Goal: Task Accomplishment & Management: Manage account settings

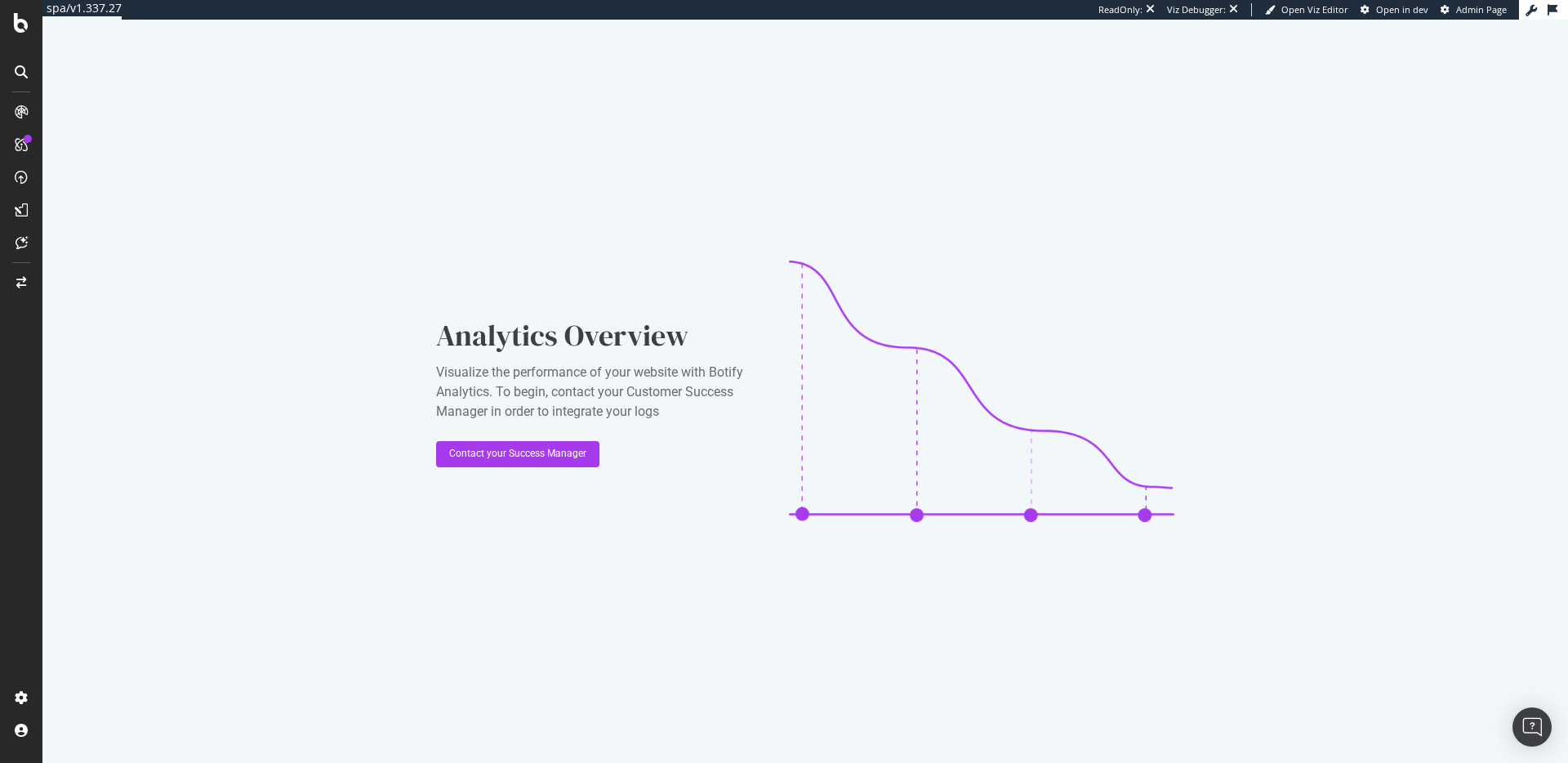
click at [13, 8] on div at bounding box center [21, 381] width 43 height 763
click at [13, 12] on div at bounding box center [21, 381] width 43 height 763
click at [13, 20] on div at bounding box center [21, 23] width 39 height 20
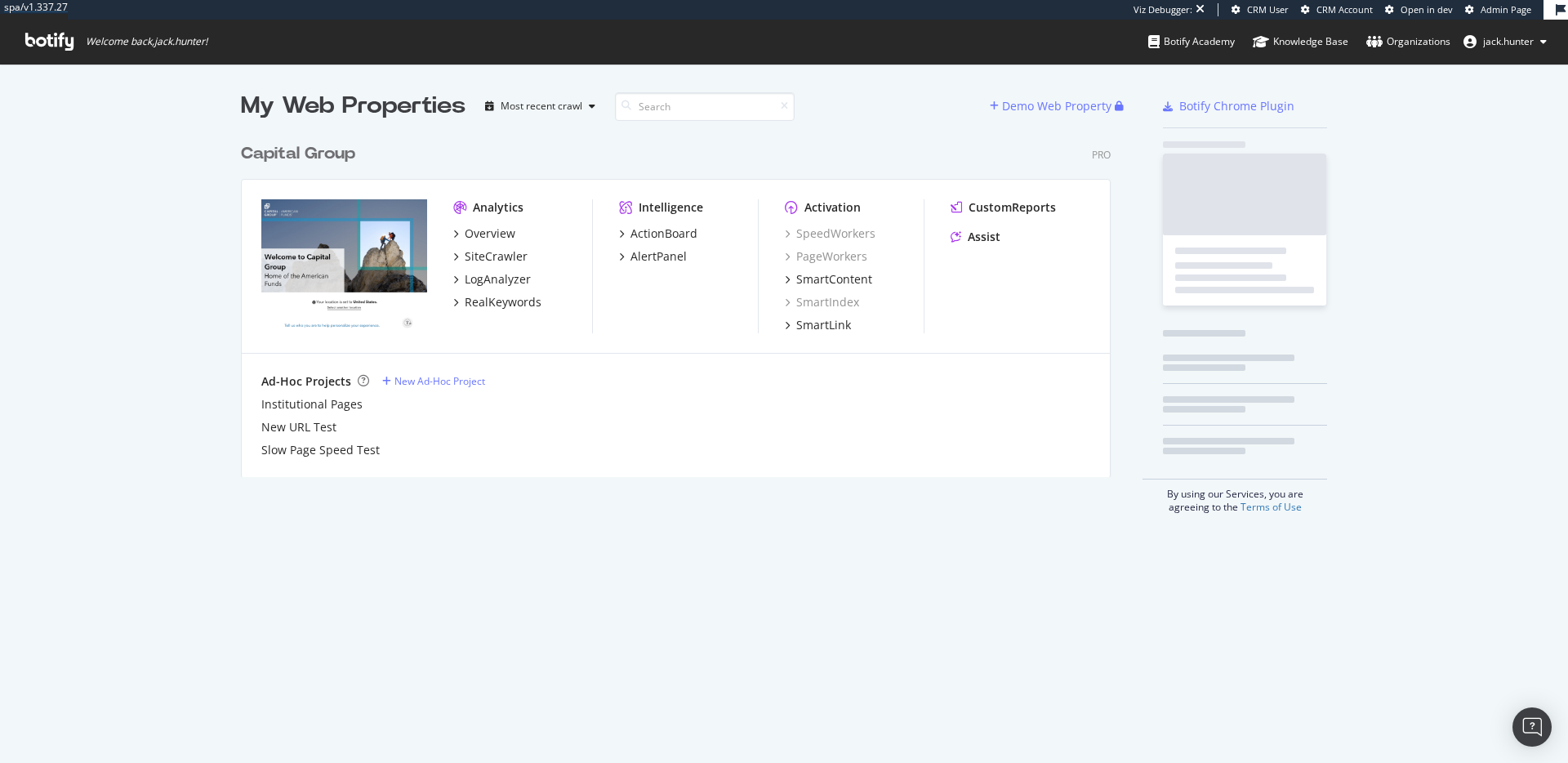
scroll to position [354, 883]
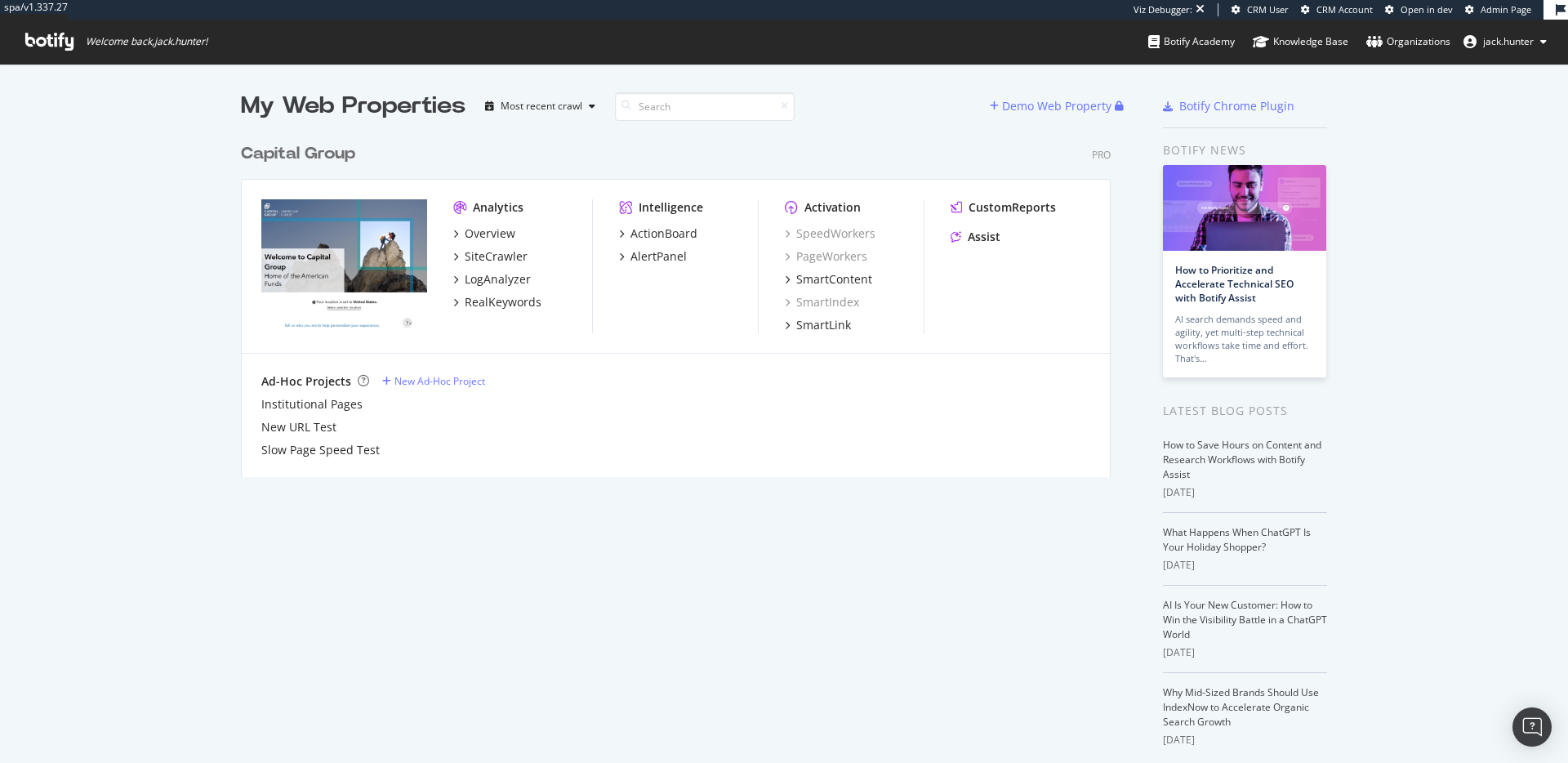
click at [1511, 10] on span "Admin Page" at bounding box center [1505, 9] width 51 height 13
click at [296, 149] on div "Capital Group" at bounding box center [298, 153] width 114 height 23
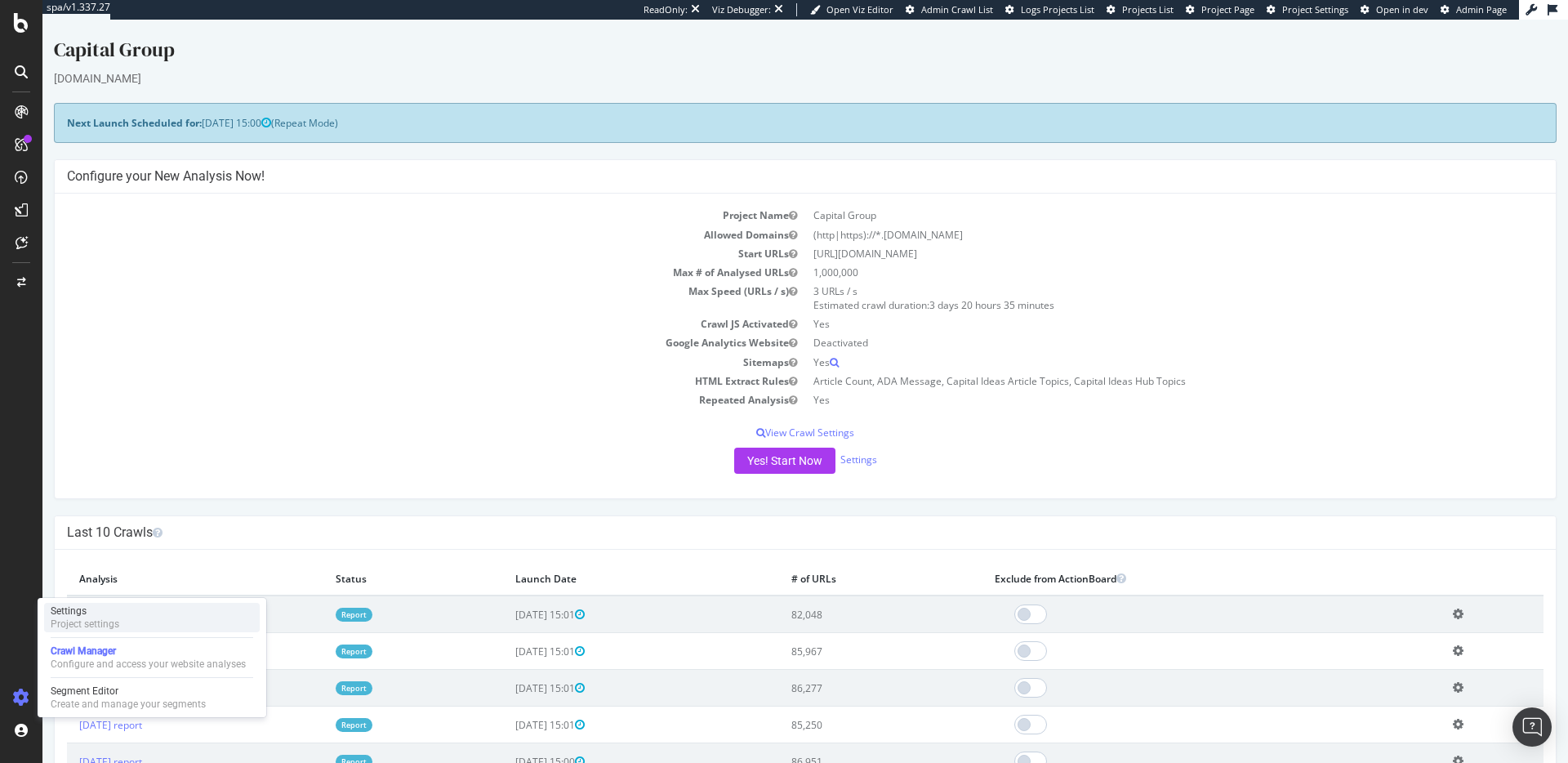
click at [76, 616] on div "Settings" at bounding box center [85, 611] width 68 height 13
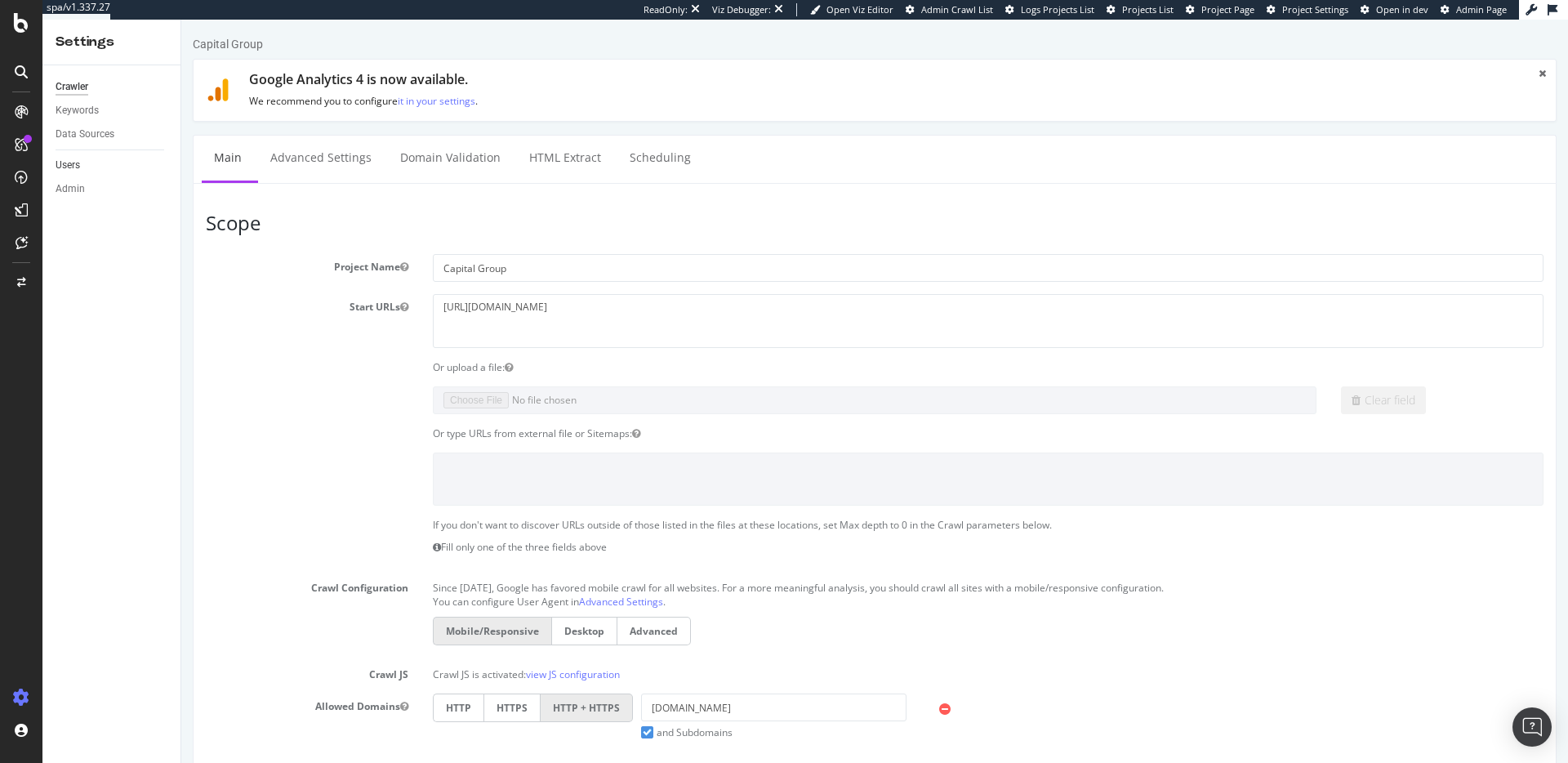
click at [89, 163] on link "Users" at bounding box center [113, 165] width 113 height 18
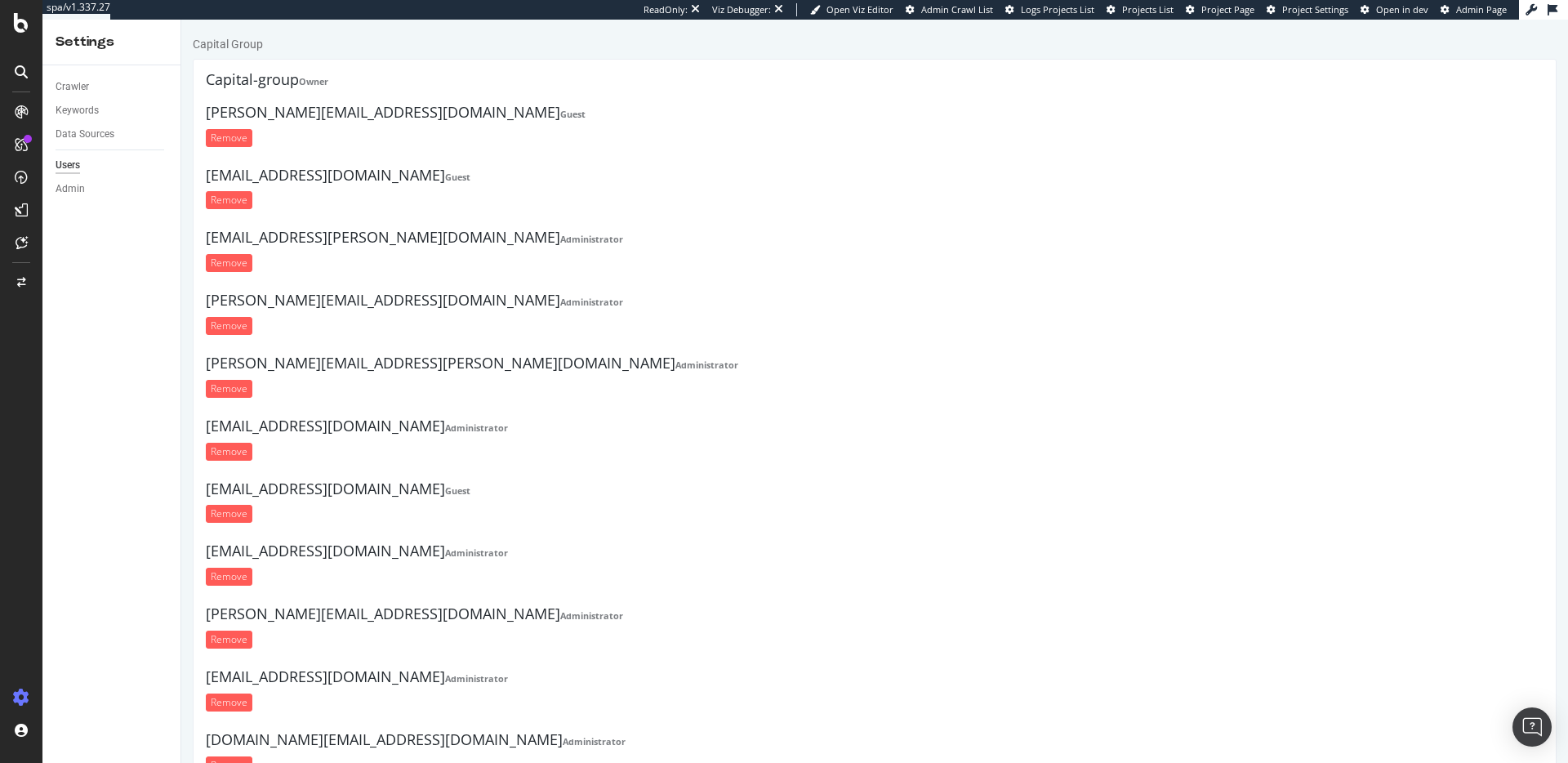
scroll to position [464, 0]
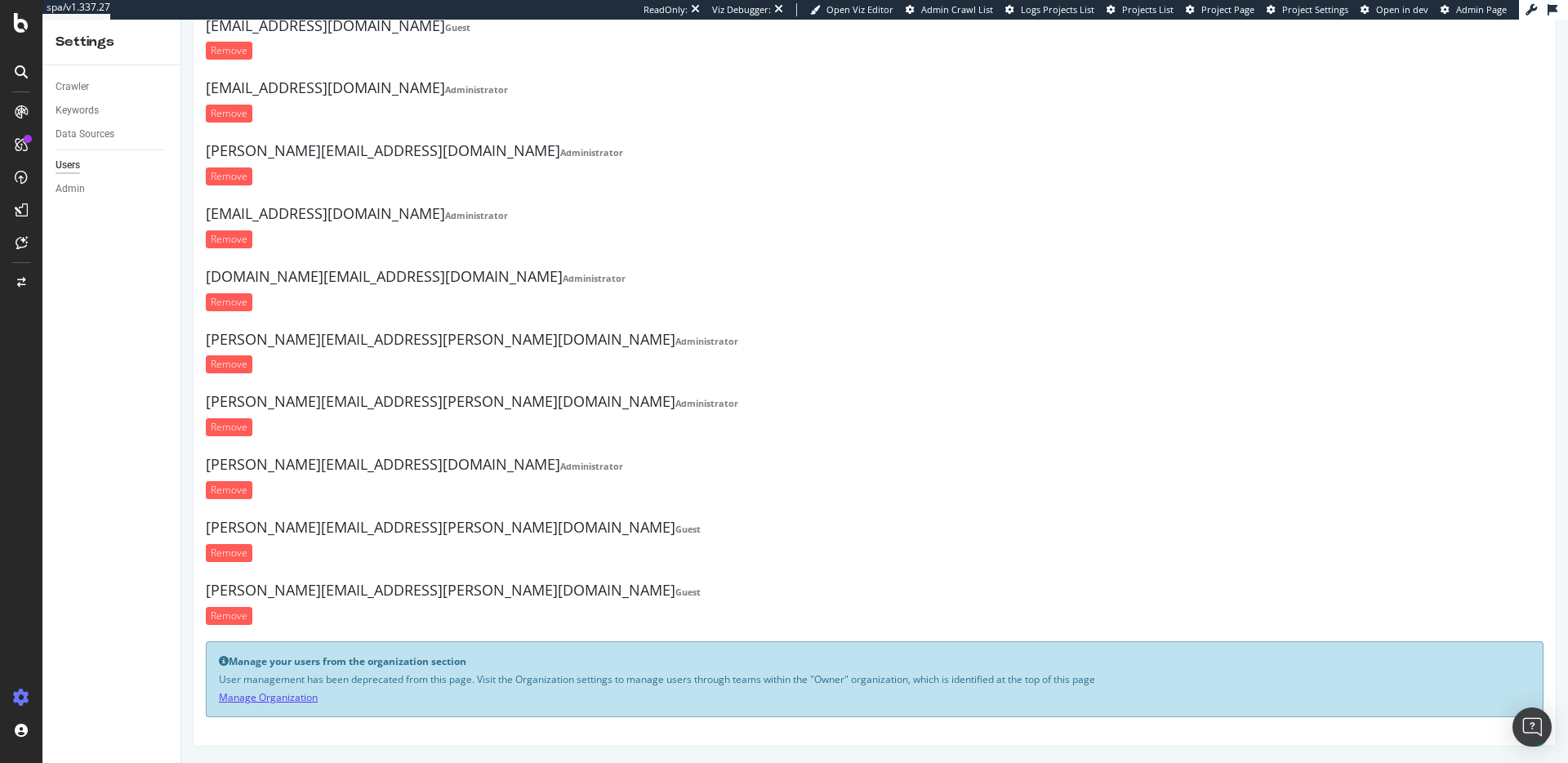
click at [266, 701] on link "Manage Organization" at bounding box center [268, 697] width 99 height 14
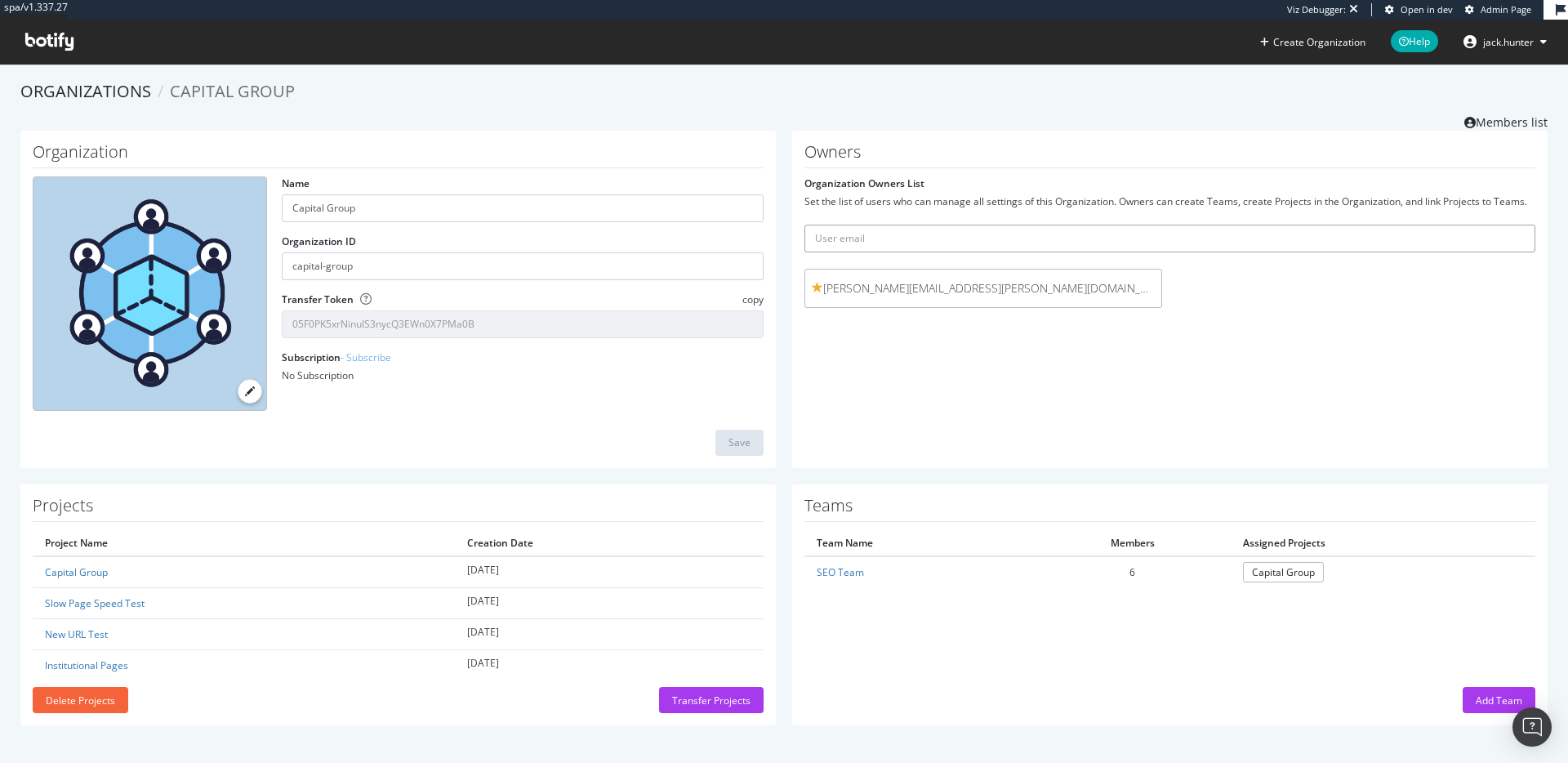
click at [862, 236] on input "text" at bounding box center [1170, 238] width 731 height 28
paste input "[EMAIL_ADDRESS][DOMAIN_NAME]"
type input "[EMAIL_ADDRESS][DOMAIN_NAME]"
click at [1039, 238] on input "[EMAIL_ADDRESS][DOMAIN_NAME]" at bounding box center [1170, 238] width 731 height 28
click at [1039, 238] on input "shinan.liang@capitalgroup.com" at bounding box center [1170, 238] width 731 height 28
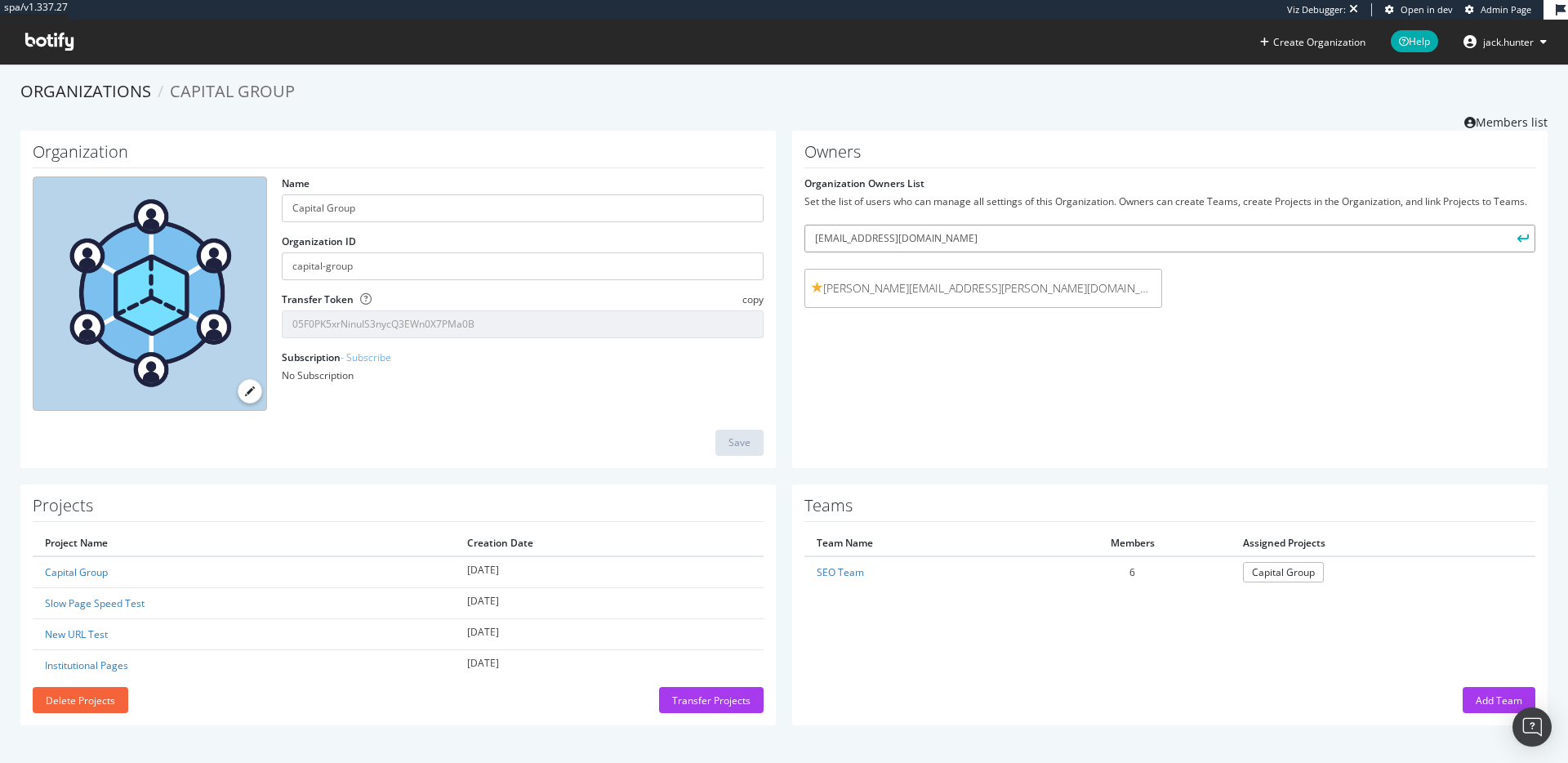
click at [1039, 238] on input "shinan.liang@capitalgroup.com" at bounding box center [1170, 238] width 731 height 28
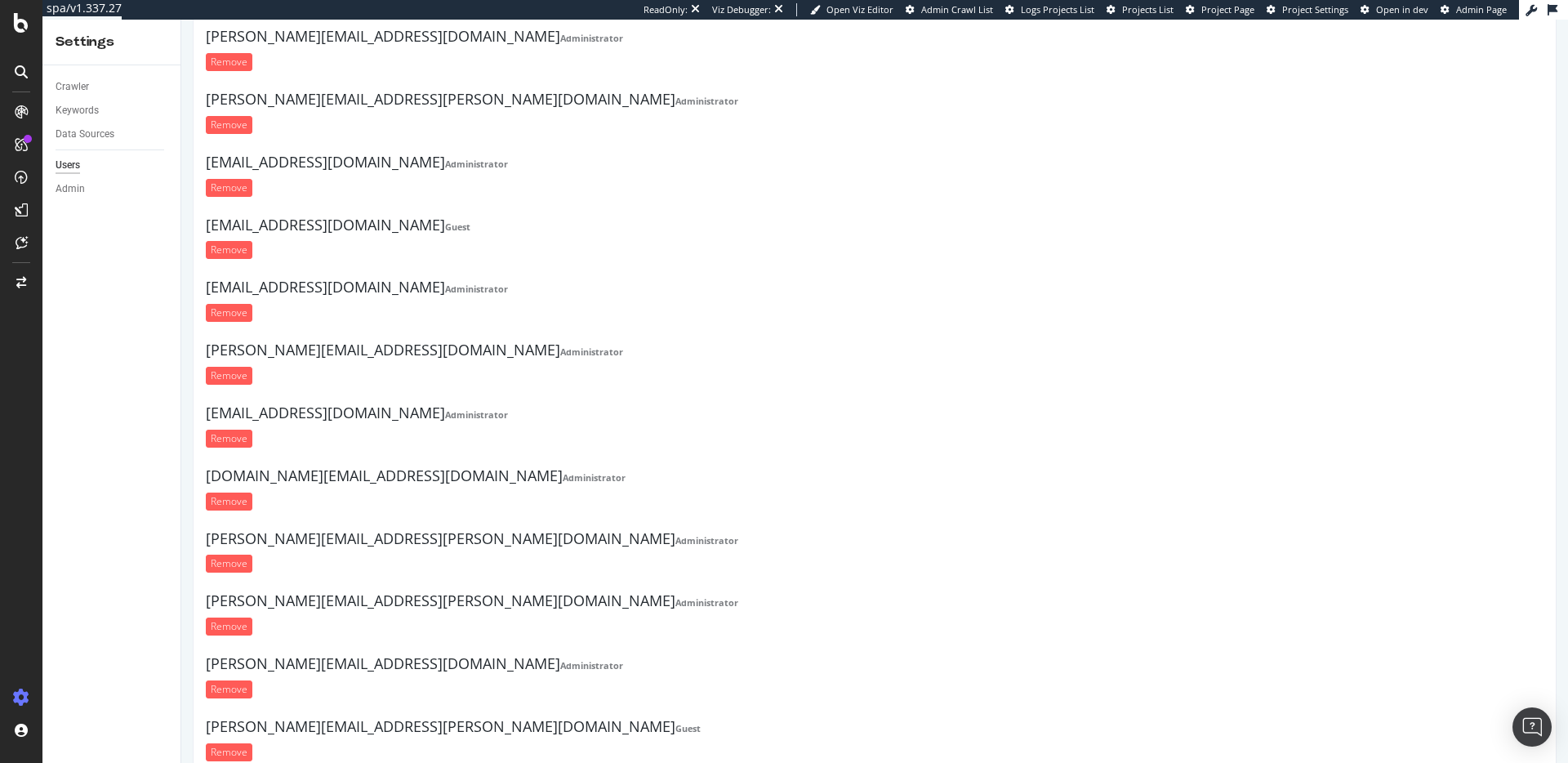
scroll to position [464, 0]
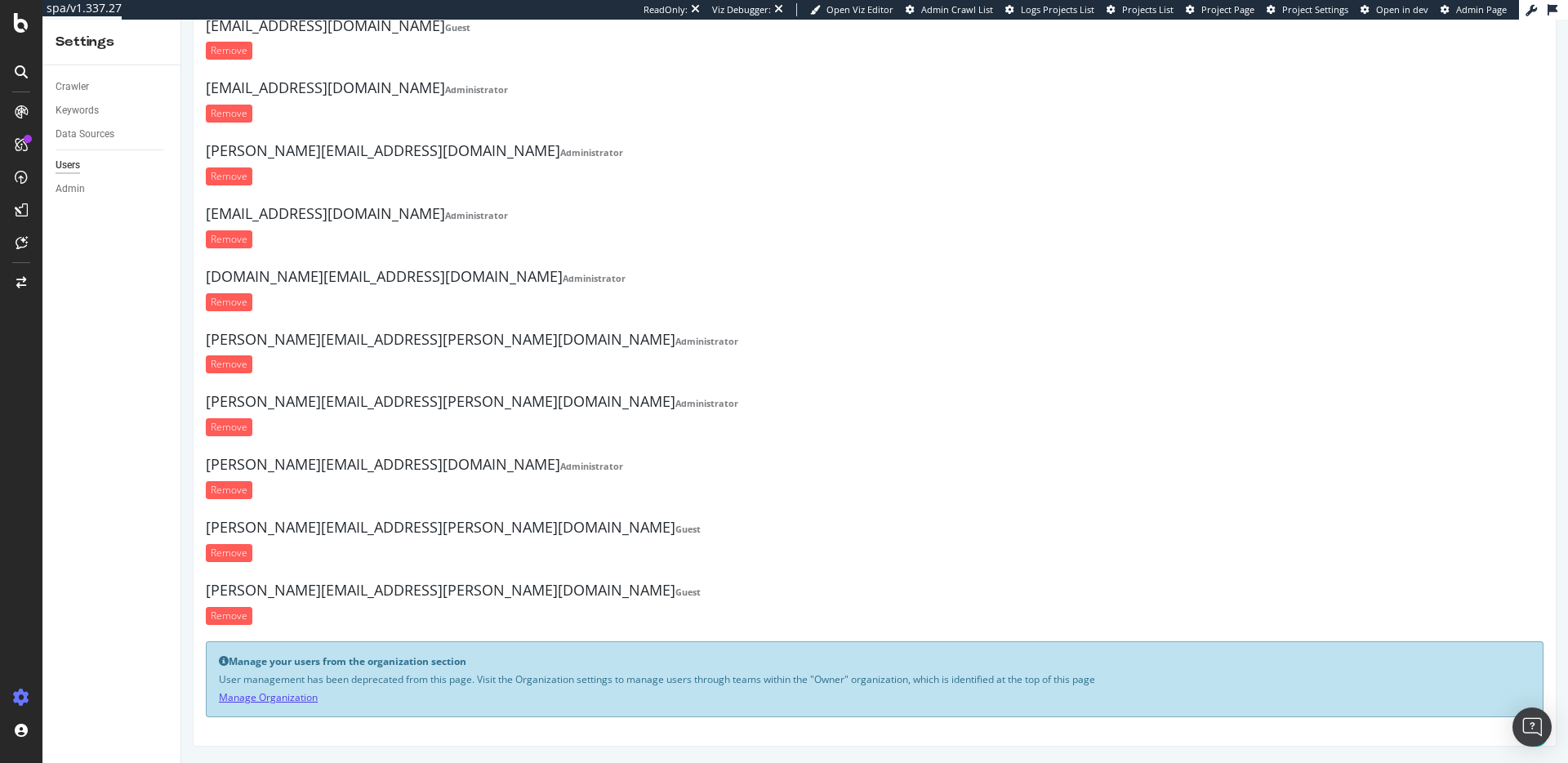
click at [271, 699] on link "Manage Organization" at bounding box center [268, 697] width 99 height 14
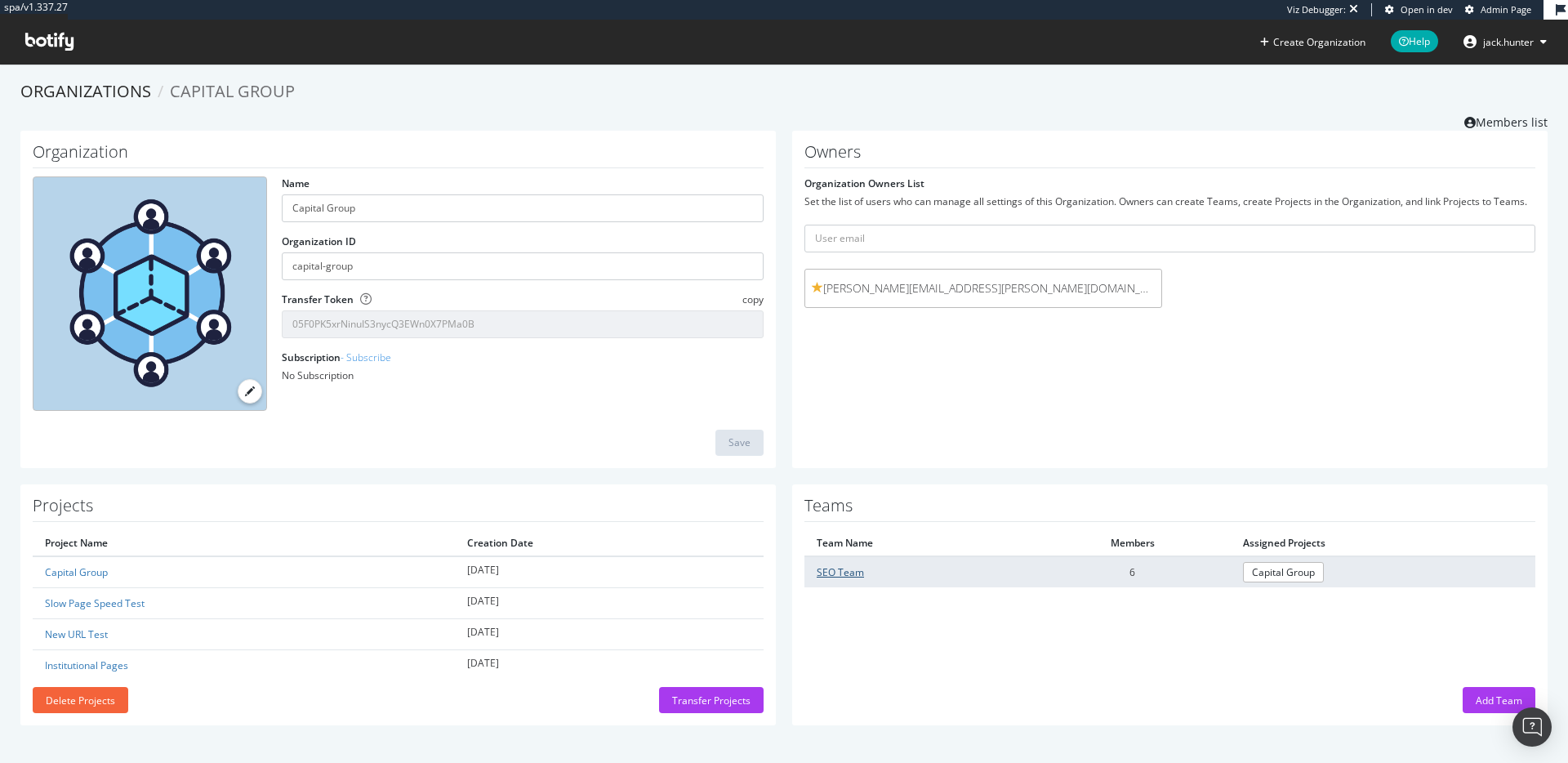
click at [854, 573] on link "SEO Team" at bounding box center [840, 572] width 48 height 14
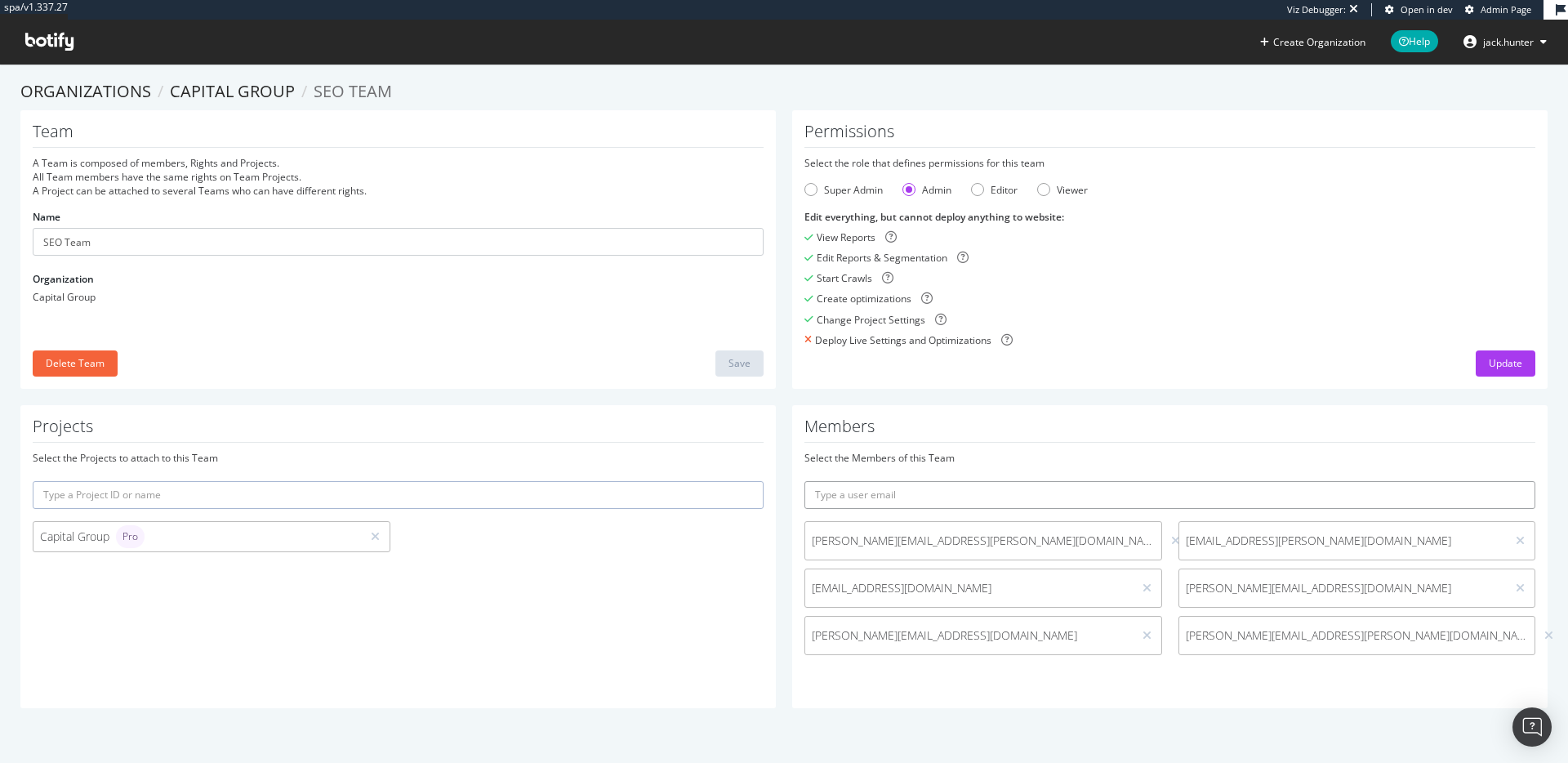
click at [899, 495] on input "text" at bounding box center [1170, 494] width 731 height 28
paste input "[EMAIL_ADDRESS][DOMAIN_NAME]"
type input "[EMAIL_ADDRESS][DOMAIN_NAME]"
click at [1520, 497] on icon "submit" at bounding box center [1523, 494] width 12 height 9
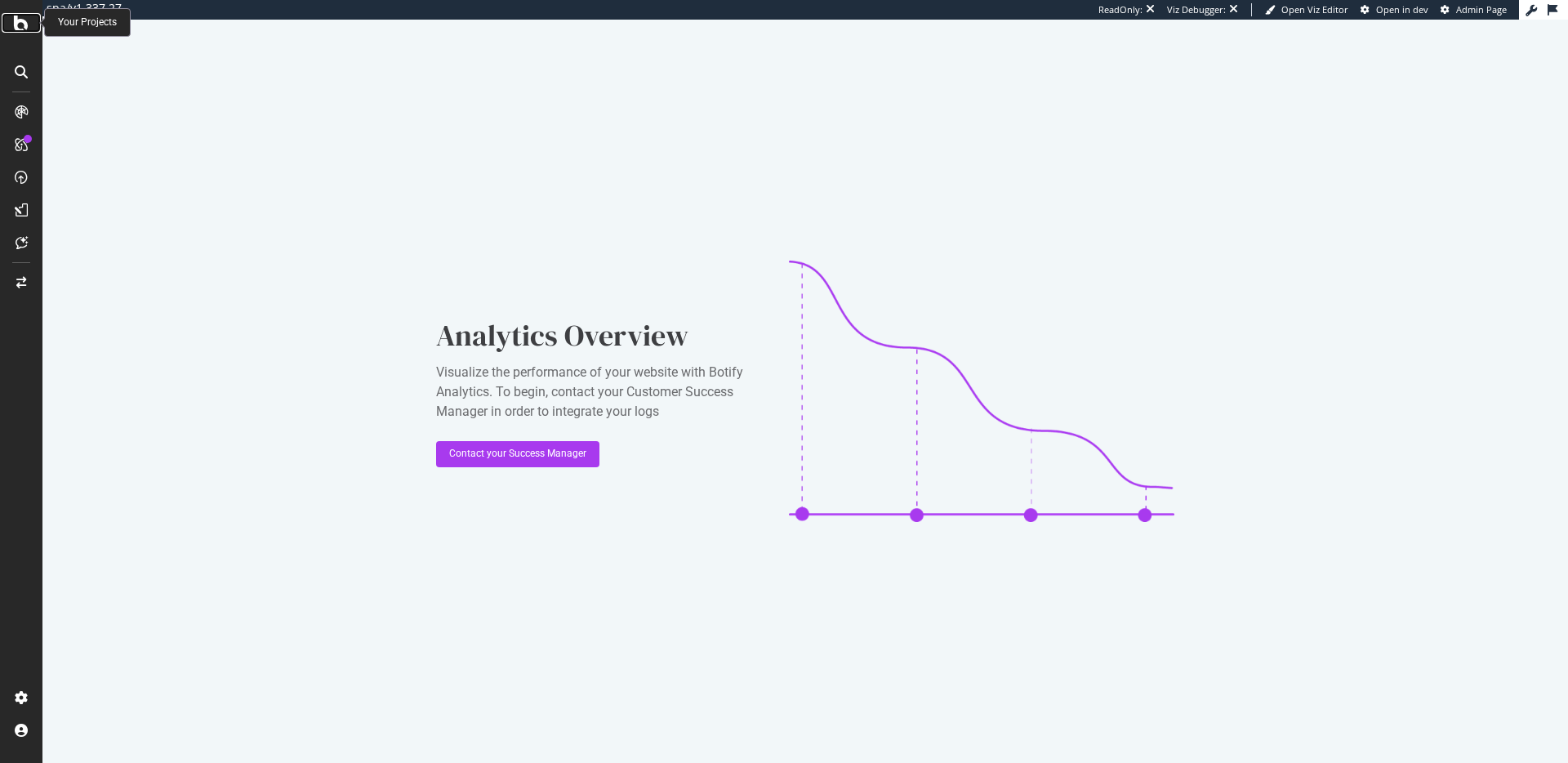
click at [20, 23] on icon at bounding box center [22, 23] width 15 height 20
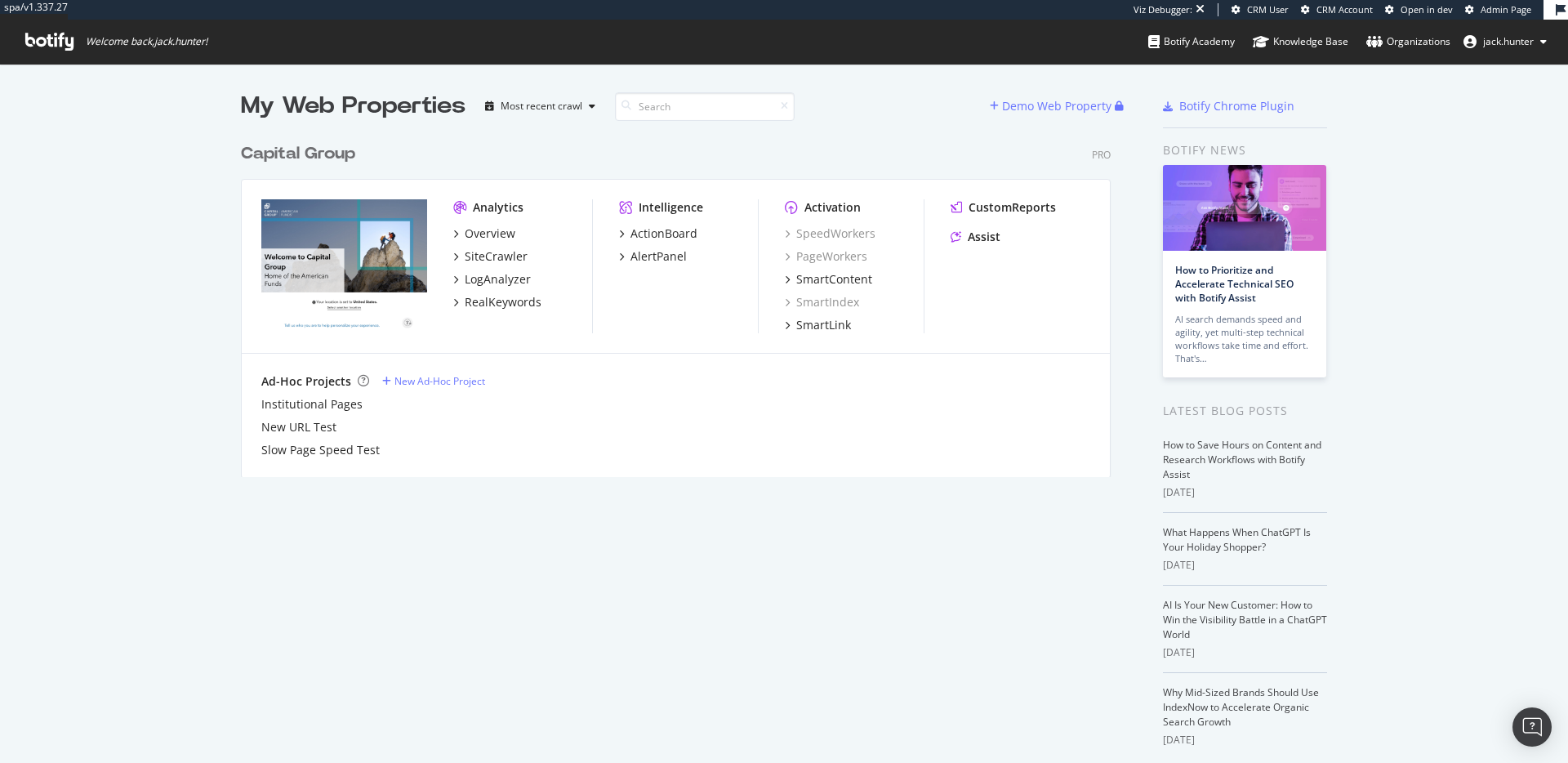
scroll to position [763, 1568]
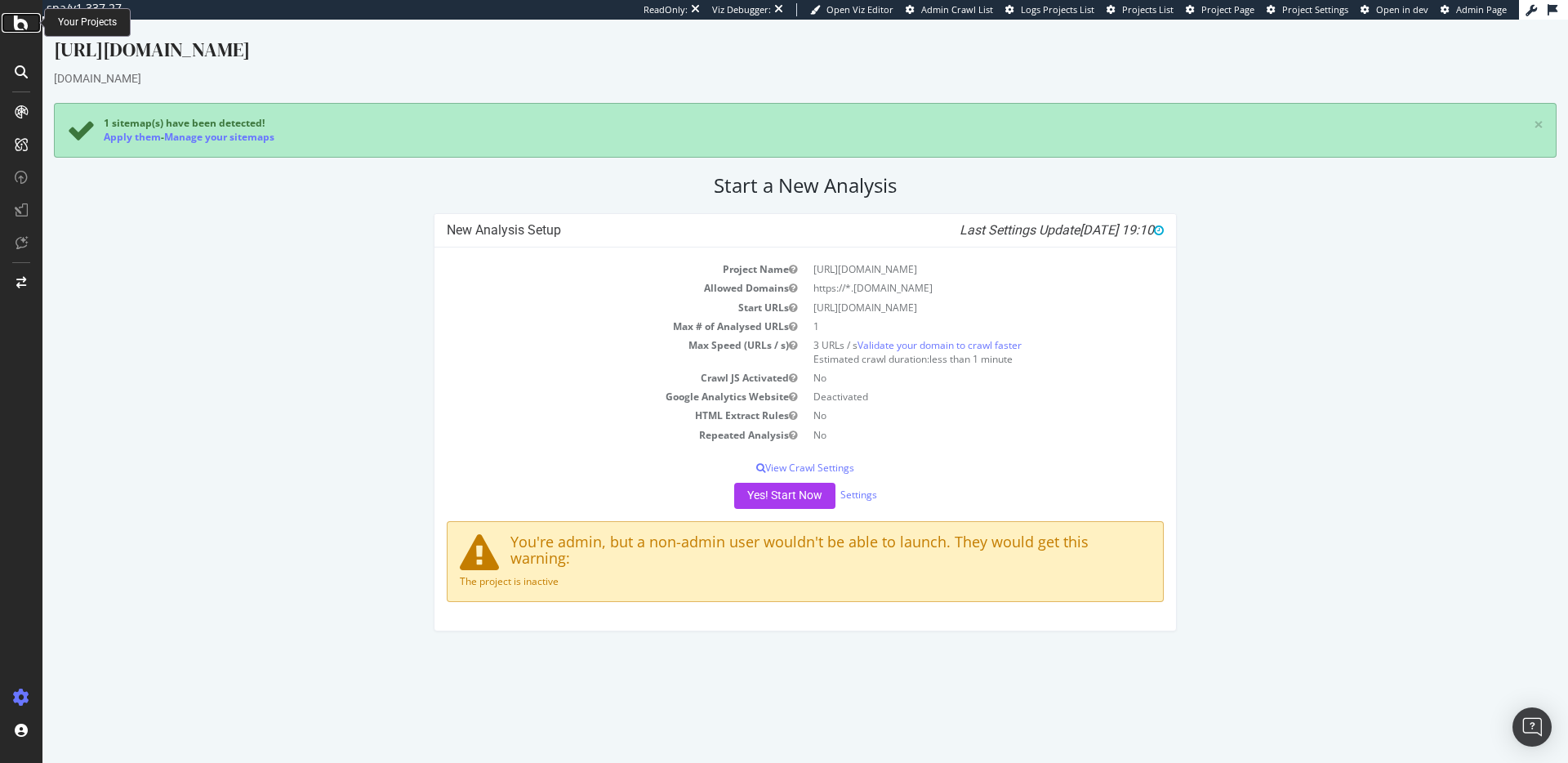
click at [19, 19] on icon at bounding box center [22, 23] width 15 height 20
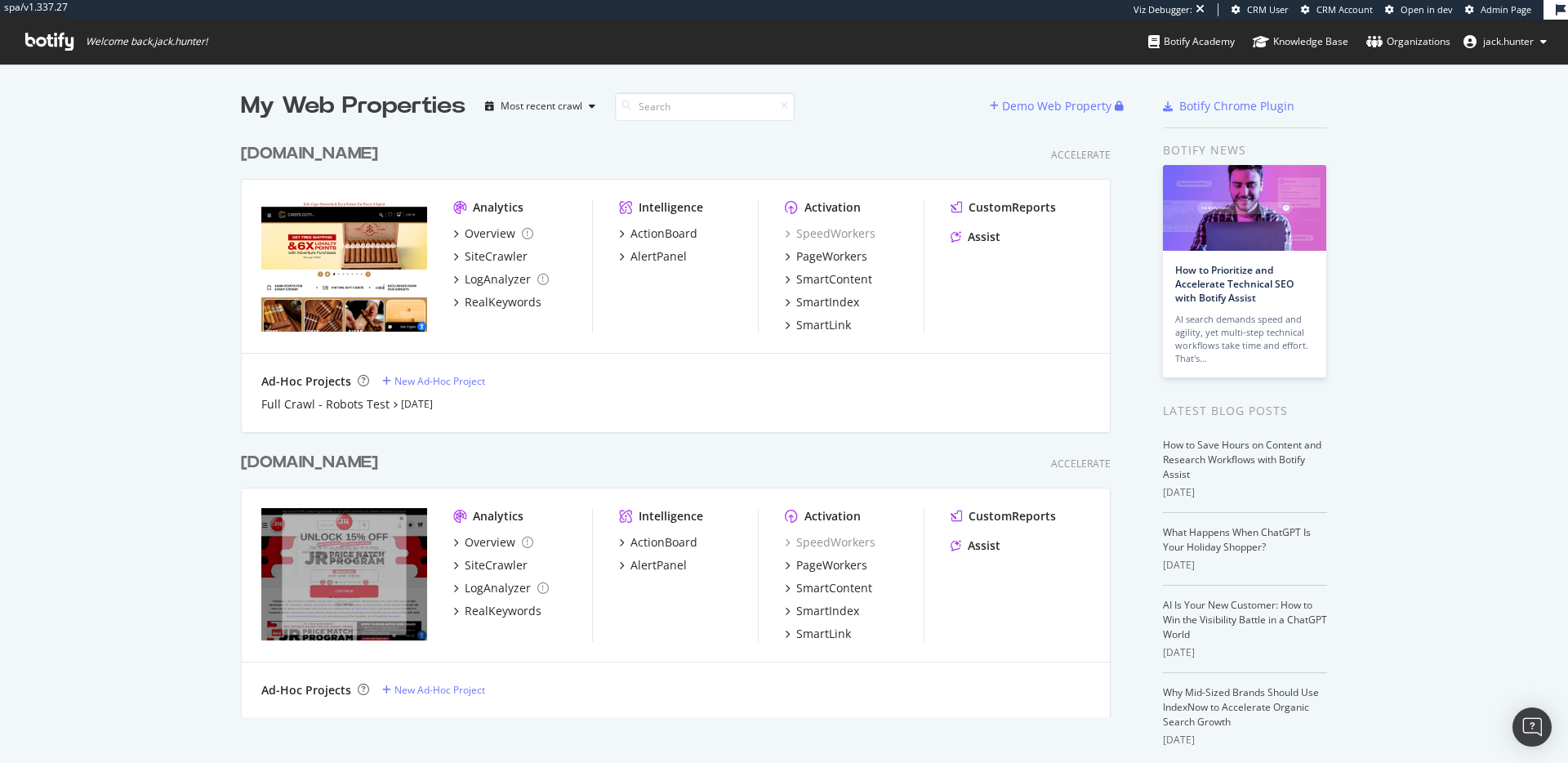
scroll to position [58, 0]
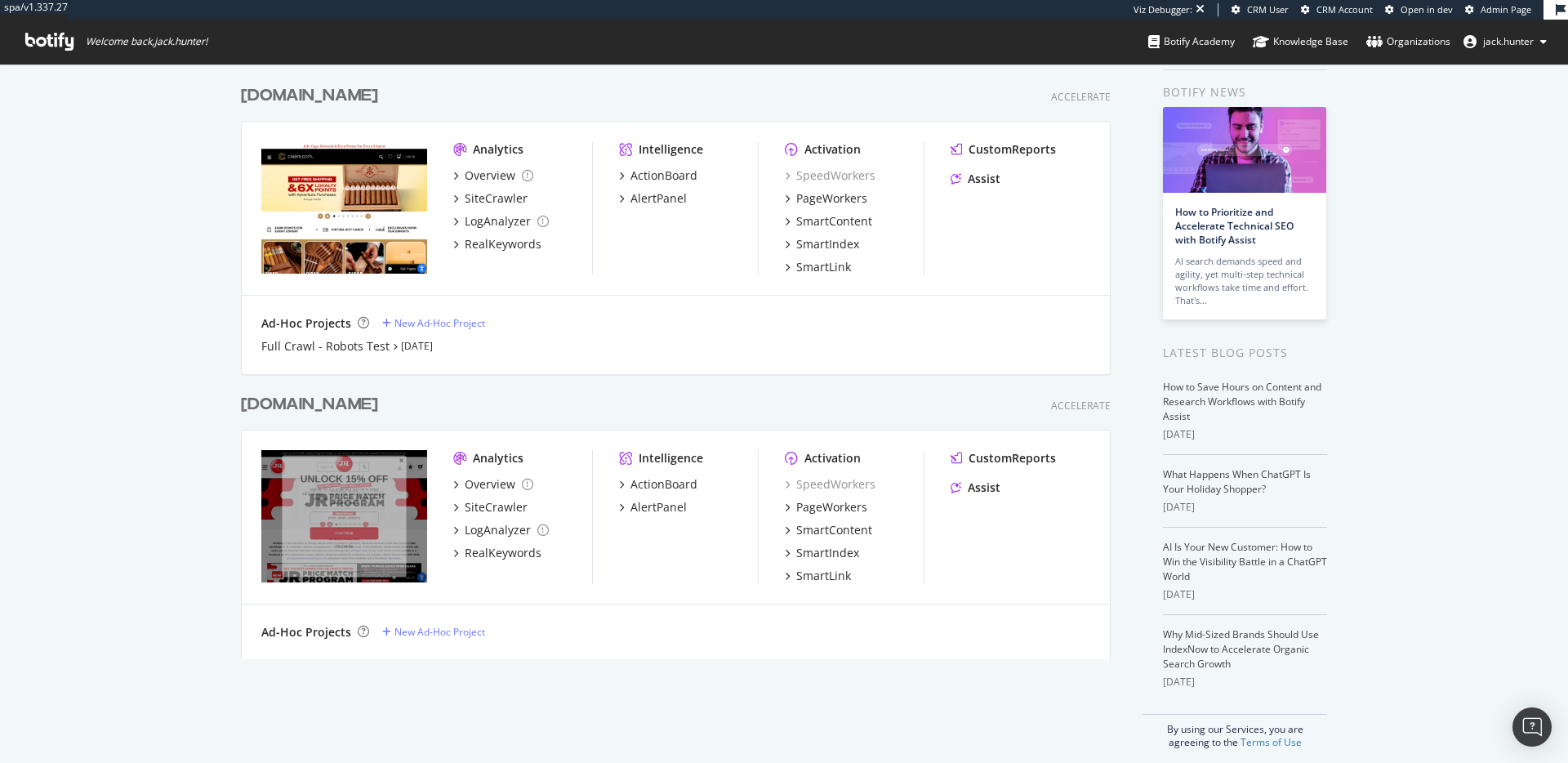
click at [307, 404] on div "jrcigars.com" at bounding box center [309, 404] width 138 height 23
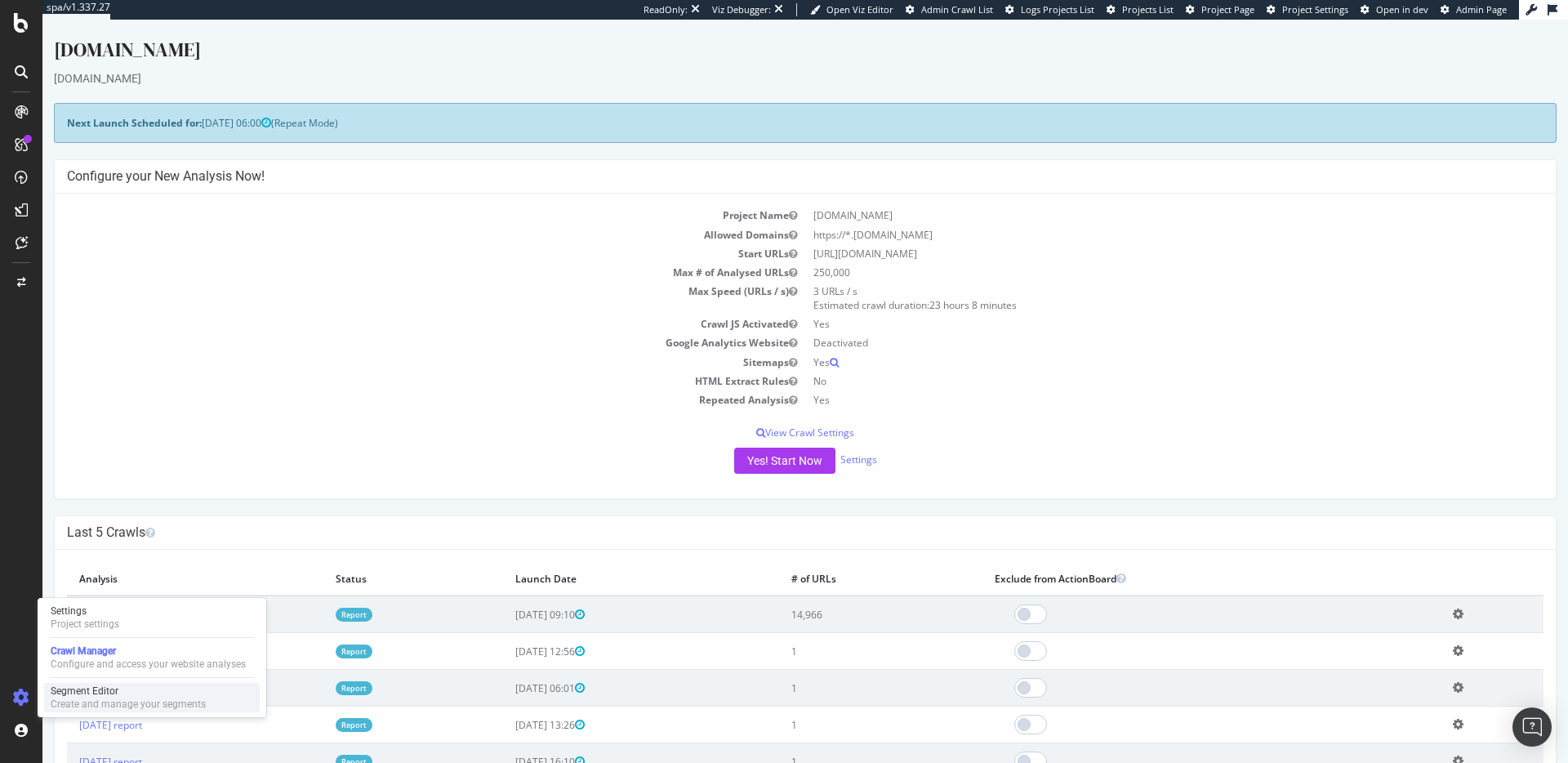
click at [92, 687] on div "Segment Editor" at bounding box center [128, 691] width 155 height 13
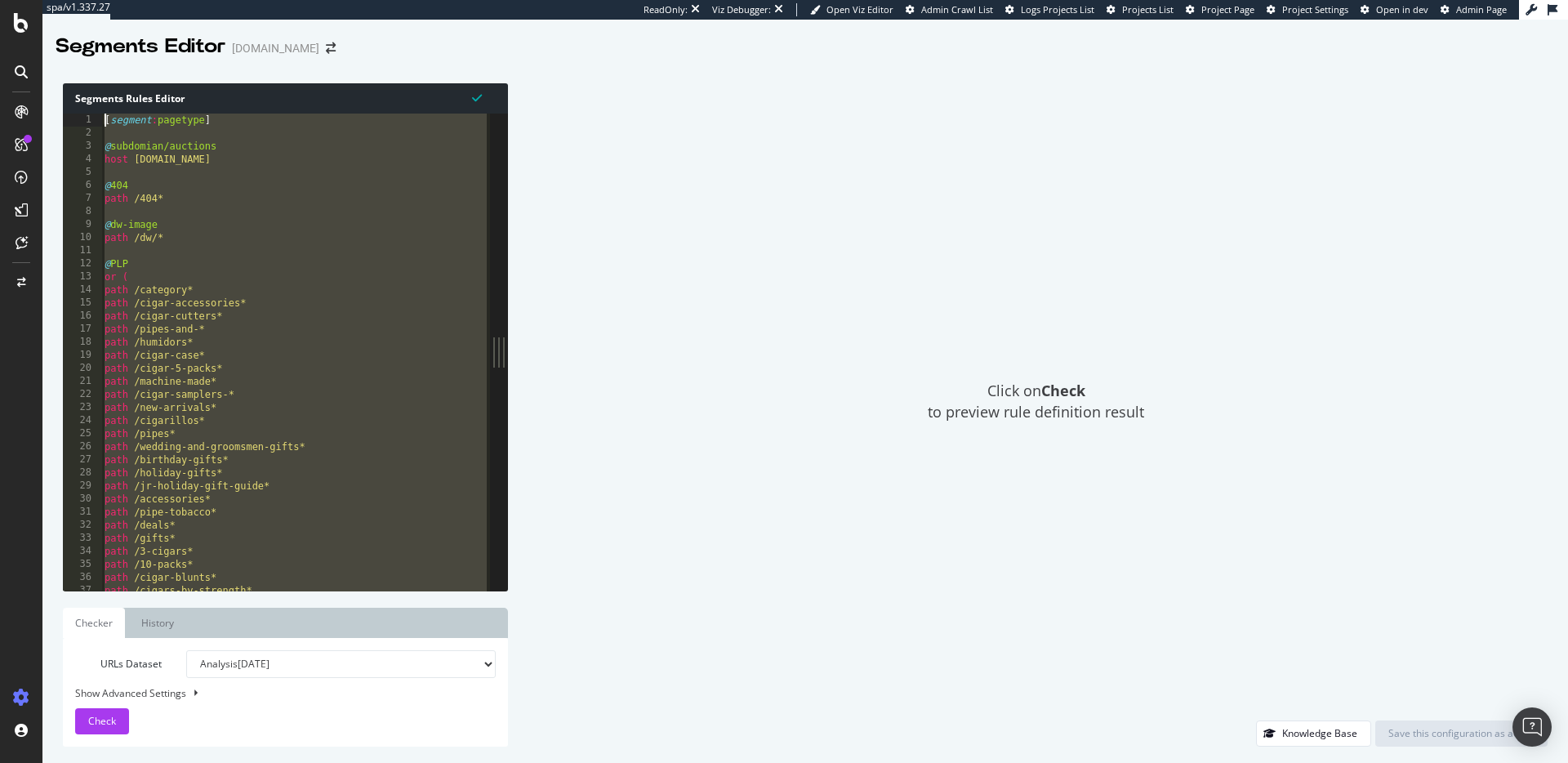
drag, startPoint x: 196, startPoint y: 587, endPoint x: 105, endPoint y: 114, distance: 481.7
click at [105, 114] on div "[ segment : pagetype ] @ subdomian/auctions host auctions.jrcigars.com @ 404 pa…" at bounding box center [295, 365] width 388 height 504
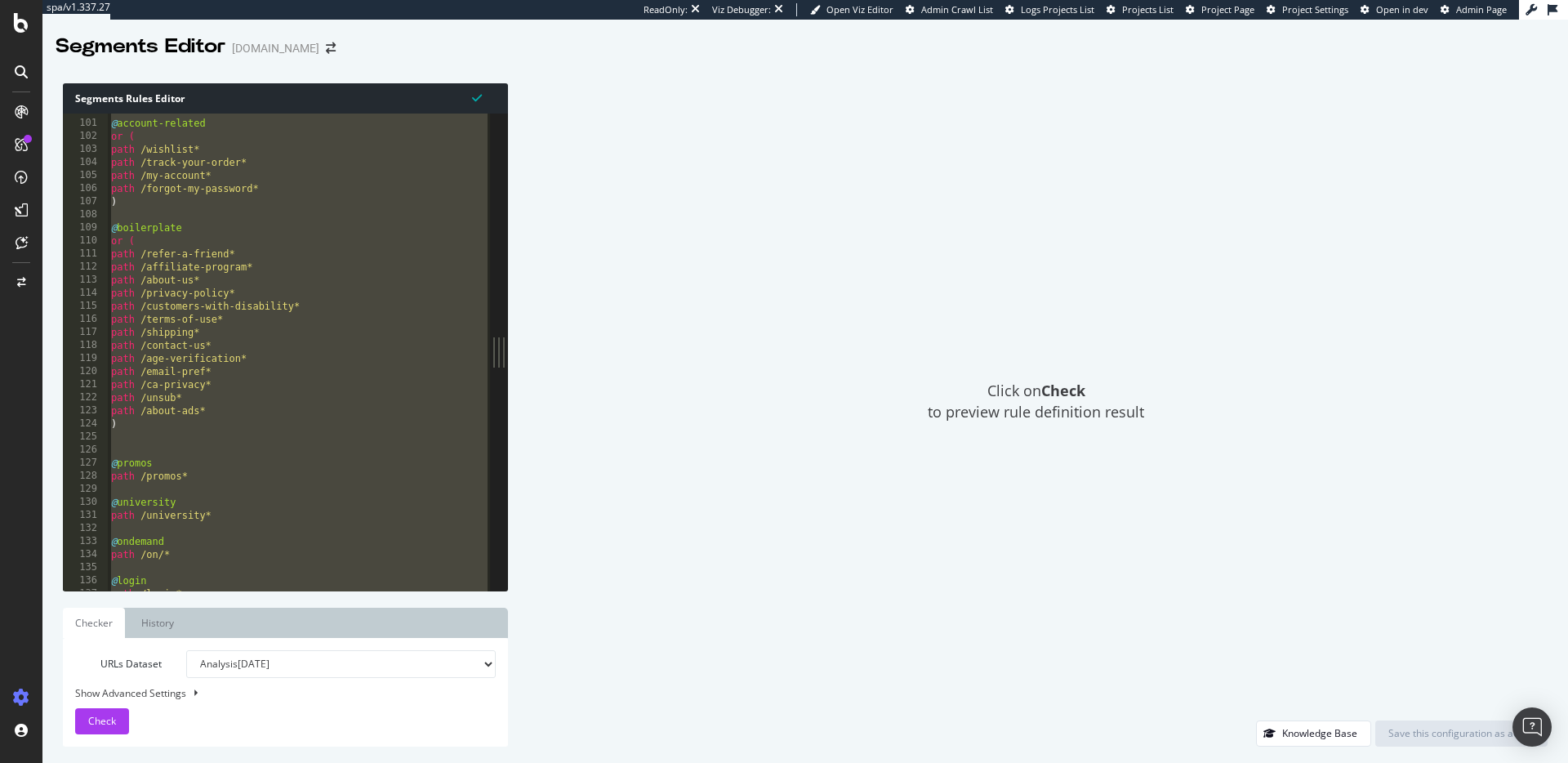
scroll to position [1393, 0]
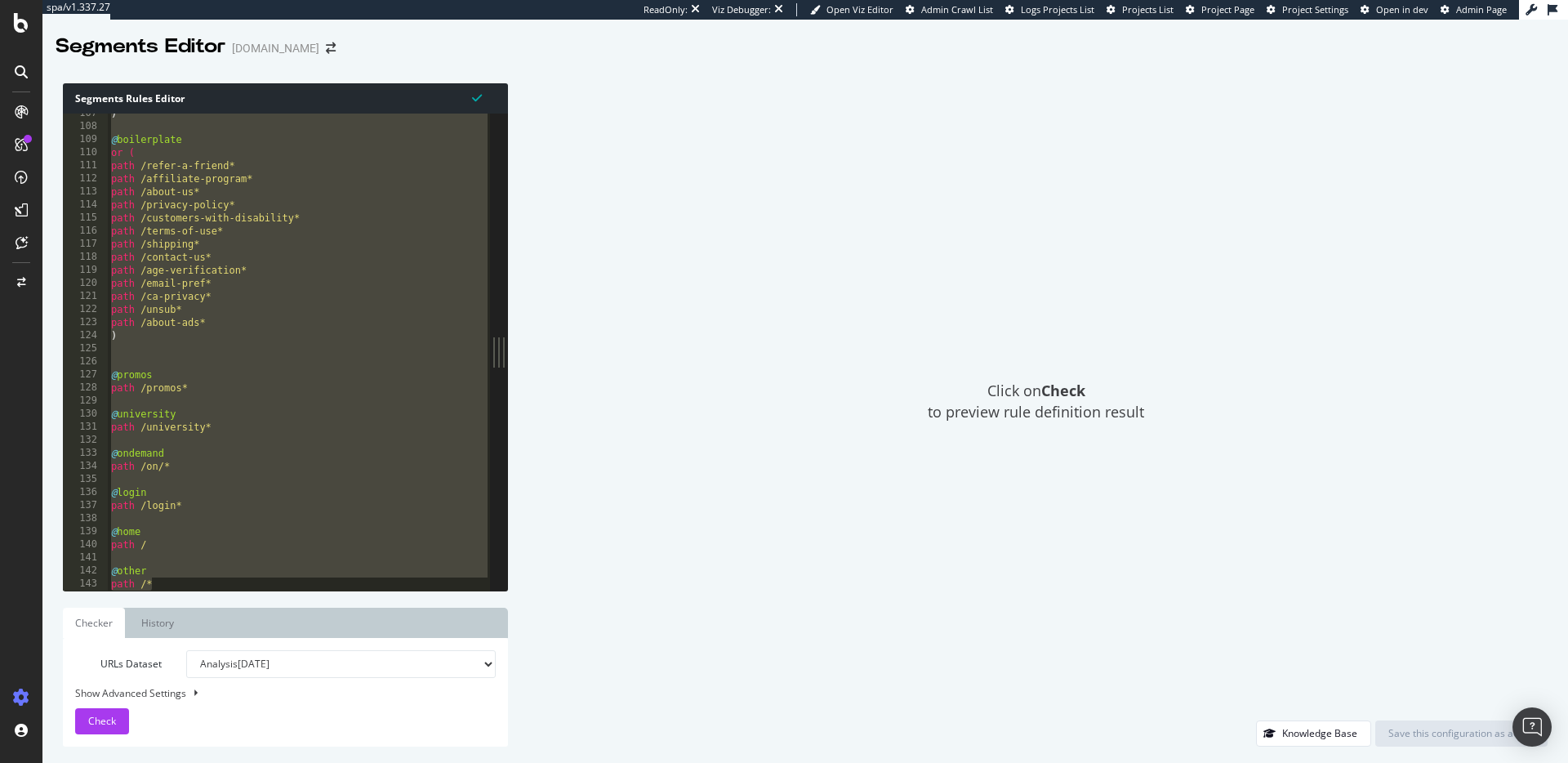
click at [188, 567] on div ") @ boilerplate or ( path /refer-a-friend* path /affiliate-program* path /about…" at bounding box center [299, 359] width 383 height 504
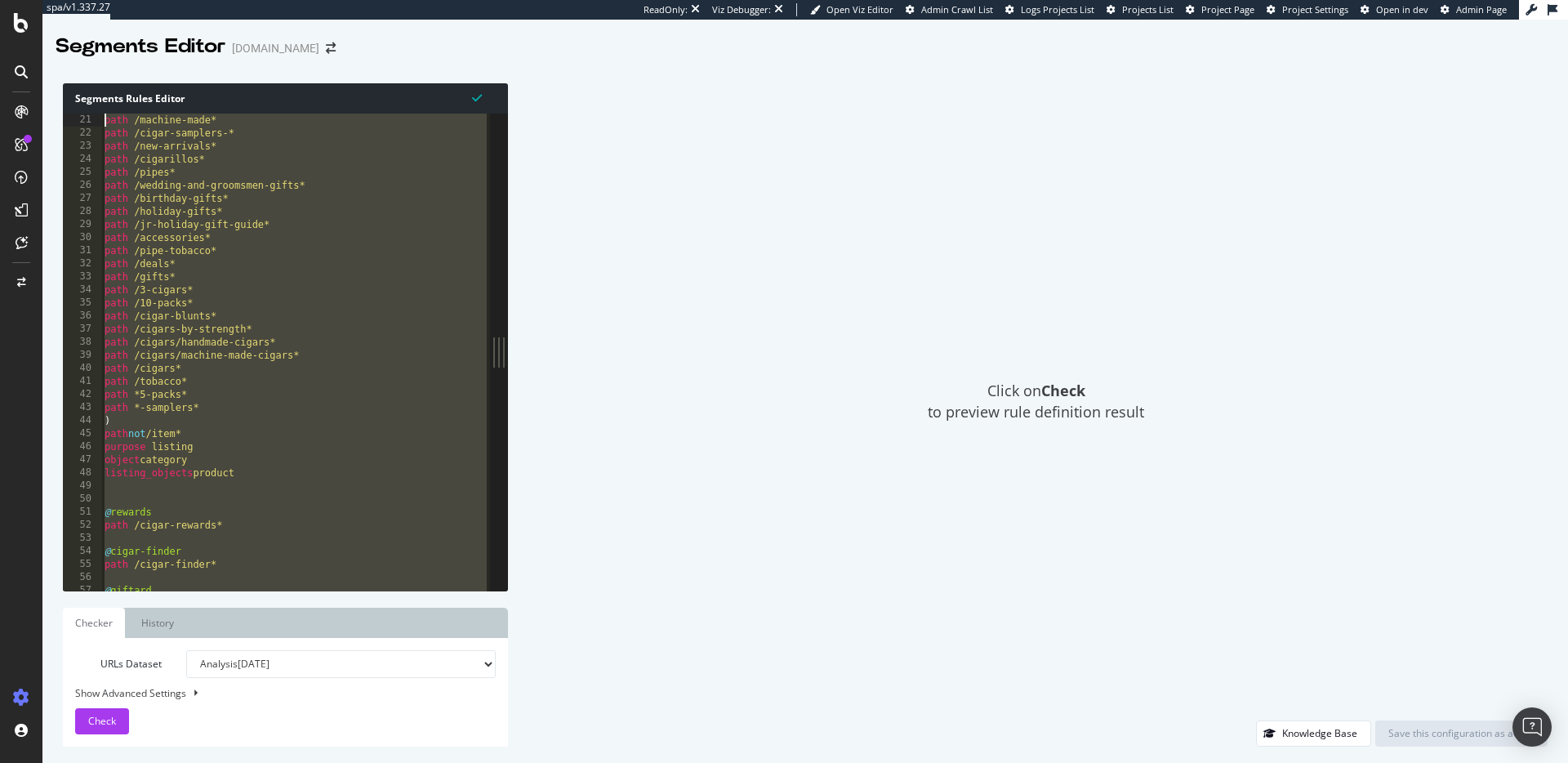
scroll to position [0, 0]
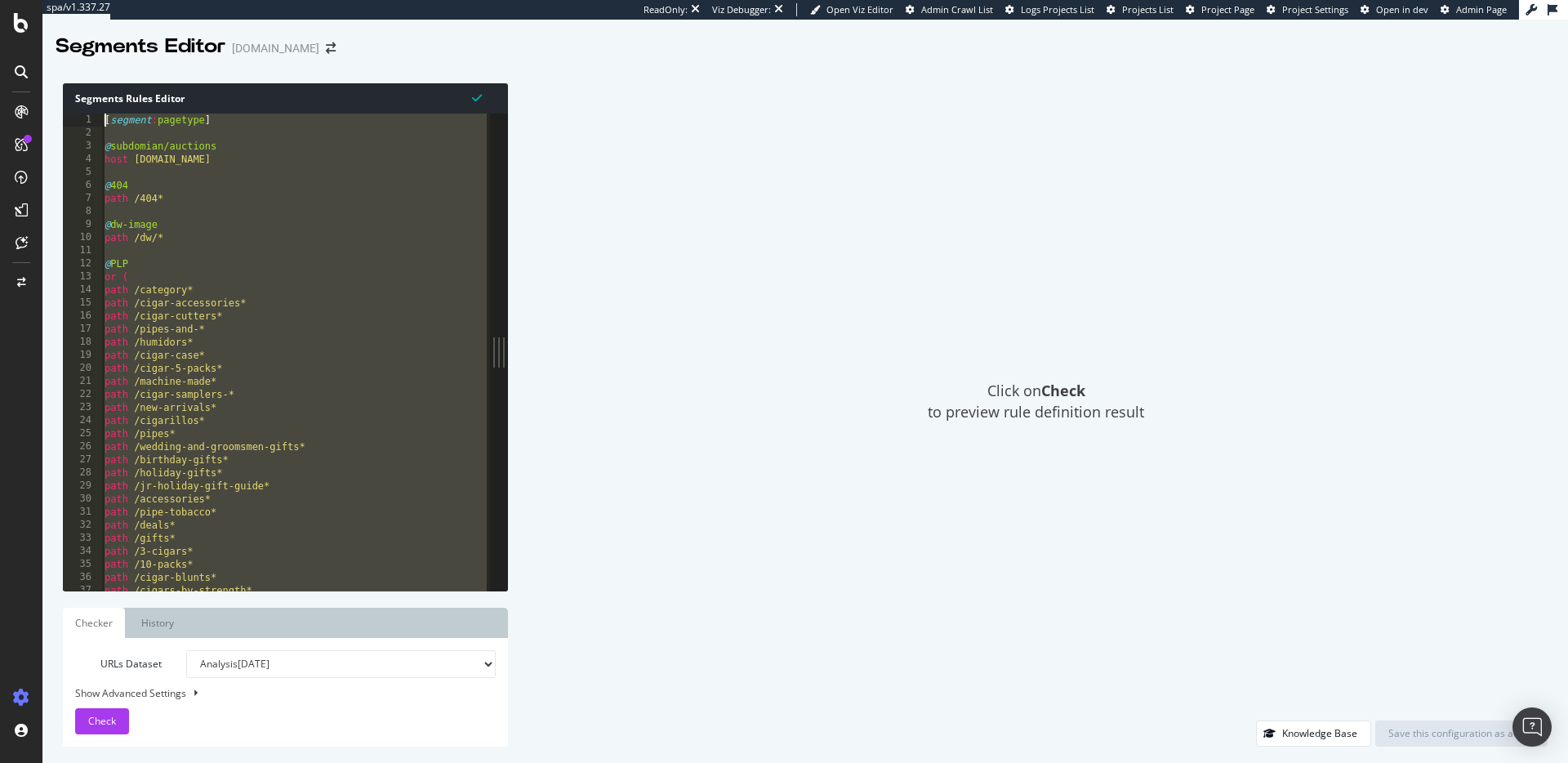
drag, startPoint x: 152, startPoint y: 570, endPoint x: 68, endPoint y: 101, distance: 476.5
click at [68, 101] on div "Segments Rules Editor @other 1 2 3 4 5 6 7 8 9 10 11 12 13 14 15 16 17 18 19 20…" at bounding box center [285, 337] width 445 height 508
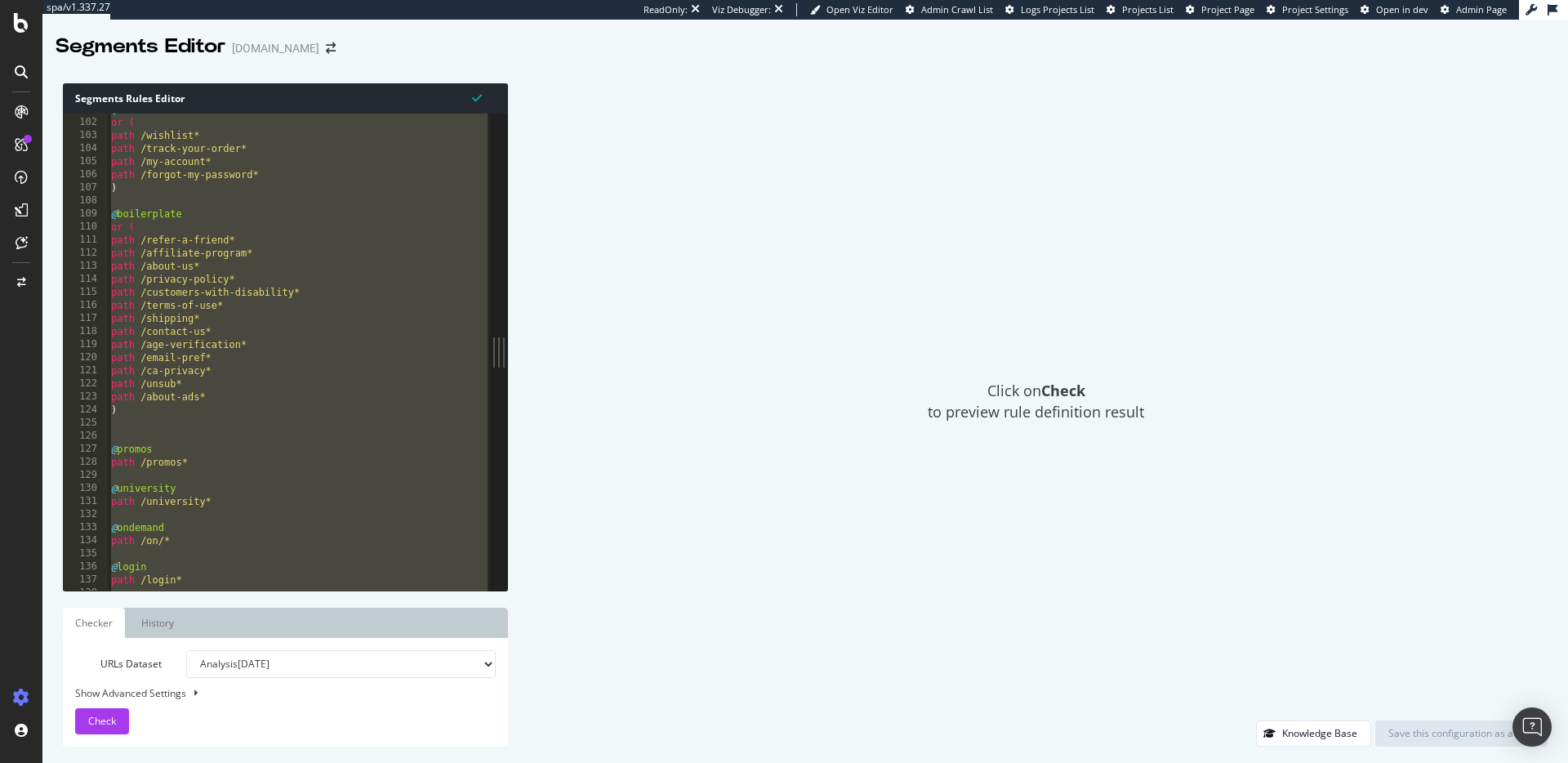
scroll to position [1393, 0]
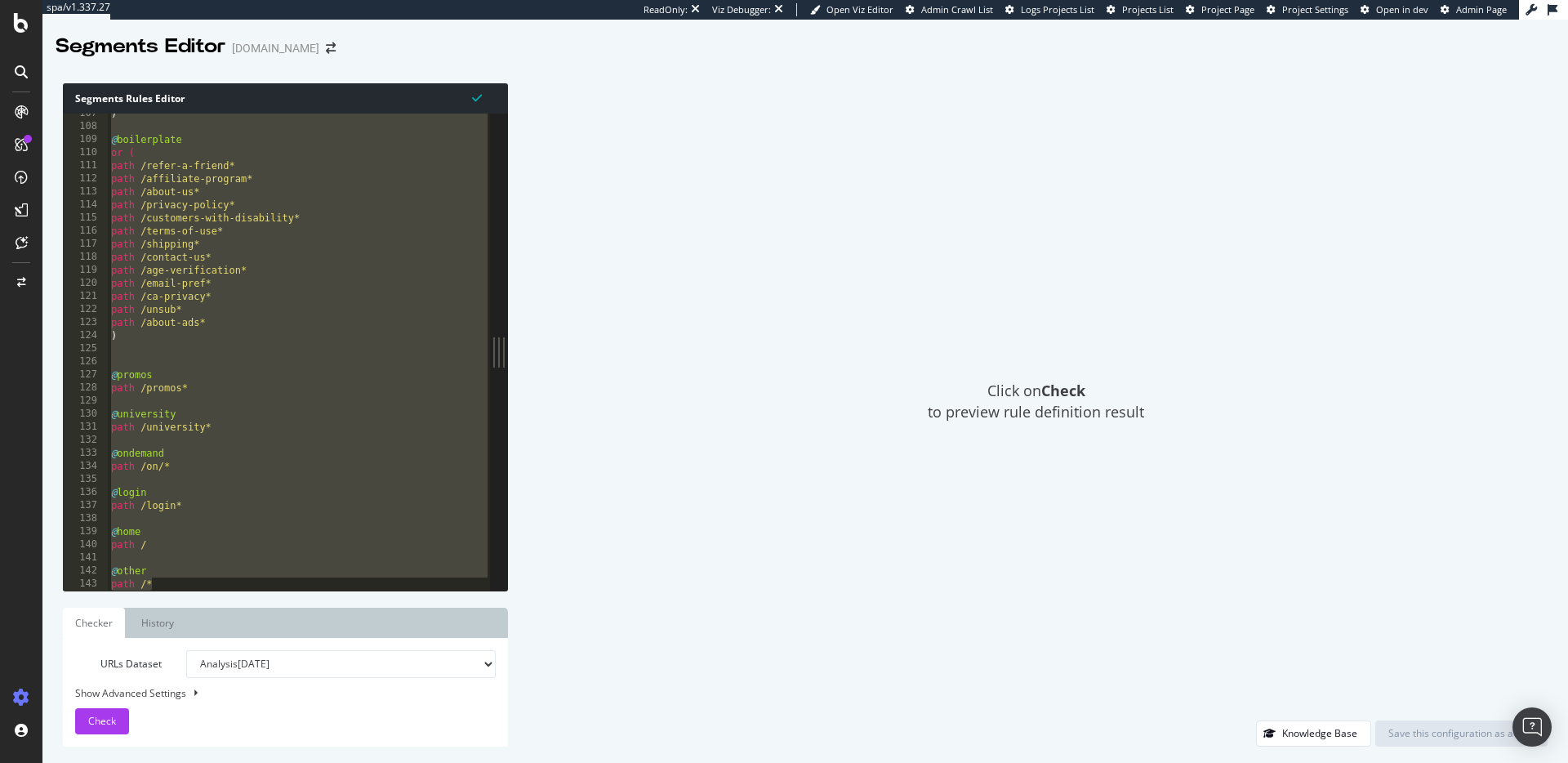
click at [212, 583] on div ") @ boilerplate or ( path /refer-a-friend* path /affiliate-program* path /about…" at bounding box center [299, 359] width 383 height 504
type textarea "path /*"
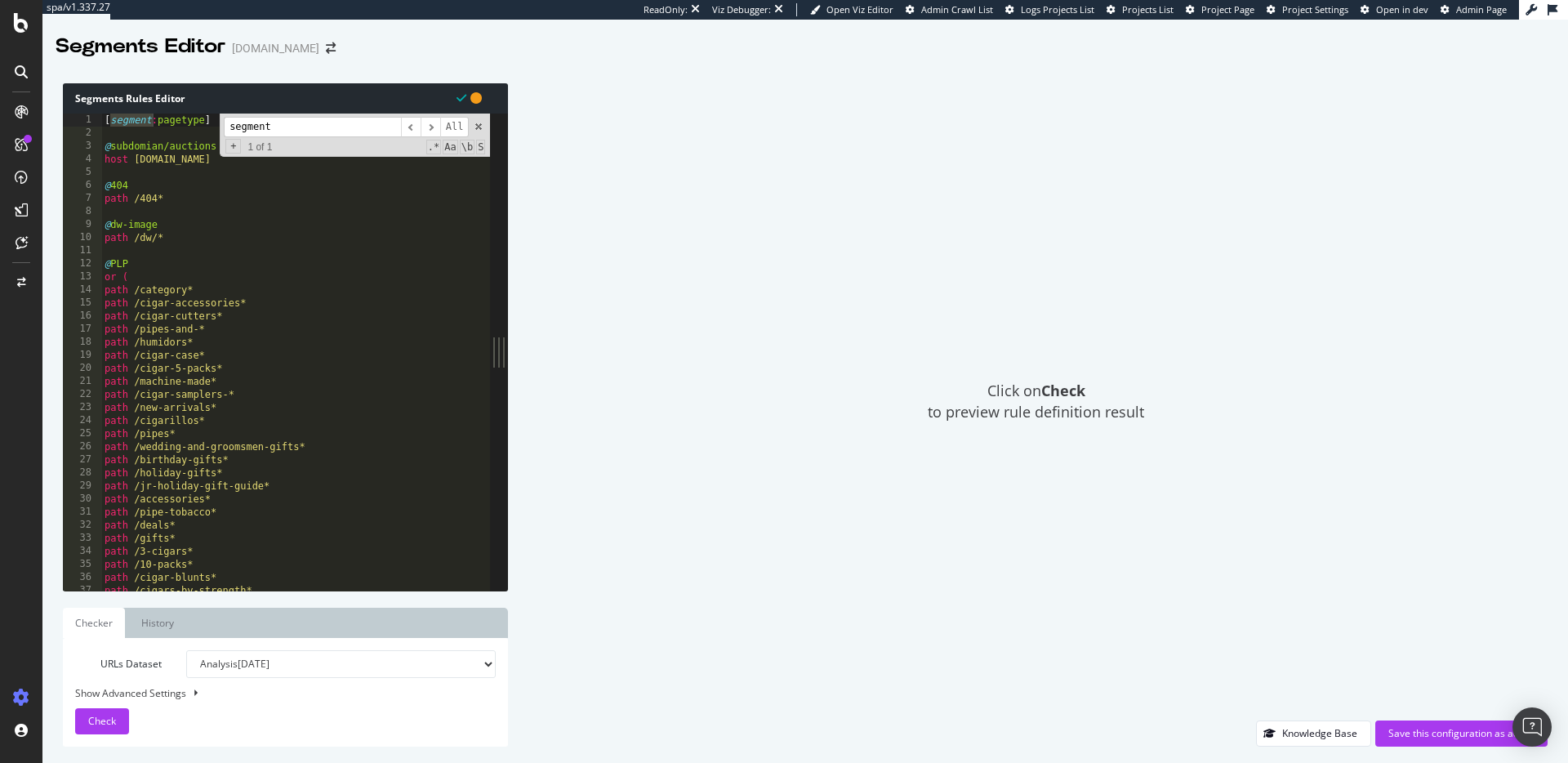
scroll to position [1, 0]
type input "segment"
click at [473, 126] on span at bounding box center [478, 127] width 12 height 12
type textarea "[segment:pagetype]"
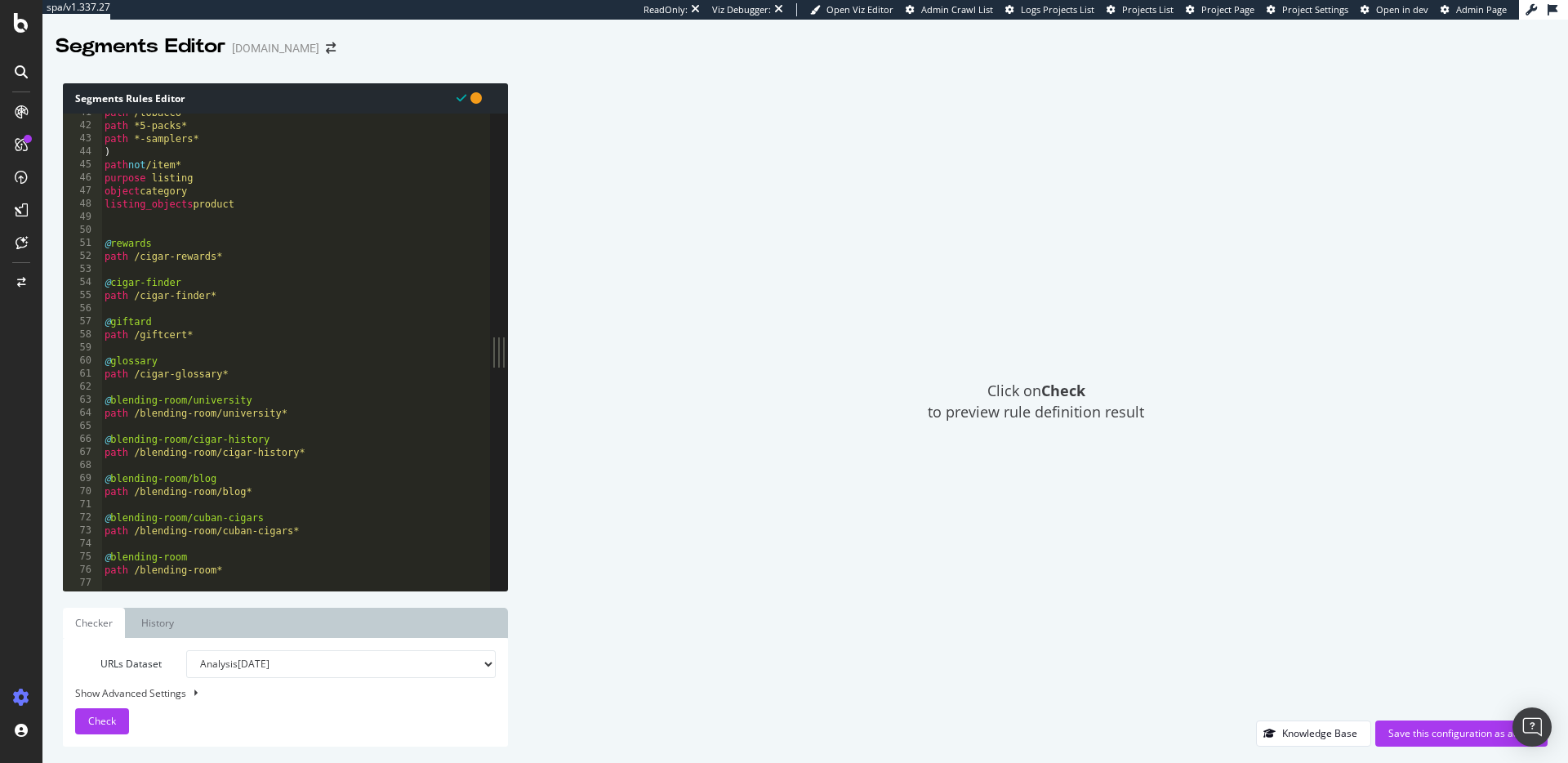
scroll to position [1418, 0]
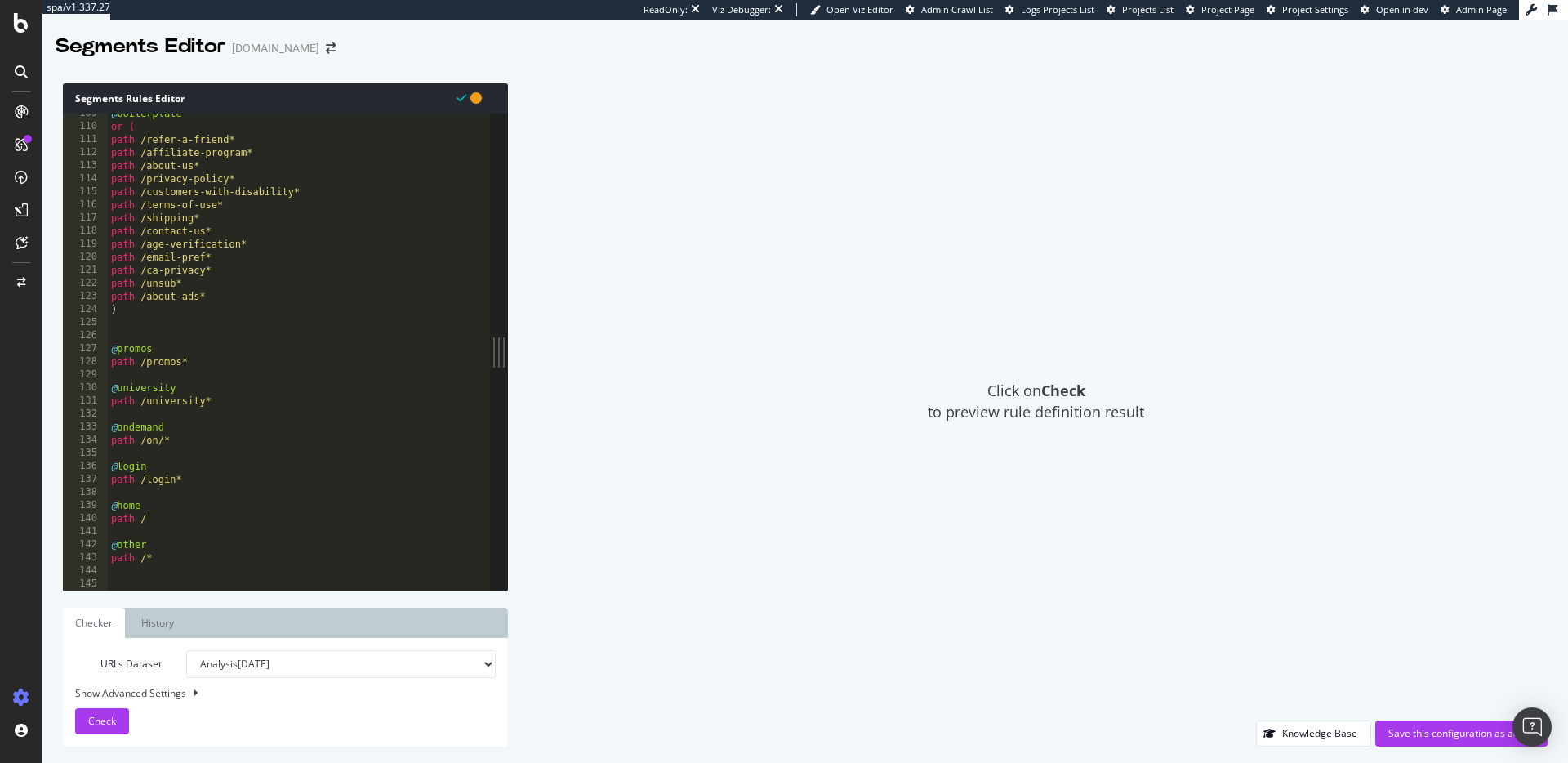
click at [154, 584] on div "@ boilerplate or ( path /refer-a-friend* path /affiliate-program* path /about-u…" at bounding box center [299, 359] width 383 height 504
type textarea "segment:smartindex"
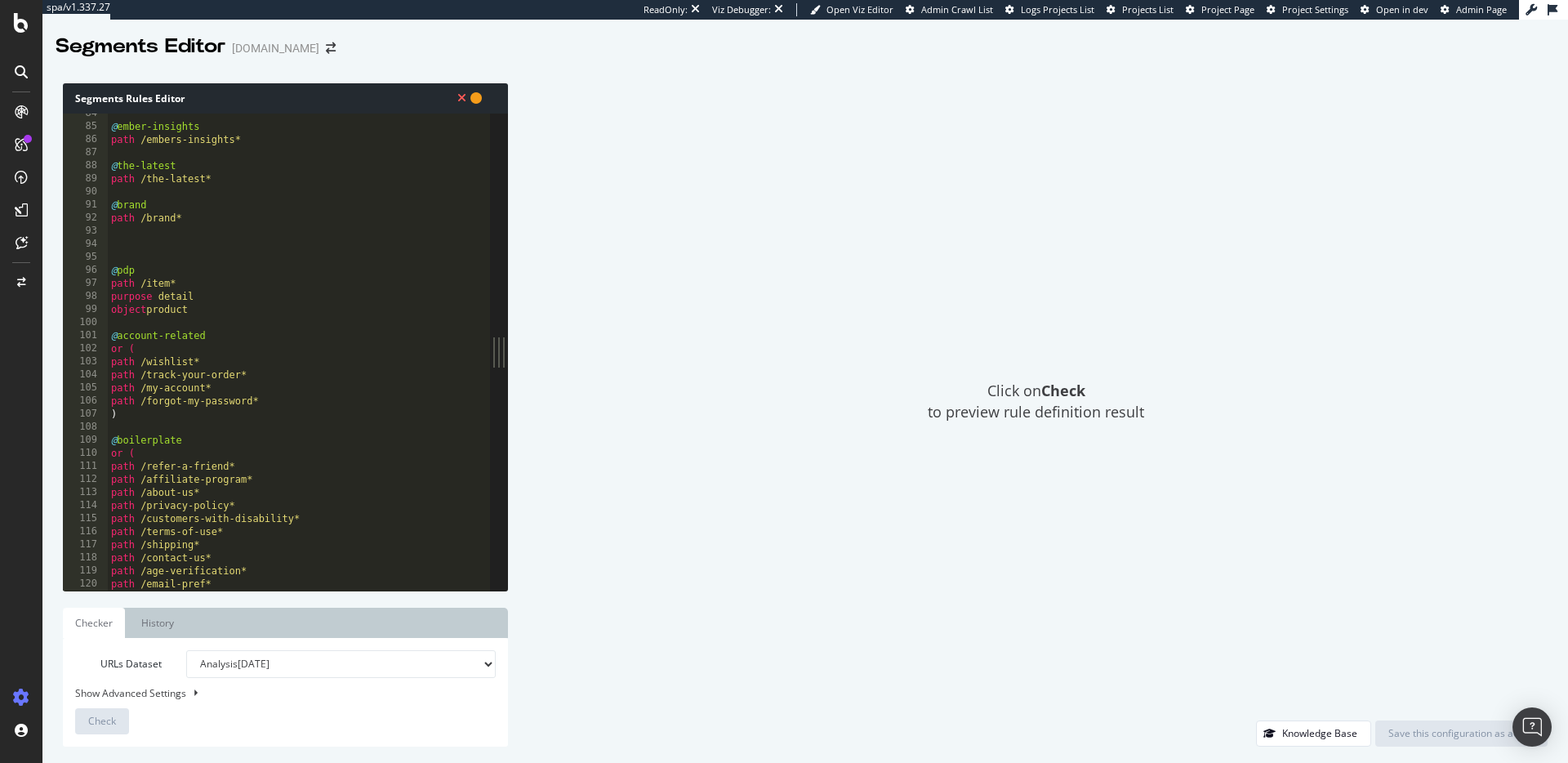
scroll to position [1432, 0]
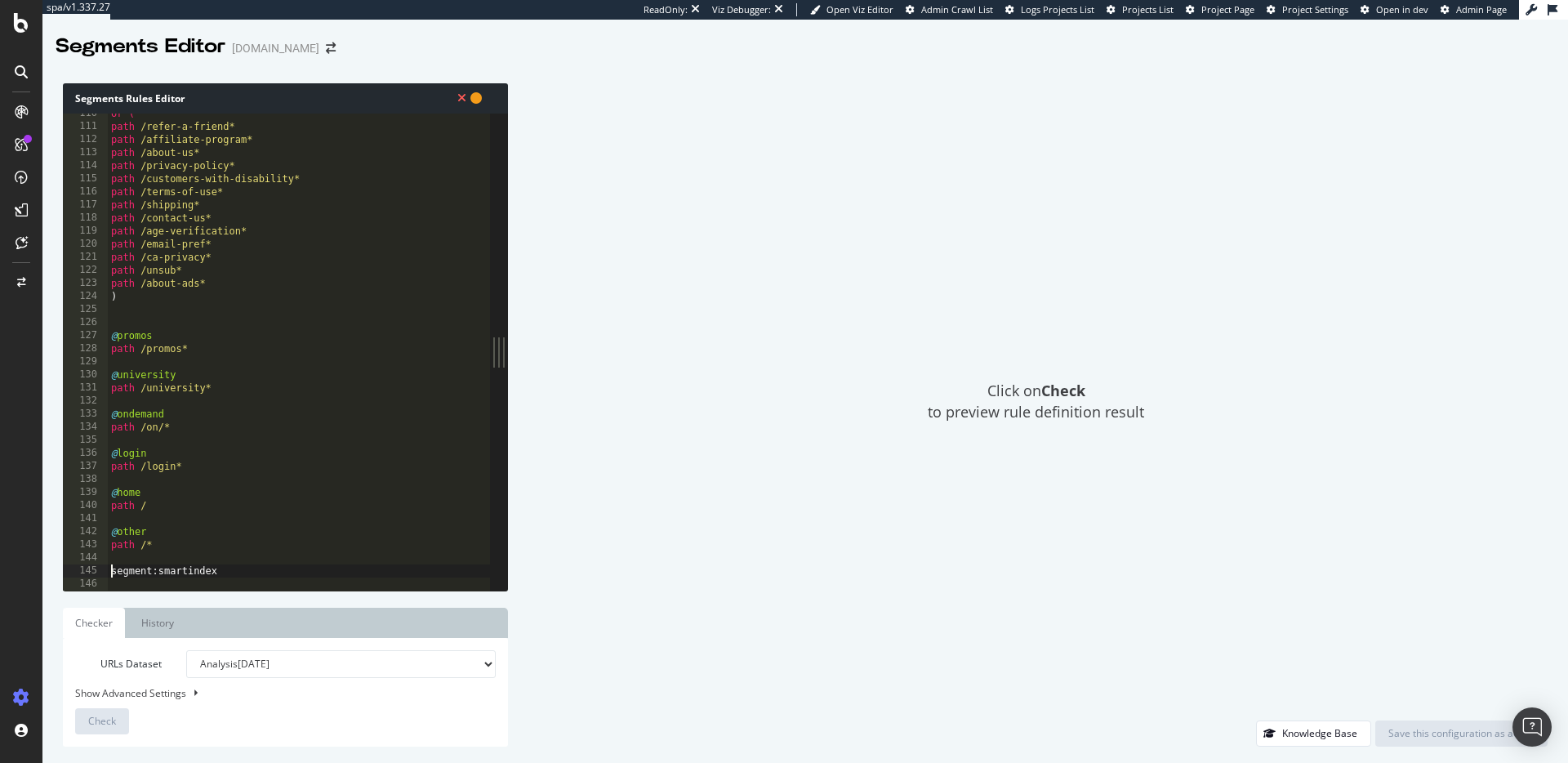
click at [108, 570] on div "or ( path /refer-a-friend* path /affiliate-program* path /about-us* path /priva…" at bounding box center [299, 359] width 383 height 504
type textarea "[segment:smartindex]"
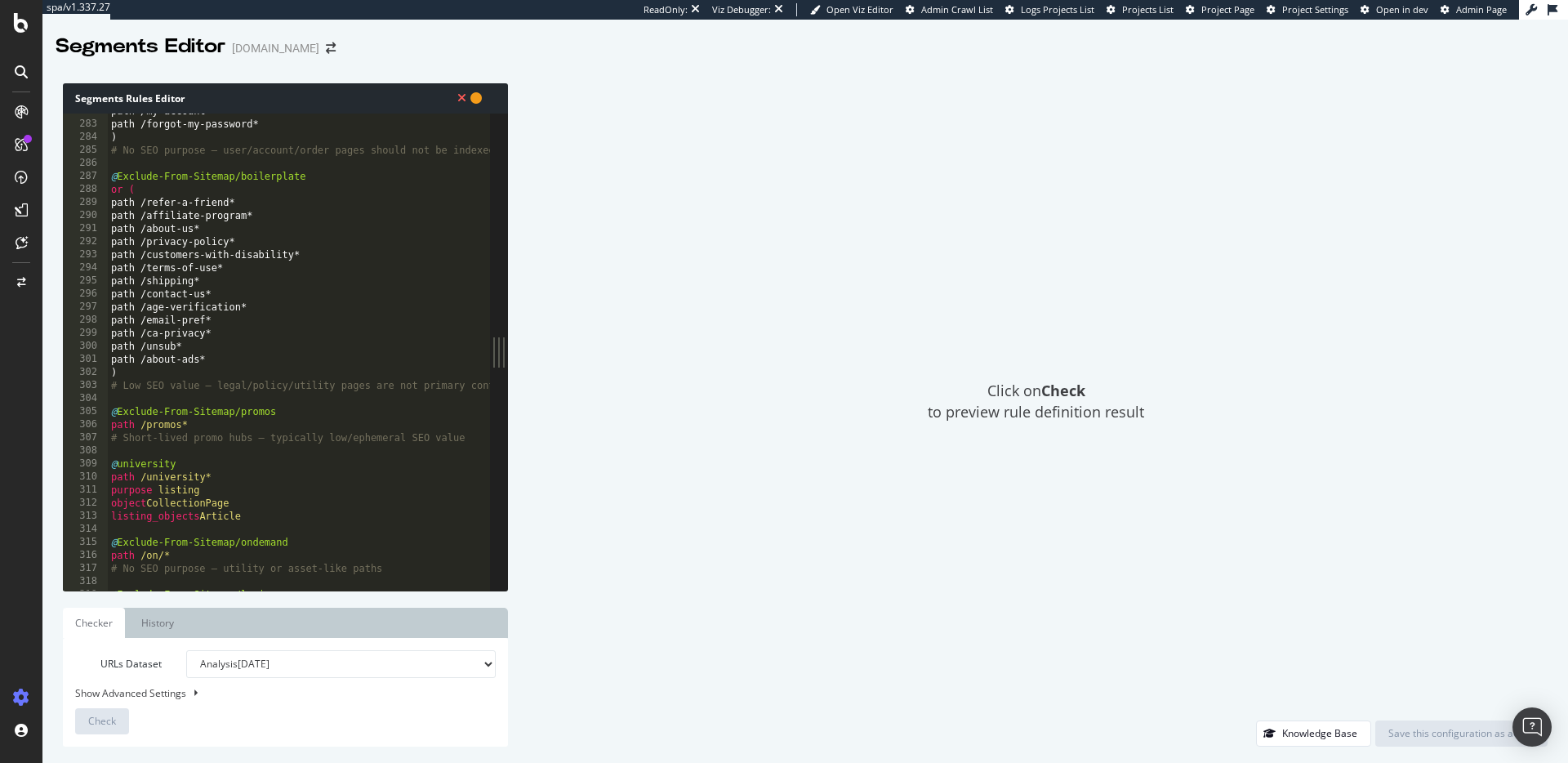
scroll to position [3647, 0]
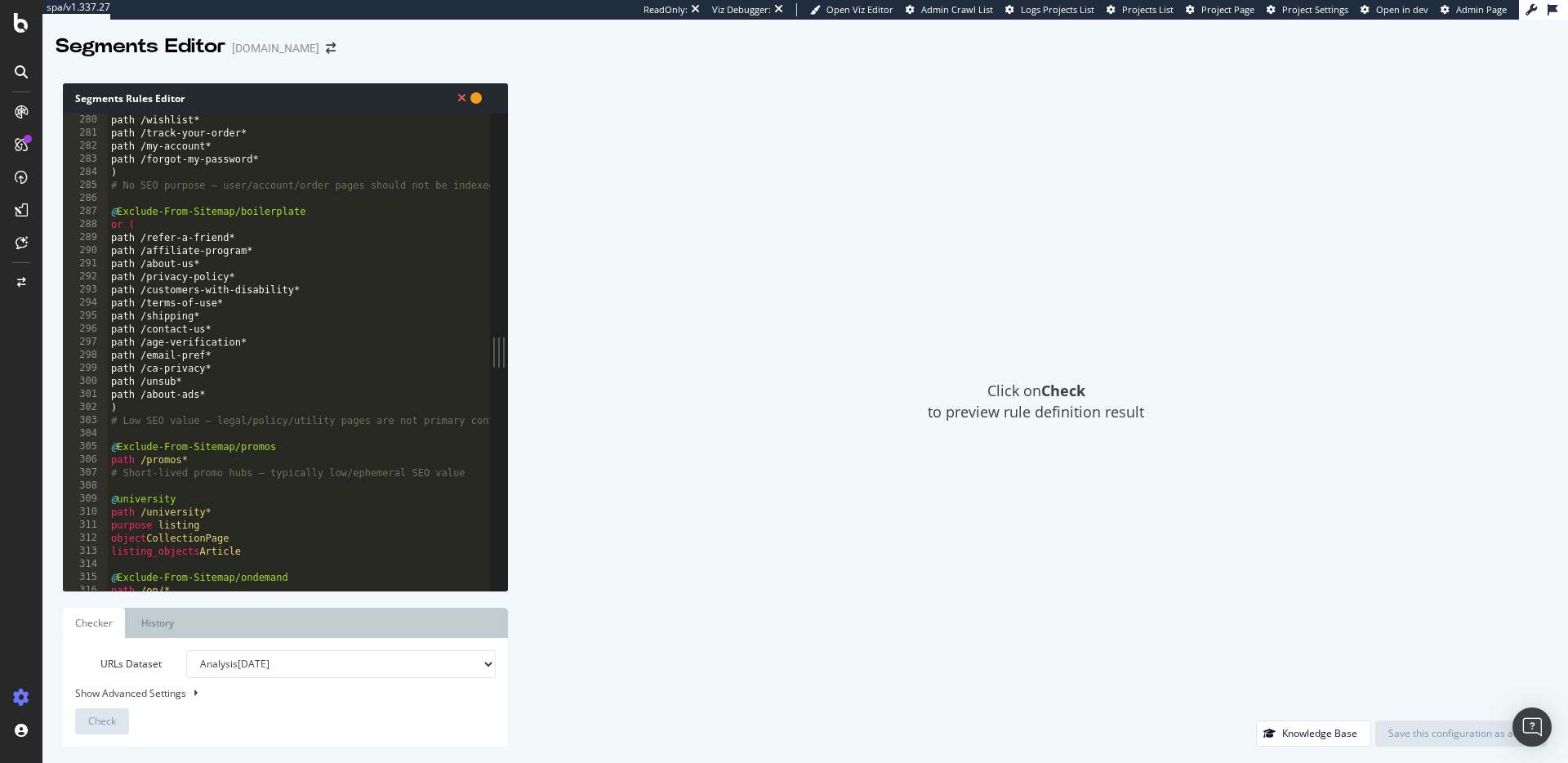
click at [315, 378] on div "path /wishlist* path /track-your-order* path /my-account* path /forgot-my-passw…" at bounding box center [334, 365] width 453 height 504
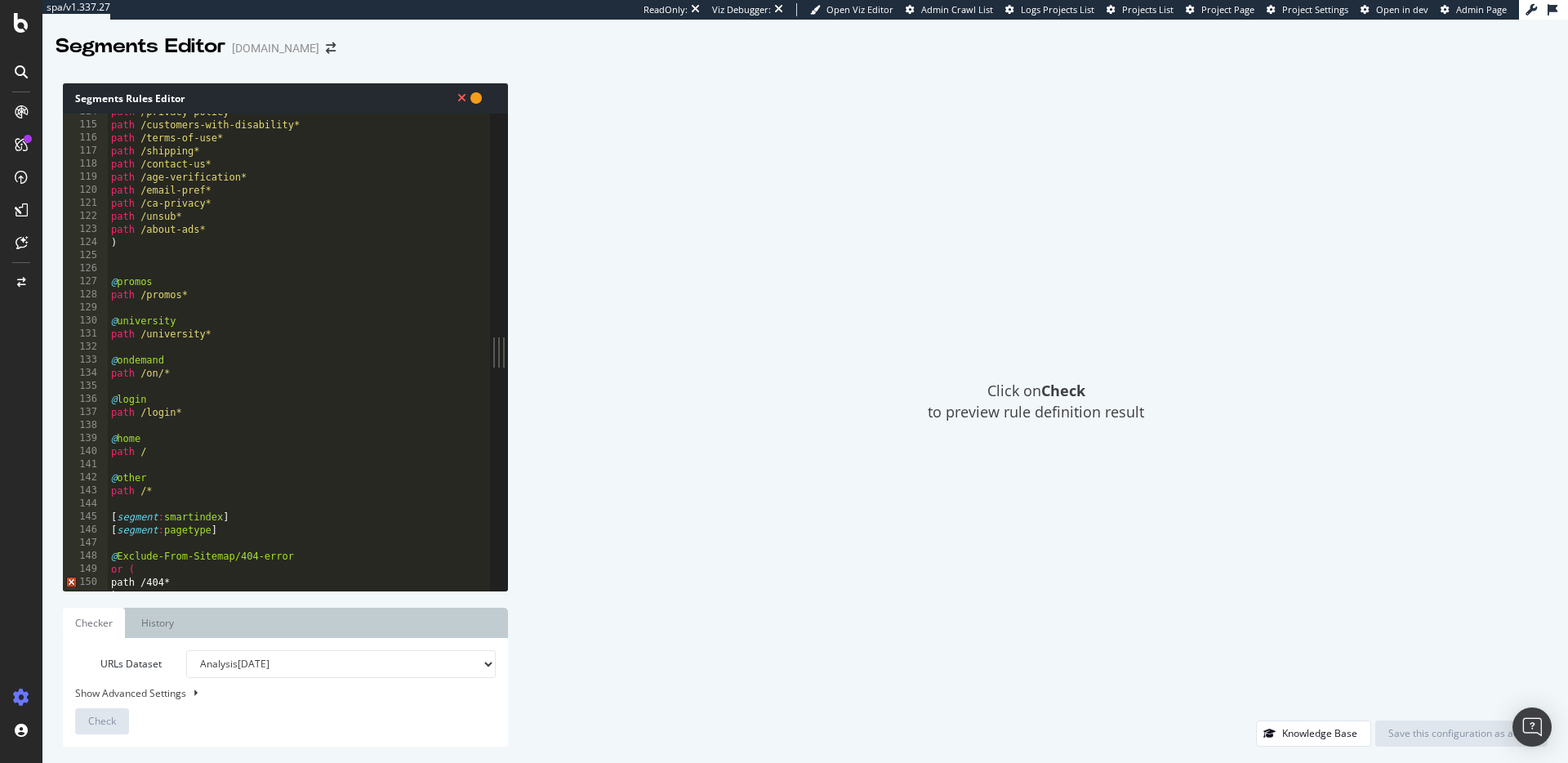
scroll to position [1569, 0]
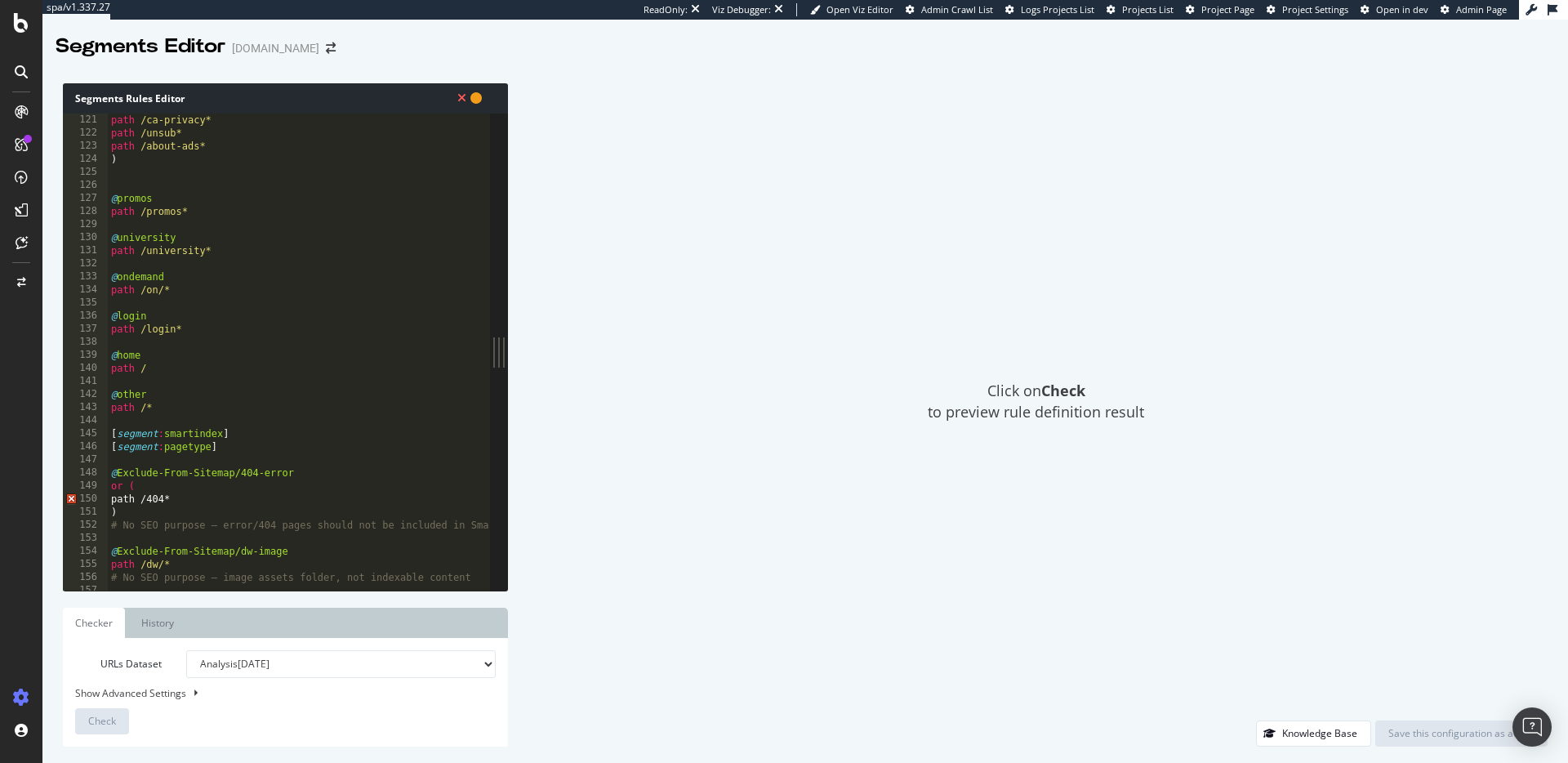
click at [218, 447] on div "path /ca-privacy* path /unsub* path /about-ads* ) @ promos path /promos* @ univ…" at bounding box center [334, 365] width 453 height 504
type textarea "["
drag, startPoint x: 120, startPoint y: 484, endPoint x: 157, endPoint y: 492, distance: 37.9
click at [121, 484] on div "path /ca-privacy* path /unsub* path /about-ads* ) @ promos path /promos* @ univ…" at bounding box center [334, 365] width 453 height 504
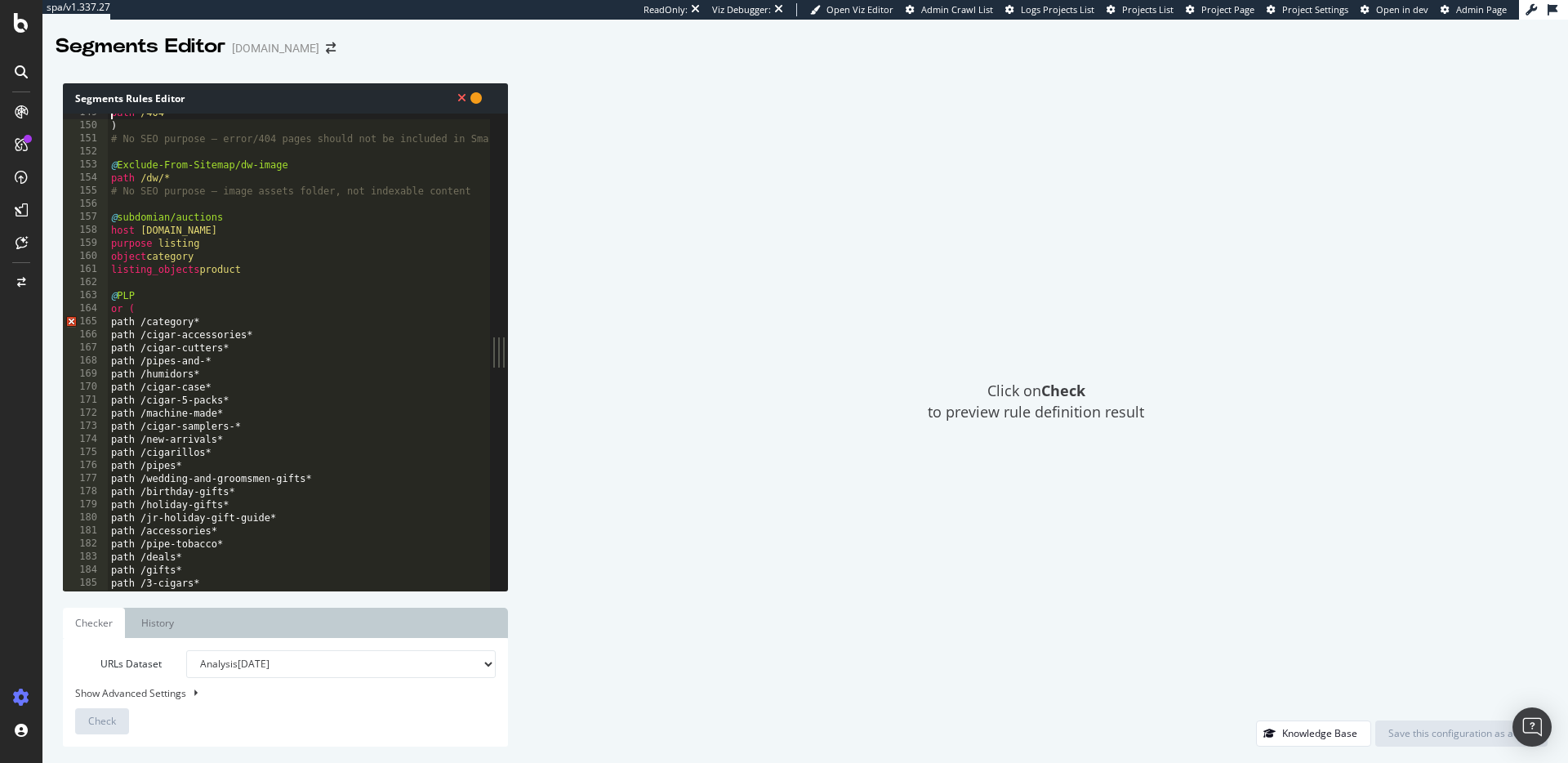
scroll to position [2002, 0]
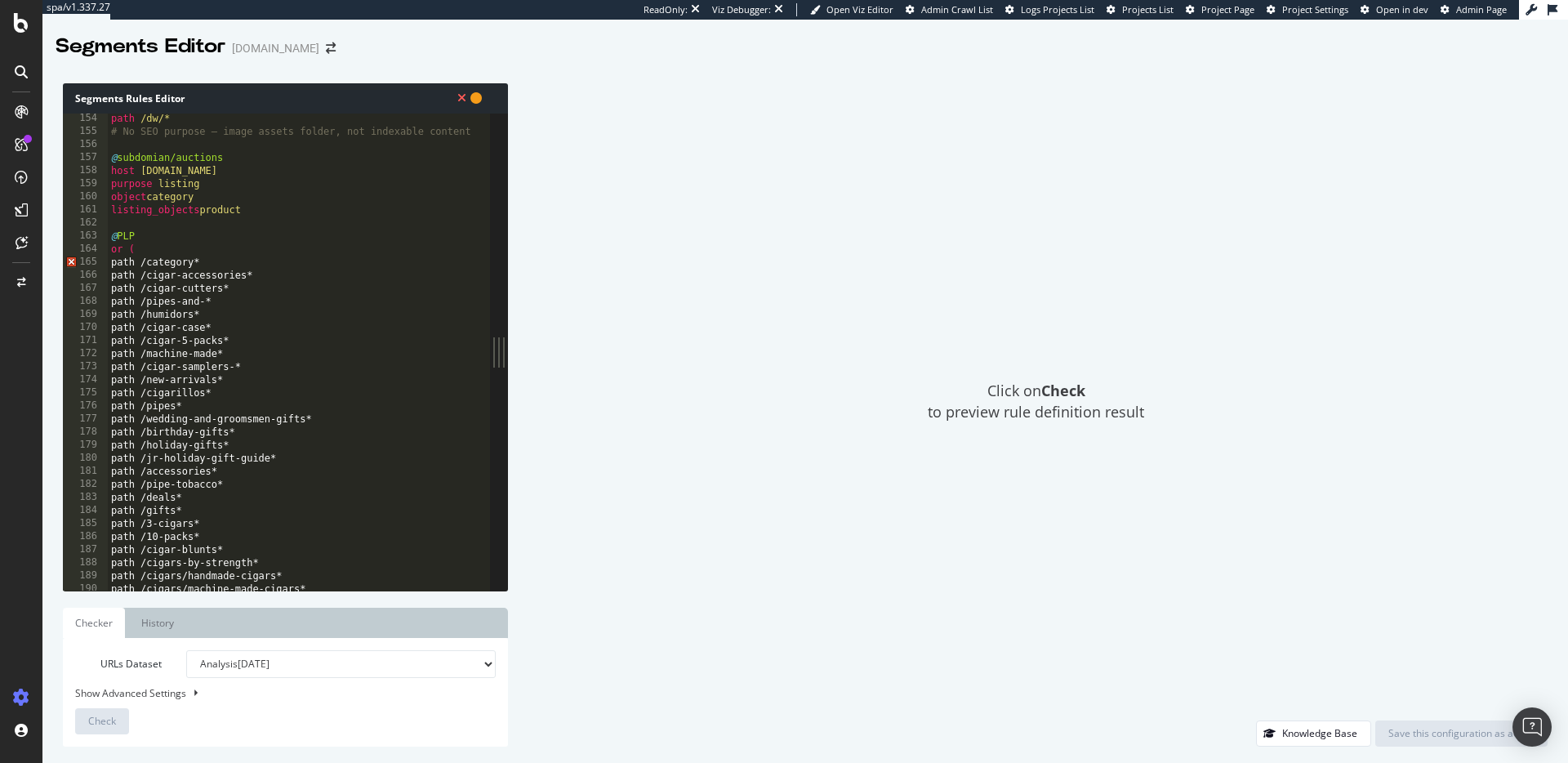
click at [119, 263] on div "path /dw/* # No SEO purpose – image assets folder, not indexable content @ subd…" at bounding box center [334, 364] width 453 height 504
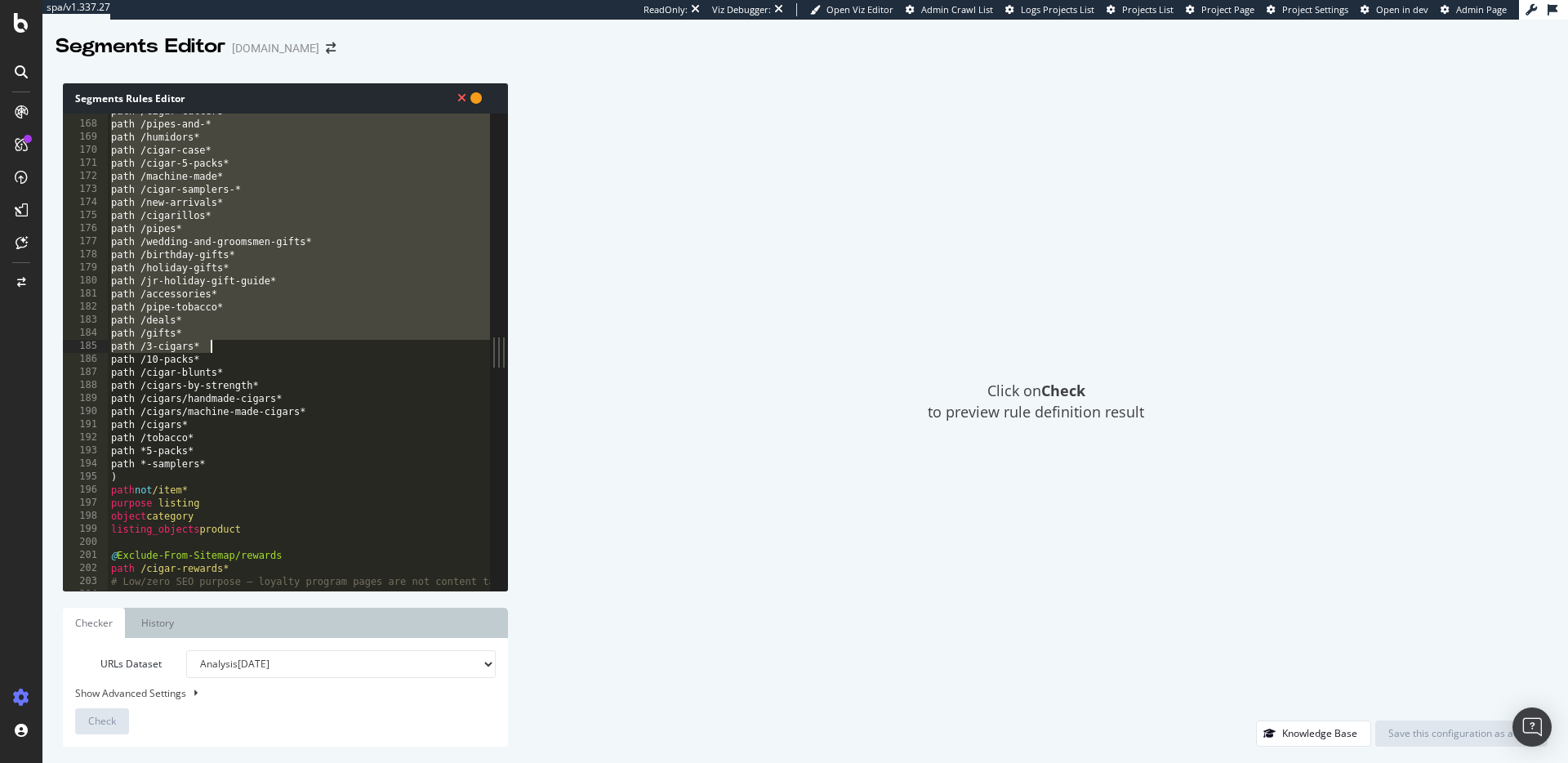
drag, startPoint x: 124, startPoint y: 274, endPoint x: 276, endPoint y: 346, distance: 168.2
click at [277, 346] on div "path /cigar-cutters* path /pipes-and-* path /humidors* path /cigar-case* path /…" at bounding box center [334, 356] width 453 height 504
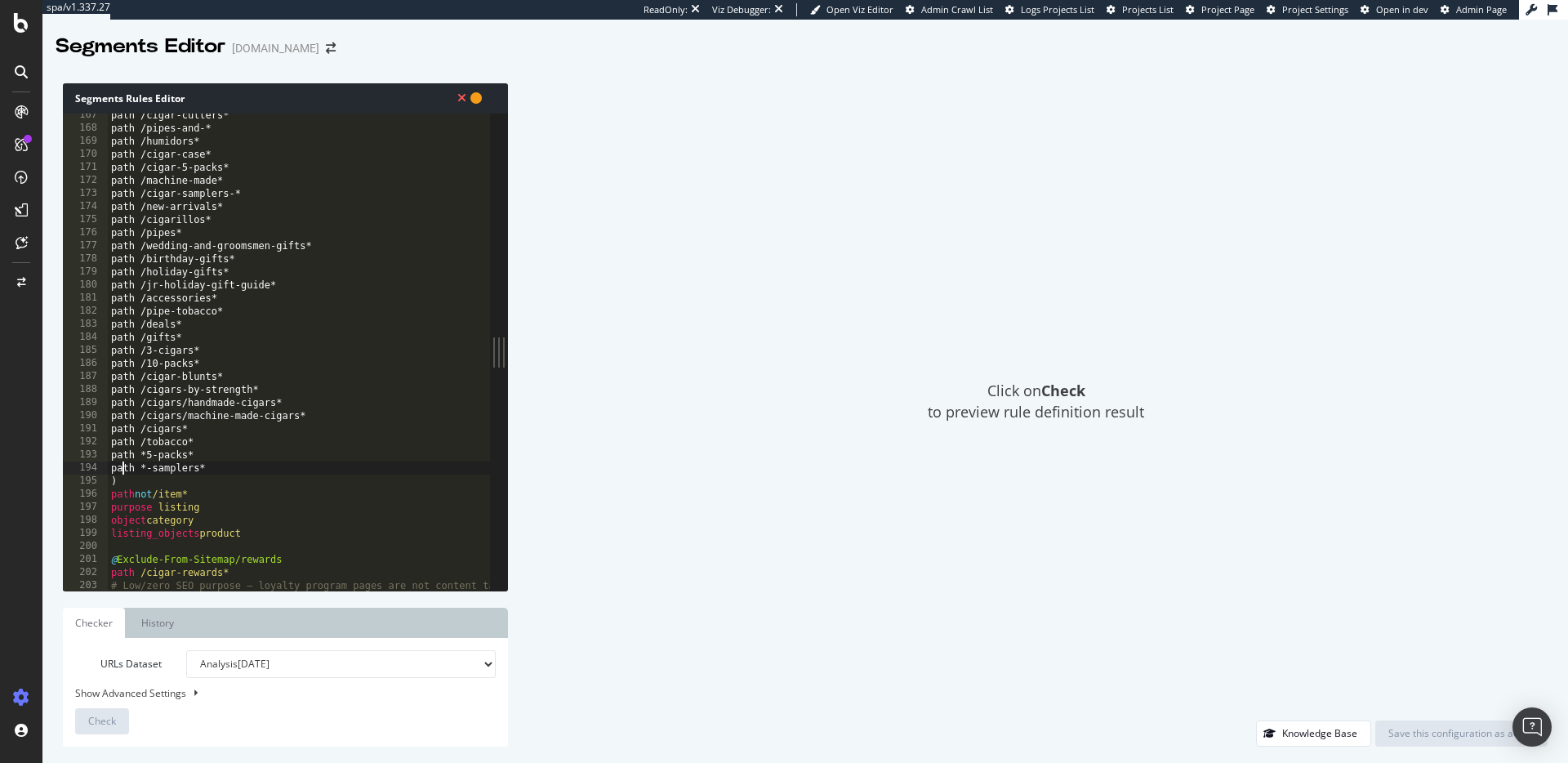
drag, startPoint x: 121, startPoint y: 468, endPoint x: 143, endPoint y: 447, distance: 30.4
click at [121, 468] on div "path /cigar-cutters* path /pipes-and-* path /humidors* path /cigar-case* path /…" at bounding box center [334, 360] width 453 height 504
click at [123, 456] on div "path /cigar-cutters* path /pipes-and-* path /humidors* path /cigar-case* path /…" at bounding box center [334, 360] width 453 height 504
click at [119, 439] on div "path /cigar-cutters* path /pipes-and-* path /humidors* path /cigar-case* path /…" at bounding box center [334, 360] width 453 height 504
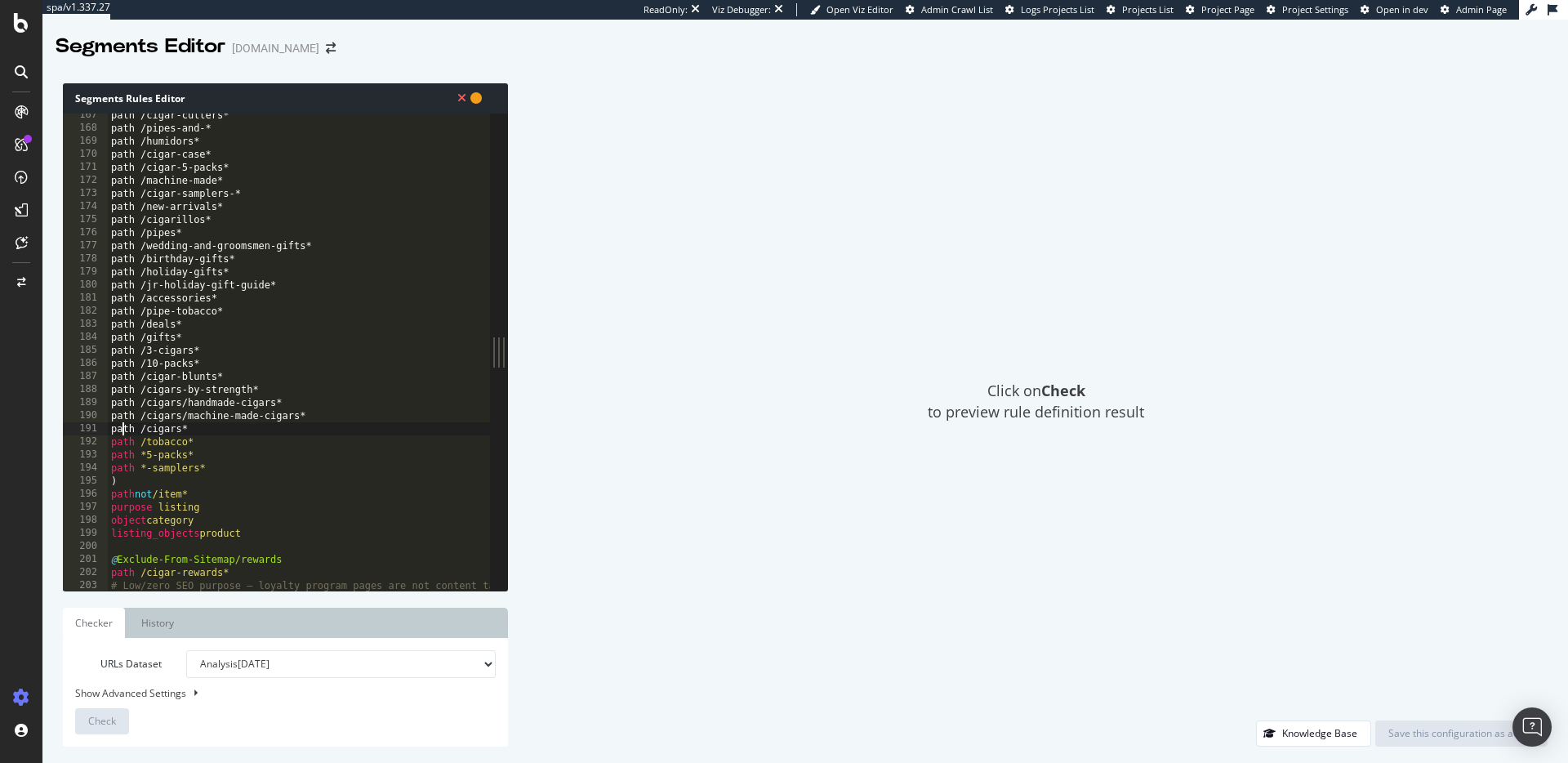
drag, startPoint x: 123, startPoint y: 427, endPoint x: 142, endPoint y: 436, distance: 21.0
click at [123, 427] on div "path /cigar-cutters* path /pipes-and-* path /humidors* path /cigar-case* path /…" at bounding box center [334, 360] width 453 height 504
click at [121, 413] on div "path /cigar-cutters* path /pipes-and-* path /humidors* path /cigar-case* path /…" at bounding box center [334, 360] width 453 height 504
click at [122, 401] on div "path /cigar-cutters* path /pipes-and-* path /humidors* path /cigar-case* path /…" at bounding box center [334, 360] width 453 height 504
click at [122, 402] on div "path /cigar-cutters* path /pipes-and-* path /humidors* path /cigar-case* path /…" at bounding box center [334, 360] width 453 height 504
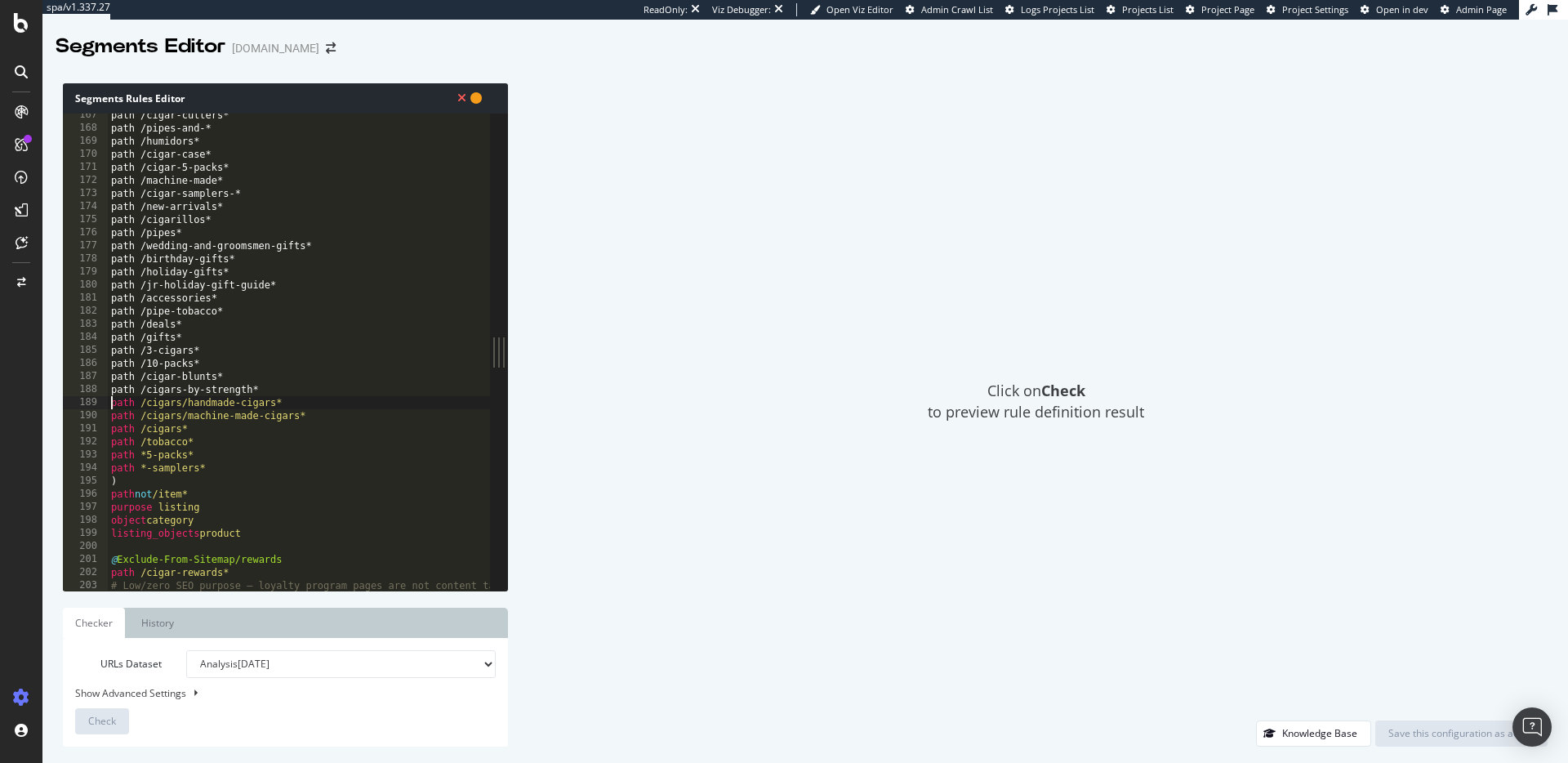
click at [123, 390] on div "path /cigar-cutters* path /pipes-and-* path /humidors* path /cigar-case* path /…" at bounding box center [334, 360] width 453 height 504
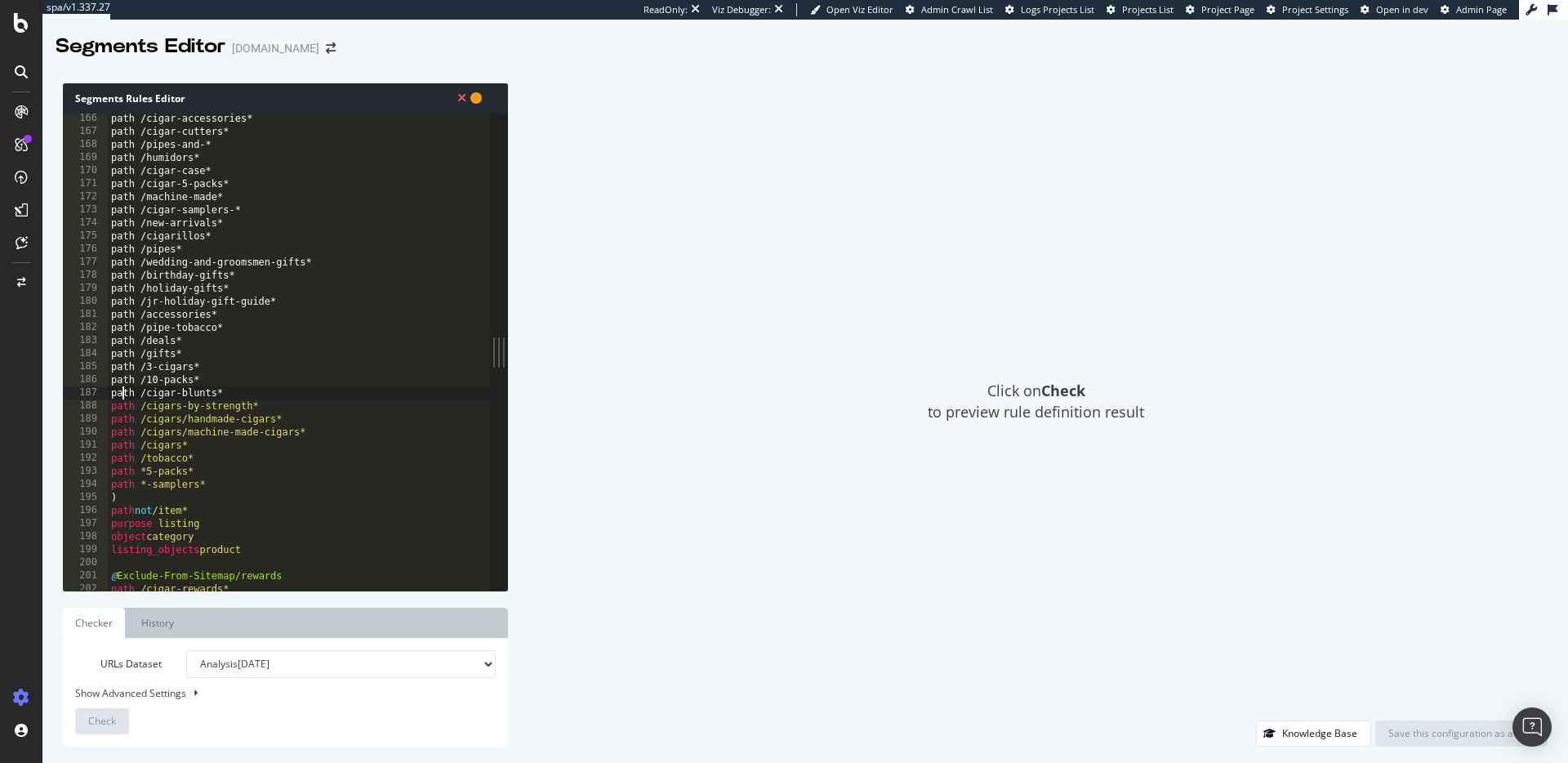
click at [121, 394] on div "path /cigar-accessories* path /cigar-cutters* path /pipes-and-* path /humidors*…" at bounding box center [334, 364] width 453 height 504
click at [122, 384] on div "path /cigar-accessories* path /cigar-cutters* path /pipes-and-* path /humidors*…" at bounding box center [334, 364] width 453 height 504
click at [122, 365] on div "path /cigar-accessories* path /cigar-cutters* path /pipes-and-* path /humidors*…" at bounding box center [334, 364] width 453 height 504
click at [123, 355] on div "path /cigar-accessories* path /cigar-cutters* path /pipes-and-* path /humidors*…" at bounding box center [334, 364] width 453 height 504
click at [123, 341] on div "path /cigar-accessories* path /cigar-cutters* path /pipes-and-* path /humidors*…" at bounding box center [334, 364] width 453 height 504
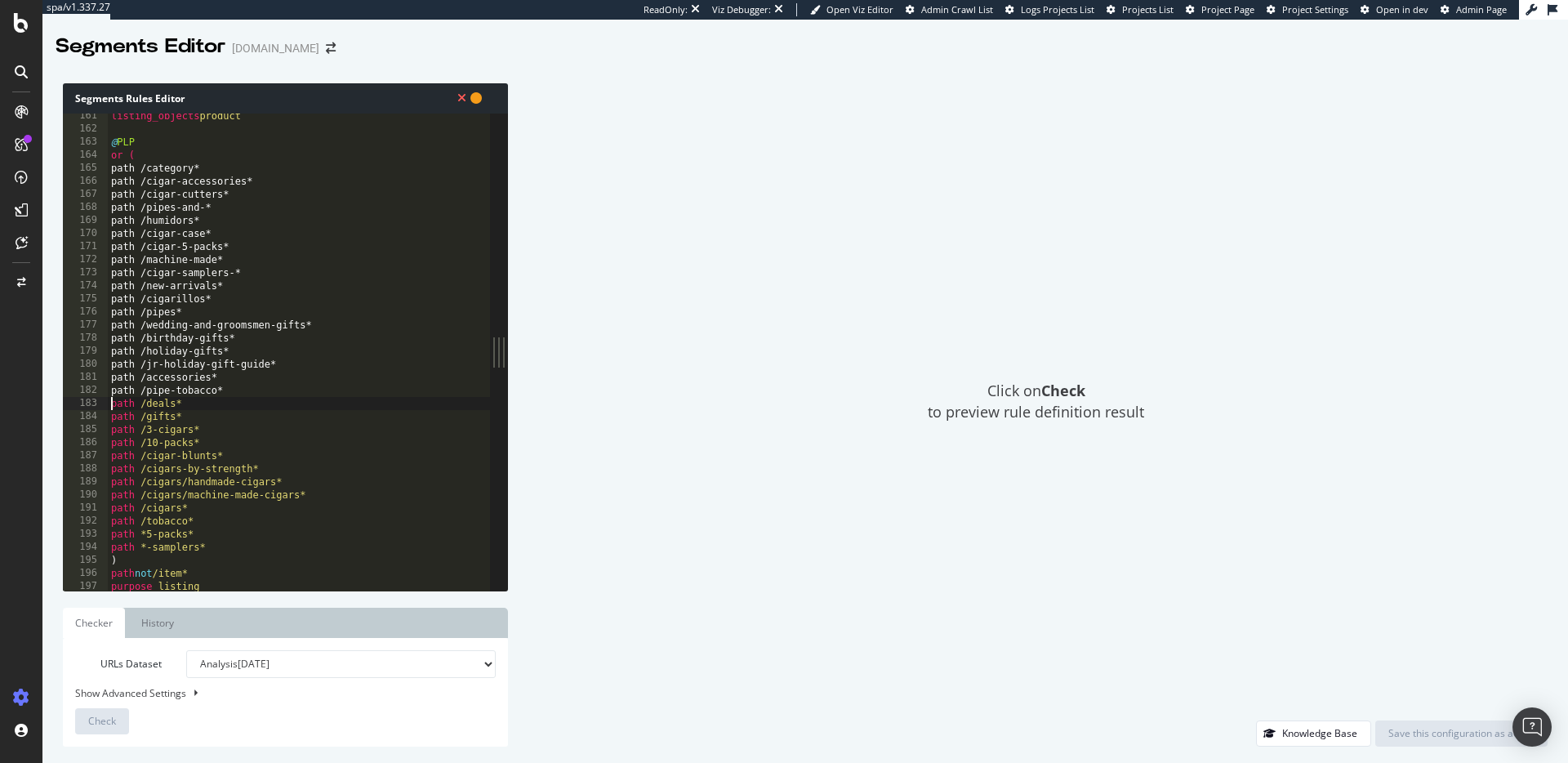
scroll to position [2075, 0]
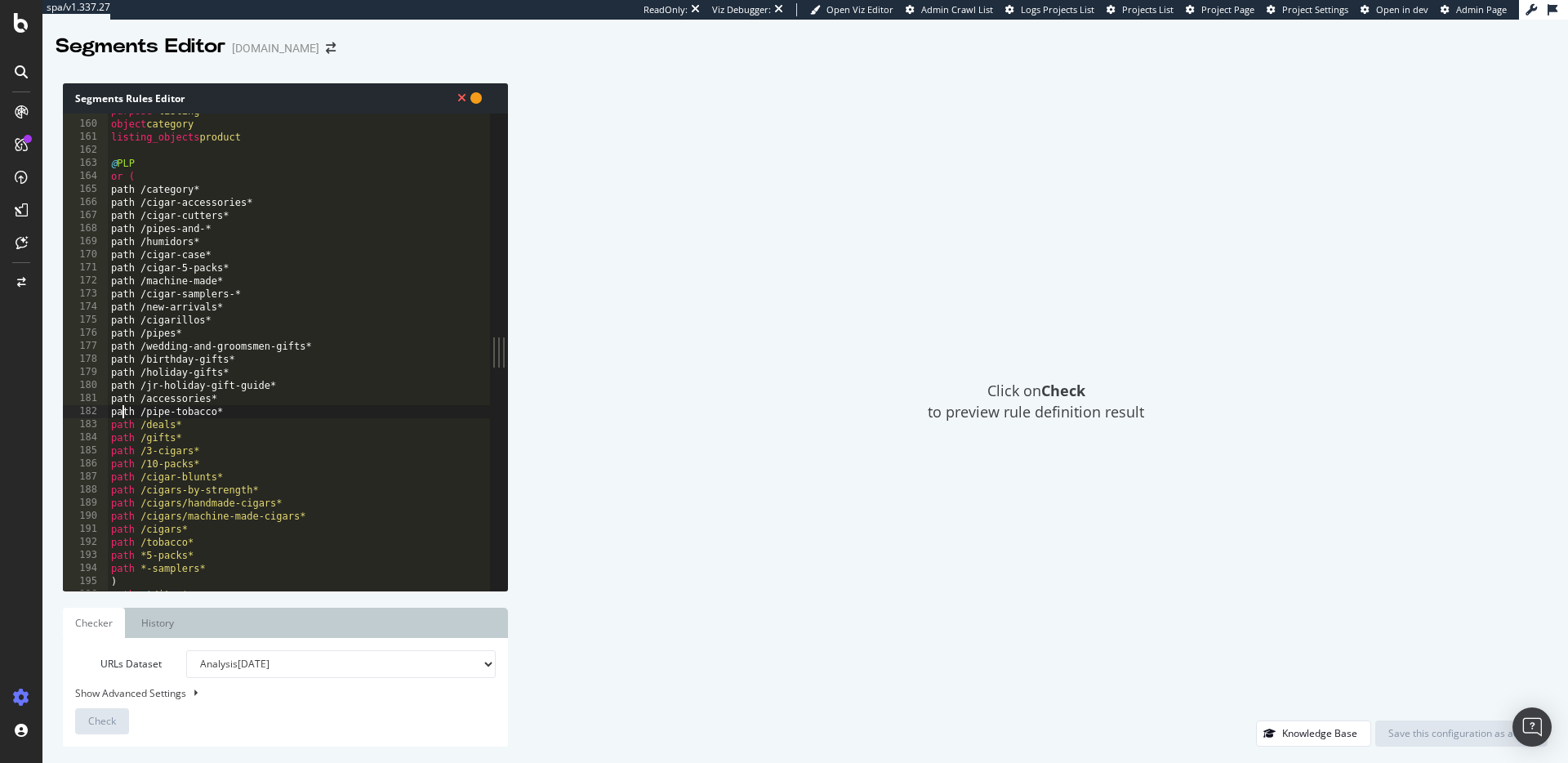
click at [123, 413] on div "purpose listing object category listing_objects product @ PLP or ( path /catego…" at bounding box center [334, 356] width 453 height 504
drag, startPoint x: 122, startPoint y: 399, endPoint x: 124, endPoint y: 384, distance: 15.1
click at [122, 399] on div "purpose listing object category listing_objects product @ PLP or ( path /catego…" at bounding box center [334, 356] width 453 height 504
click at [124, 384] on div "purpose listing object category listing_objects product @ PLP or ( path /catego…" at bounding box center [334, 356] width 453 height 504
click at [125, 375] on div "purpose listing object category listing_objects product @ PLP or ( path /catego…" at bounding box center [334, 356] width 453 height 504
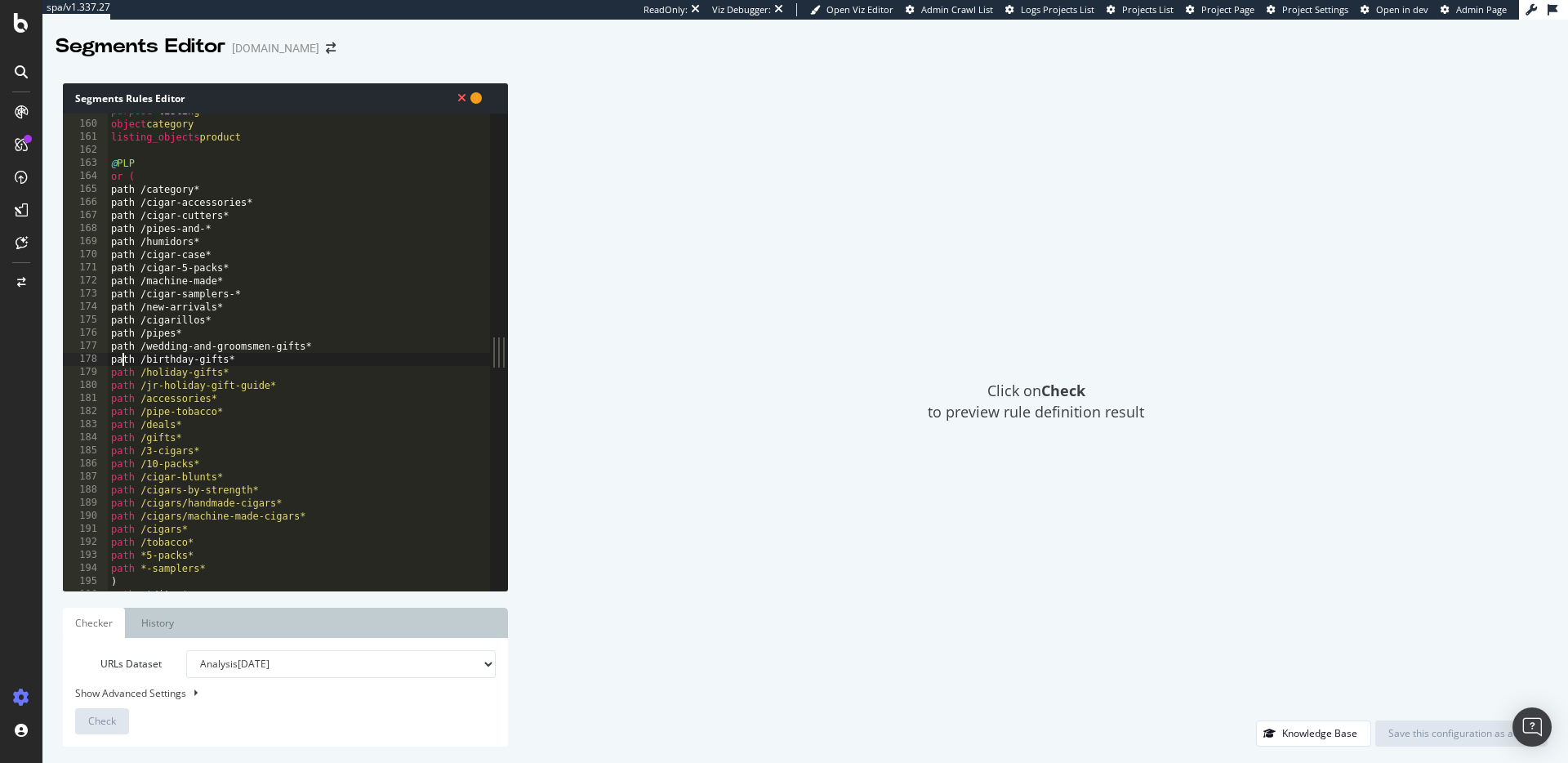
click at [121, 360] on div "purpose listing object category listing_objects product @ PLP or ( path /catego…" at bounding box center [334, 356] width 453 height 504
click at [123, 349] on div "purpose listing object category listing_objects product @ PLP or ( path /catego…" at bounding box center [334, 356] width 453 height 504
click at [121, 336] on div "purpose listing object category listing_objects product @ PLP or ( path /catego…" at bounding box center [334, 356] width 453 height 504
click at [118, 321] on div "purpose listing object category listing_objects product @ PLP or ( path /catego…" at bounding box center [334, 356] width 453 height 504
click at [121, 306] on div "purpose listing object category listing_objects product @ PLP or ( path /catego…" at bounding box center [334, 356] width 453 height 504
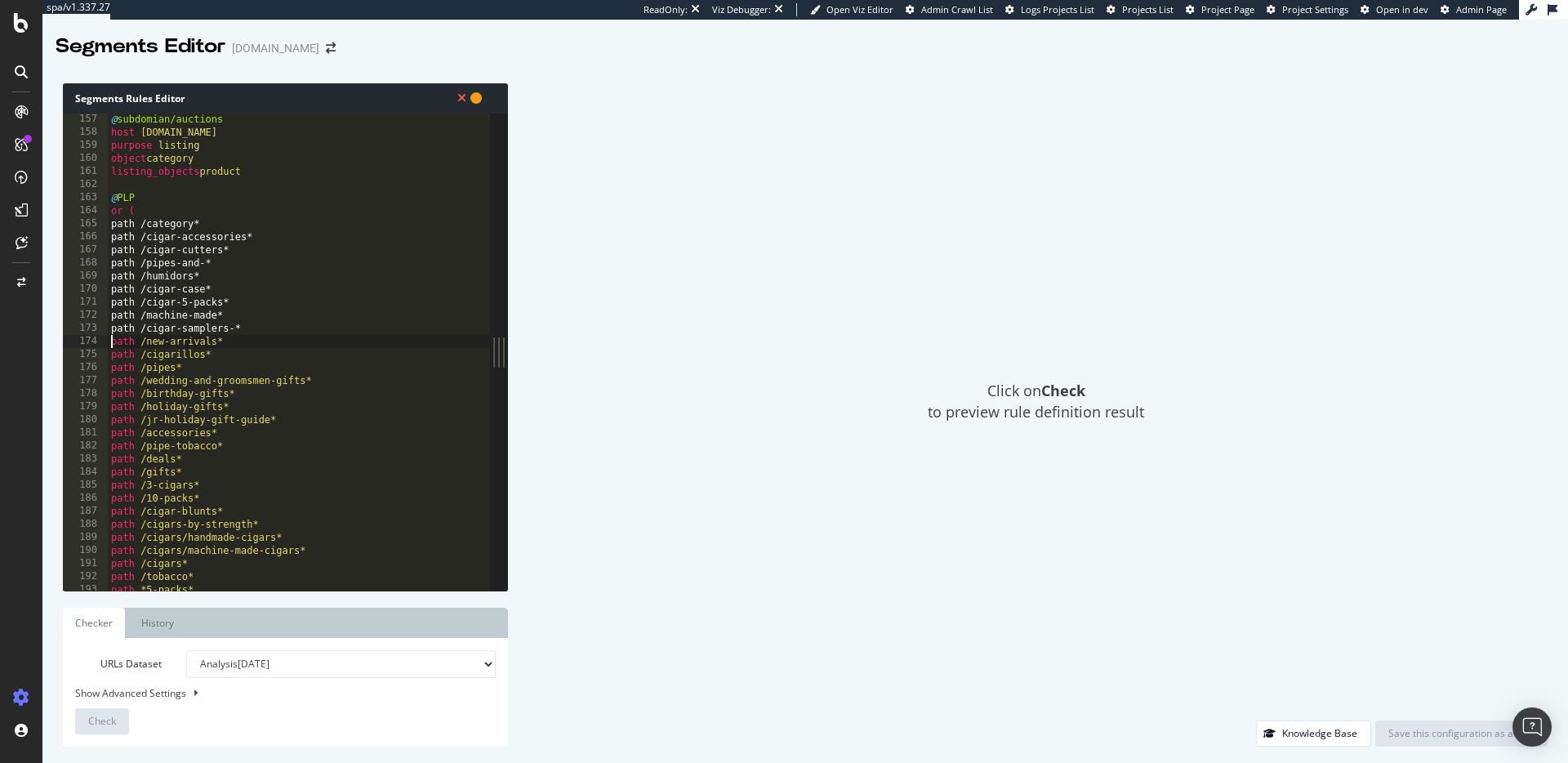
scroll to position [2040, 0]
click at [124, 329] on div "@ subdomian/auctions host auctions.jrcigars.com purpose listing object category…" at bounding box center [334, 365] width 453 height 504
drag, startPoint x: 125, startPoint y: 318, endPoint x: 145, endPoint y: 319, distance: 20.0
click at [125, 318] on div "@ subdomian/auctions host auctions.jrcigars.com purpose listing object category…" at bounding box center [334, 365] width 453 height 504
click at [123, 303] on div "@ subdomian/auctions host auctions.jrcigars.com purpose listing object category…" at bounding box center [334, 365] width 453 height 504
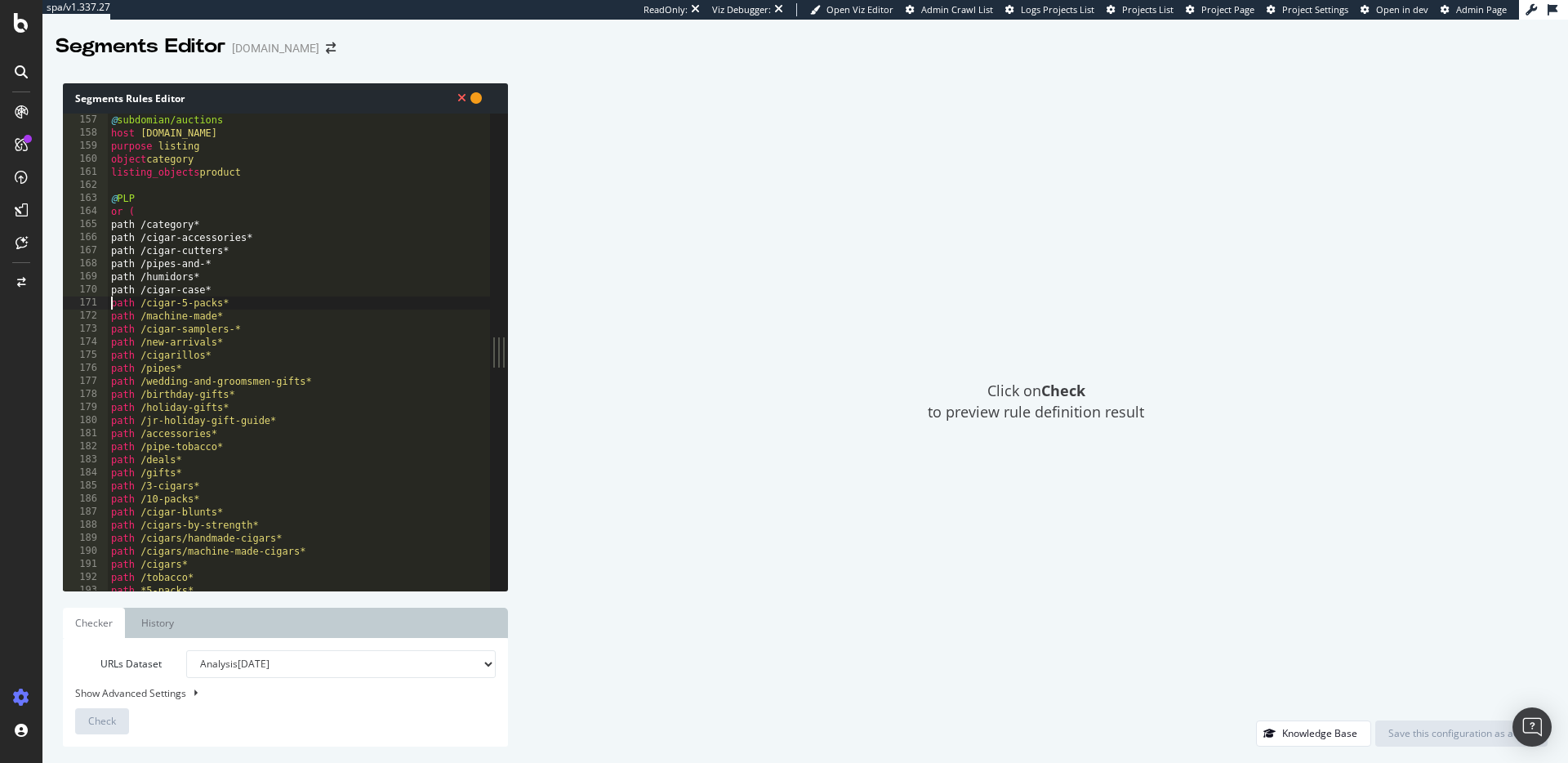
click at [122, 286] on div "@ subdomian/auctions host auctions.jrcigars.com purpose listing object category…" at bounding box center [334, 365] width 453 height 504
click at [123, 275] on div "@ subdomian/auctions host auctions.jrcigars.com purpose listing object category…" at bounding box center [334, 365] width 453 height 504
click at [122, 260] on div "@ subdomian/auctions host auctions.jrcigars.com purpose listing object category…" at bounding box center [334, 365] width 453 height 504
click at [123, 248] on div "@ subdomian/auctions host auctions.jrcigars.com purpose listing object category…" at bounding box center [334, 365] width 453 height 504
click at [123, 238] on div "@ subdomian/auctions host auctions.jrcigars.com purpose listing object category…" at bounding box center [334, 365] width 453 height 504
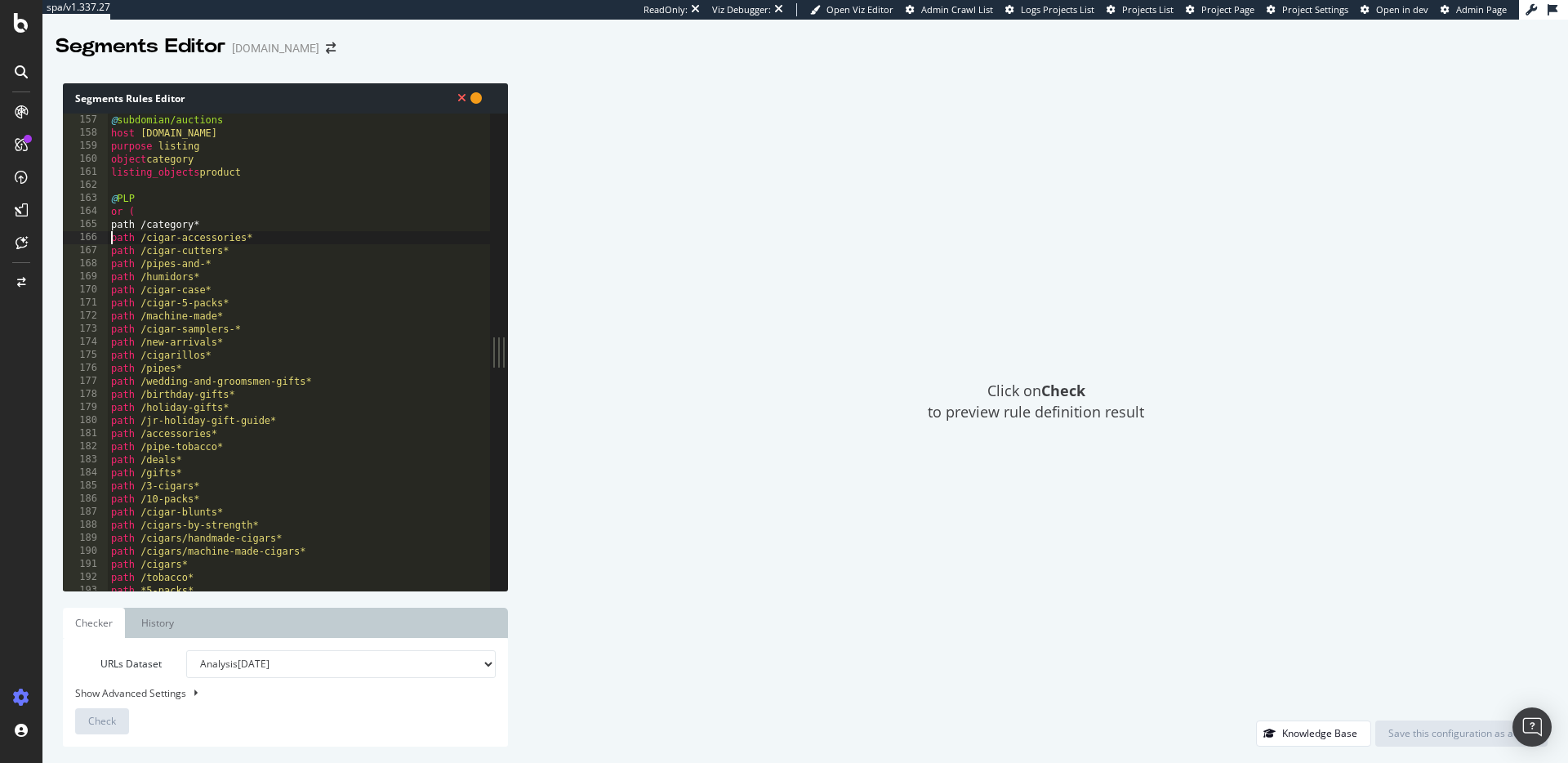
click at [120, 216] on div "@ subdomian/auctions host auctions.jrcigars.com purpose listing object category…" at bounding box center [334, 365] width 453 height 504
drag, startPoint x: 119, startPoint y: 226, endPoint x: 145, endPoint y: 248, distance: 34.1
click at [119, 226] on div "@ subdomian/auctions host auctions.jrcigars.com purpose listing object category…" at bounding box center [334, 365] width 453 height 504
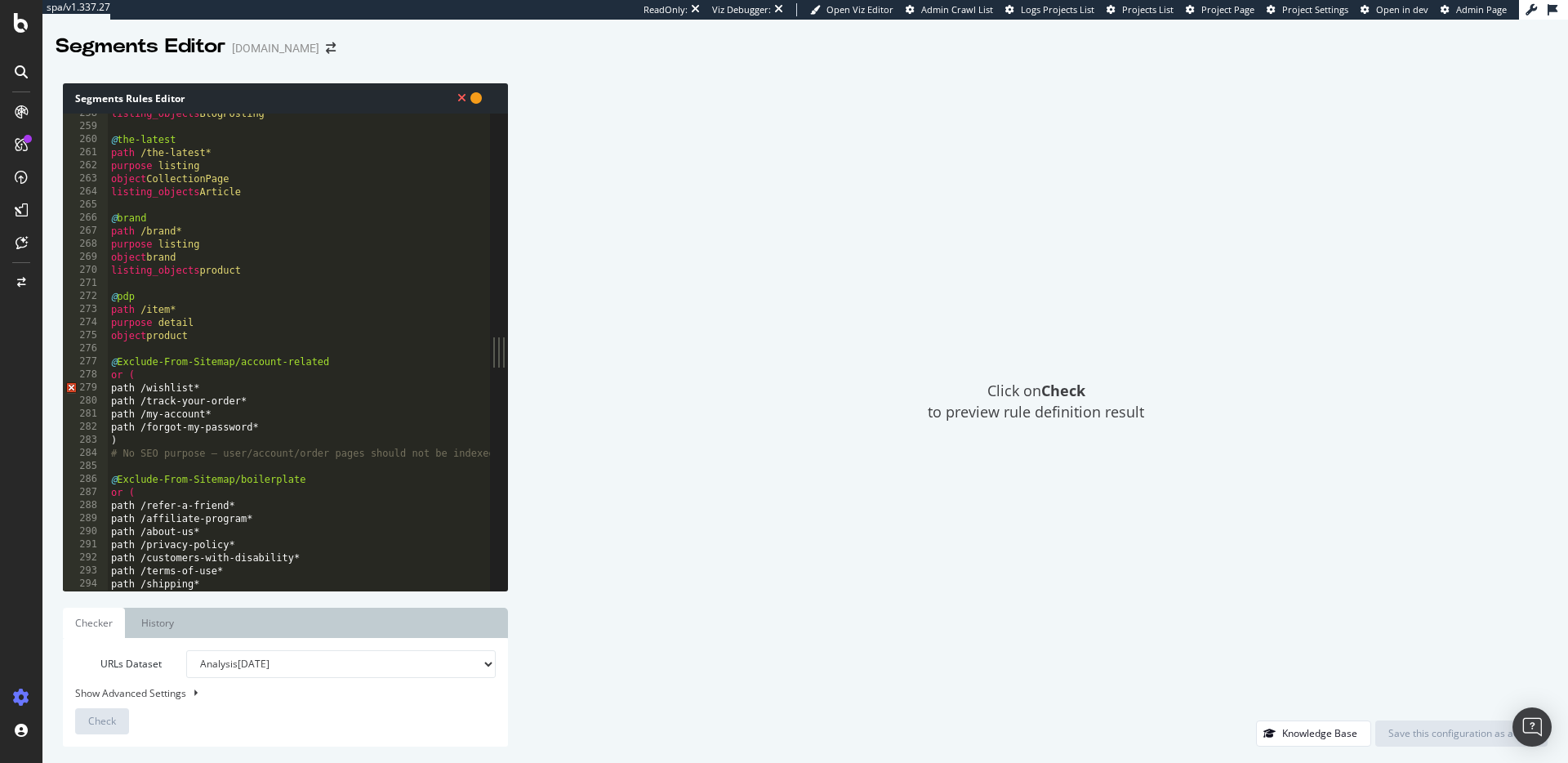
scroll to position [3369, 0]
drag, startPoint x: 121, startPoint y: 387, endPoint x: 170, endPoint y: 414, distance: 55.9
click at [121, 387] on div "listing_objects BlogPosting @ the-latest path /the-latest* purpose listing obje…" at bounding box center [334, 356] width 453 height 504
drag, startPoint x: 123, startPoint y: 398, endPoint x: 136, endPoint y: 414, distance: 20.6
click at [123, 398] on div "listing_objects BlogPosting @ the-latest path /the-latest* purpose listing obje…" at bounding box center [334, 356] width 453 height 504
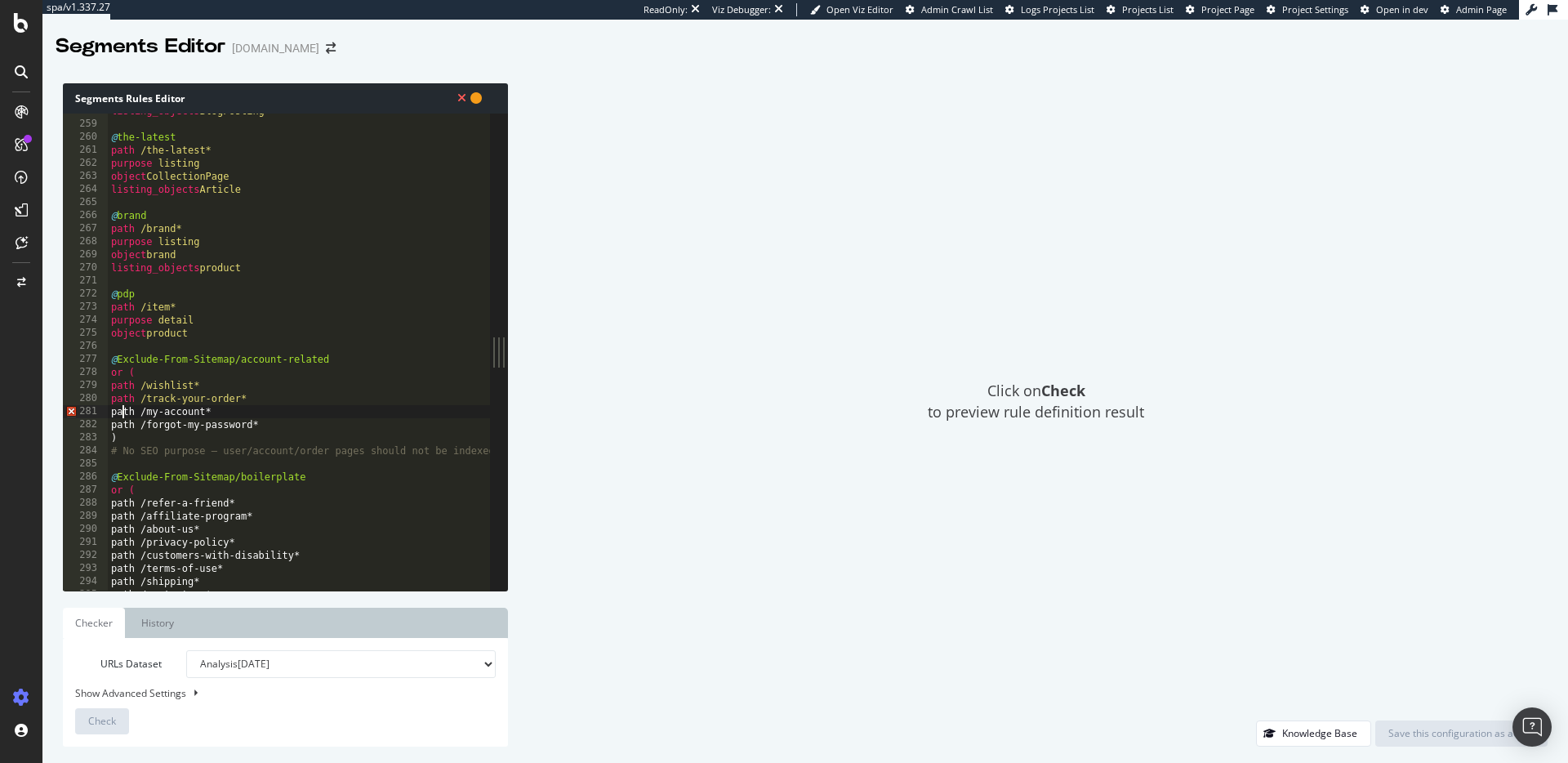
click at [121, 413] on div "listing_objects BlogPosting @ the-latest path /the-latest* purpose listing obje…" at bounding box center [334, 356] width 453 height 504
click at [118, 425] on div "listing_objects BlogPosting @ the-latest path /the-latest* purpose listing obje…" at bounding box center [334, 356] width 453 height 504
click at [124, 425] on div "listing_objects BlogPosting @ the-latest path /the-latest* purpose listing obje…" at bounding box center [334, 356] width 453 height 504
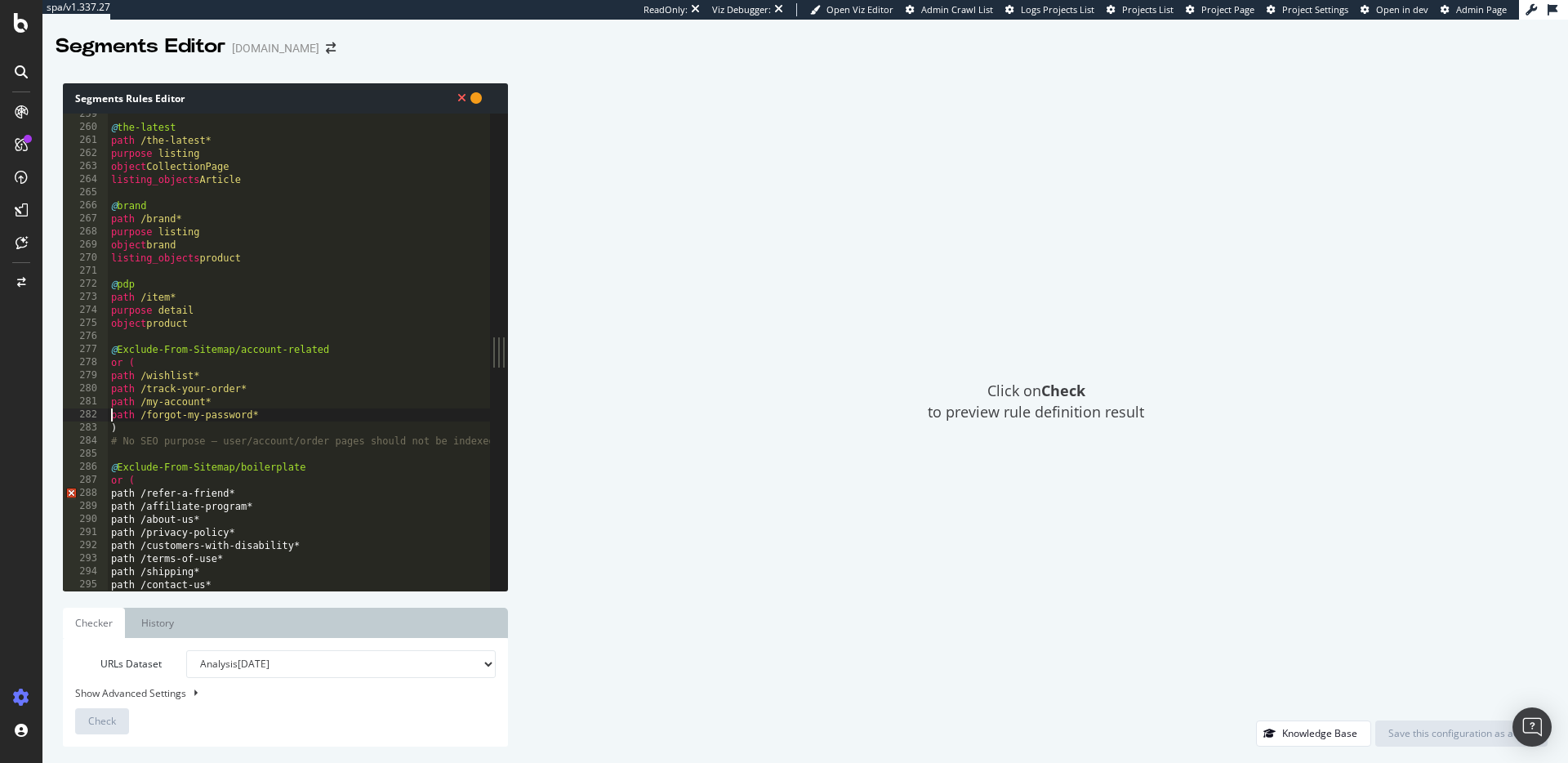
scroll to position [3460, 0]
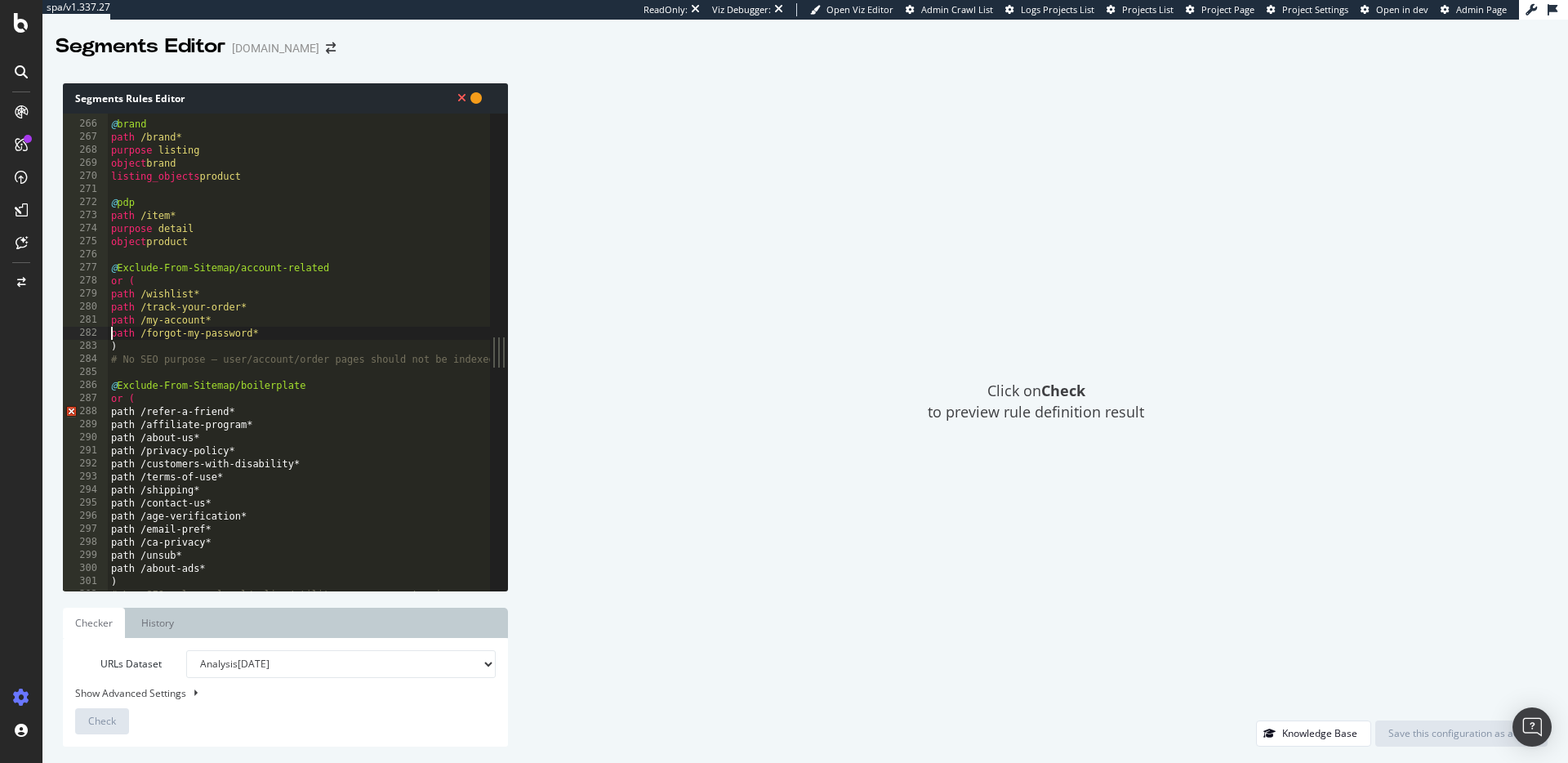
click at [124, 417] on div "@ brand path /brand* purpose listing object brand listing_objects product @ pdp…" at bounding box center [334, 356] width 453 height 504
click at [125, 420] on div "@ brand path /brand* purpose listing object brand listing_objects product @ pdp…" at bounding box center [334, 362] width 453 height 504
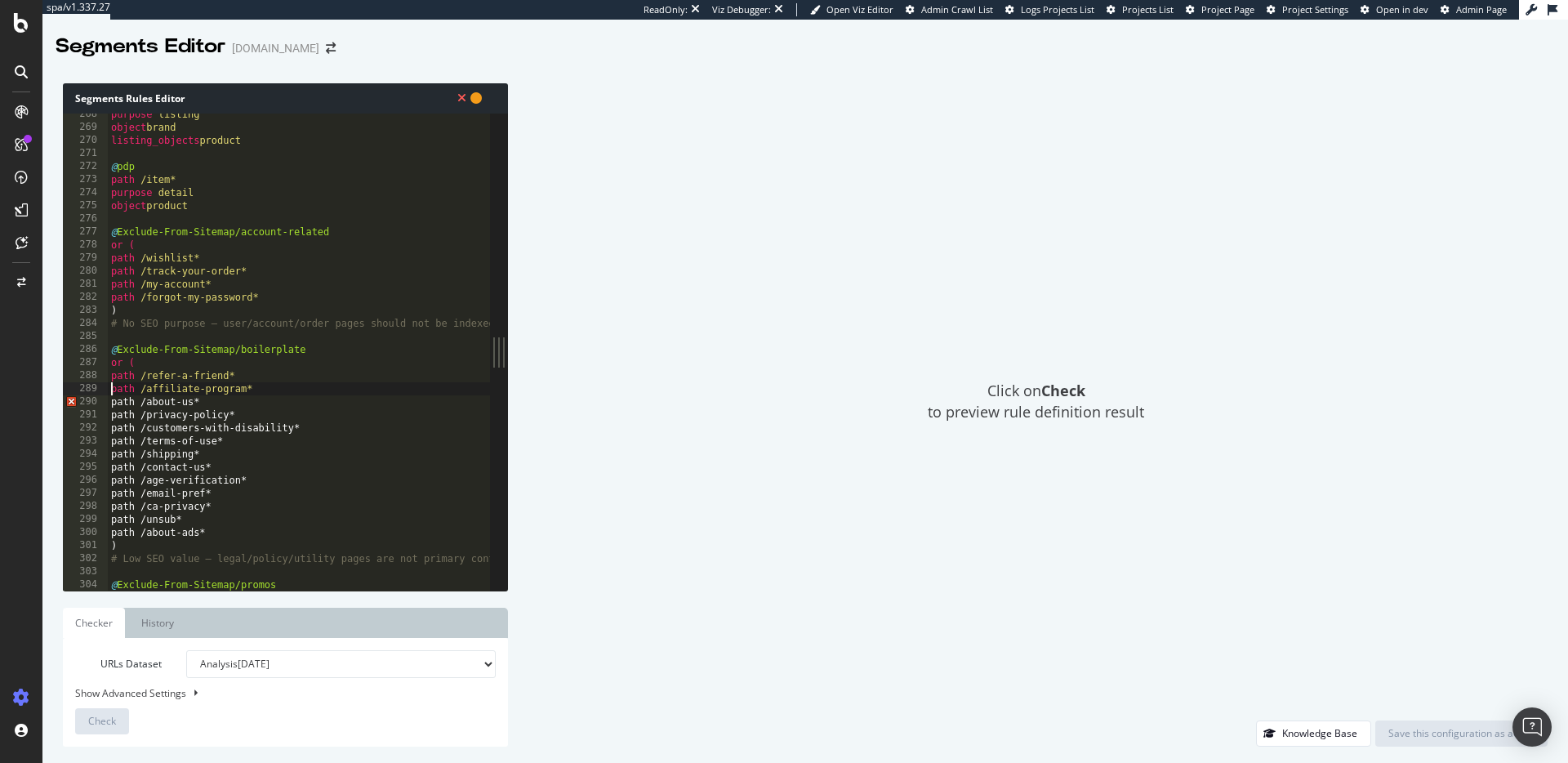
scroll to position [3508, 0]
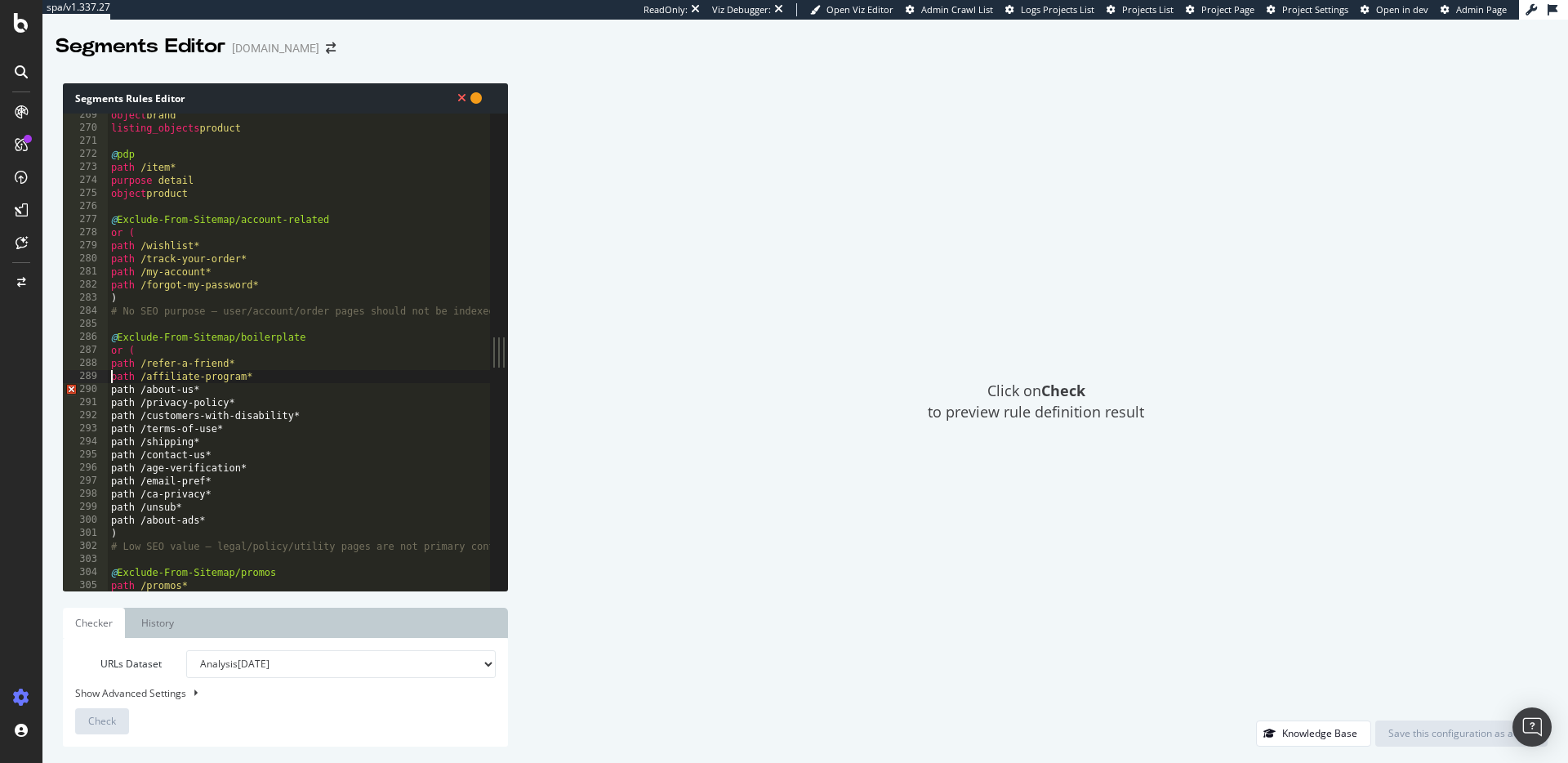
click at [124, 391] on div "object brand listing_objects product @ pdp path /item* purpose detail object pr…" at bounding box center [334, 360] width 453 height 504
click at [124, 408] on div "object brand listing_objects product @ pdp path /item* purpose detail object pr…" at bounding box center [334, 360] width 453 height 504
click at [123, 417] on div "object brand listing_objects product @ pdp path /item* purpose detail object pr…" at bounding box center [334, 360] width 453 height 504
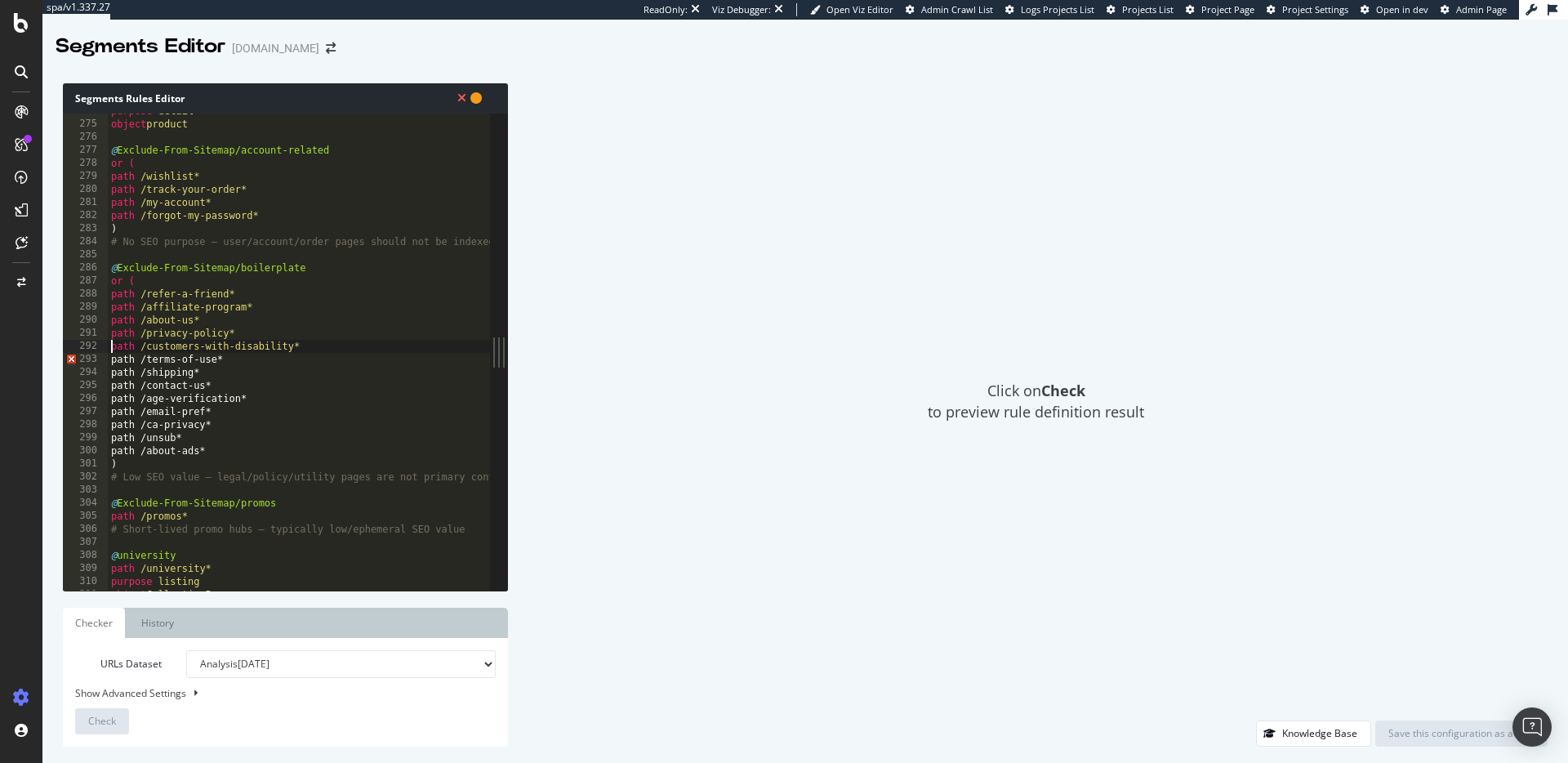
scroll to position [3578, 0]
click at [124, 359] on div "purpose detail object product @ Exclude-From-Sitemap/account-related or ( path …" at bounding box center [334, 356] width 453 height 504
drag, startPoint x: 123, startPoint y: 374, endPoint x: 123, endPoint y: 386, distance: 12.0
click at [123, 374] on div "purpose detail object product @ Exclude-From-Sitemap/account-related or ( path …" at bounding box center [334, 356] width 453 height 504
click at [123, 391] on div "purpose detail object product @ Exclude-From-Sitemap/account-related or ( path …" at bounding box center [334, 356] width 453 height 504
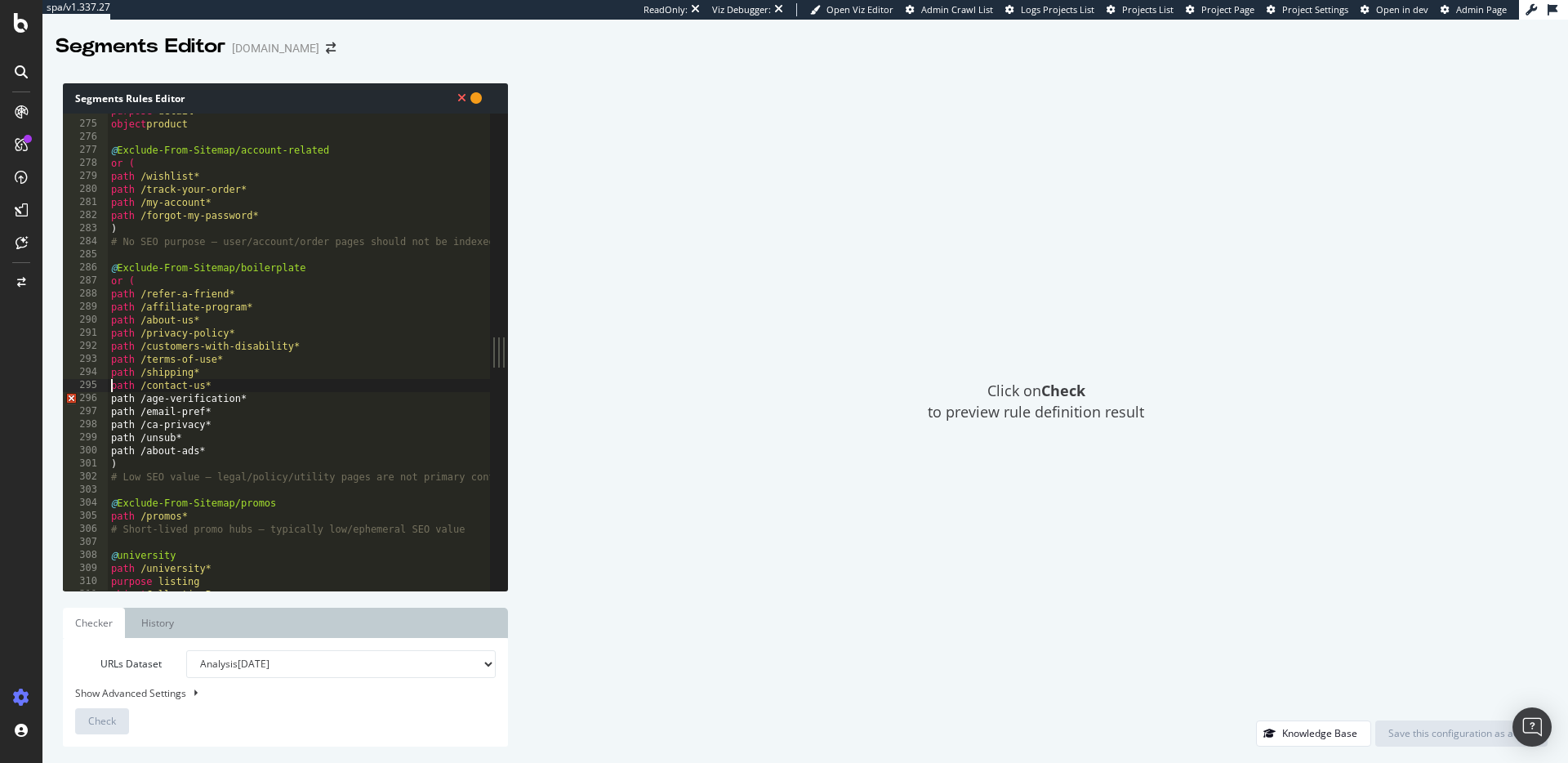
click at [122, 402] on div "purpose detail object product @ Exclude-From-Sitemap/account-related or ( path …" at bounding box center [334, 356] width 453 height 504
click at [125, 415] on div "purpose detail object product @ Exclude-From-Sitemap/account-related or ( path …" at bounding box center [334, 356] width 453 height 504
click at [119, 425] on div "purpose detail object product @ Exclude-From-Sitemap/account-related or ( path …" at bounding box center [334, 356] width 453 height 504
drag, startPoint x: 125, startPoint y: 439, endPoint x: 142, endPoint y: 445, distance: 18.0
click at [125, 439] on div "purpose detail object product @ Exclude-From-Sitemap/account-related or ( path …" at bounding box center [334, 356] width 453 height 504
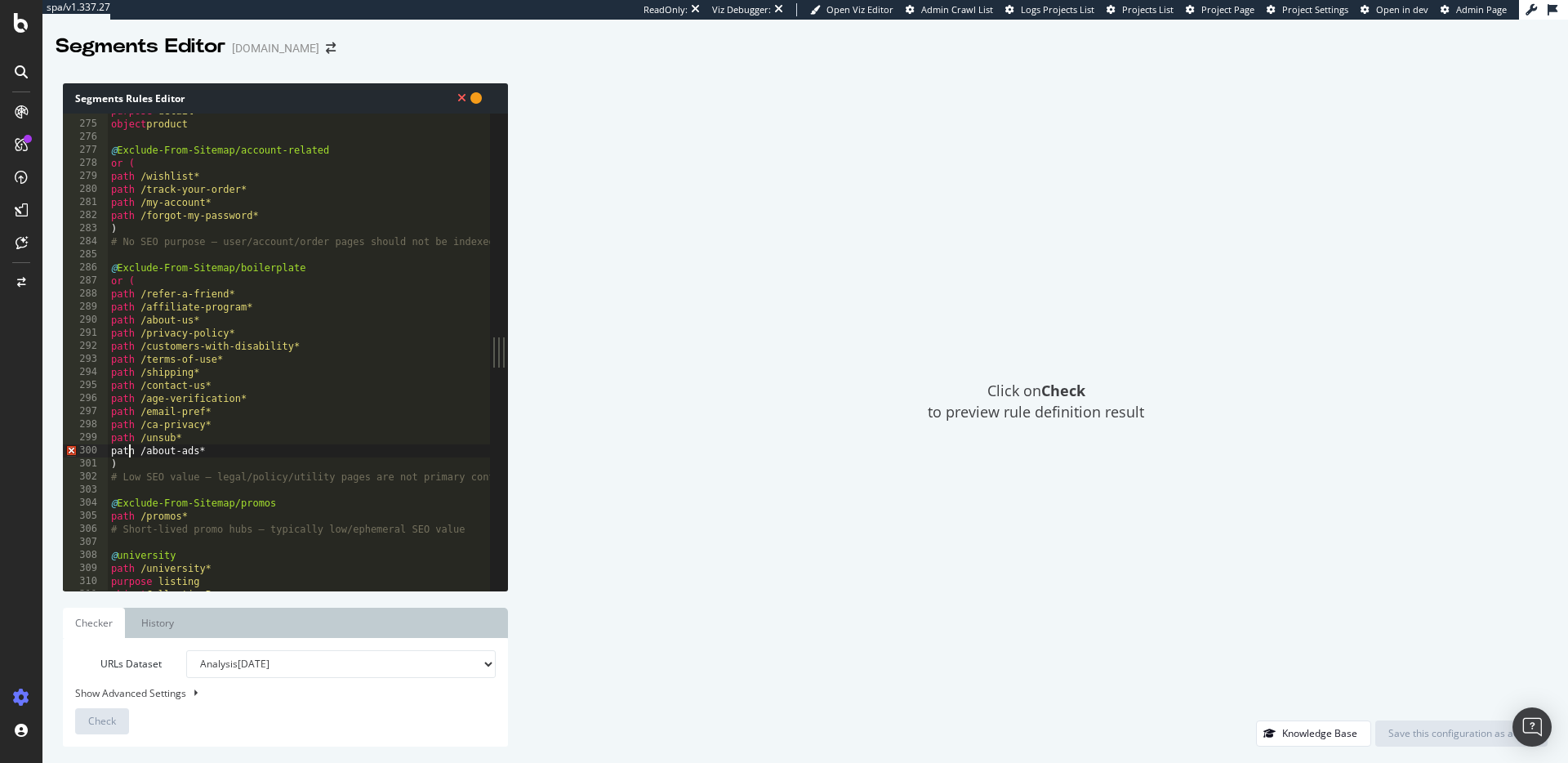
drag, startPoint x: 128, startPoint y: 452, endPoint x: 138, endPoint y: 454, distance: 10.2
click at [128, 452] on div "purpose detail object product @ Exclude-From-Sitemap/account-related or ( path …" at bounding box center [334, 356] width 453 height 504
click at [122, 454] on div "purpose detail object product @ Exclude-From-Sitemap/account-related or ( path …" at bounding box center [334, 356] width 453 height 504
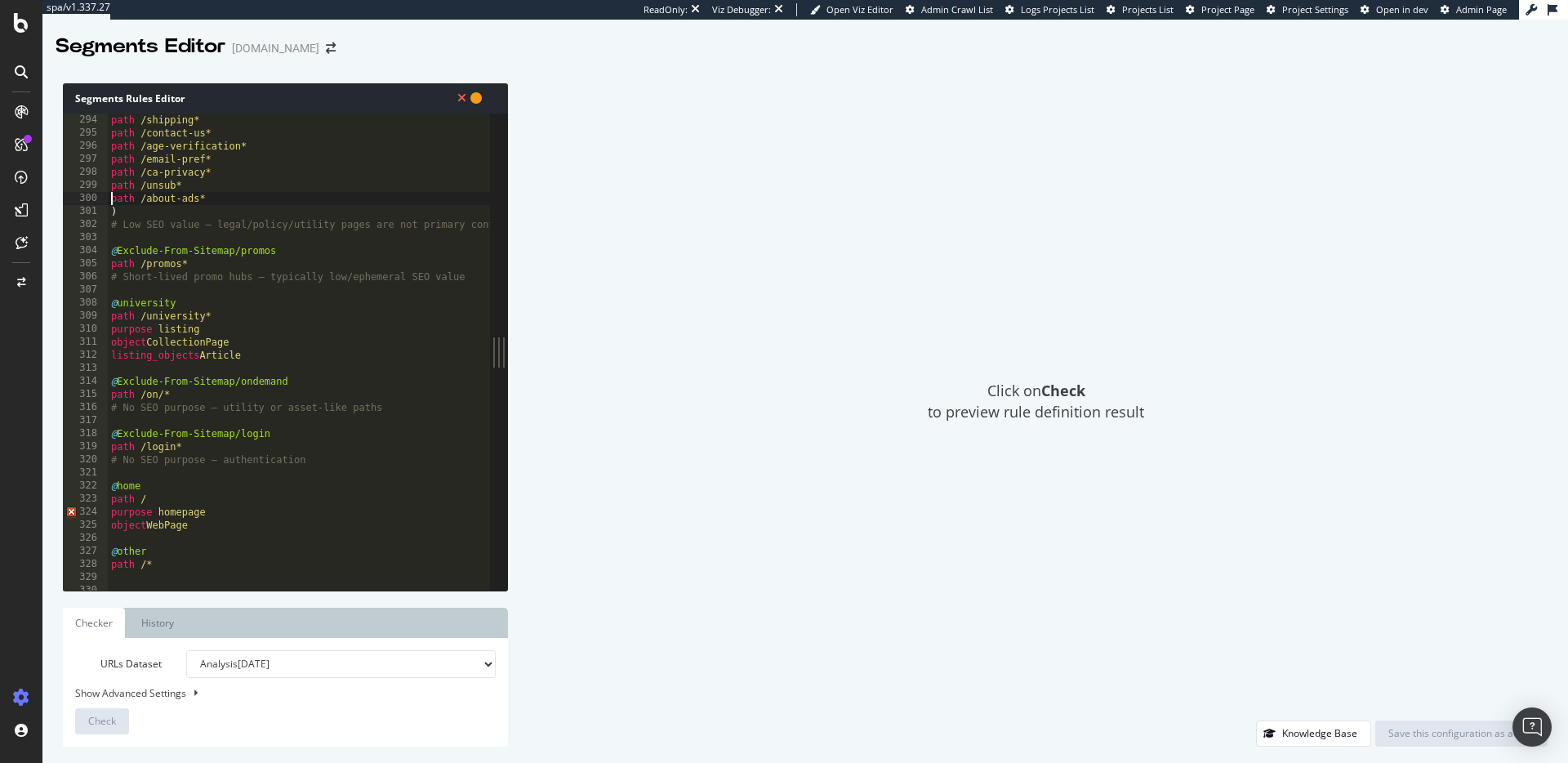
scroll to position [3837, 0]
drag, startPoint x: 193, startPoint y: 515, endPoint x: 184, endPoint y: 526, distance: 14.2
click at [193, 515] on div "path /shipping* path /contact-us* path /age-verification* path /email-pref* pat…" at bounding box center [334, 359] width 453 height 504
click at [112, 501] on div "path /shipping* path /contact-us* path /age-verification* path /email-pref* pat…" at bounding box center [334, 359] width 453 height 504
drag, startPoint x: 111, startPoint y: 508, endPoint x: 83, endPoint y: 508, distance: 28.0
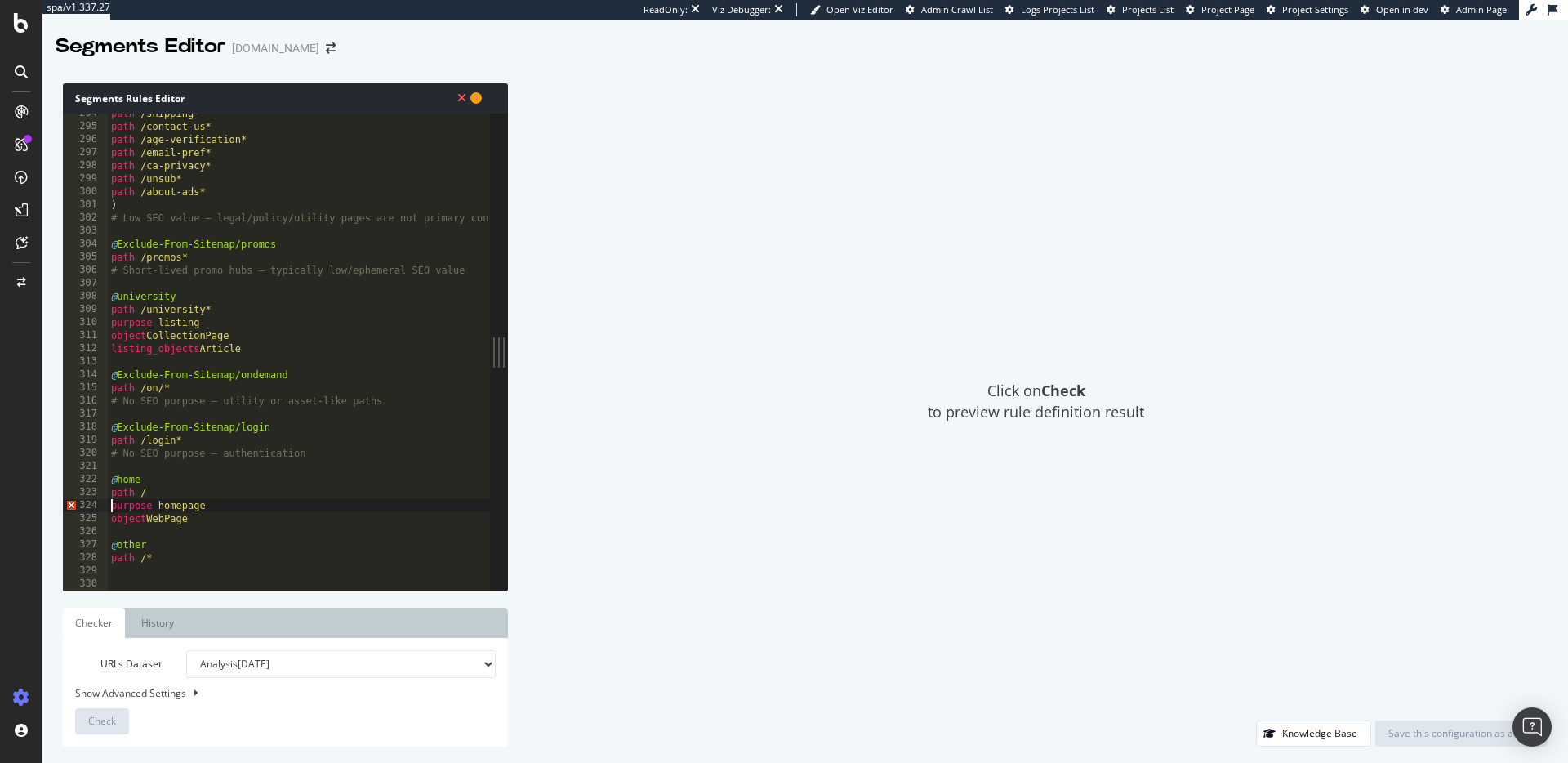
click at [111, 508] on div "path /shipping* path /contact-us* path /age-verification* path /email-pref* pat…" at bounding box center [334, 359] width 453 height 504
drag, startPoint x: 153, startPoint y: 506, endPoint x: 119, endPoint y: 510, distance: 34.2
click at [109, 507] on div "path /shipping* path /contact-us* path /age-verification* path /email-pref* pat…" at bounding box center [334, 359] width 453 height 504
click at [213, 506] on div "path /shipping* path /contact-us* path /age-verification* path /email-pref* pat…" at bounding box center [334, 362] width 453 height 504
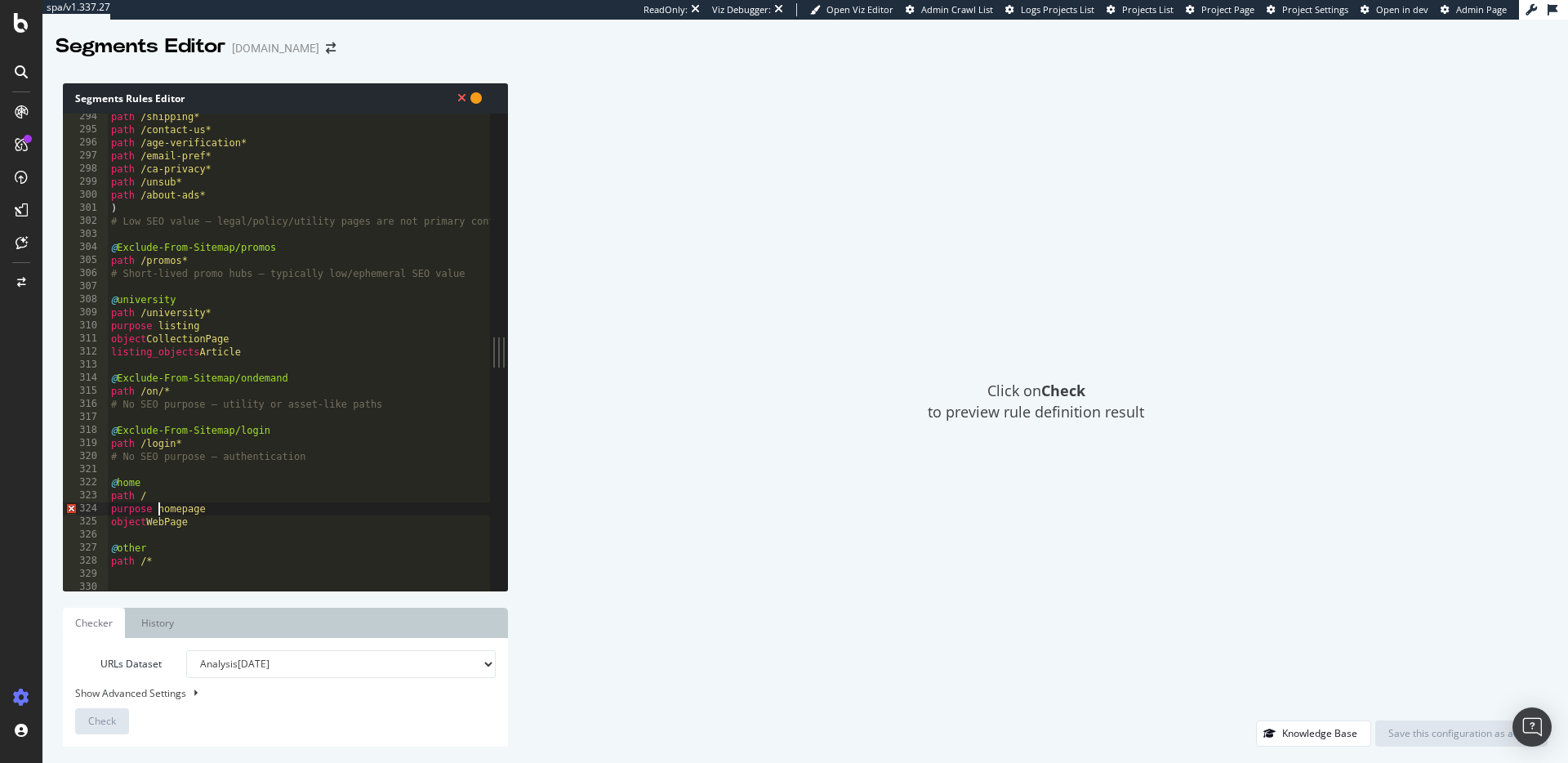
click at [158, 509] on div "path /shipping* path /contact-us* path /age-verification* path /email-pref* pat…" at bounding box center [334, 362] width 453 height 504
drag, startPoint x: 158, startPoint y: 509, endPoint x: 214, endPoint y: 506, distance: 56.1
click at [214, 506] on div "path /shipping* path /contact-us* path /age-verification* path /email-pref* pat…" at bounding box center [334, 362] width 453 height 504
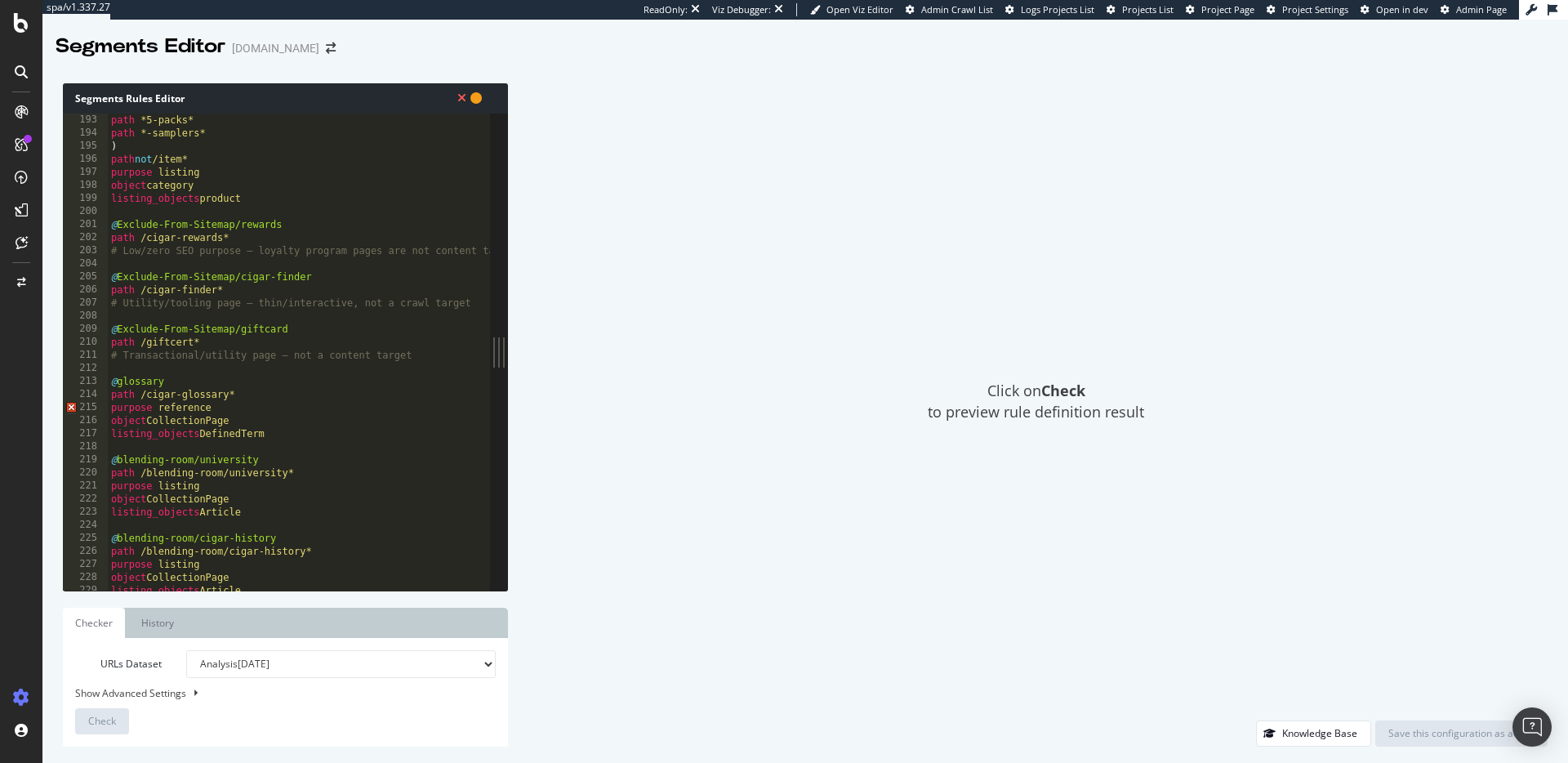
scroll to position [2514, 0]
click at [114, 405] on div "path *5-packs* path *-samplers* ) path not /item* purpose listing object catego…" at bounding box center [334, 361] width 453 height 504
click at [157, 404] on div "path *5-packs* path *-samplers* ) path not /item* purpose listing object catego…" at bounding box center [334, 361] width 453 height 504
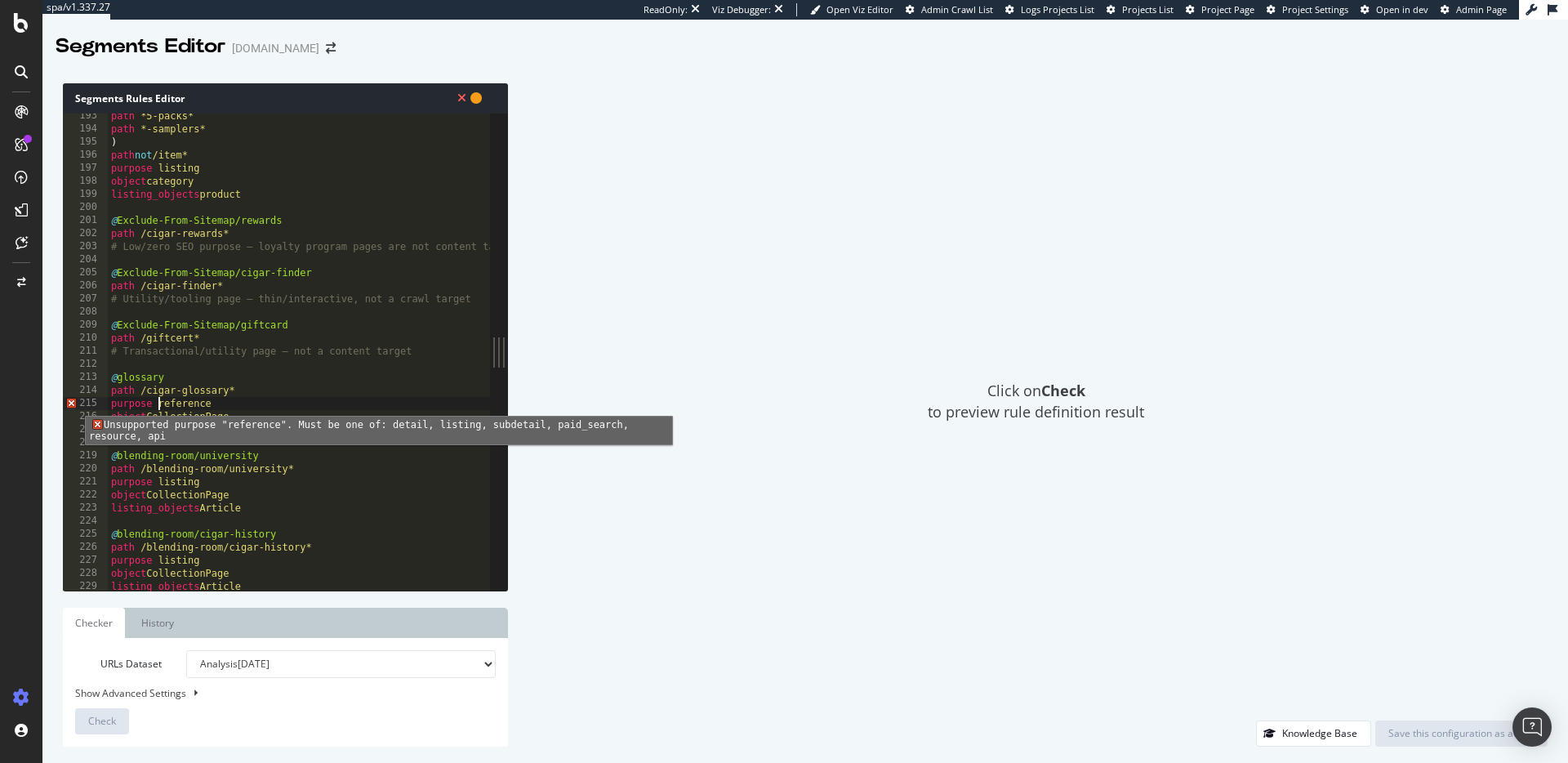
click at [73, 404] on span "Error, read annotations row 215" at bounding box center [70, 404] width 15 height 13
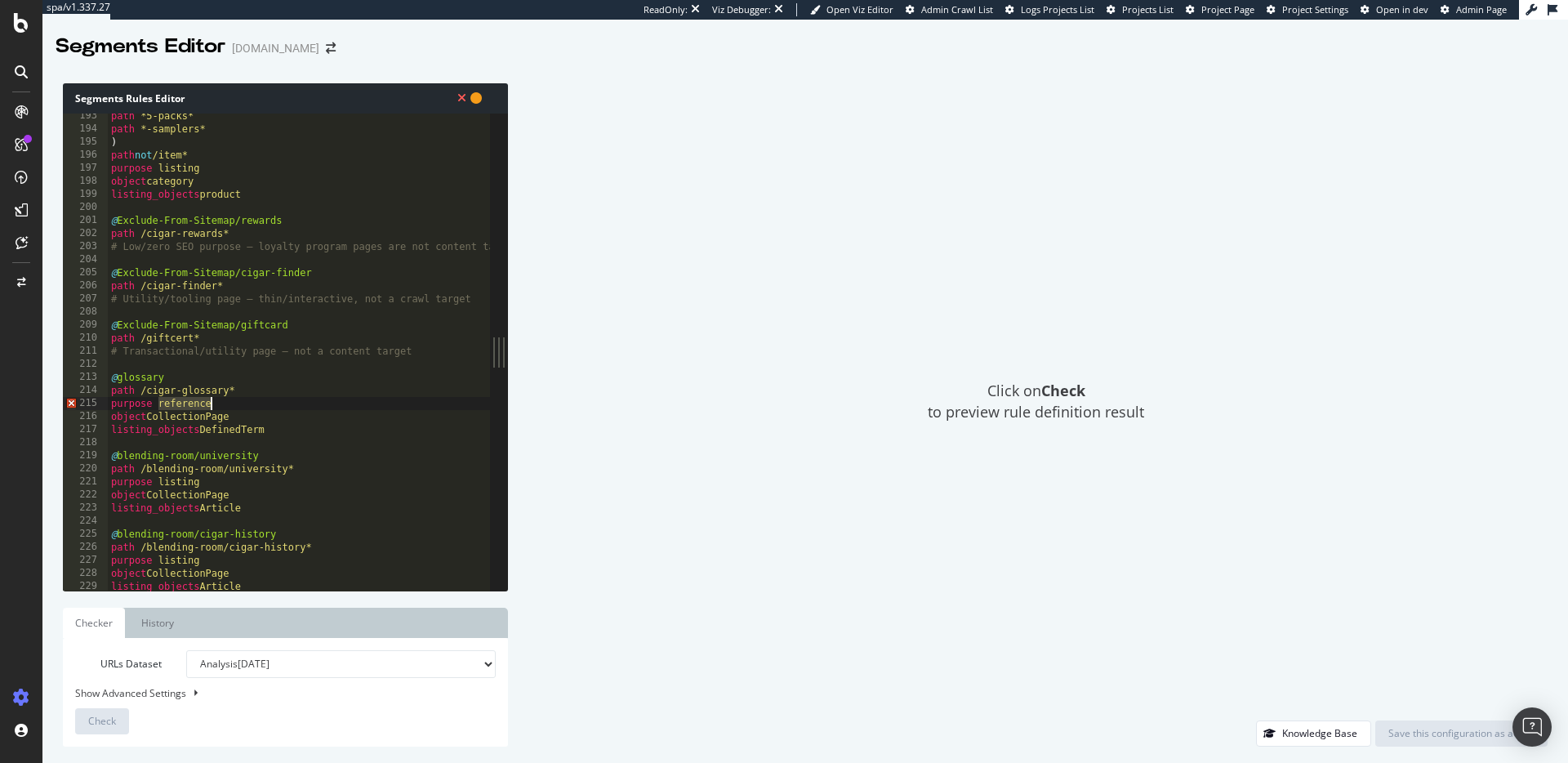
drag, startPoint x: 173, startPoint y: 402, endPoint x: 228, endPoint y: 399, distance: 55.1
click at [228, 399] on div "path *5-packs* path *-samplers* ) path not /item* purpose listing object catego…" at bounding box center [334, 361] width 453 height 504
click at [122, 723] on button "Check" at bounding box center [102, 720] width 54 height 26
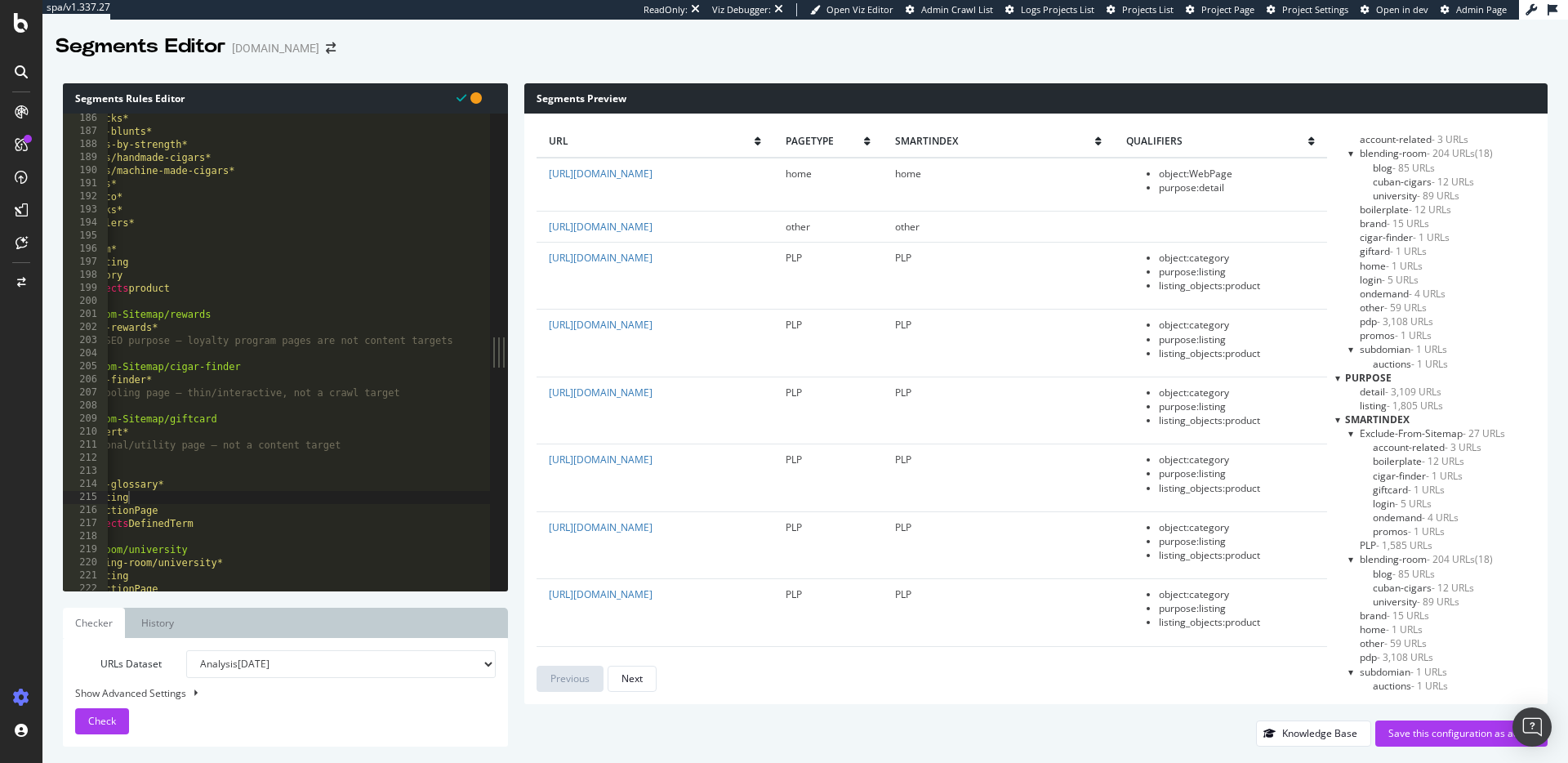
scroll to position [0, 0]
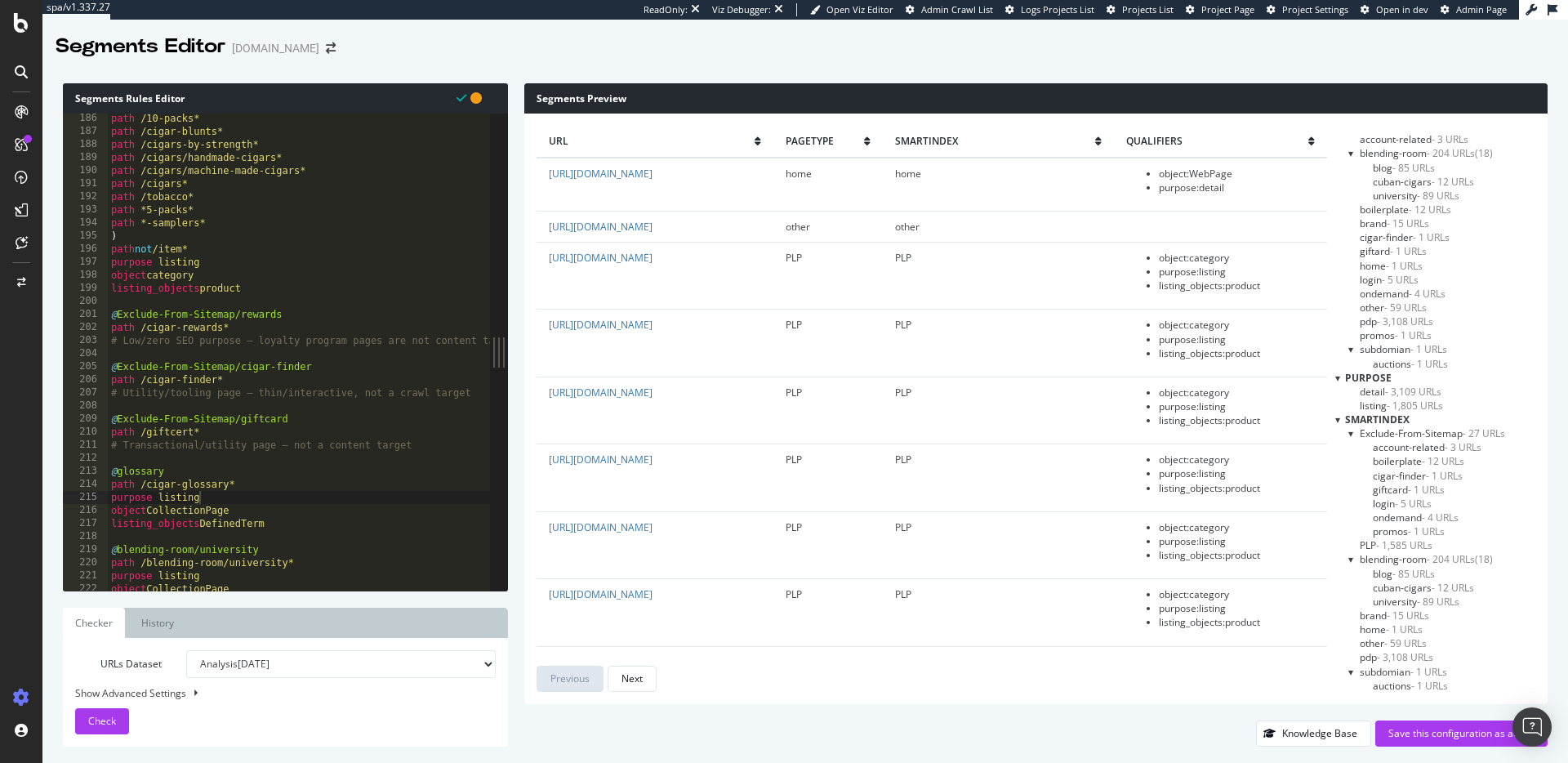
click at [155, 338] on div "path /10-packs* path /cigar-blunts* path /cigars-by-strength* path /cigars/hand…" at bounding box center [334, 364] width 453 height 504
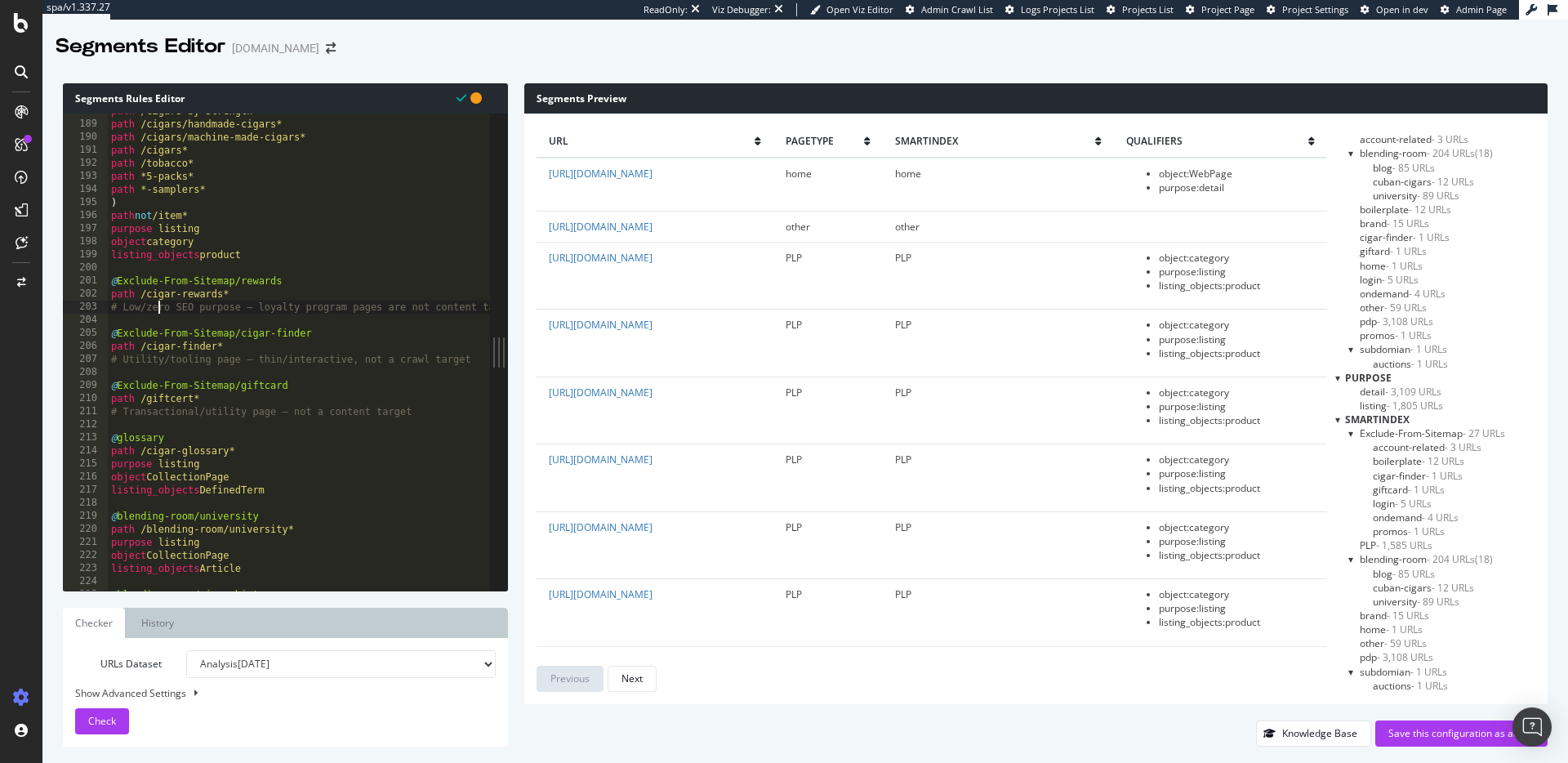
scroll to position [2472, 0]
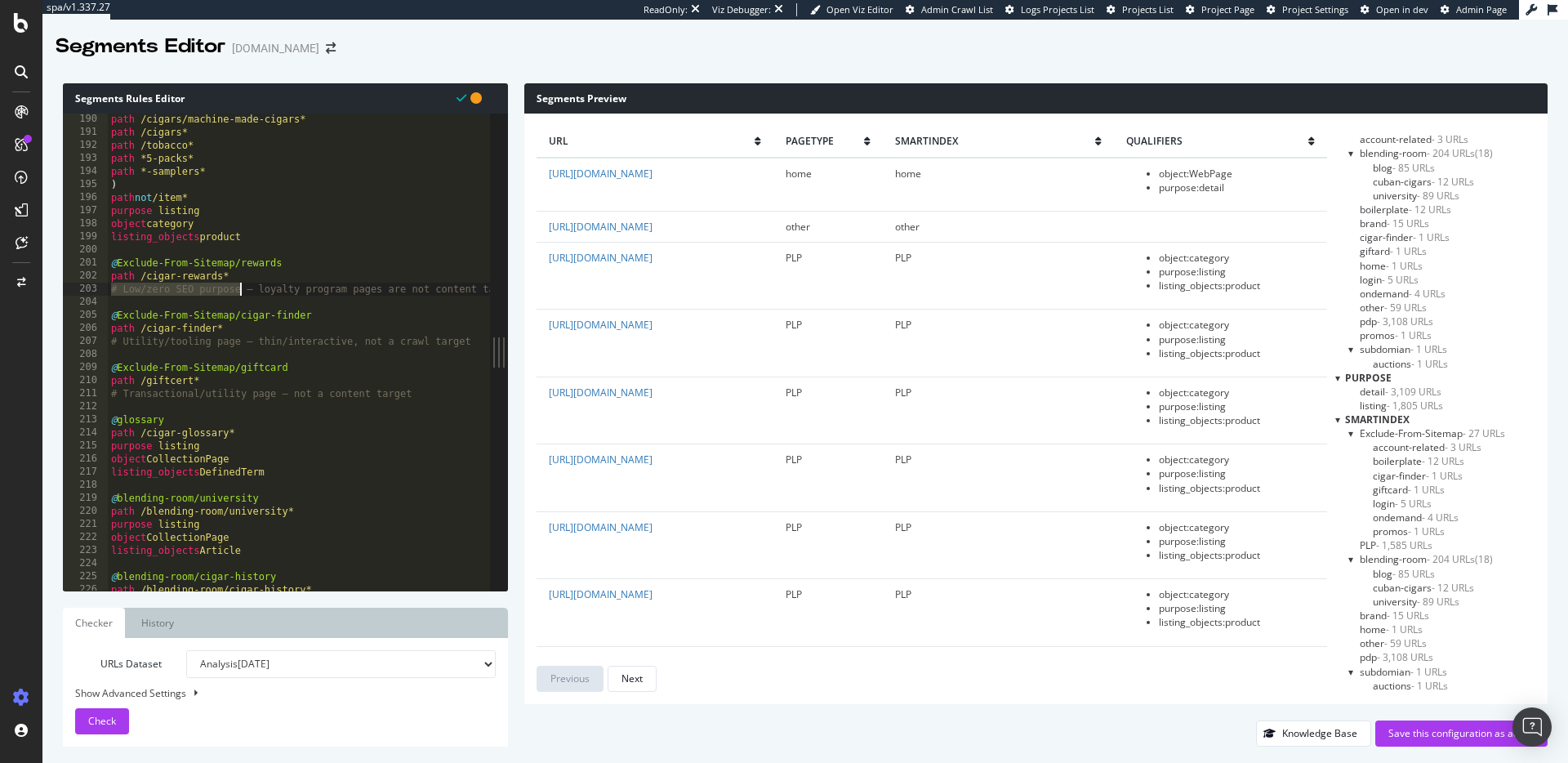
drag, startPoint x: 148, startPoint y: 293, endPoint x: 241, endPoint y: 296, distance: 93.0
click at [241, 296] on div "path /cigars/machine-made-cigars* path /cigars* path /tobacco* path *5-packs* p…" at bounding box center [334, 364] width 453 height 504
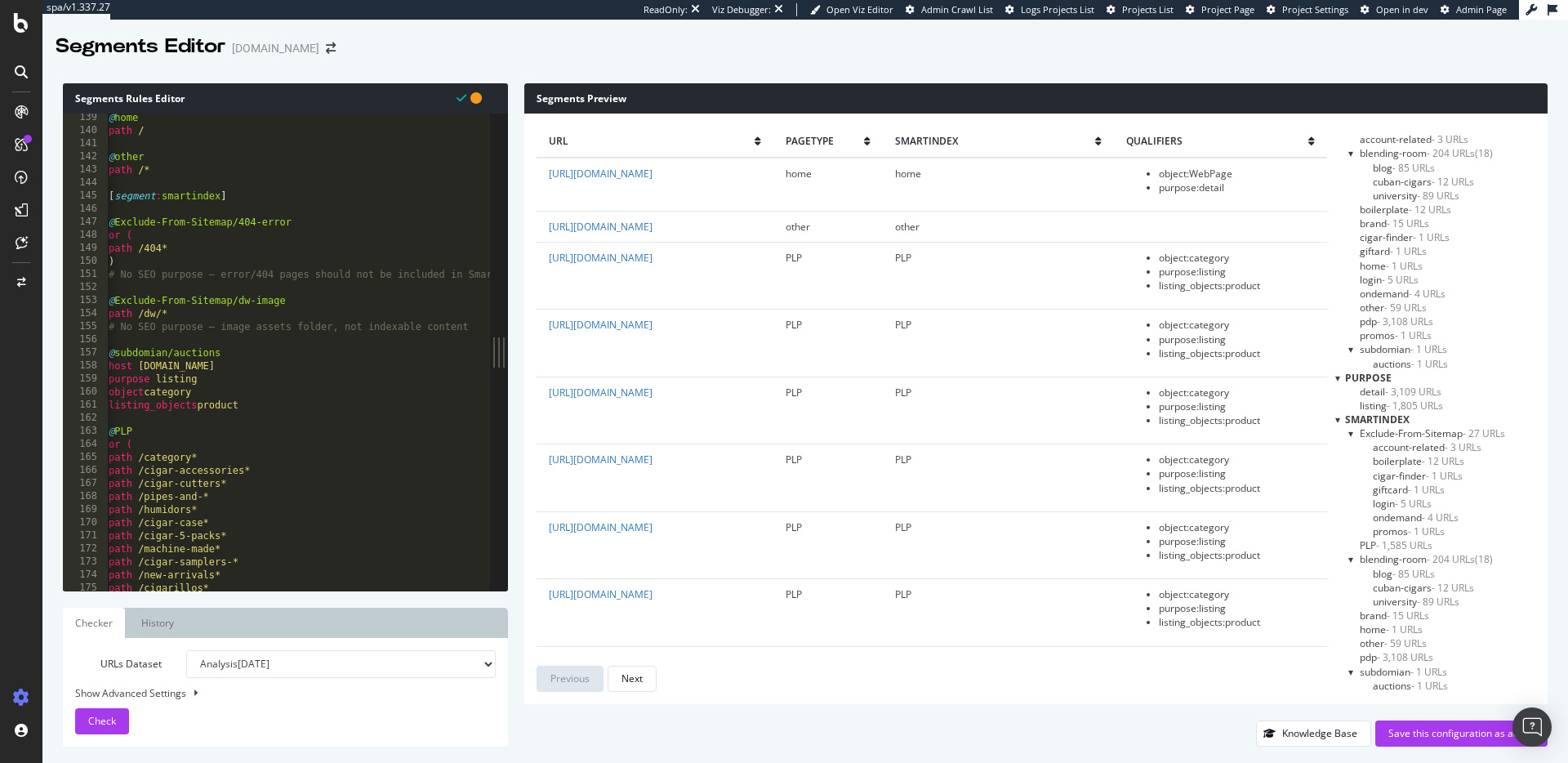
scroll to position [1806, 0]
click at [248, 274] on div "@ home path / @ other path /* [ segment : smartindex ] @ Exclude-From-Sitemap/4…" at bounding box center [332, 363] width 453 height 504
click at [248, 274] on div "@ home path / @ other path /* [ segment : smartindex ] @ Exclude-From-Sitemap/4…" at bounding box center [334, 363] width 453 height 504
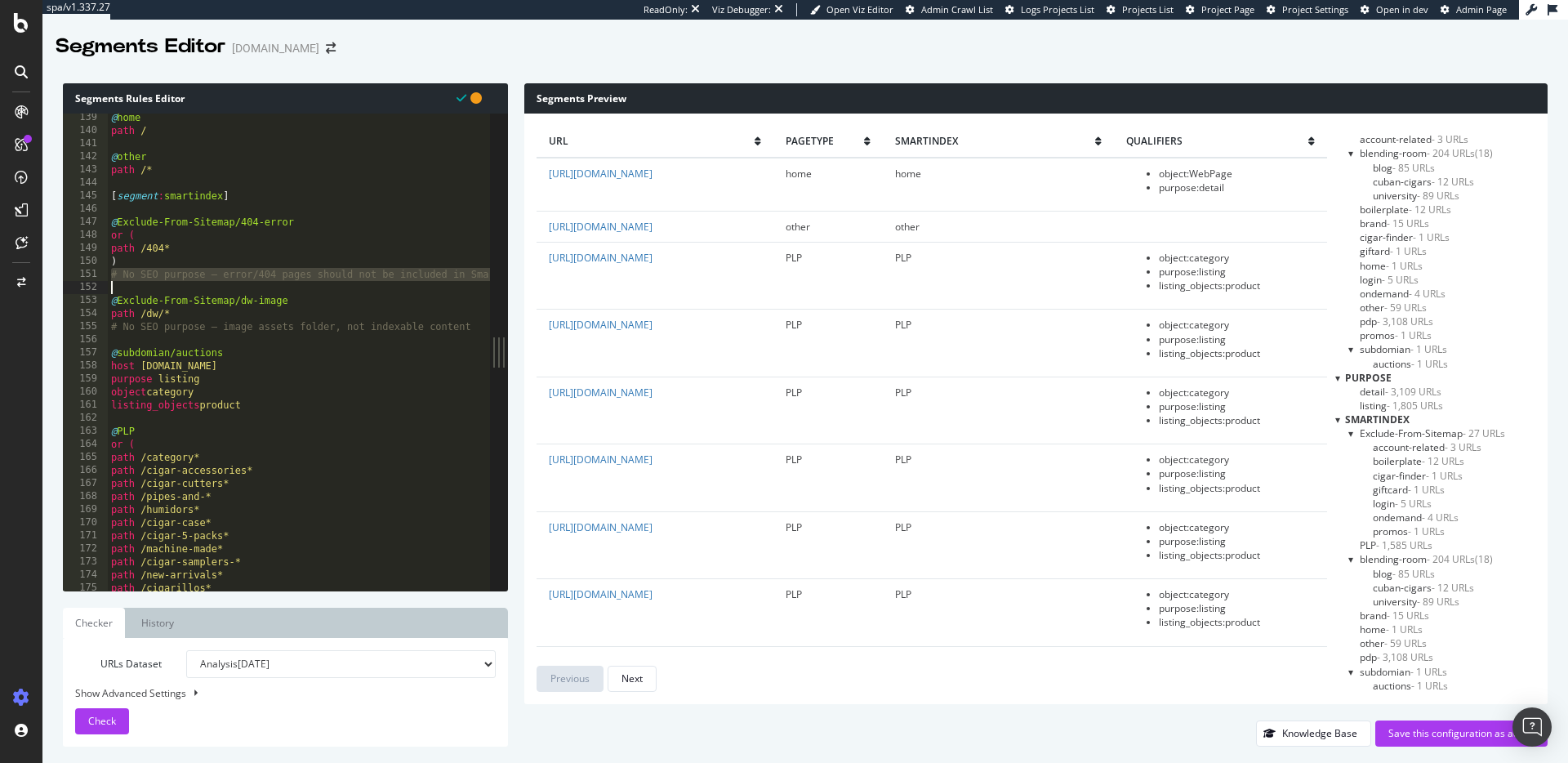
click at [235, 275] on div "@ home path / @ other path /* [ segment : smartindex ] @ Exclude-From-Sitemap/4…" at bounding box center [334, 363] width 453 height 504
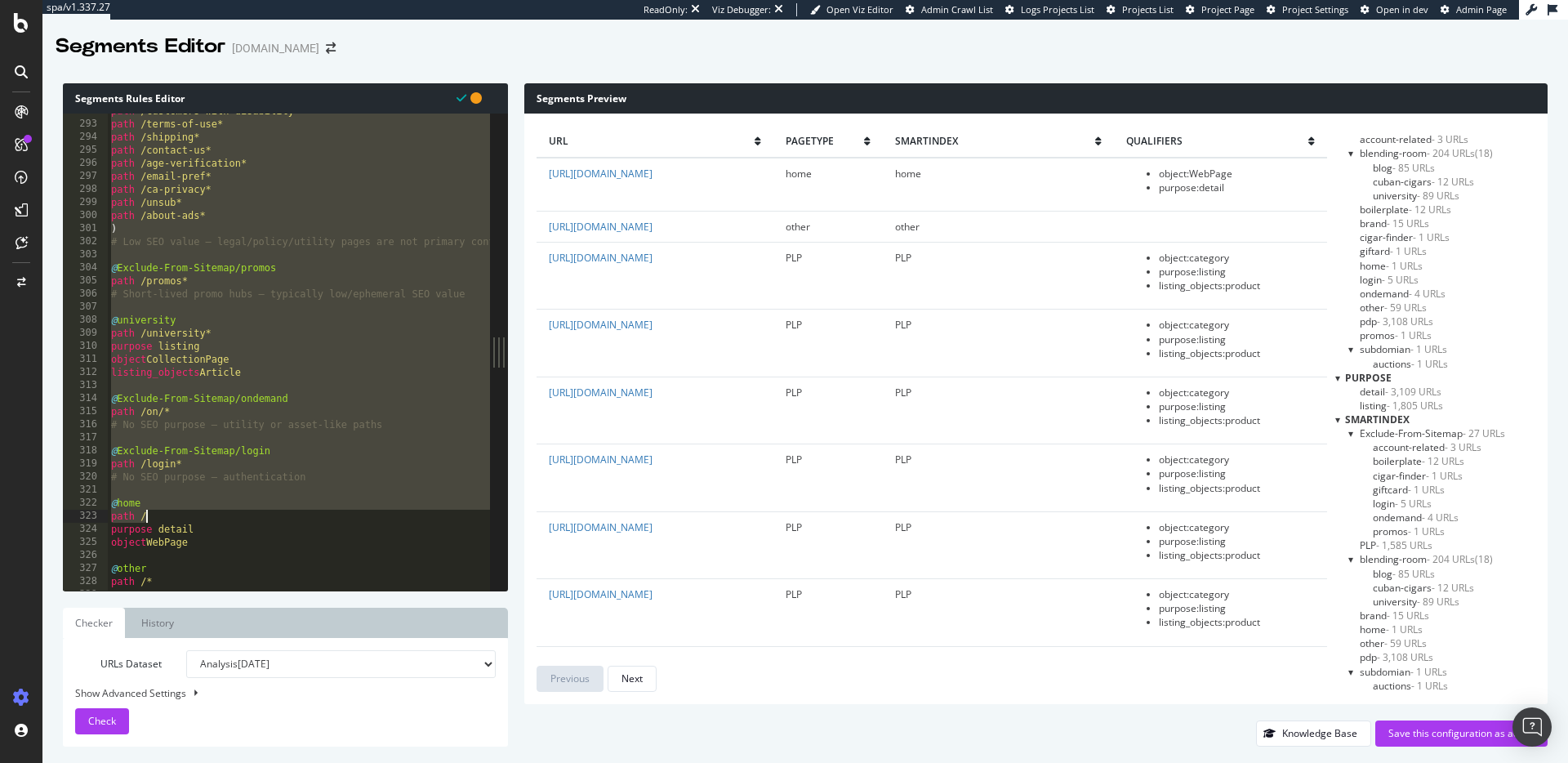
scroll to position [3836, 0]
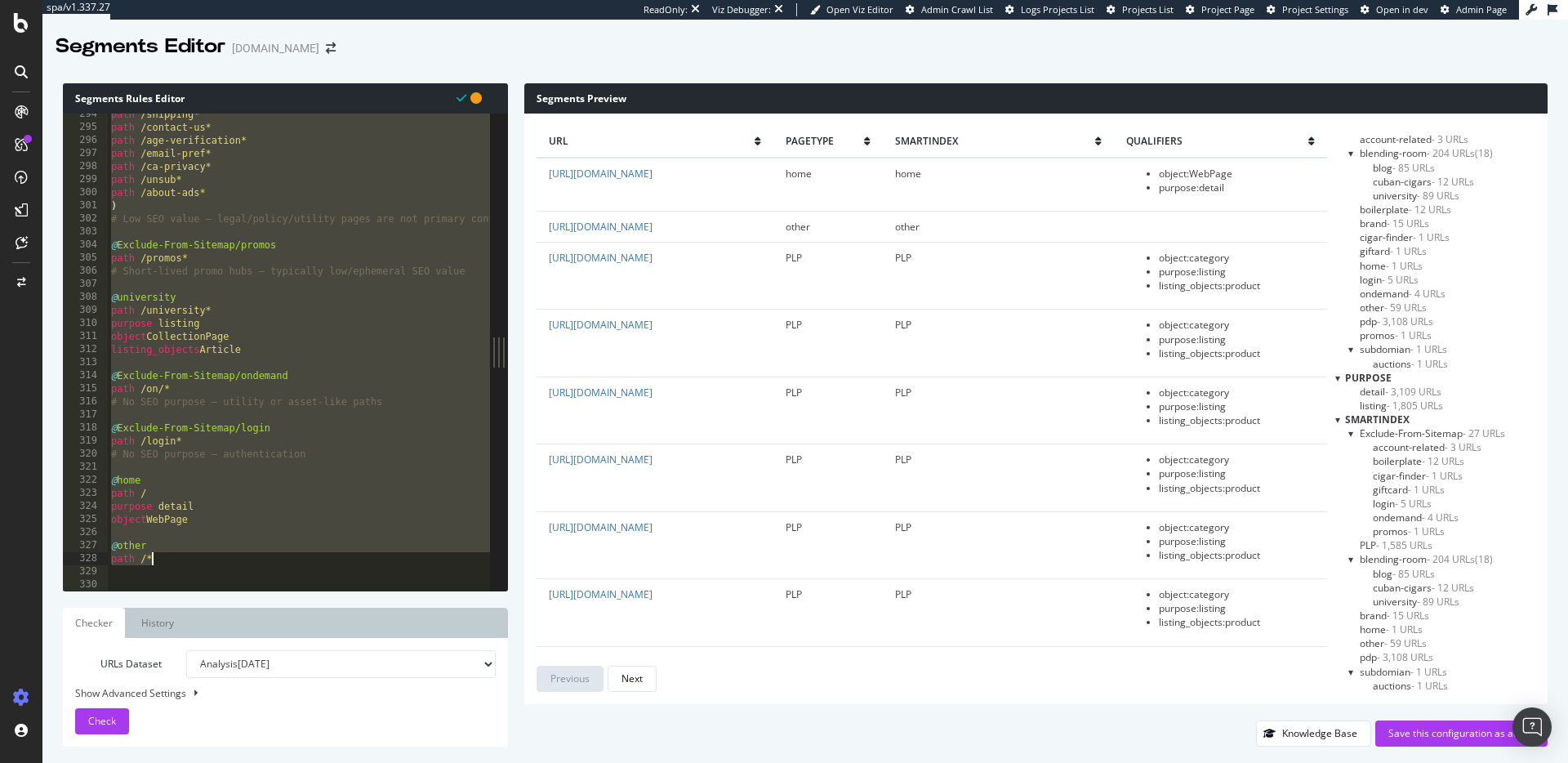
drag, startPoint x: 112, startPoint y: 196, endPoint x: 422, endPoint y: 564, distance: 481.2
click at [422, 564] on div "path /shipping* path /contact-us* path /age-verification* path /email-pref* pat…" at bounding box center [334, 359] width 453 height 504
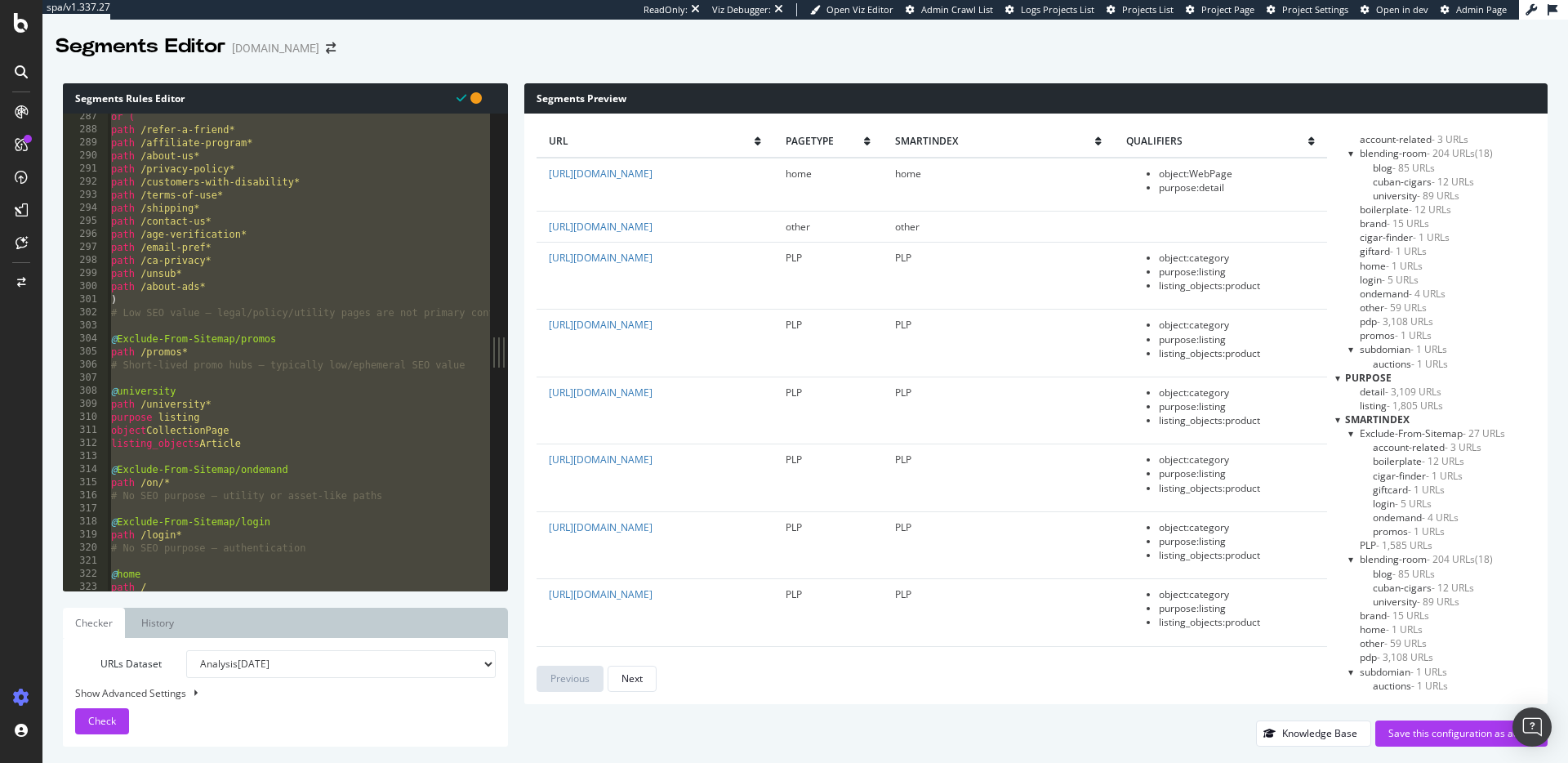
scroll to position [3837, 0]
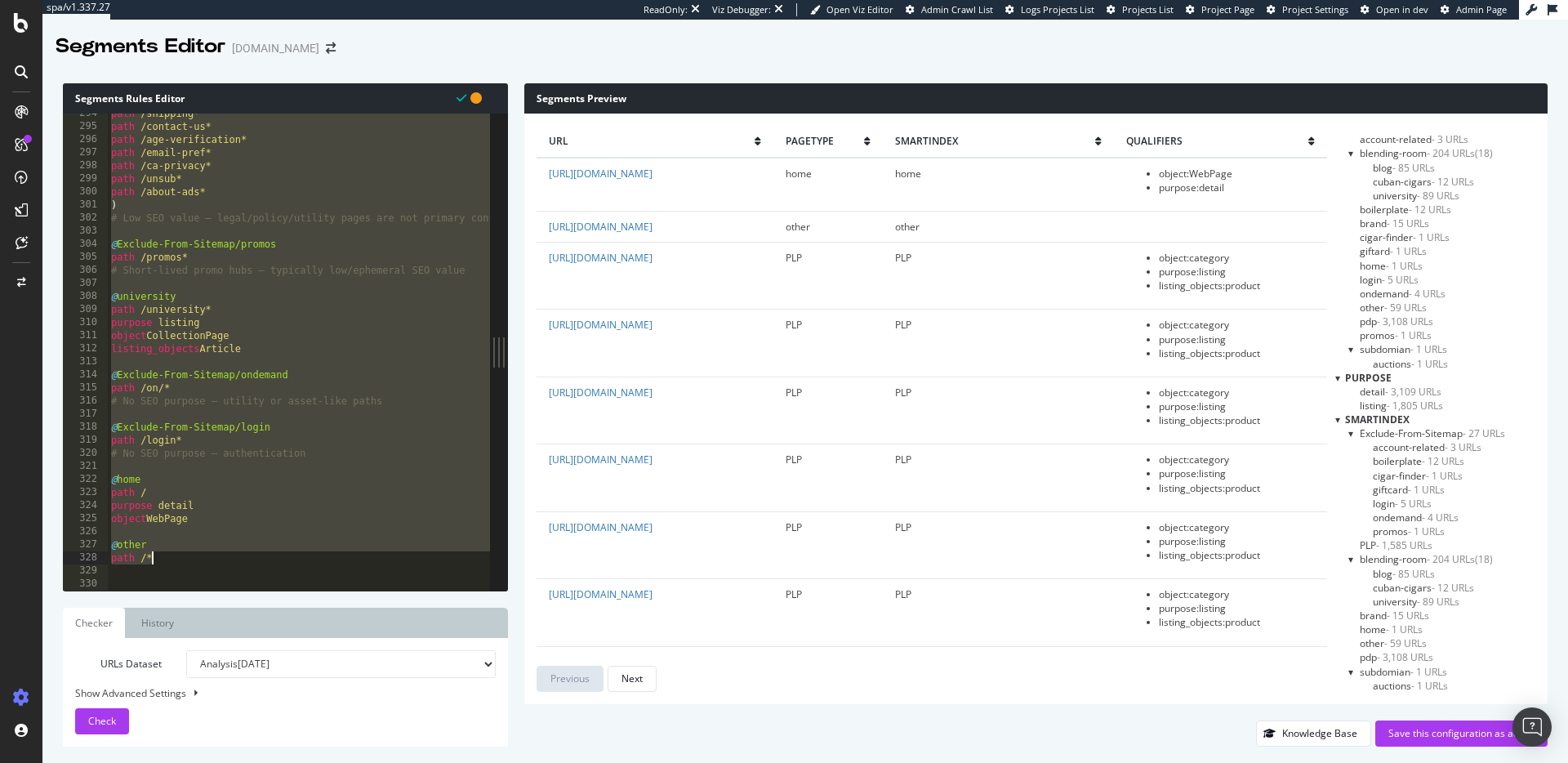
click at [222, 311] on div "path /shipping* path /contact-us* path /age-verification* path /email-pref* pat…" at bounding box center [334, 359] width 453 height 504
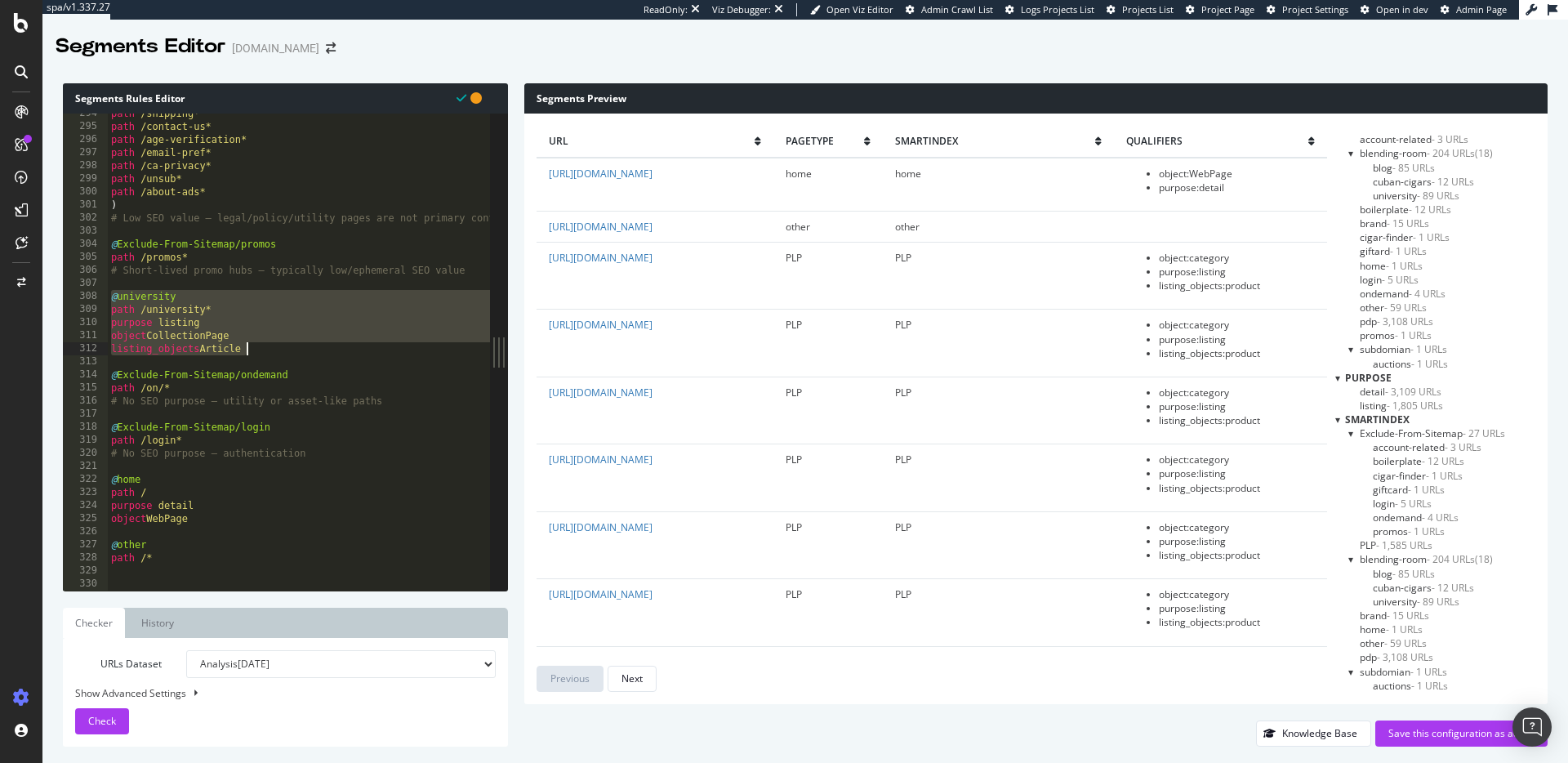
drag, startPoint x: 113, startPoint y: 294, endPoint x: 272, endPoint y: 346, distance: 167.3
click at [278, 354] on div "path /shipping* path /contact-us* path /age-verification* path /email-pref* pat…" at bounding box center [334, 359] width 453 height 504
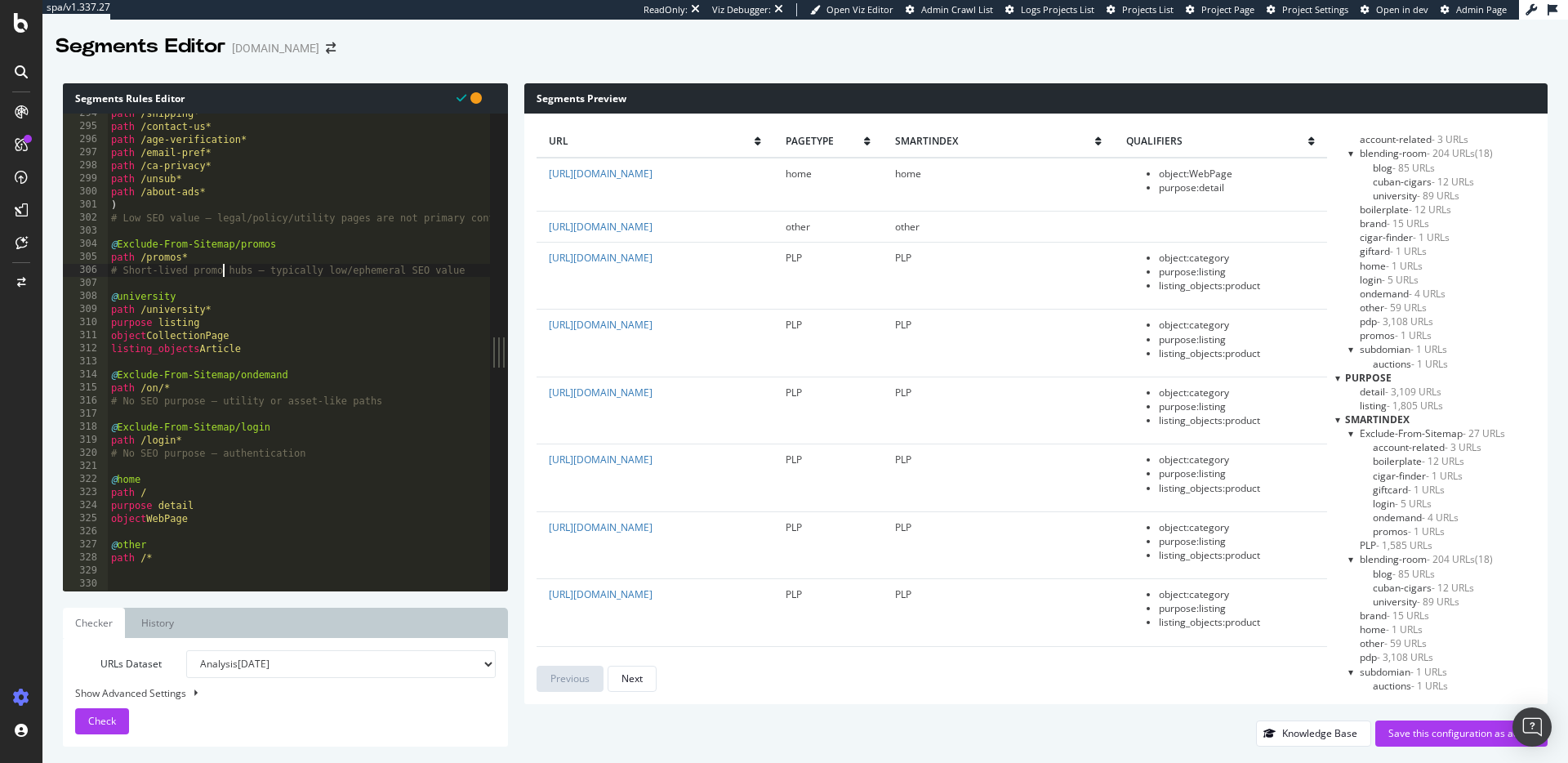
click at [223, 276] on div "path /shipping* path /contact-us* path /age-verification* path /email-pref* pat…" at bounding box center [334, 359] width 453 height 504
type textarea "# Short-lived promo hubs – typically low/ephemeral SEO value"
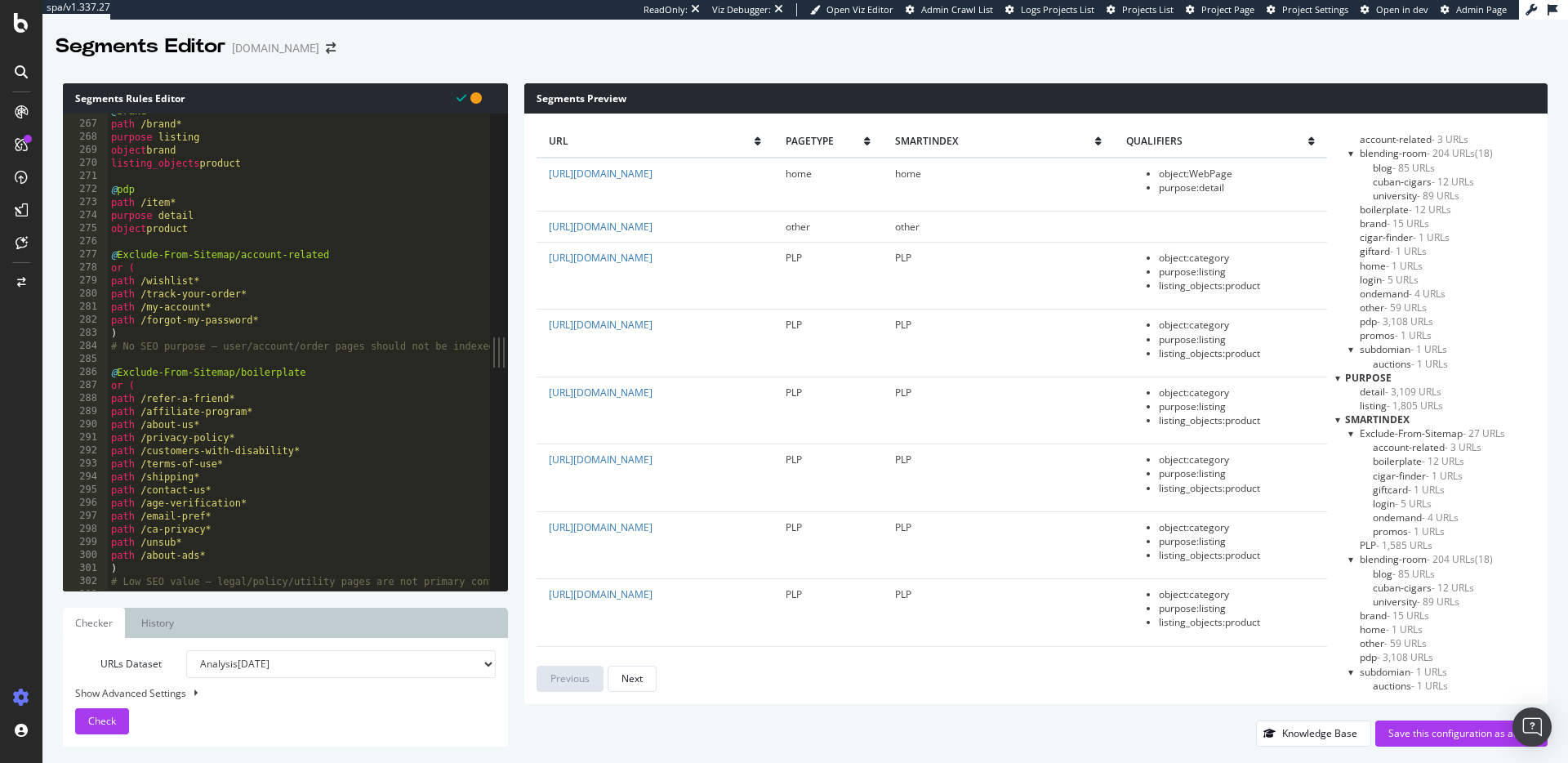
scroll to position [3470, 0]
click at [1450, 735] on div "Save this configuration as active" at bounding box center [1461, 733] width 146 height 14
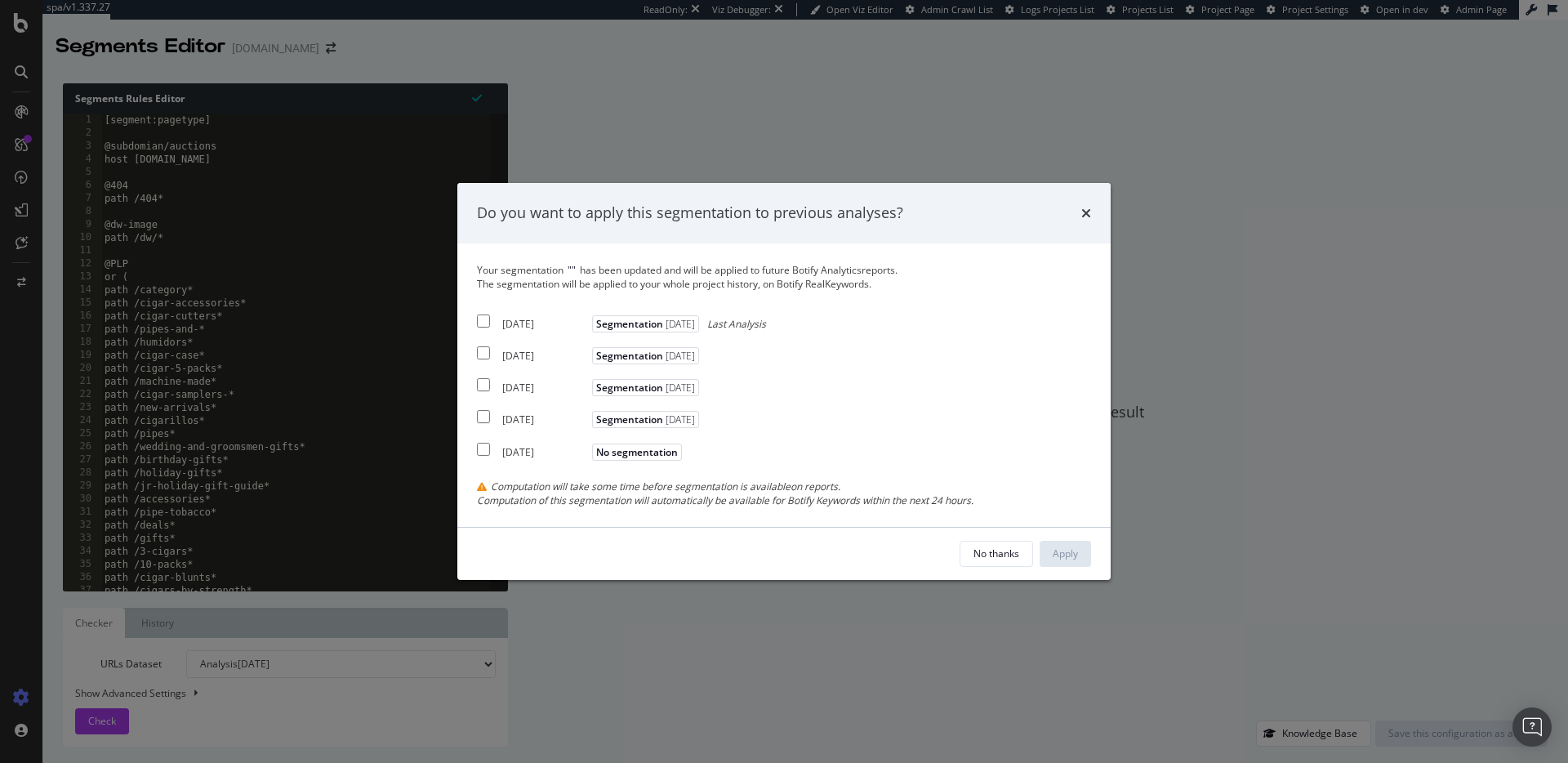
click at [477, 319] on input "modal" at bounding box center [483, 321] width 13 height 13
checkbox input "true"
drag, startPoint x: 483, startPoint y: 349, endPoint x: 484, endPoint y: 367, distance: 18.0
click at [483, 349] on input "modal" at bounding box center [483, 353] width 13 height 13
checkbox input "true"
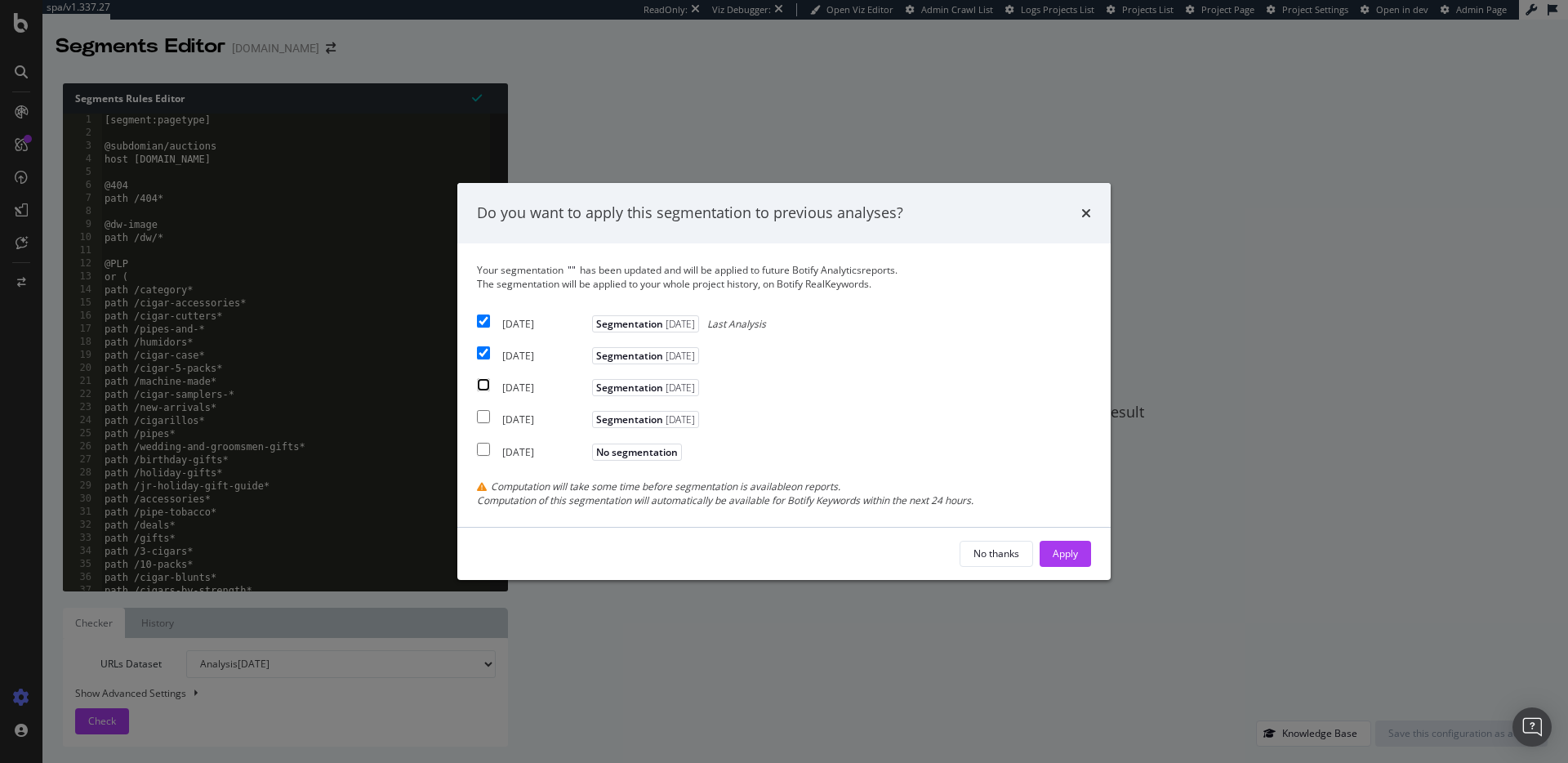
click at [485, 387] on input "modal" at bounding box center [483, 385] width 13 height 13
checkbox input "true"
click at [1067, 560] on div "Apply" at bounding box center [1065, 553] width 25 height 14
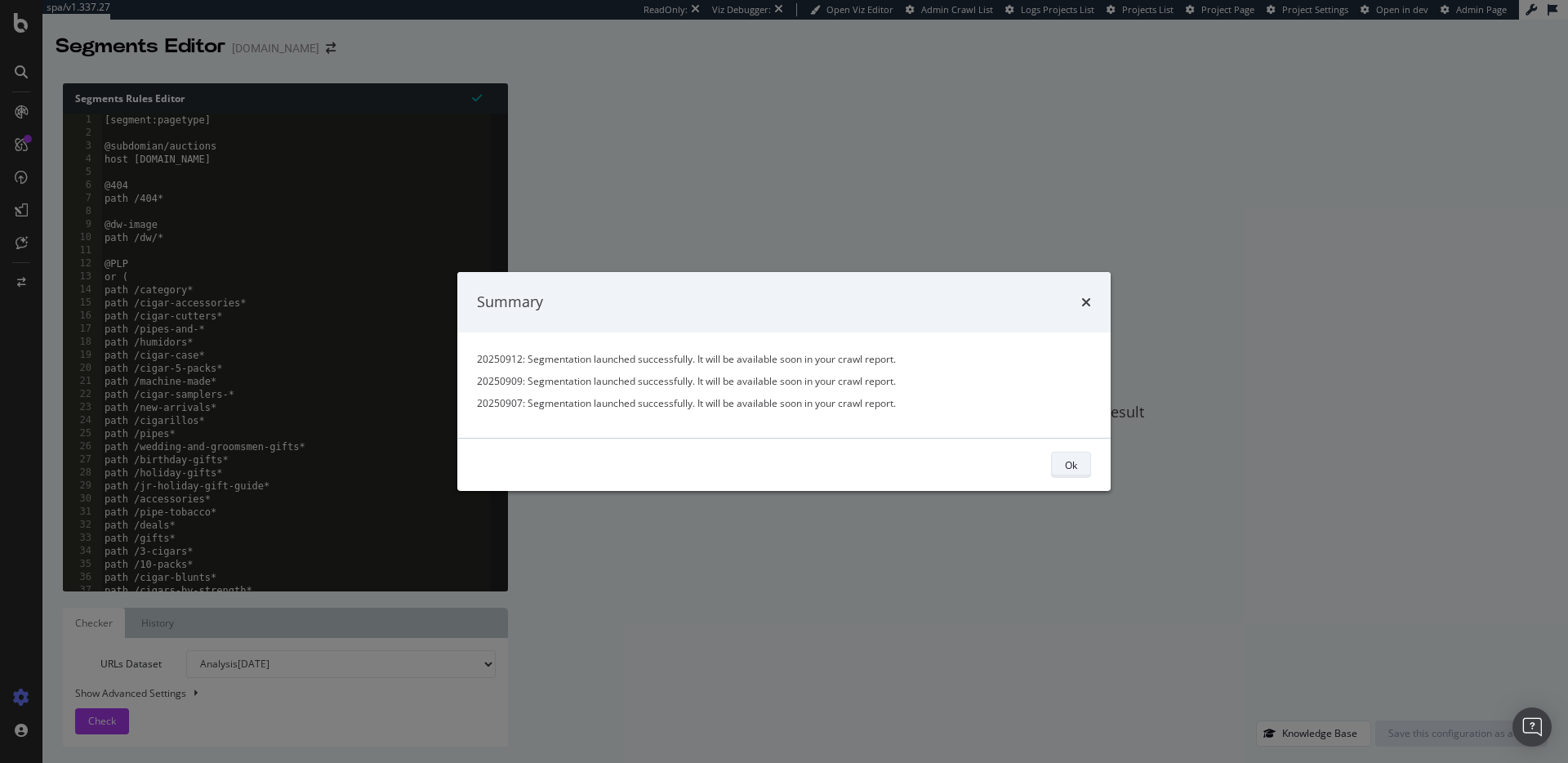
click at [1070, 469] on div "Ok" at bounding box center [1071, 464] width 13 height 14
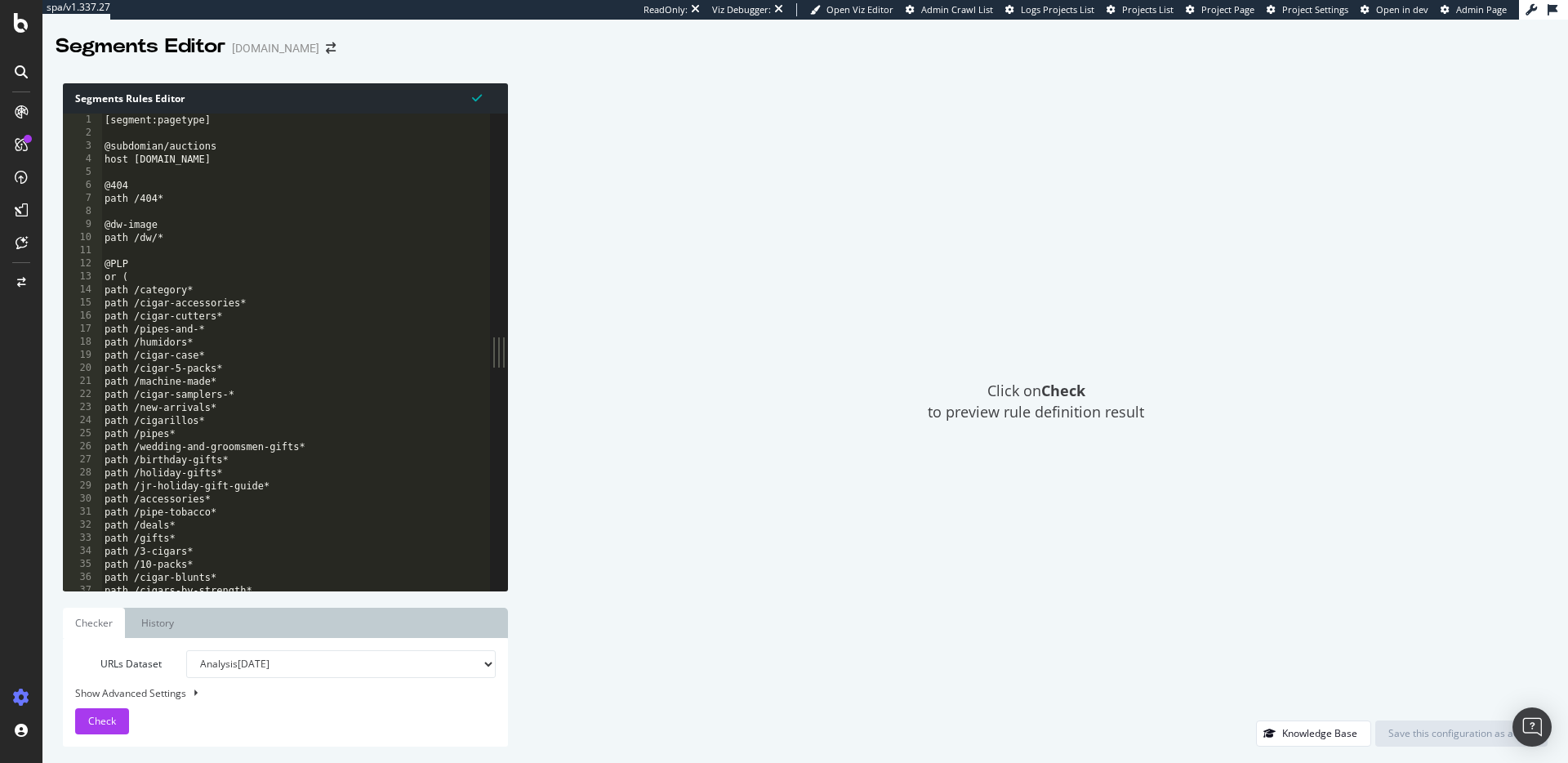
type textarea "@PLP"
click at [210, 261] on div "[segment:pagetype] @subdomian/auctions host auctions.jrcigars.com @404 path /40…" at bounding box center [328, 365] width 453 height 504
drag, startPoint x: 870, startPoint y: 253, endPoint x: 779, endPoint y: 168, distance: 124.5
click at [869, 249] on div "Click on Check to preview rule definition result" at bounding box center [1036, 402] width 1024 height 637
click at [18, 23] on icon at bounding box center [22, 23] width 15 height 20
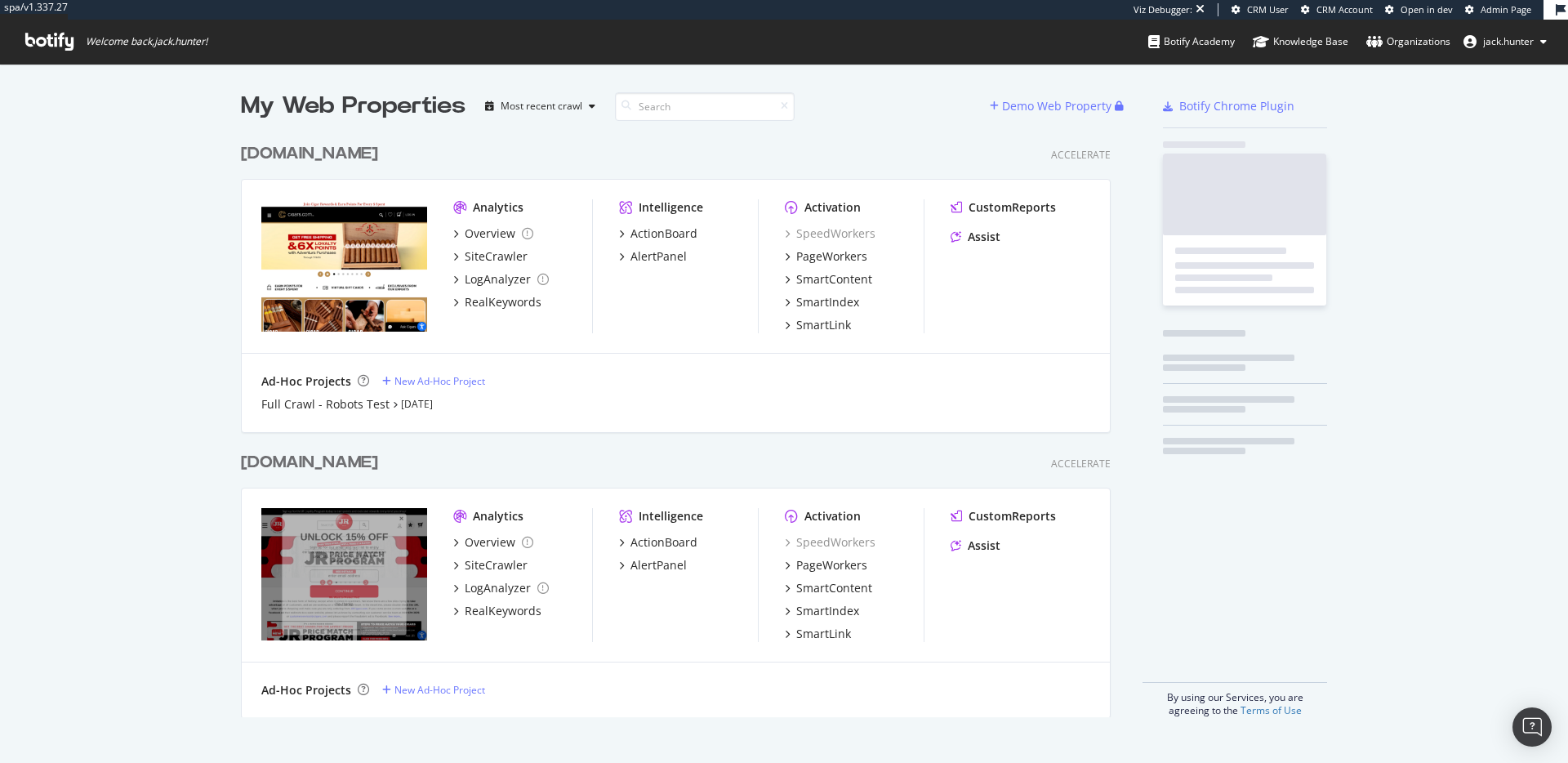
scroll to position [595, 883]
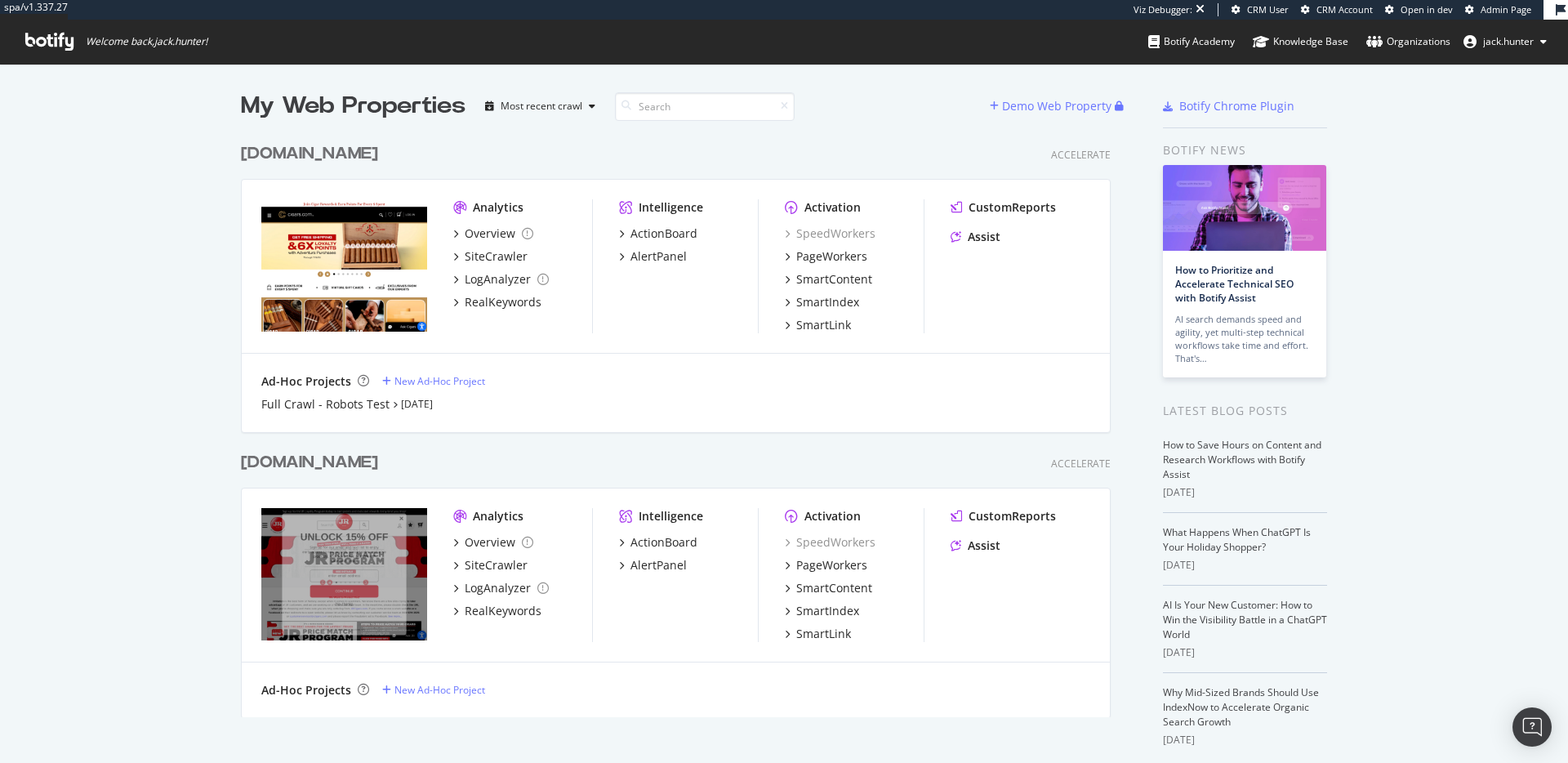
click at [339, 456] on div "jrcigars.com" at bounding box center [309, 463] width 138 height 23
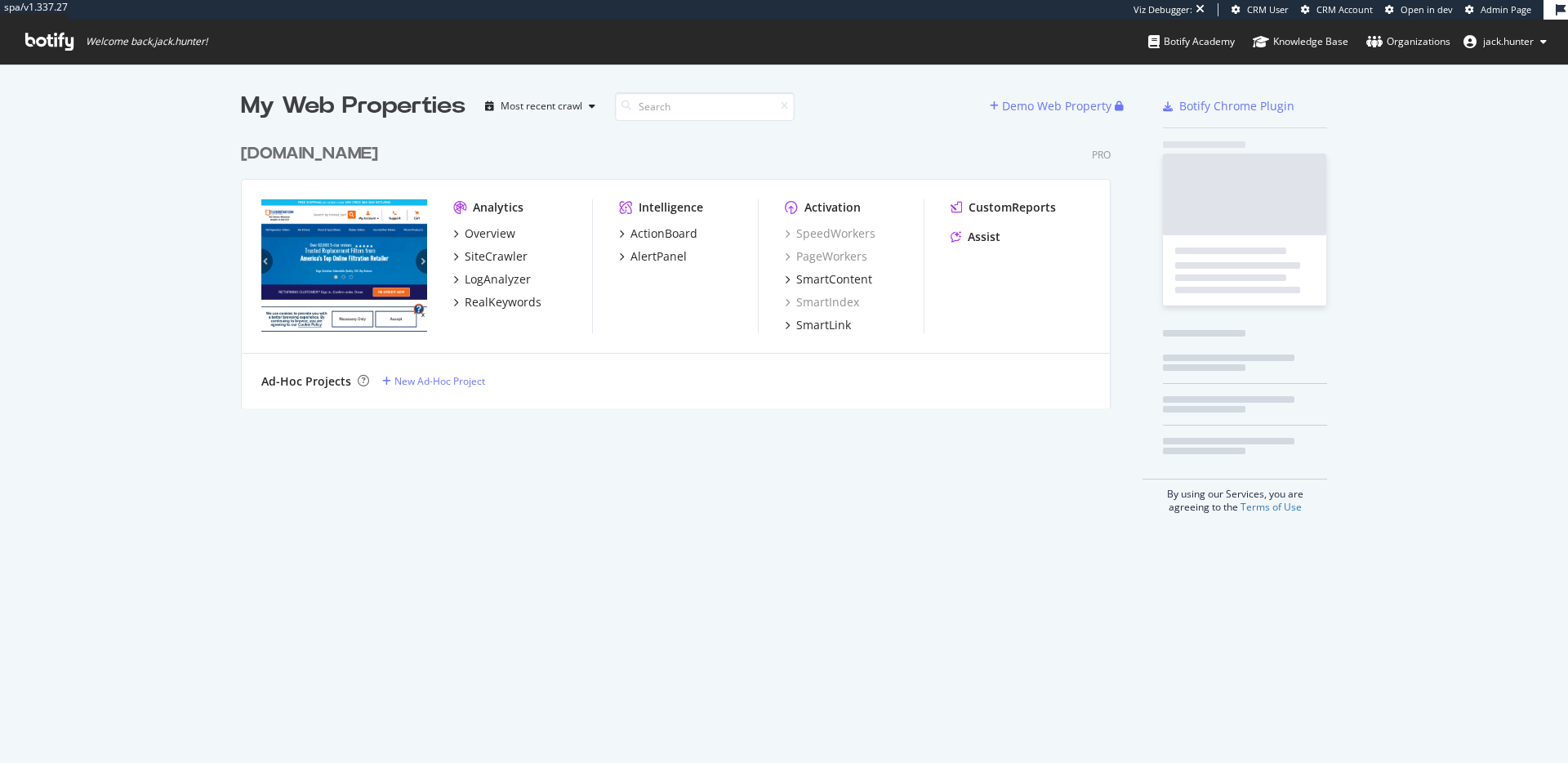
scroll to position [286, 883]
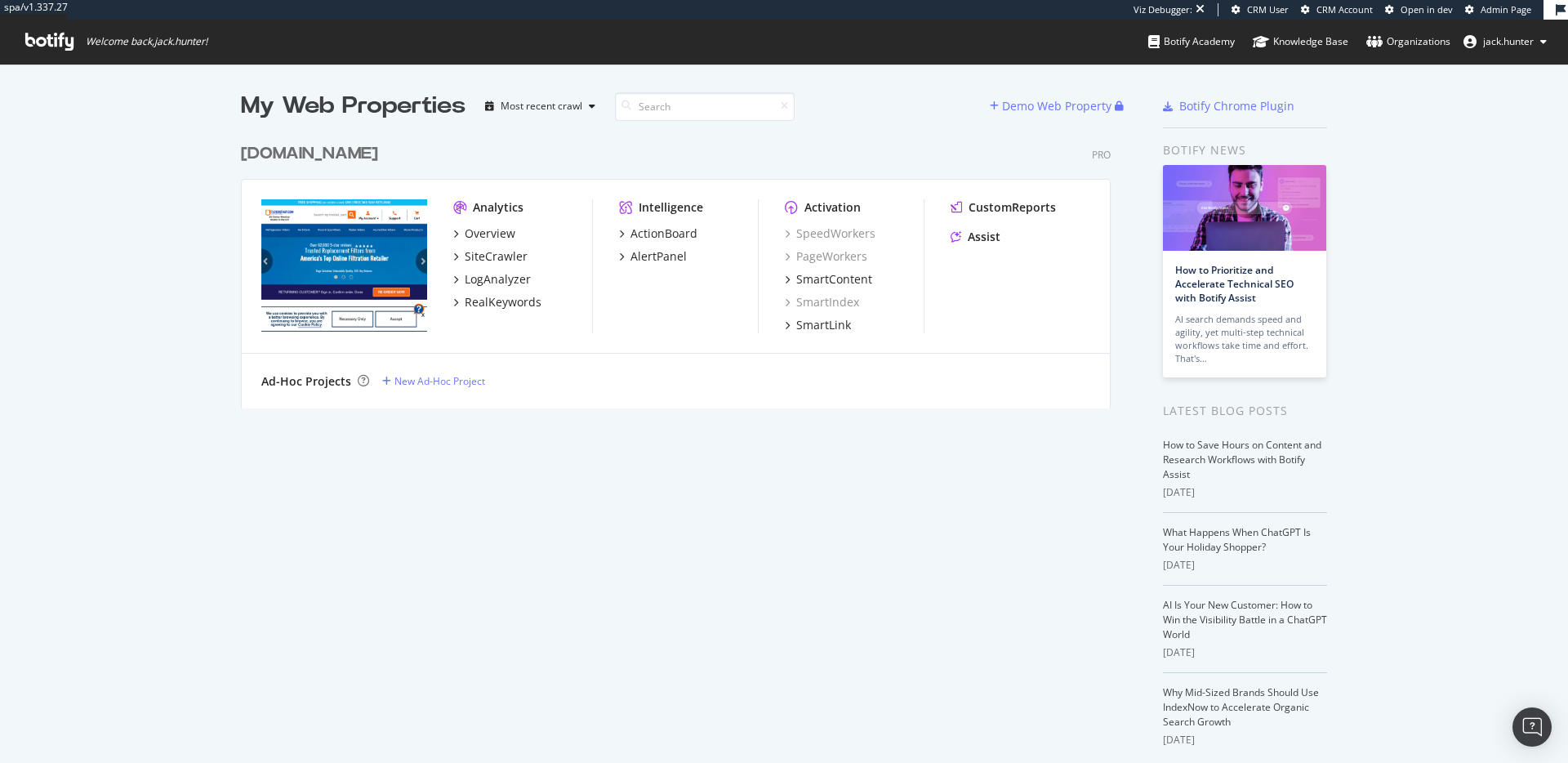
click at [378, 153] on div "www.filtersfast.com" at bounding box center [309, 153] width 138 height 23
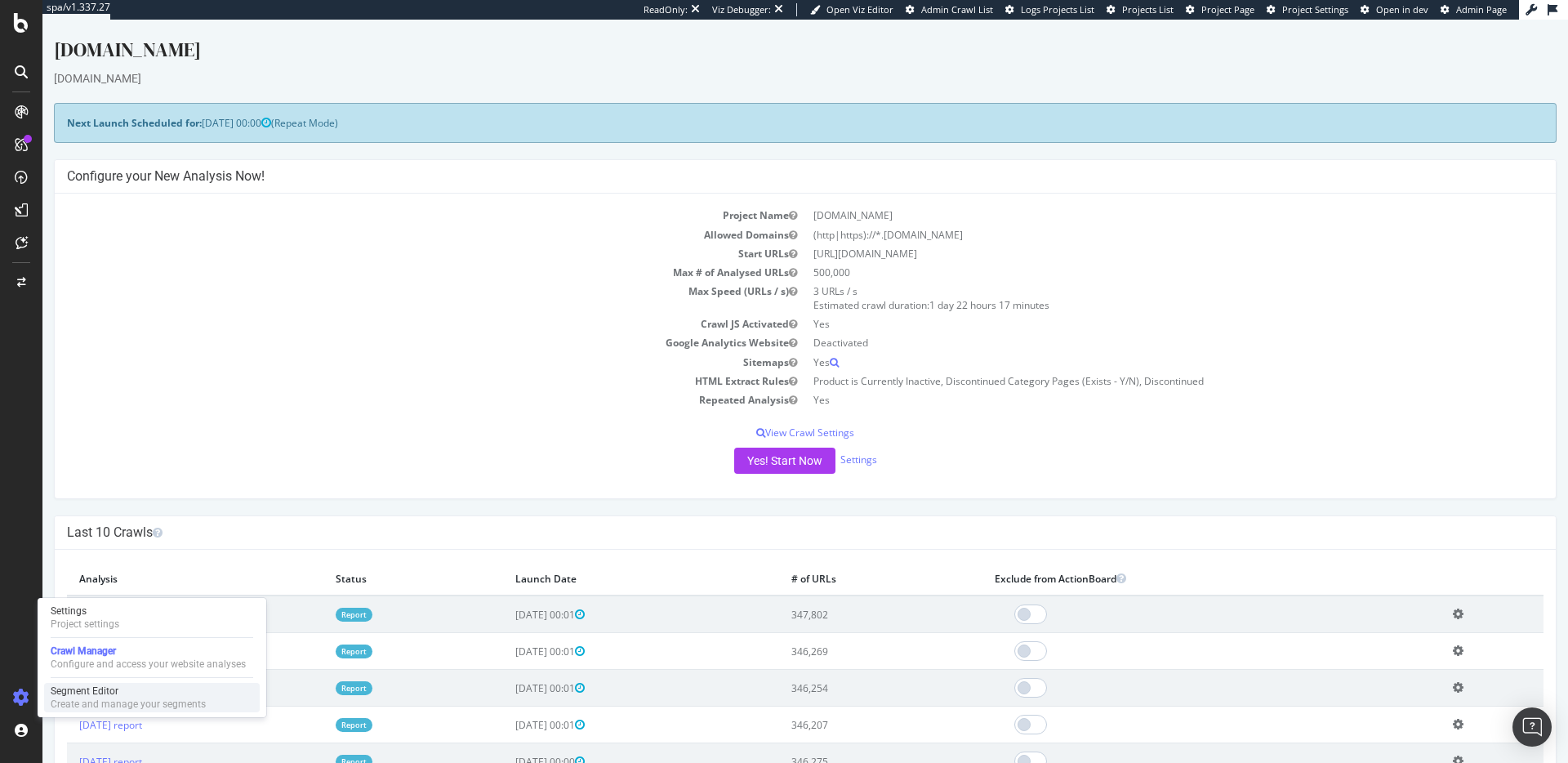
click at [179, 690] on div "Segment Editor" at bounding box center [128, 691] width 155 height 13
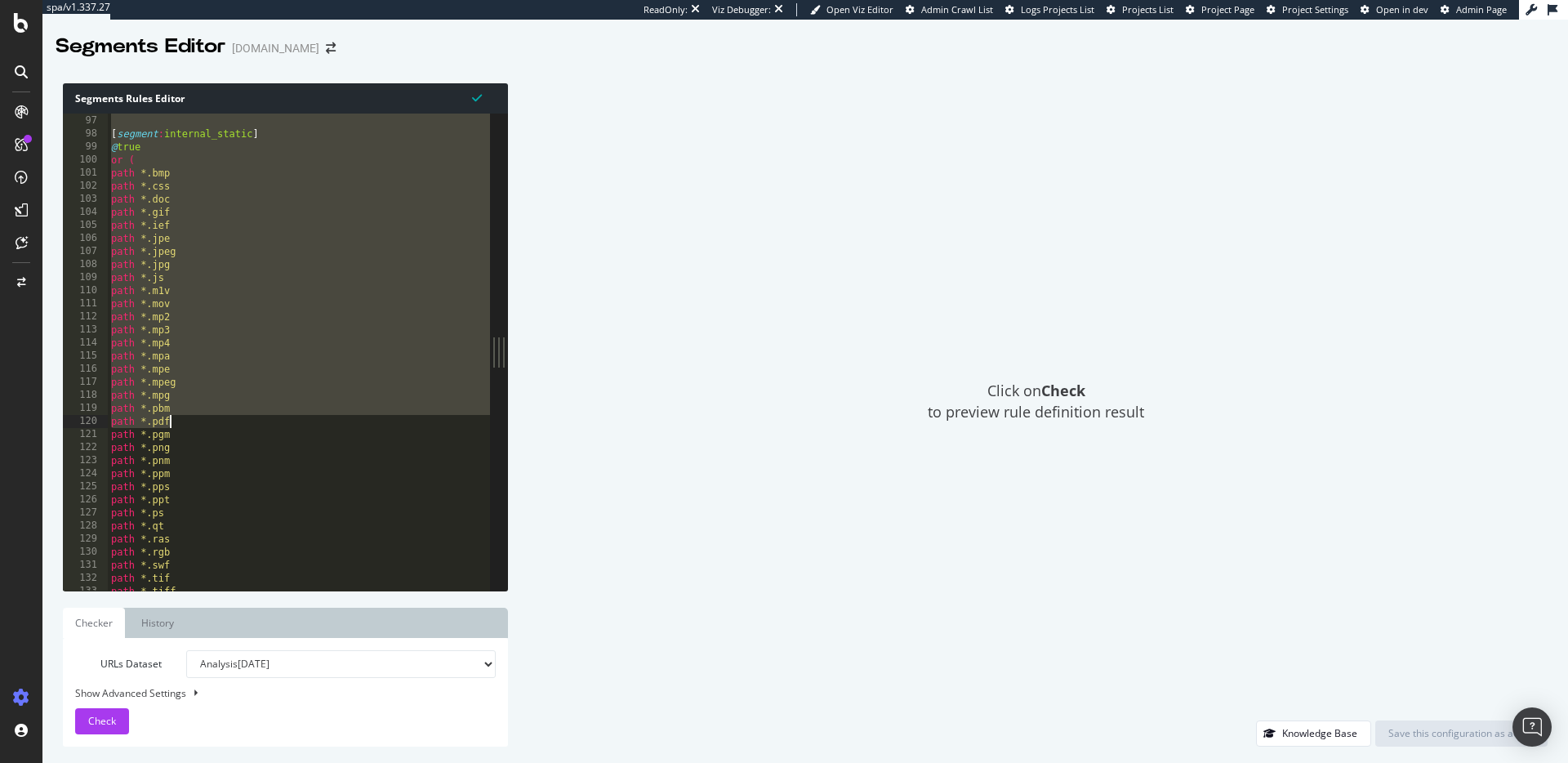
scroll to position [1405, 0]
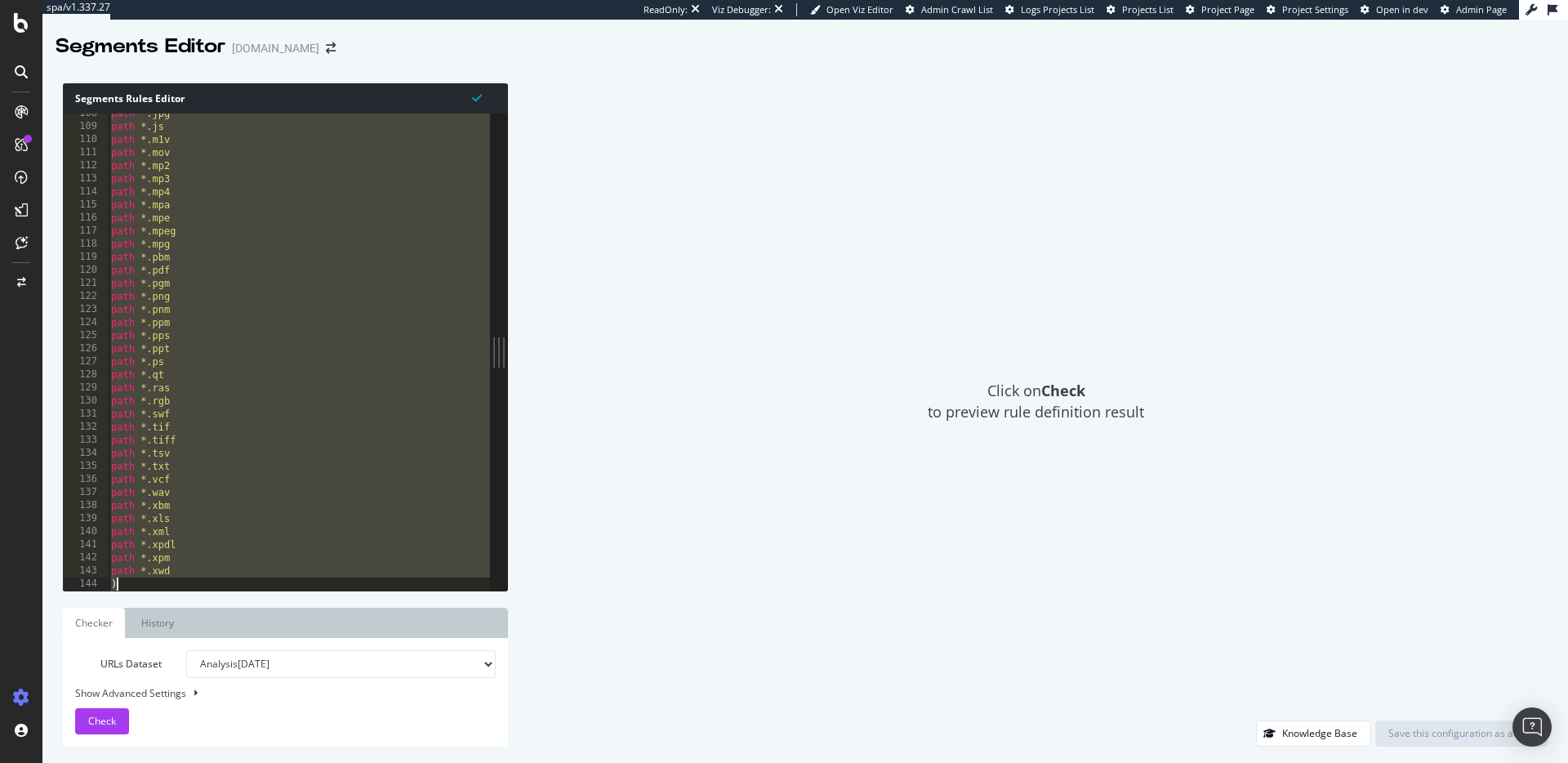
drag, startPoint x: 104, startPoint y: 123, endPoint x: 358, endPoint y: 590, distance: 531.6
click at [358, 590] on div "[segment:pagetype] 108 109 110 111 112 113 114 115 116 117 118 119 120 121 122 …" at bounding box center [276, 352] width 427 height 477
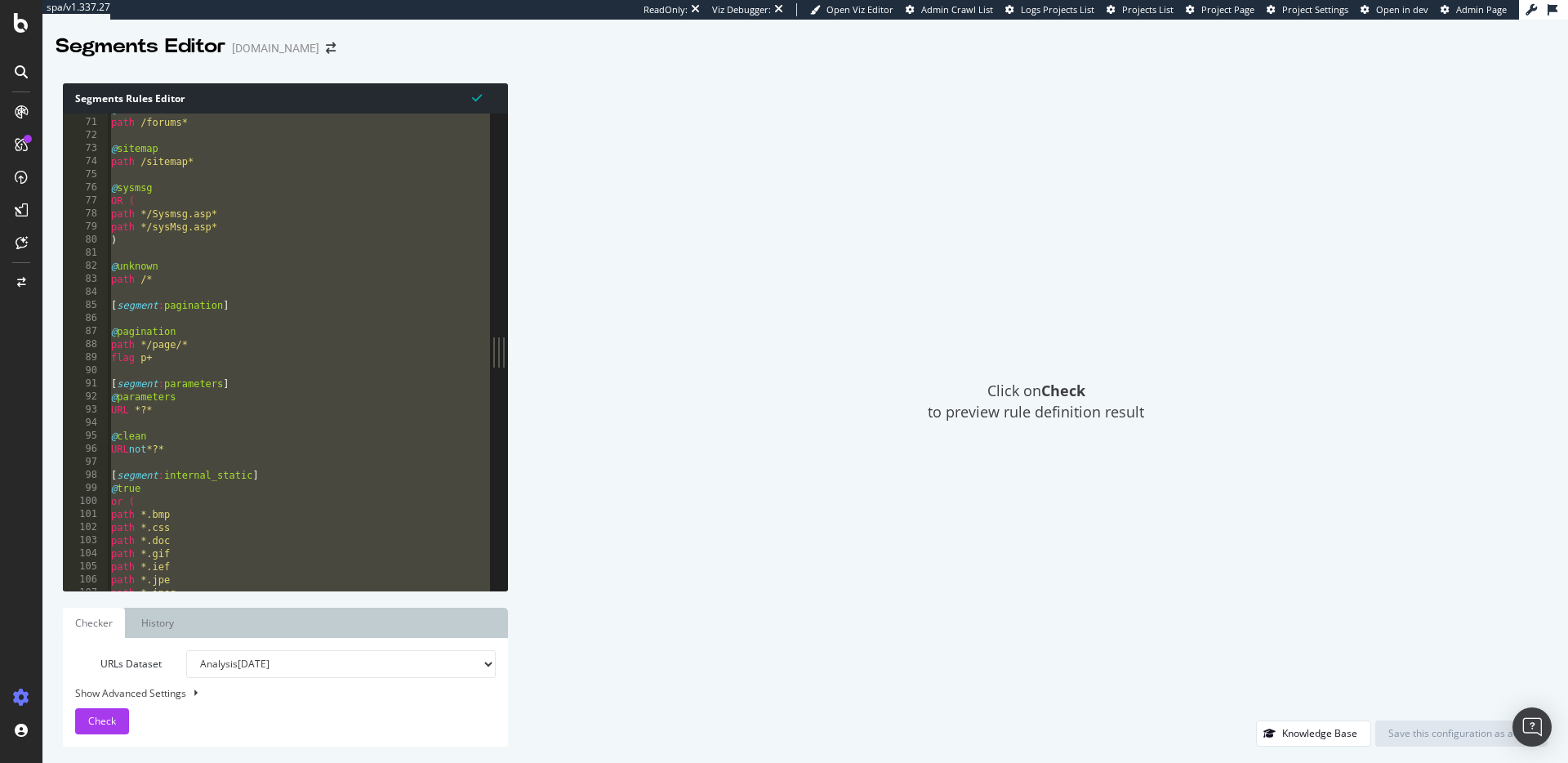
scroll to position [918, 0]
drag, startPoint x: 187, startPoint y: 273, endPoint x: 188, endPoint y: 294, distance: 21.0
click at [187, 273] on div "path /forums* @ sitemap path /sitemap* @ sysmsg OR ( path */Sysmsg.asp* path */…" at bounding box center [499, 362] width 784 height 504
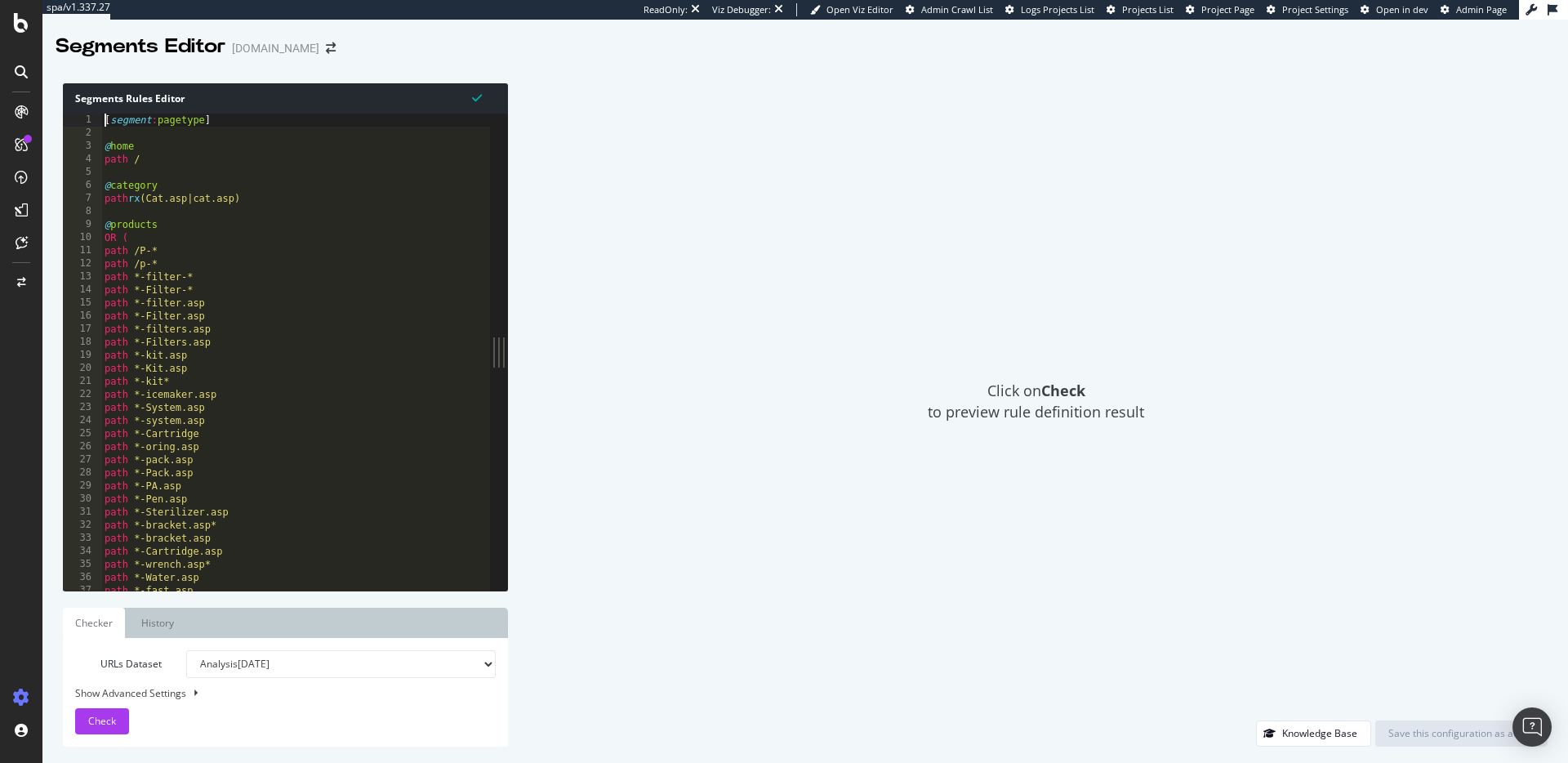
scroll to position [0, 0]
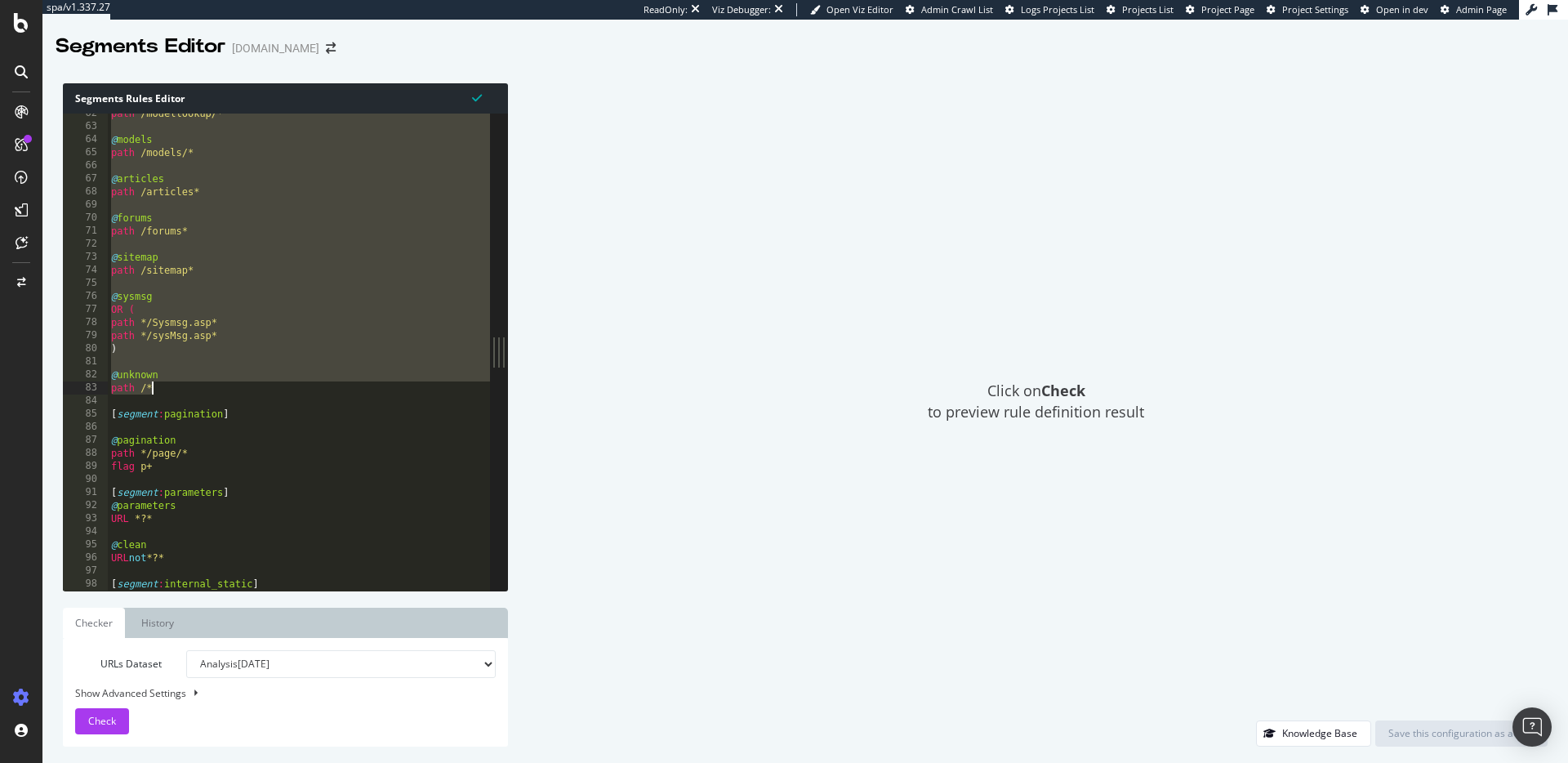
drag, startPoint x: 108, startPoint y: 121, endPoint x: 315, endPoint y: 394, distance: 342.6
click at [315, 394] on div "path /modellookup/* @ models path /models/* @ articles path /articles* @ forums…" at bounding box center [499, 359] width 784 height 504
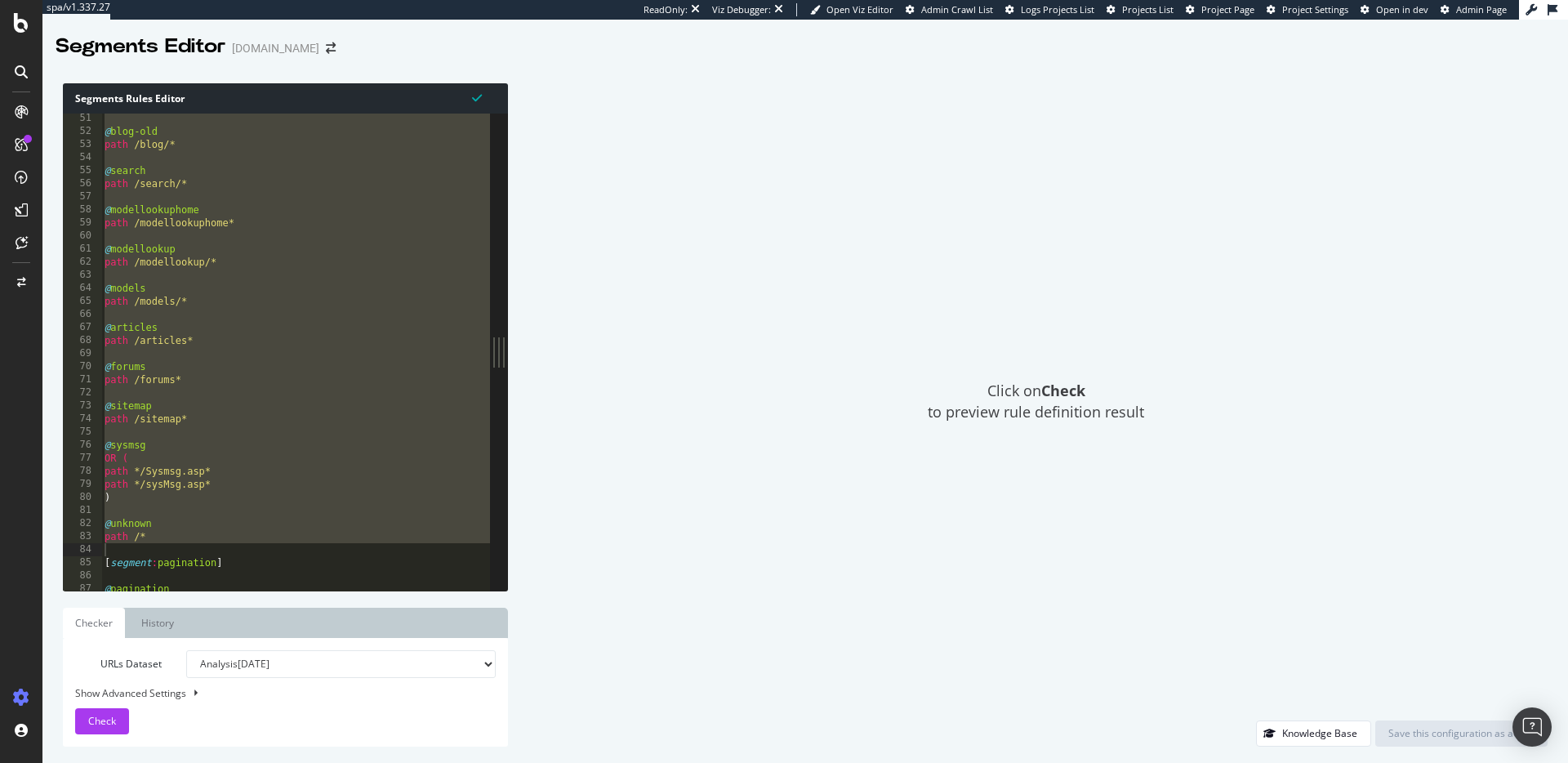
scroll to position [0, 1]
click at [135, 342] on div "host blog.filtersfast.com @ blog-old path /blog/* @ search path /search/* @ mod…" at bounding box center [493, 353] width 784 height 504
type textarea "path /articles*"
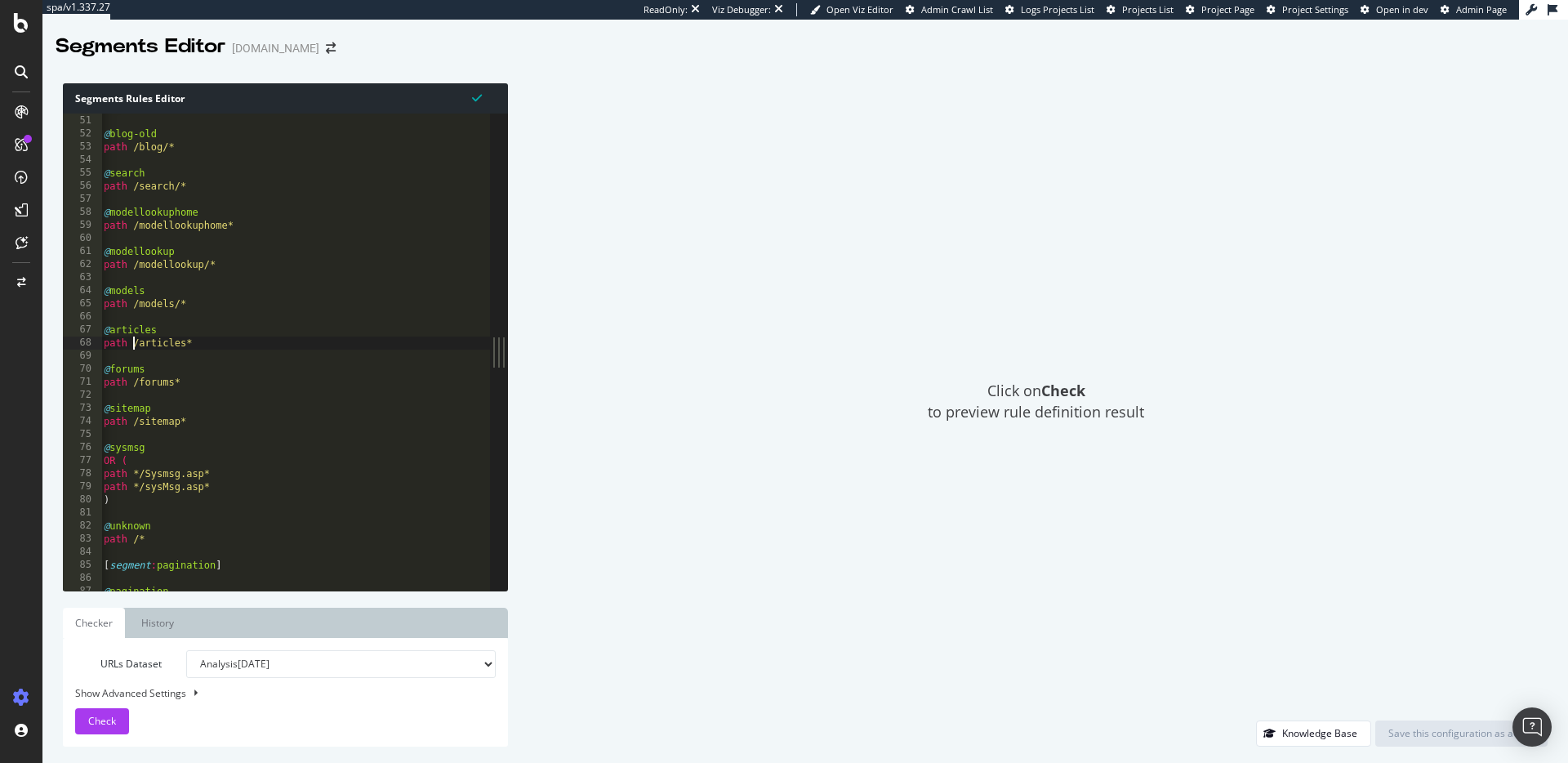
click at [135, 342] on div "host blog.filtersfast.com @ blog-old path /blog/* @ search path /search/* @ mod…" at bounding box center [493, 353] width 784 height 504
click at [219, 341] on div "host blog.filtersfast.com @ blog-old path /blog/* @ search path /search/* @ mod…" at bounding box center [493, 353] width 784 height 504
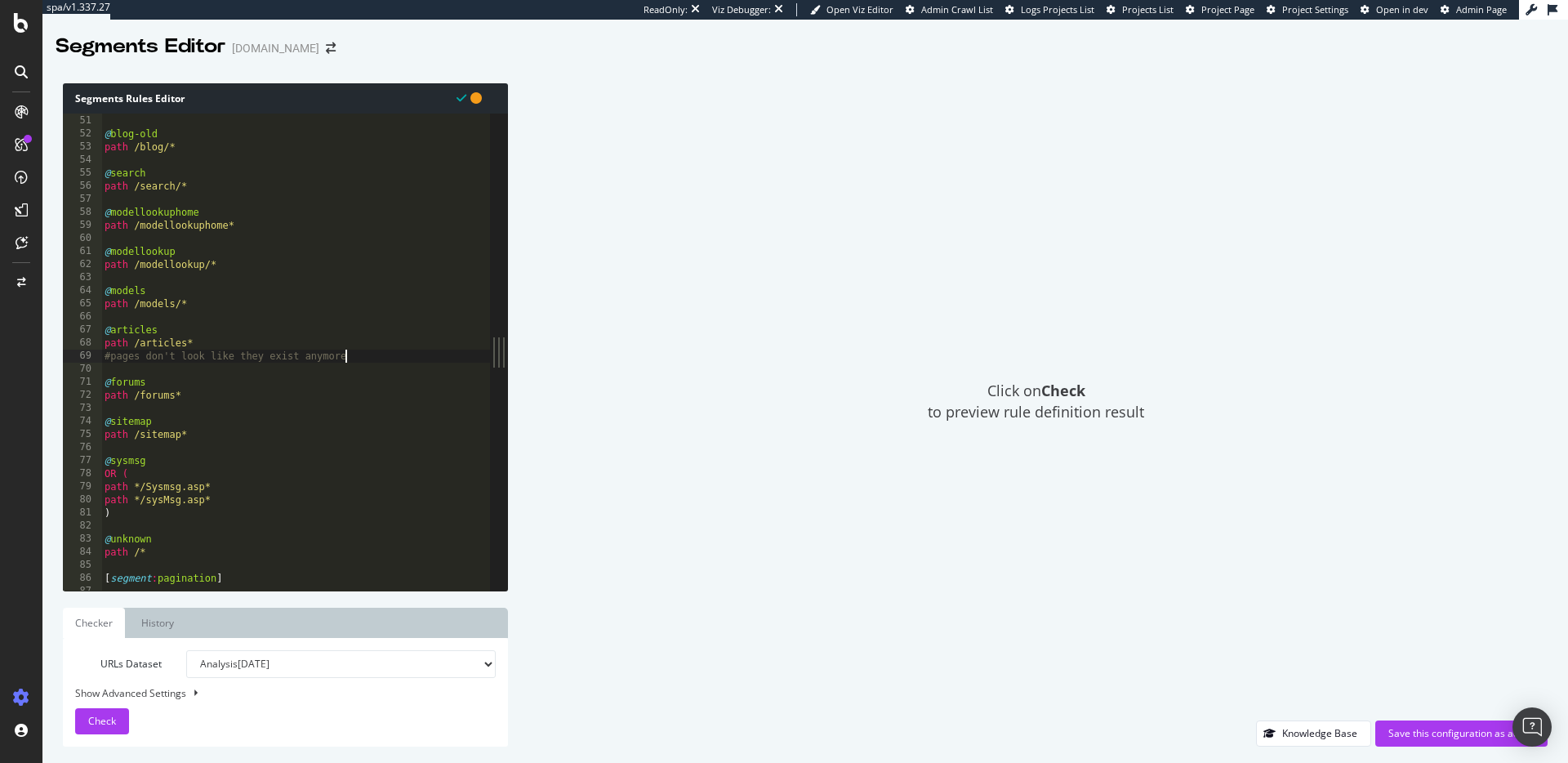
scroll to position [0, 20]
click at [358, 345] on div "host blog.filtersfast.com @ blog-old path /blog/* @ search path /search/* @ mod…" at bounding box center [493, 353] width 784 height 504
click at [389, 350] on div "host blog.filtersfast.com @ blog-old path /blog/* @ search path /search/* @ mod…" at bounding box center [493, 353] width 784 height 504
click at [193, 338] on div "host blog.filtersfast.com @ blog-old path /blog/* @ search path /search/* @ mod…" at bounding box center [493, 353] width 784 height 504
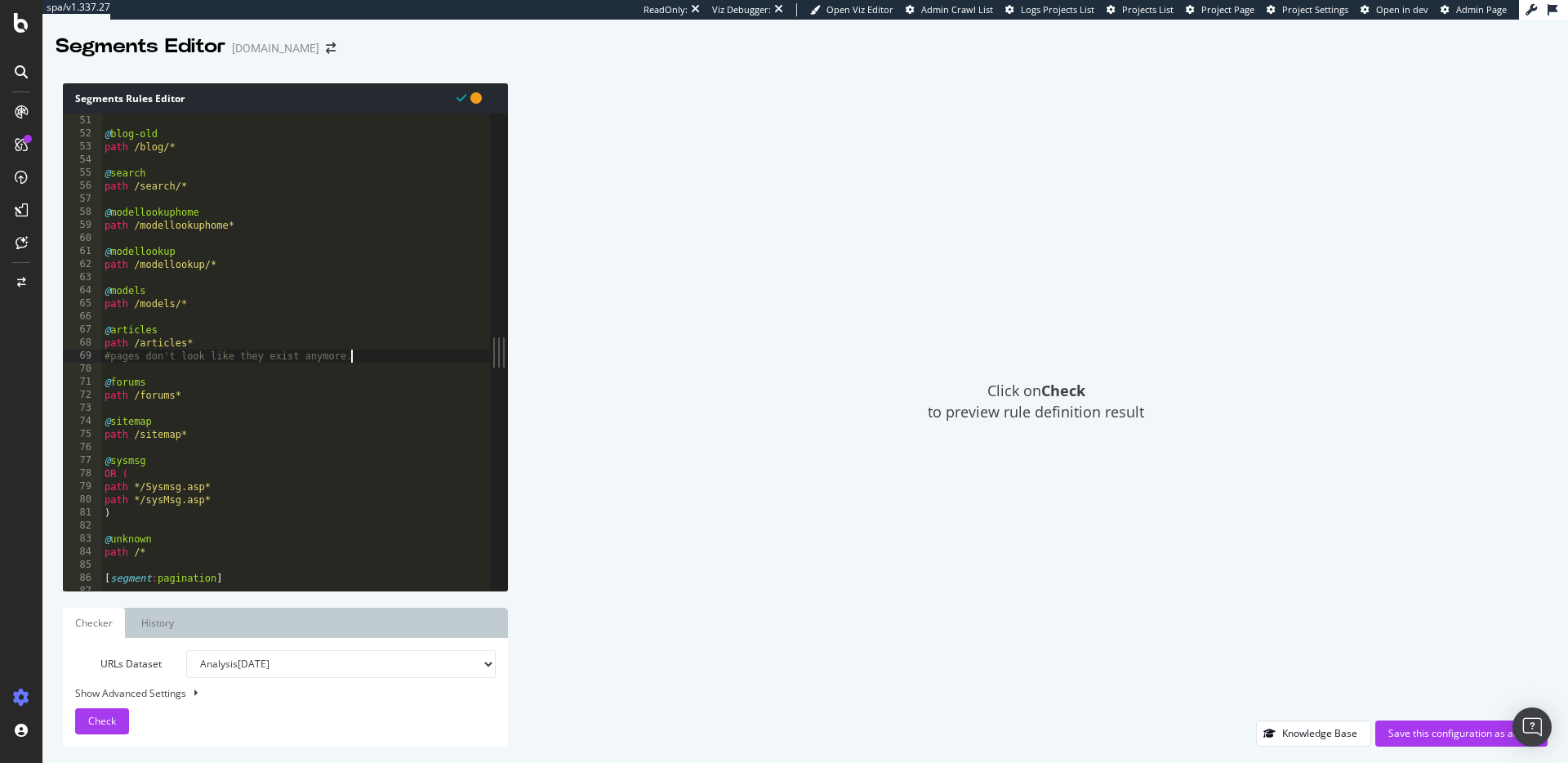
type textarea "path /articles*"
click at [196, 341] on div "host blog.filtersfast.com @ blog-old path /blog/* @ search path /search/* @ mod…" at bounding box center [493, 353] width 784 height 504
click at [192, 342] on div "host blog.filtersfast.com @ blog-old path /blog/* @ search path /search/* @ mod…" at bounding box center [493, 353] width 784 height 504
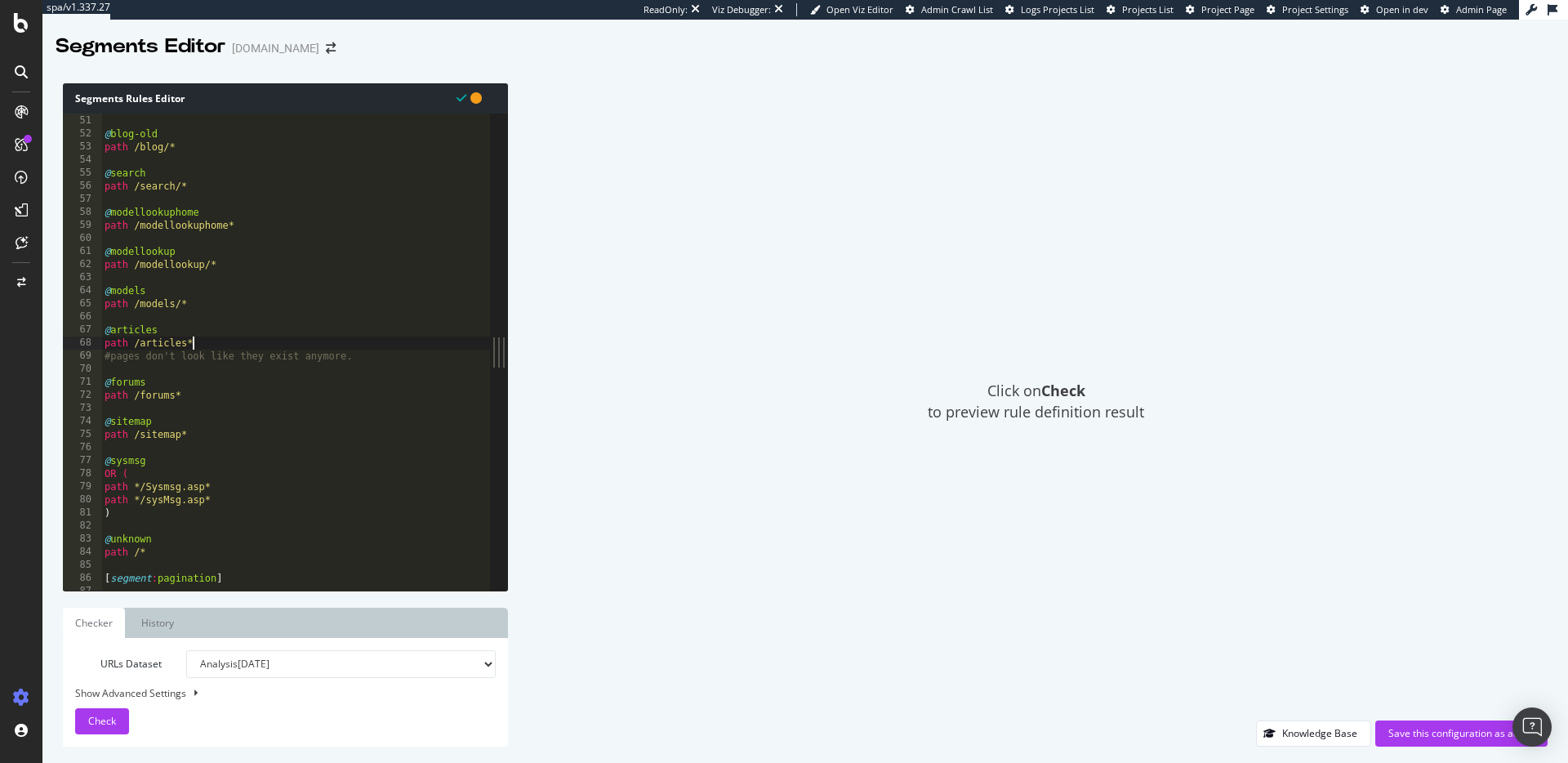
click at [205, 342] on div "host blog.filtersfast.com @ blog-old path /blog/* @ search path /search/* @ mod…" at bounding box center [493, 353] width 784 height 504
type textarea "#"
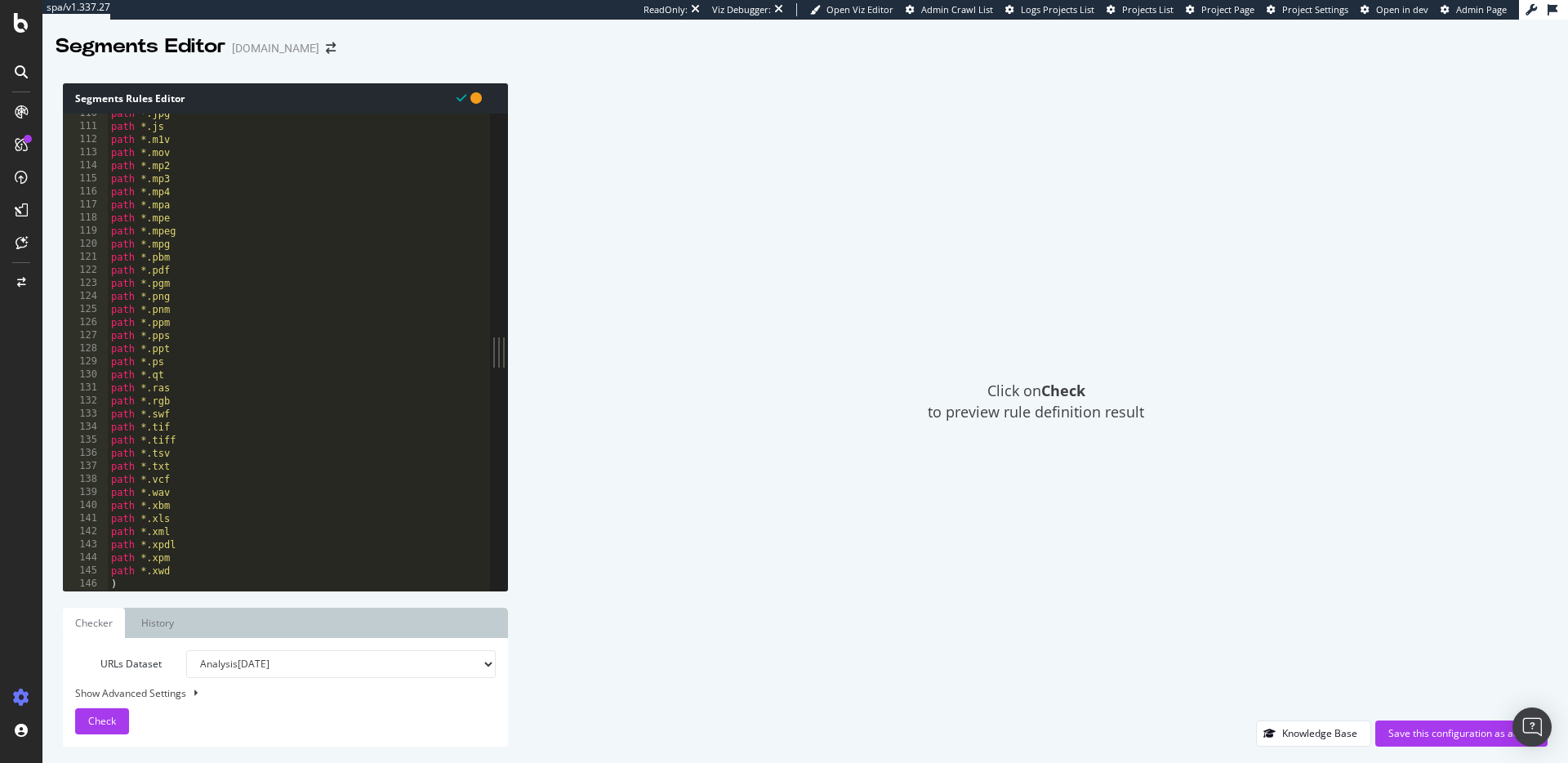
scroll to position [1432, 0]
drag, startPoint x: 212, startPoint y: 574, endPoint x: 226, endPoint y: 566, distance: 16.1
click at [210, 574] on div "path *.jpg path *.js path *.m1v path *.mov path *.mp2 path *.mp3 path *.mp4 pat…" at bounding box center [499, 359] width 784 height 504
click at [238, 578] on div at bounding box center [499, 584] width 784 height 17
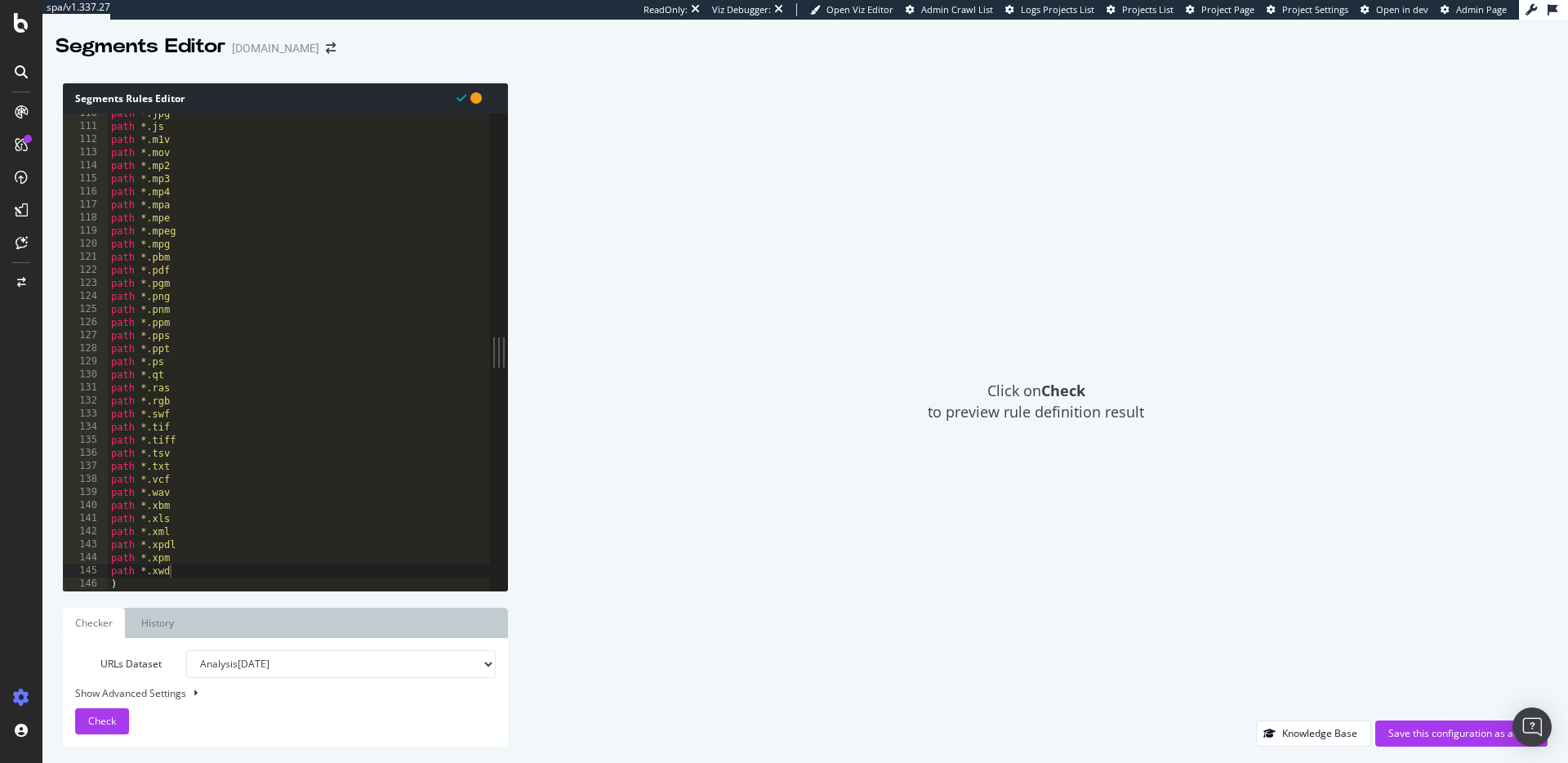
click at [199, 591] on div "Segments Rules Editor path *.xwd 110 111 112 113 114 115 116 117 118 119 120 12…" at bounding box center [285, 415] width 445 height 664
click at [192, 580] on div at bounding box center [499, 584] width 784 height 17
click at [191, 581] on div at bounding box center [499, 584] width 784 height 17
click at [142, 574] on div "path *.jpg path *.js path *.m1v path *.mov path *.mp2 path *.mp3 path *.mp4 pat…" at bounding box center [499, 359] width 784 height 504
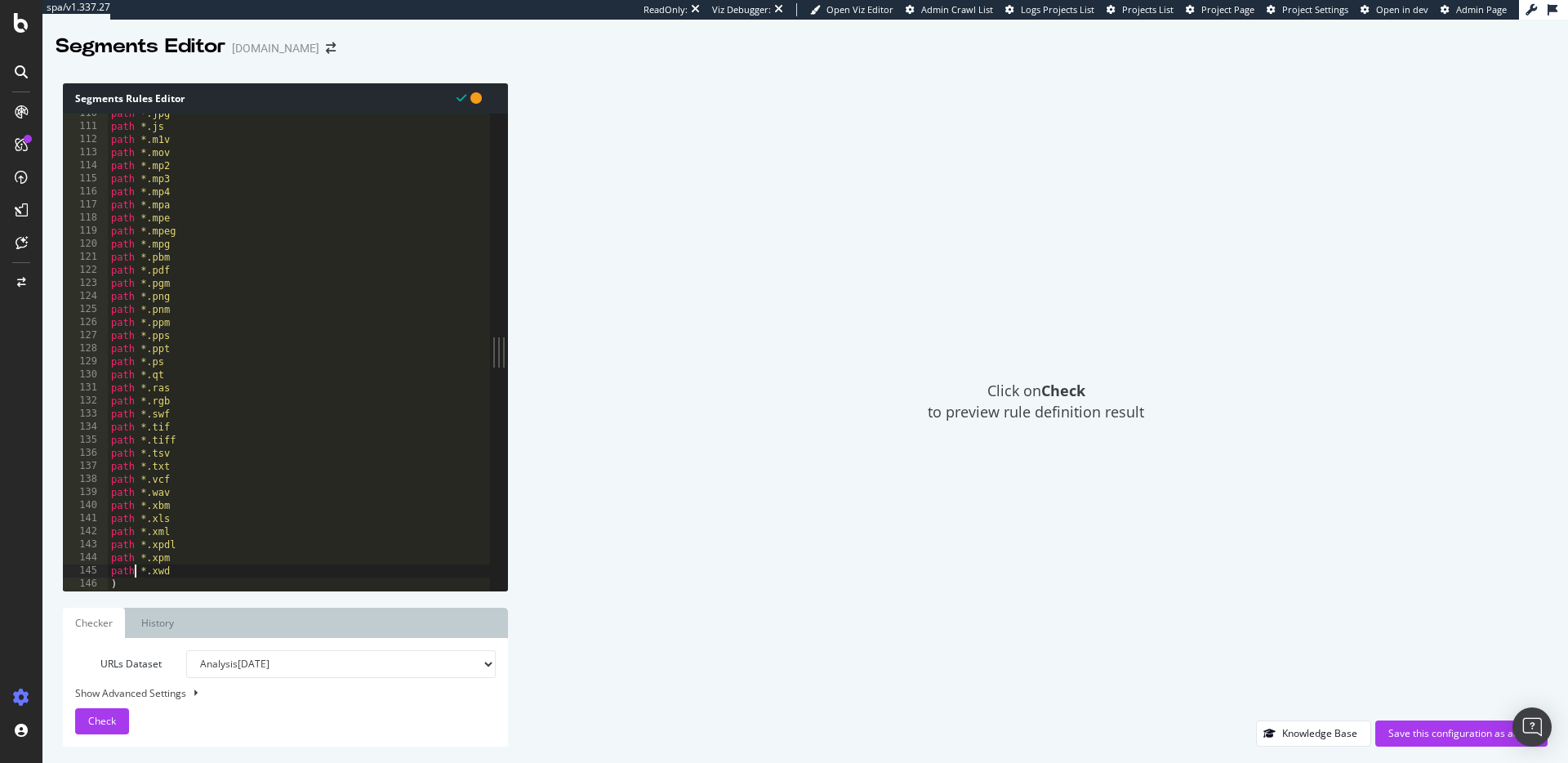
click at [132, 577] on div at bounding box center [499, 584] width 784 height 17
click at [128, 585] on div at bounding box center [499, 584] width 784 height 17
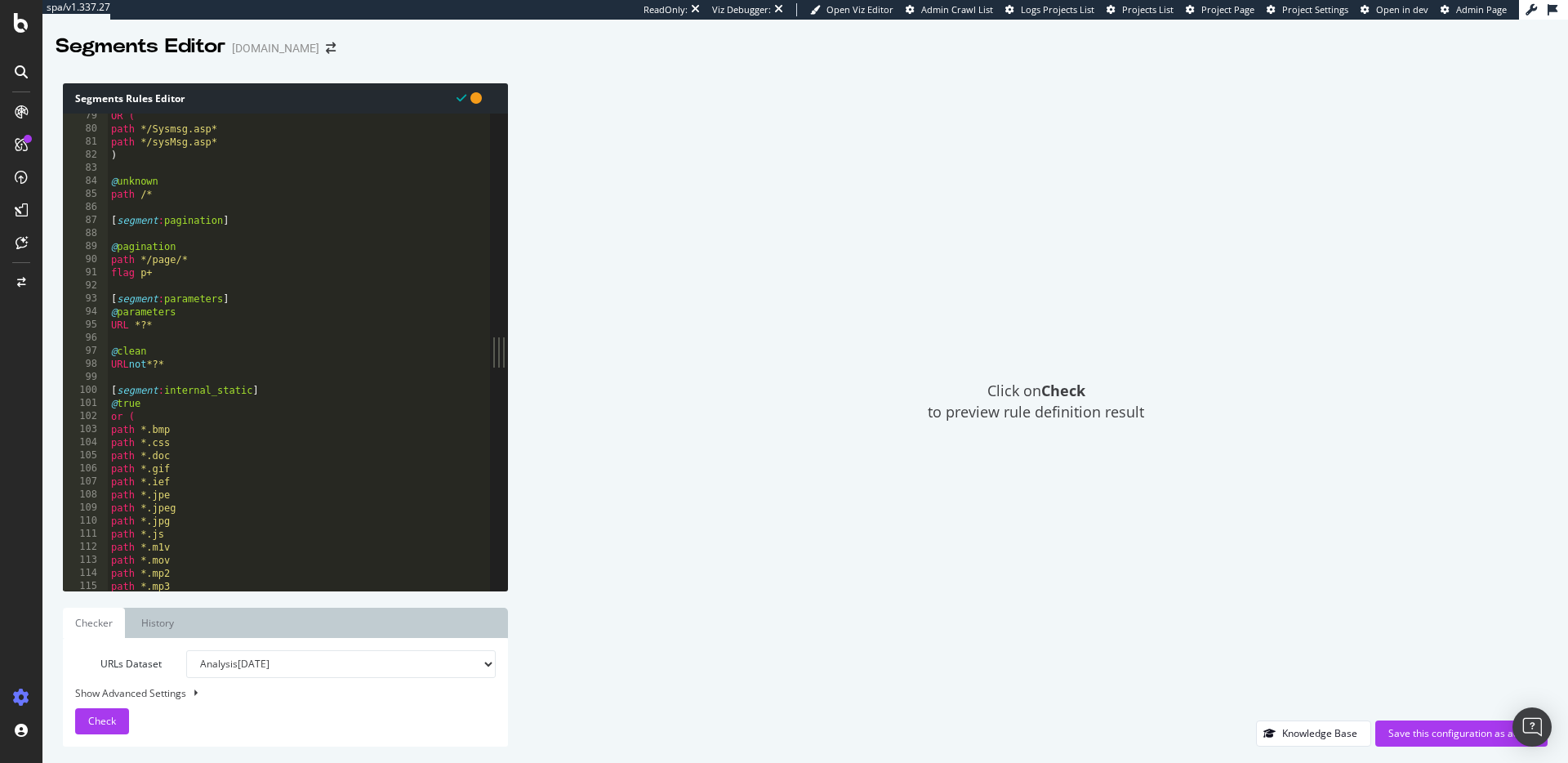
scroll to position [1024, 0]
drag, startPoint x: 208, startPoint y: 348, endPoint x: 208, endPoint y: 361, distance: 13.0
click at [208, 351] on div "OR ( path */Sysmsg.asp* path */sysMsg.asp* ) @ unknown path /* [ segment : pagi…" at bounding box center [499, 361] width 784 height 504
click at [208, 367] on div "OR ( path */Sysmsg.asp* path */sysMsg.asp* ) @ unknown path /* [ segment : pagi…" at bounding box center [499, 361] width 784 height 504
type textarea "URL not *?*"
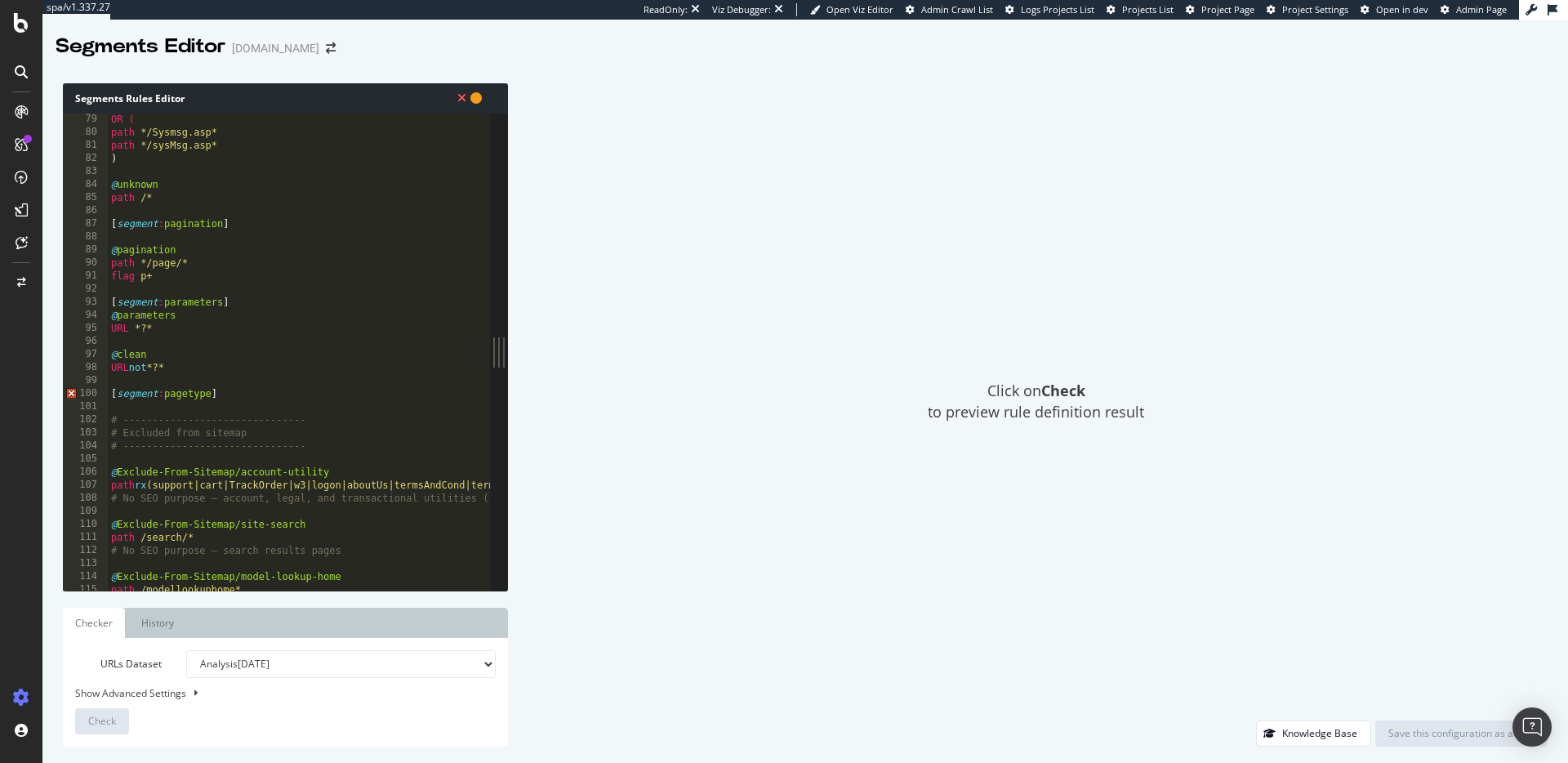
scroll to position [1134, 0]
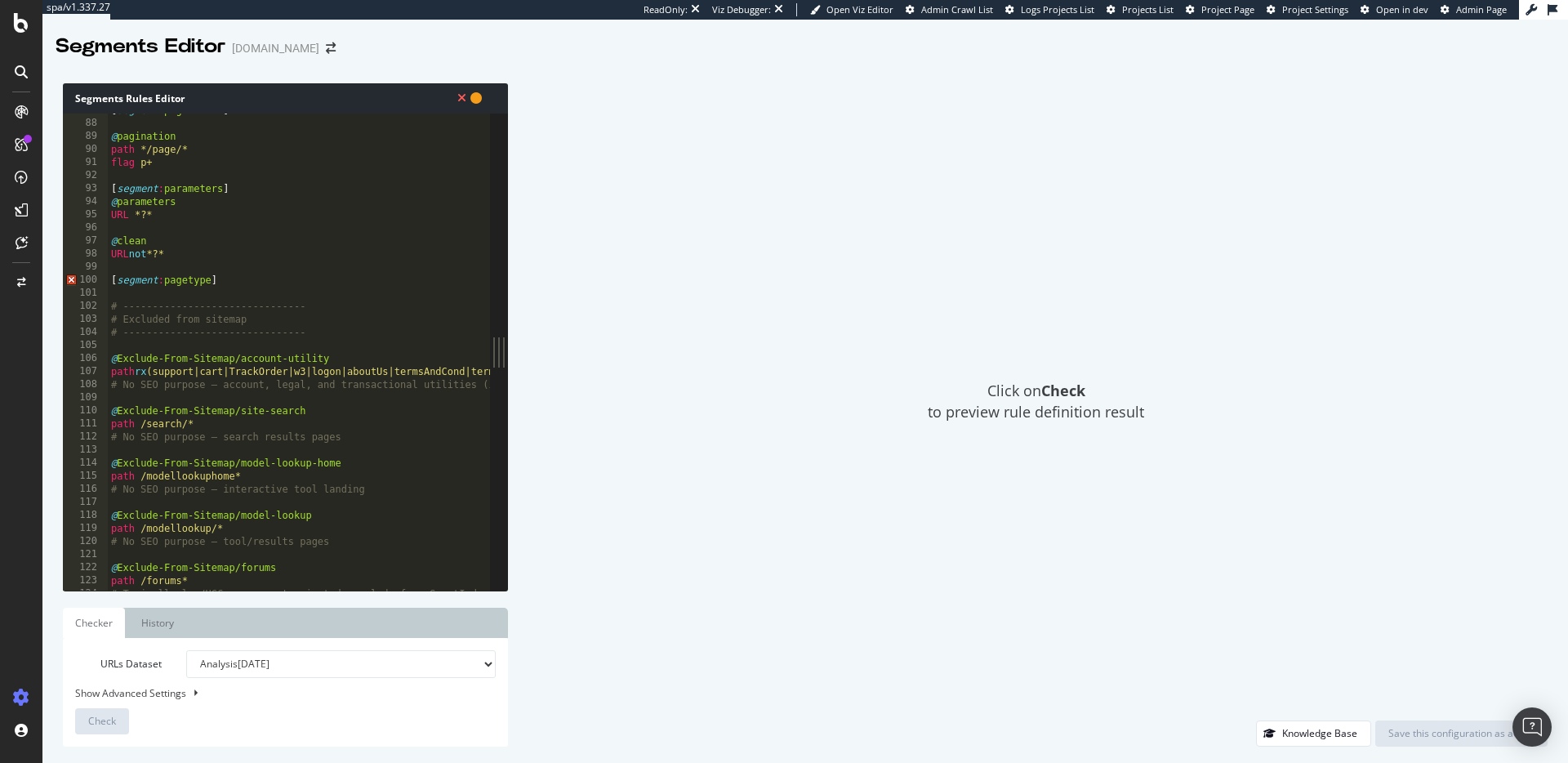
drag, startPoint x: 212, startPoint y: 279, endPoint x: 238, endPoint y: 288, distance: 27.5
click at [213, 279] on div "[ segment : pagination ] @ pagination path */page/* flag p+ [ segment : paramet…" at bounding box center [499, 355] width 784 height 504
click at [229, 309] on div "[ segment : pagination ] @ pagination path */page/* flag p+ [ segment : paramet…" at bounding box center [499, 355] width 784 height 504
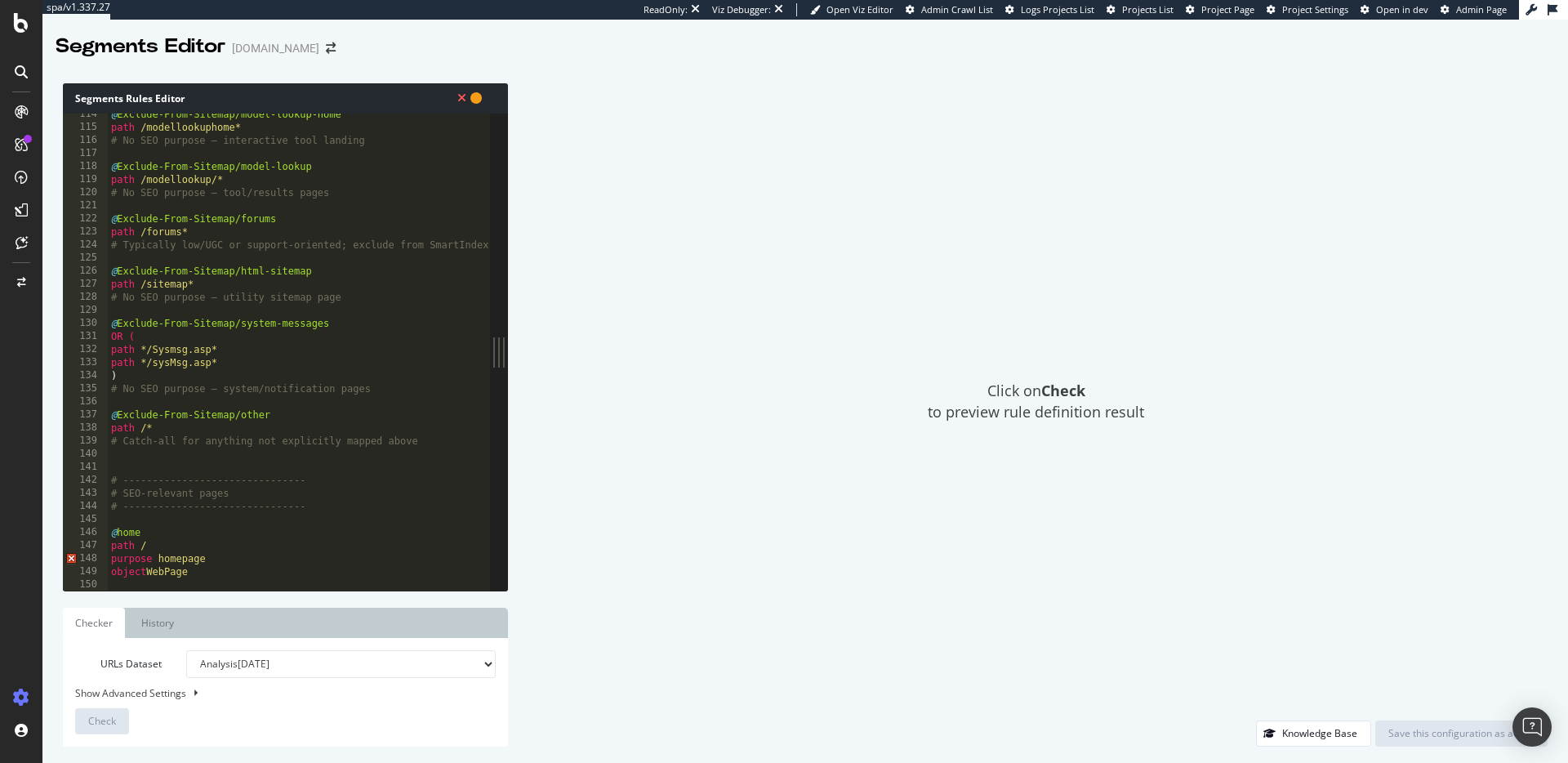
scroll to position [1513, 0]
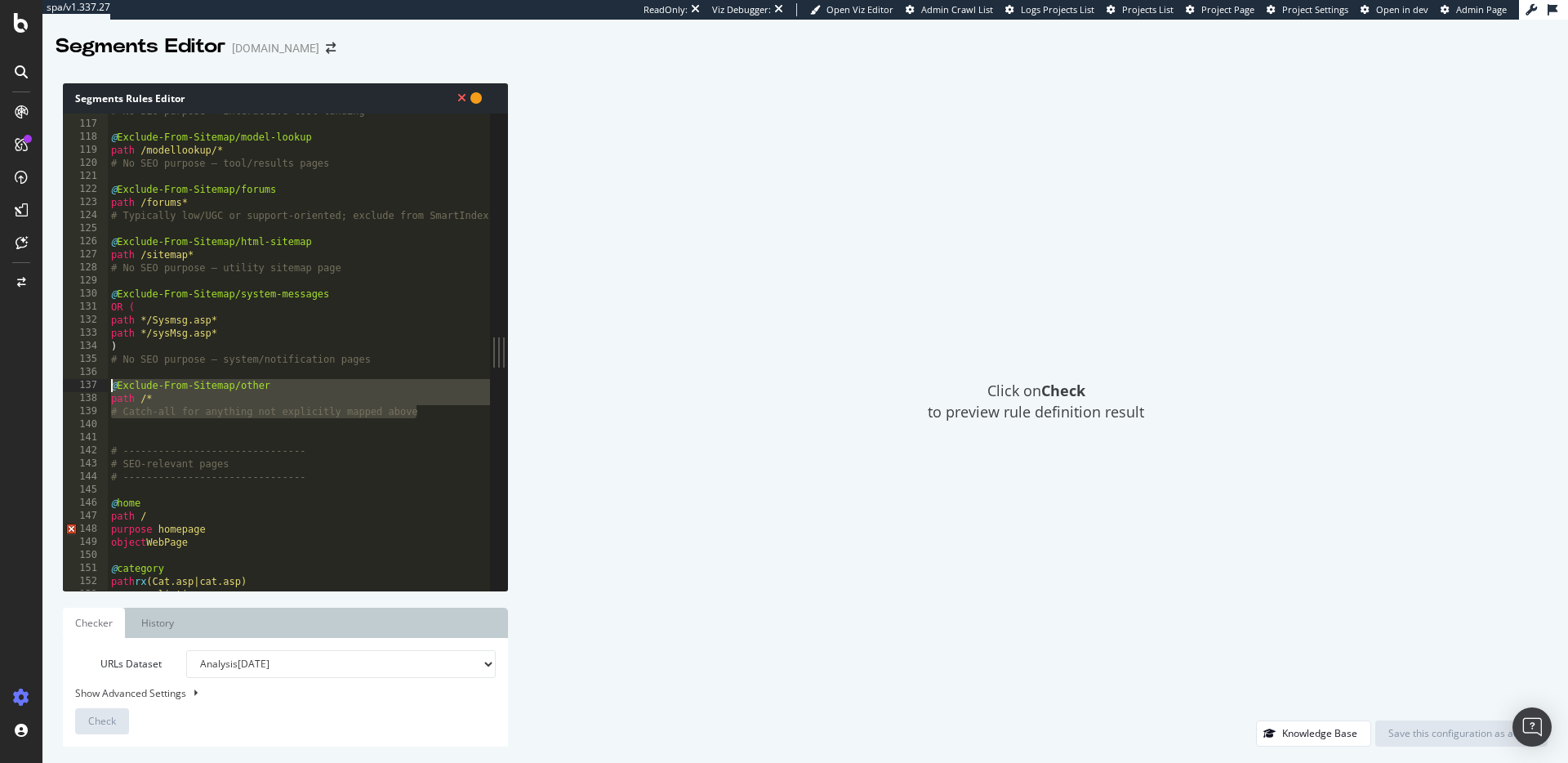
drag, startPoint x: 421, startPoint y: 414, endPoint x: 88, endPoint y: 387, distance: 334.1
click at [88, 387] on div "# ------------------------------- 116 117 118 119 120 121 122 123 124 125 126 1…" at bounding box center [276, 352] width 427 height 477
type textarea "@Exclude-From-Sitemap/other path /*"
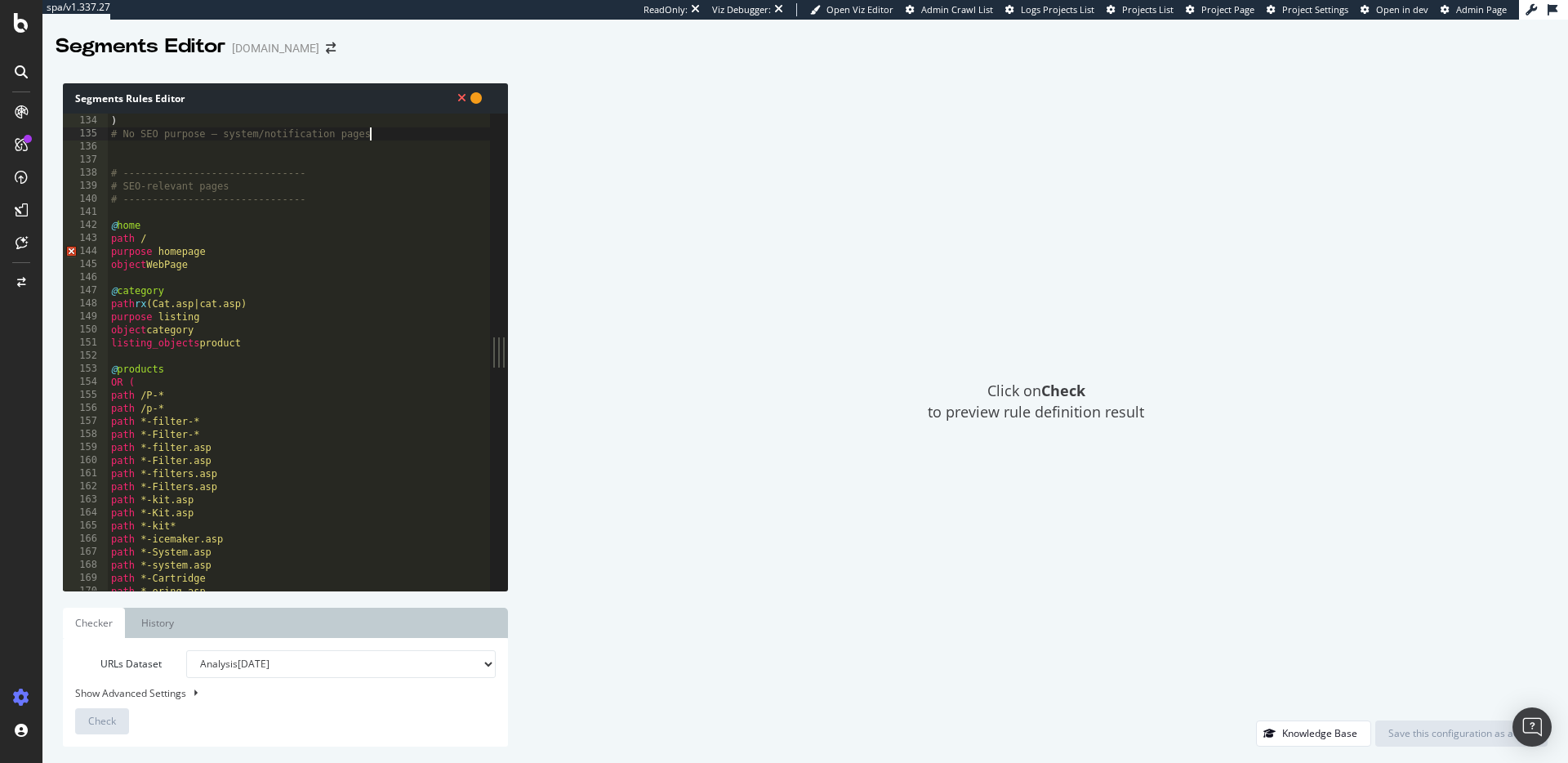
scroll to position [1754, 0]
drag, startPoint x: 205, startPoint y: 234, endPoint x: 198, endPoint y: 249, distance: 16.6
click at [159, 233] on div "# No SEO purpose – system/notification pages # ------------------------------- …" at bounding box center [499, 363] width 784 height 504
type textarea "purpose detail"
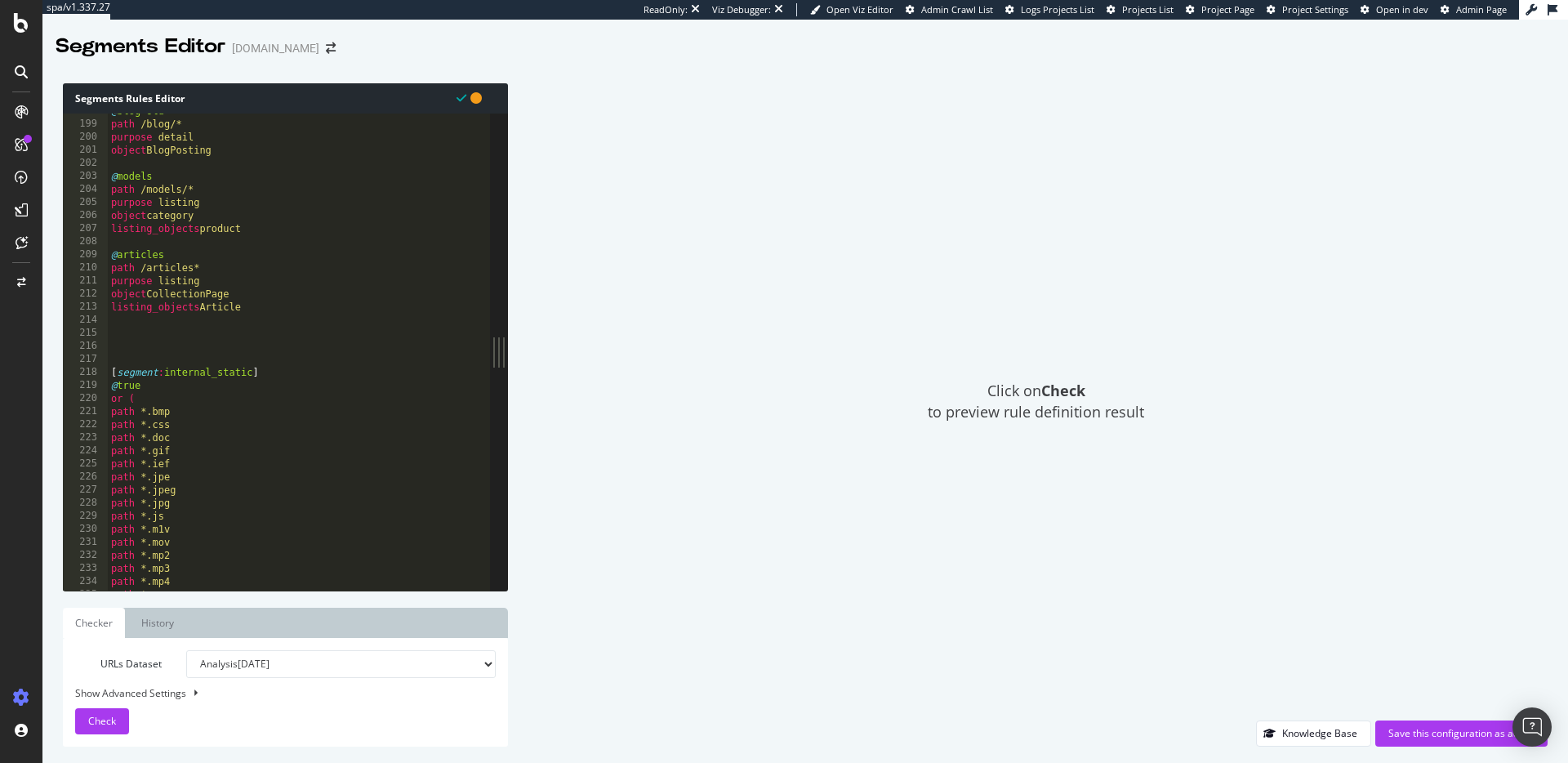
scroll to position [2584, 0]
click at [120, 325] on div "@ blog-old path /blog/* purpose detail object BlogPosting @ models path /models…" at bounding box center [499, 356] width 784 height 504
click at [128, 334] on div "@ blog-old path /blog/* purpose detail object BlogPosting @ models path /models…" at bounding box center [499, 356] width 784 height 504
paste textarea "# Catch-all for anything not explicitly mapped above"
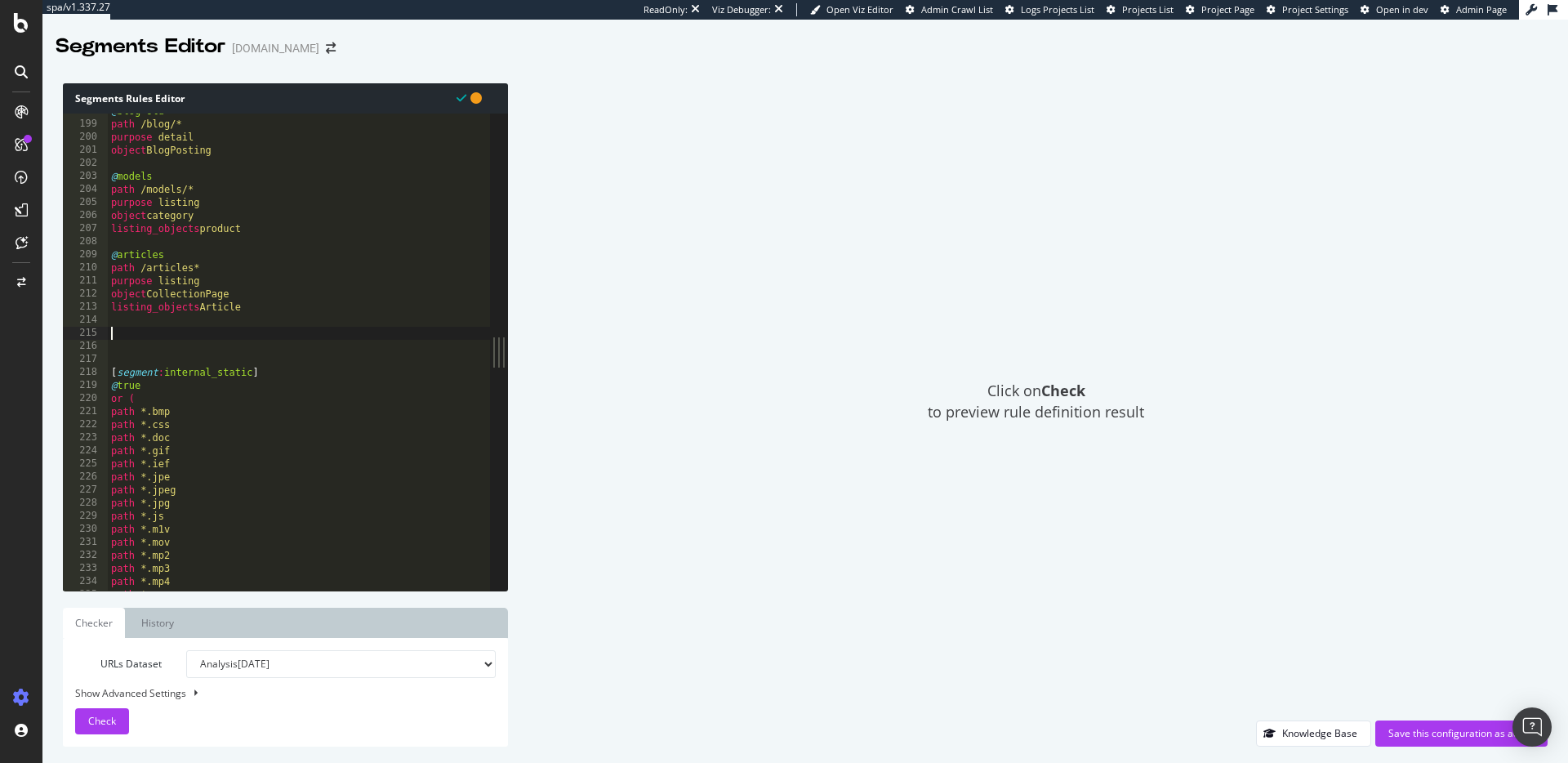
type textarea "# Catch-all for anything not explicitly mapped above"
click at [132, 319] on div "@ blog-old path /blog/* purpose detail object BlogPosting @ models path /models…" at bounding box center [499, 356] width 784 height 504
click at [104, 717] on span "Check" at bounding box center [102, 720] width 28 height 14
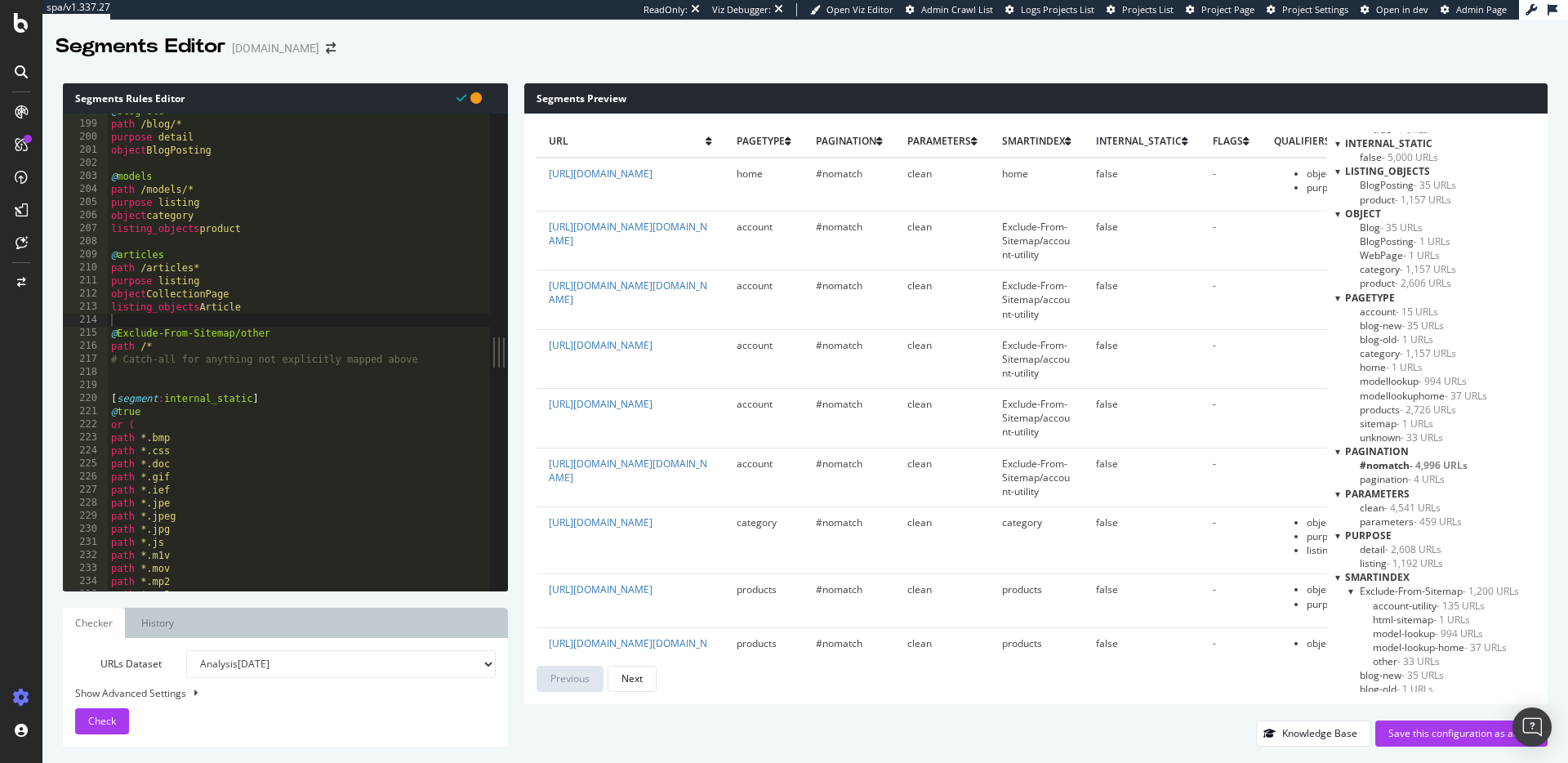
scroll to position [99, 0]
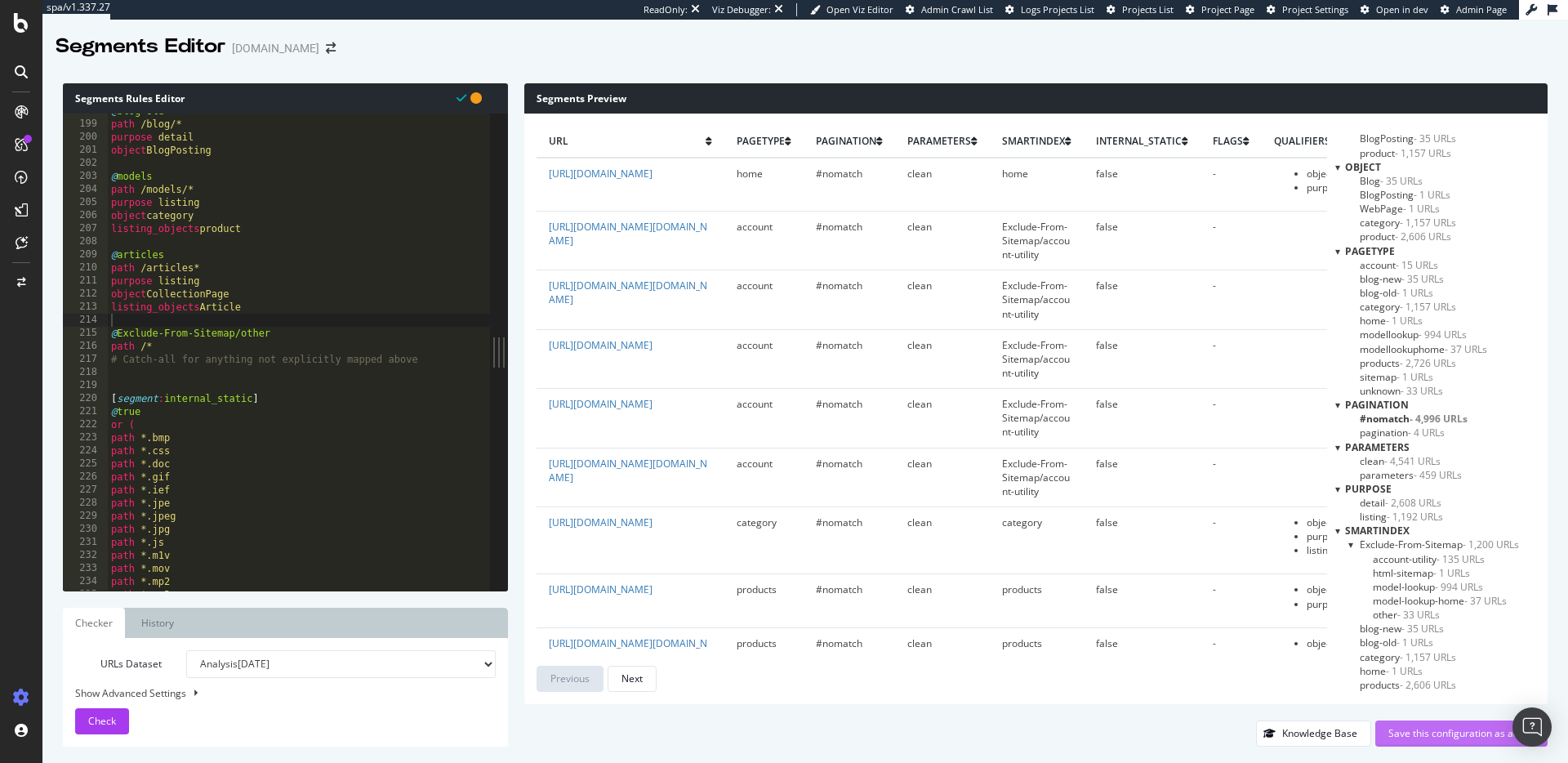
click at [1436, 728] on div "Save this configuration as active" at bounding box center [1461, 733] width 146 height 14
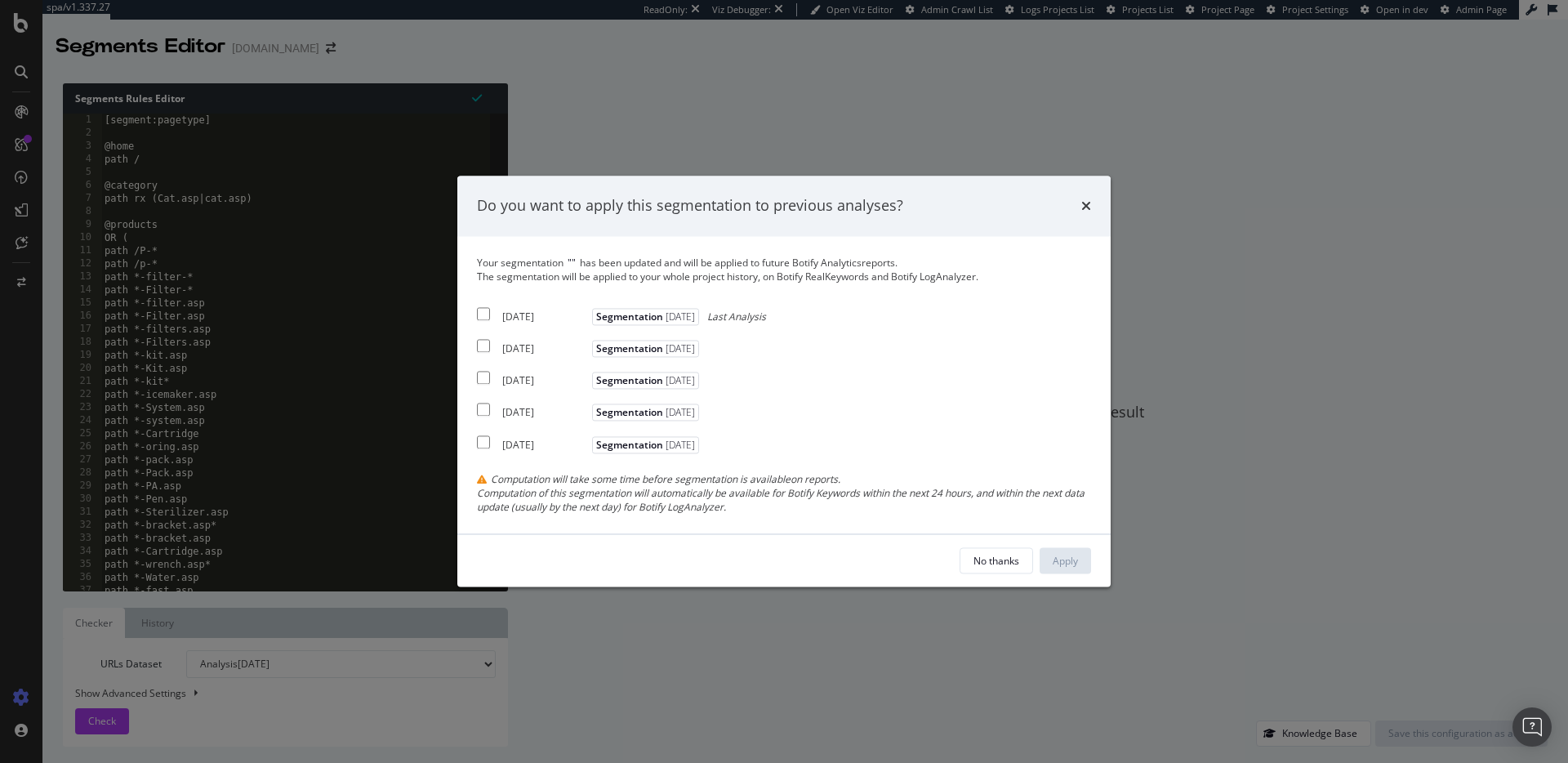
click at [496, 309] on div "2025 Sep. 13th Segmentation 2025-02-21 Last Analysis" at bounding box center [621, 314] width 289 height 20
checkbox input "true"
click at [488, 342] on input "modal" at bounding box center [483, 347] width 13 height 13
checkbox input "true"
click at [488, 374] on input "modal" at bounding box center [483, 379] width 13 height 13
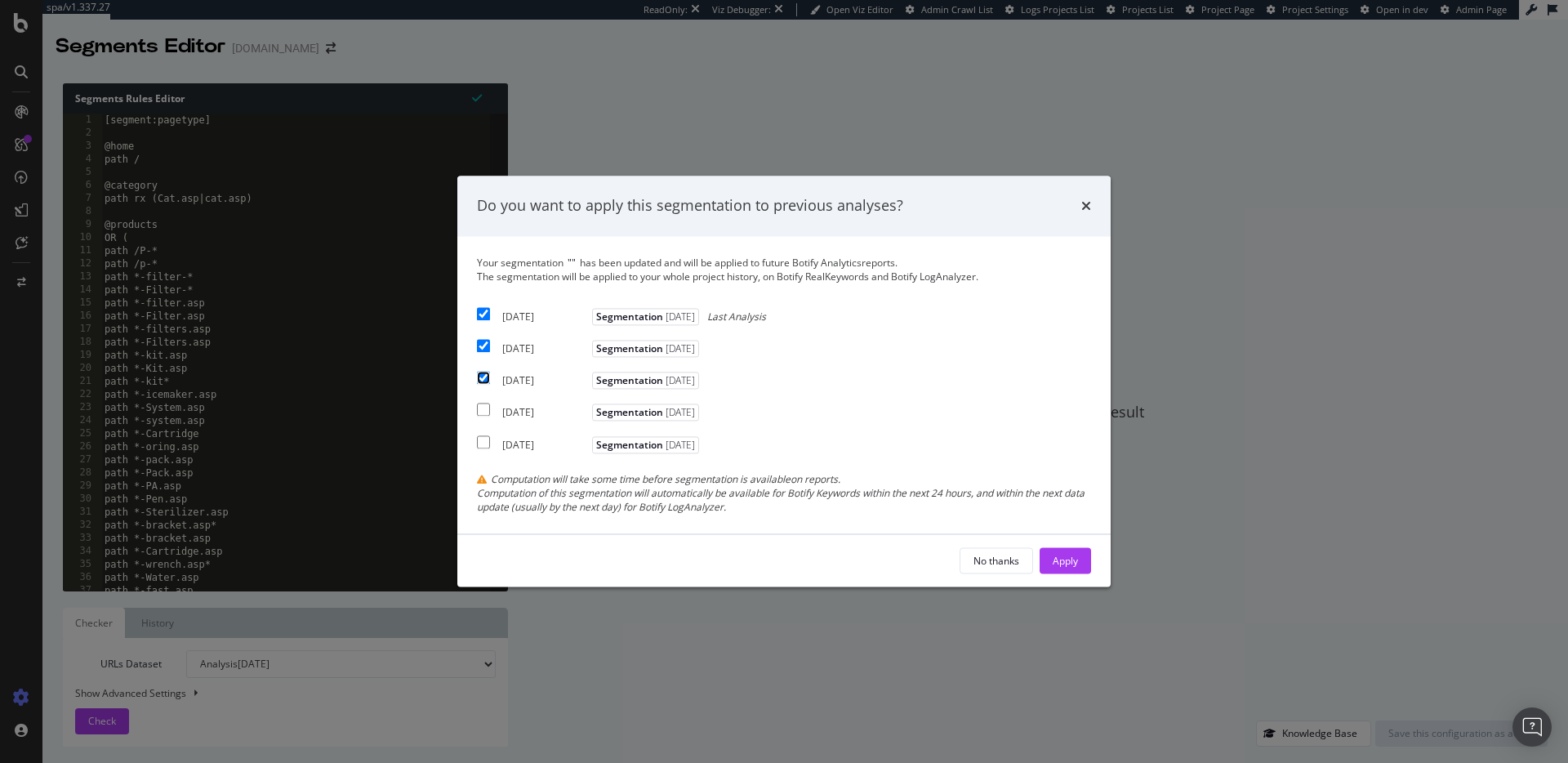
checkbox input "true"
click at [1075, 557] on div "Apply" at bounding box center [1065, 560] width 25 height 14
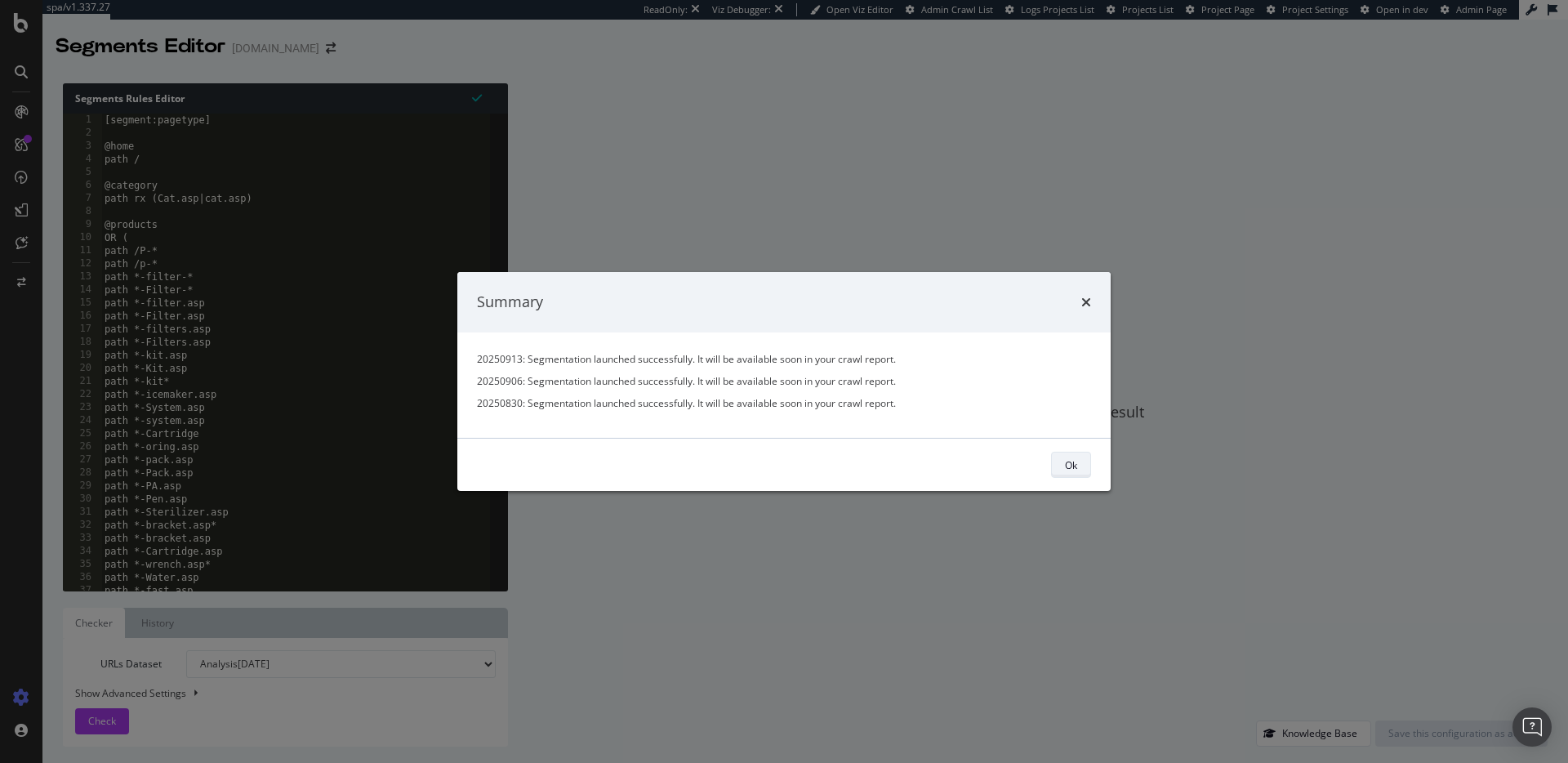
click at [1069, 475] on div "Ok" at bounding box center [1071, 464] width 13 height 23
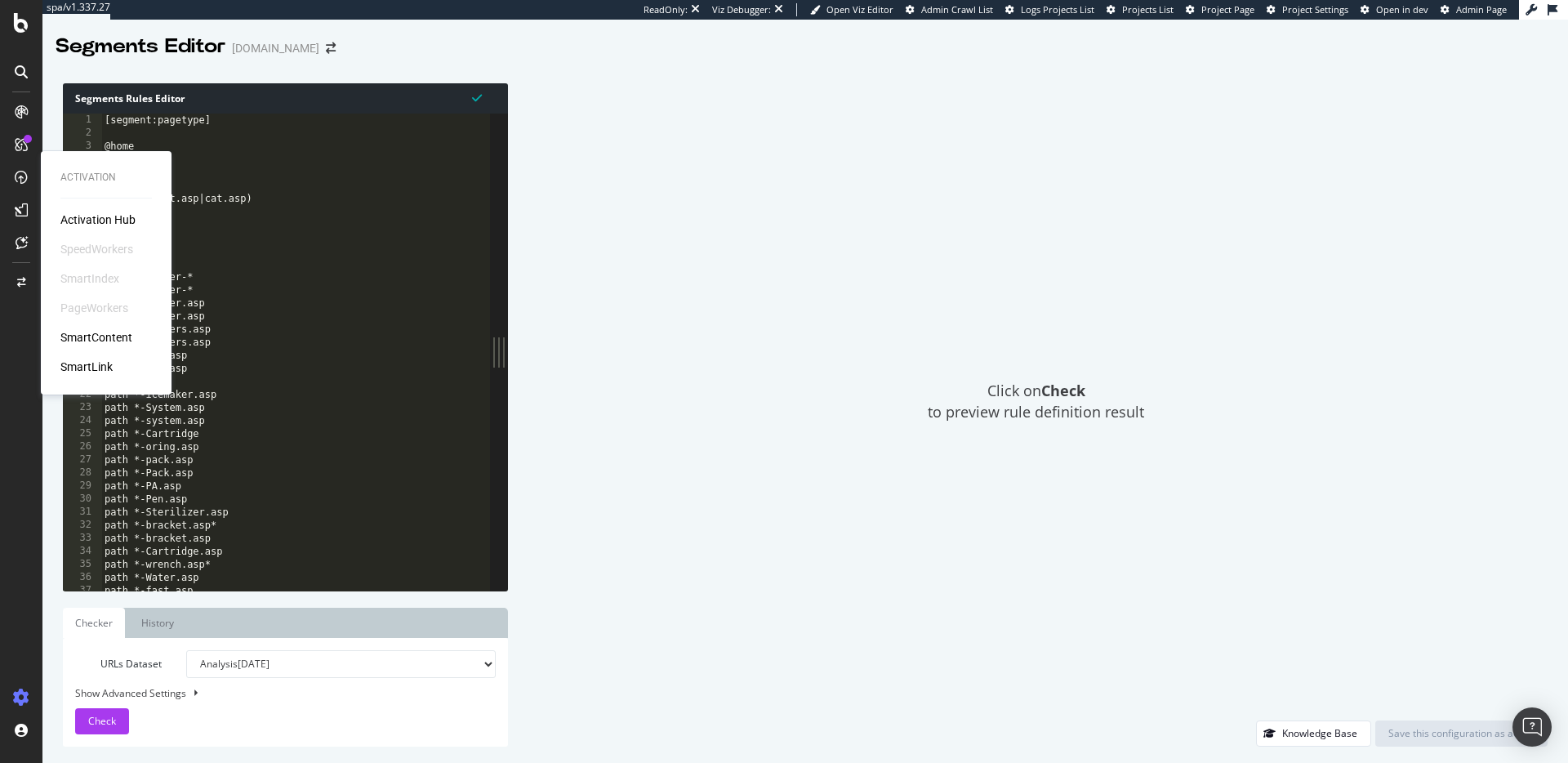
click at [91, 274] on div "SmartIndex" at bounding box center [90, 279] width 59 height 17
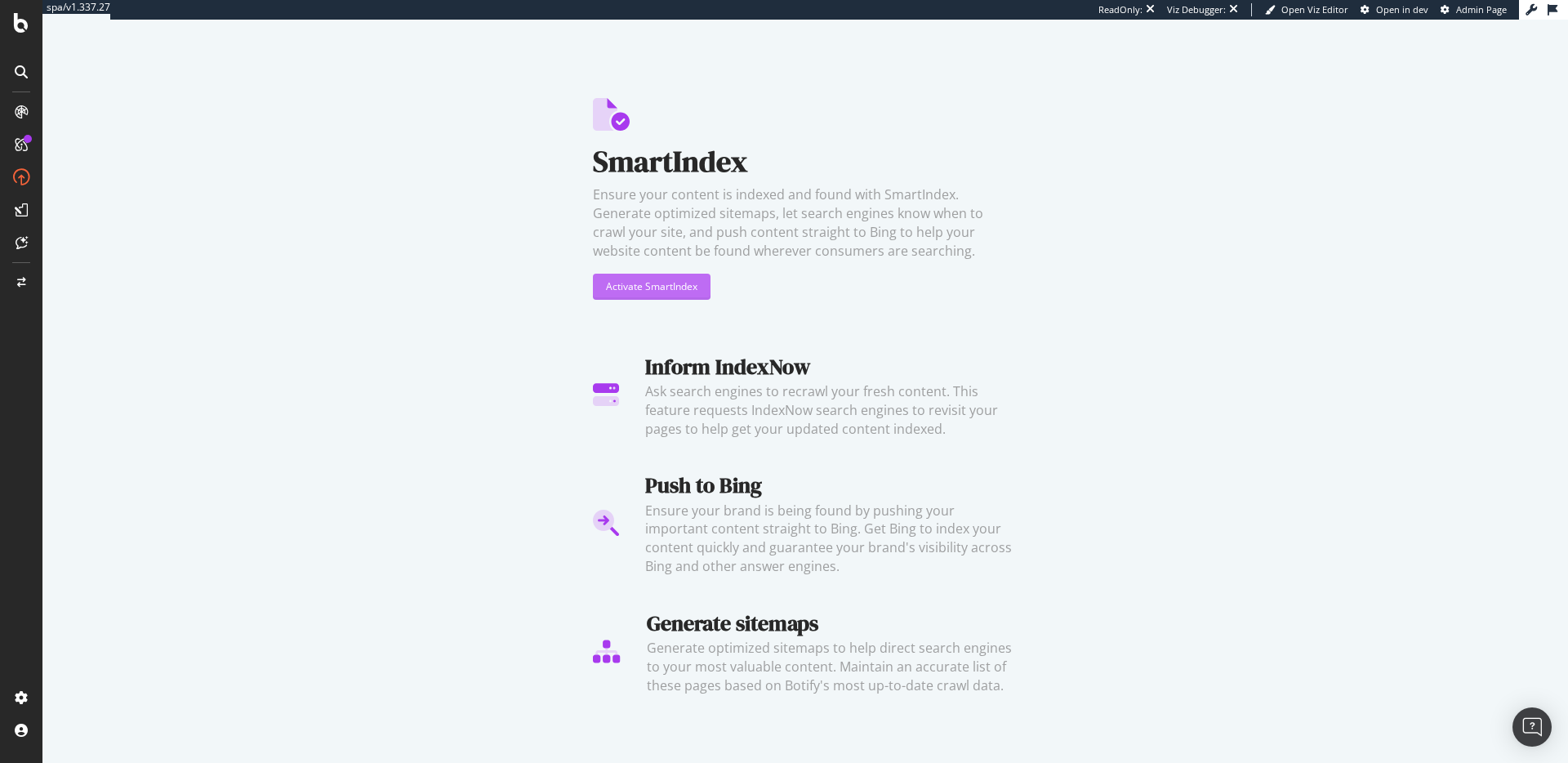
click at [682, 280] on div "Activate SmartIndex" at bounding box center [652, 286] width 92 height 14
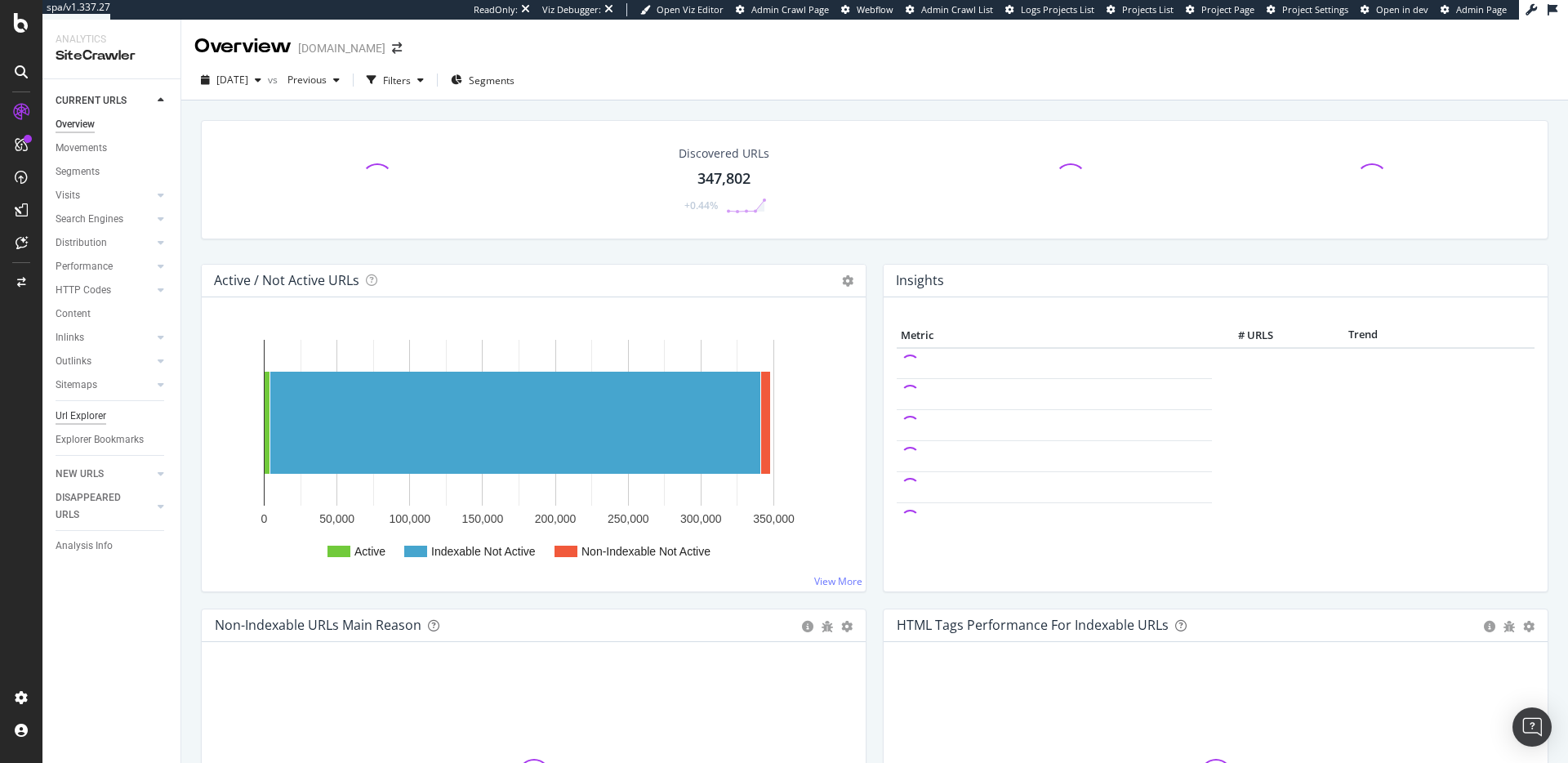
click at [86, 418] on div "Url Explorer" at bounding box center [81, 416] width 51 height 18
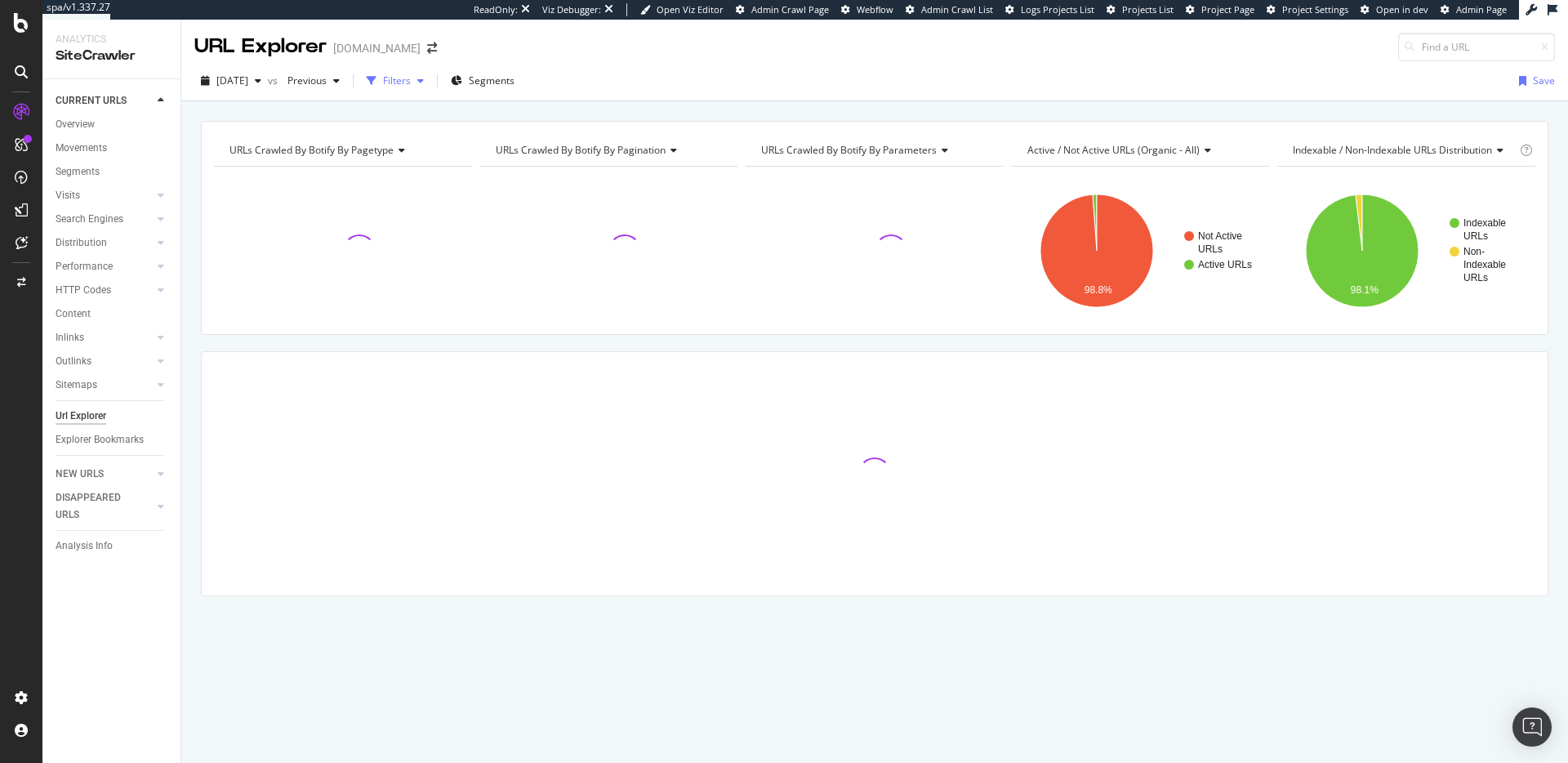
drag, startPoint x: 427, startPoint y: 74, endPoint x: 426, endPoint y: 85, distance: 11.0
click at [411, 74] on div "Filters" at bounding box center [397, 80] width 28 height 14
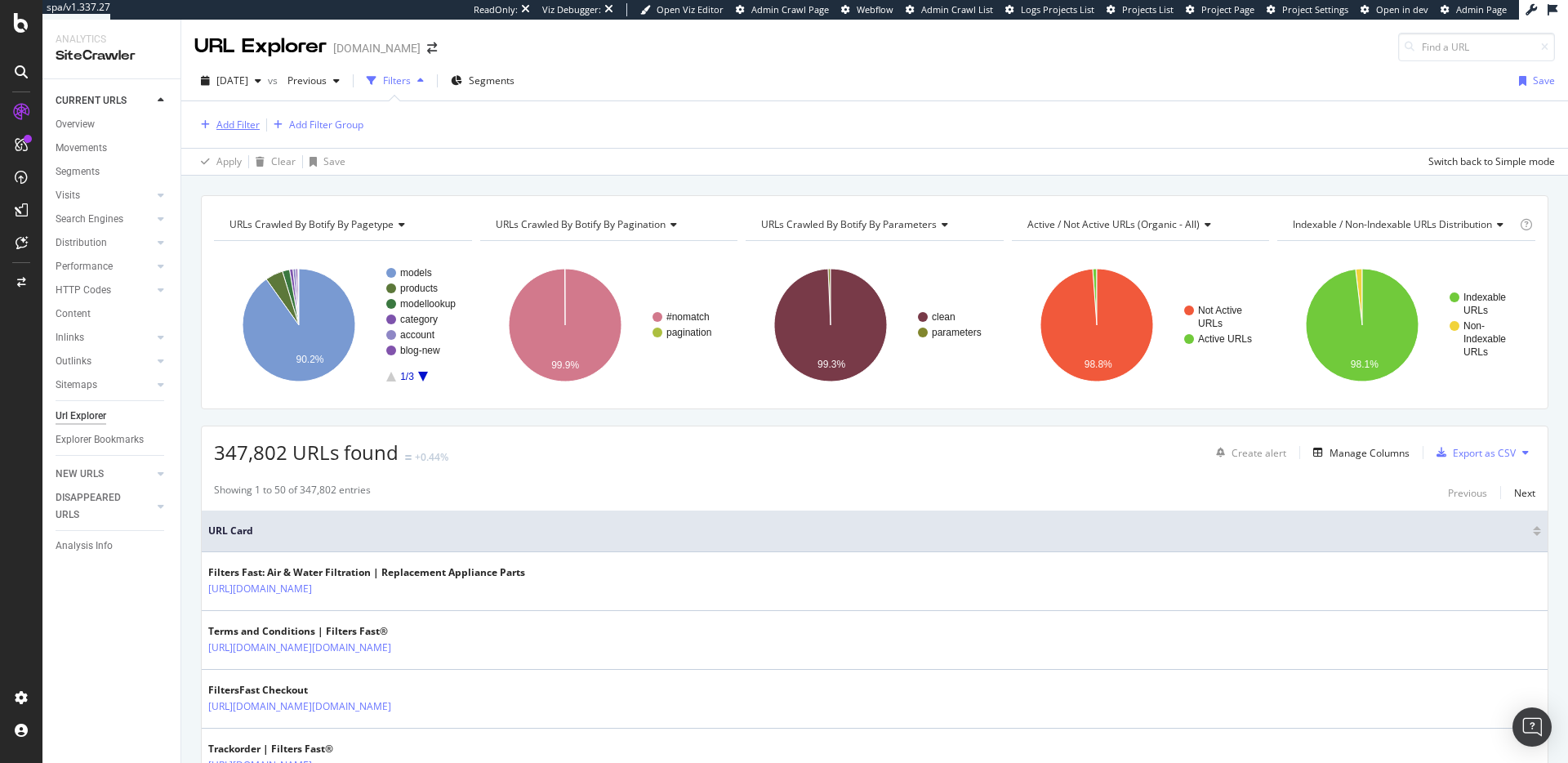
click at [226, 128] on div "Add Filter" at bounding box center [238, 124] width 43 height 14
type input "url path"
click at [314, 230] on div "URL Path" at bounding box center [348, 238] width 260 height 20
click at [321, 203] on input "text" at bounding box center [298, 194] width 178 height 26
type input "."
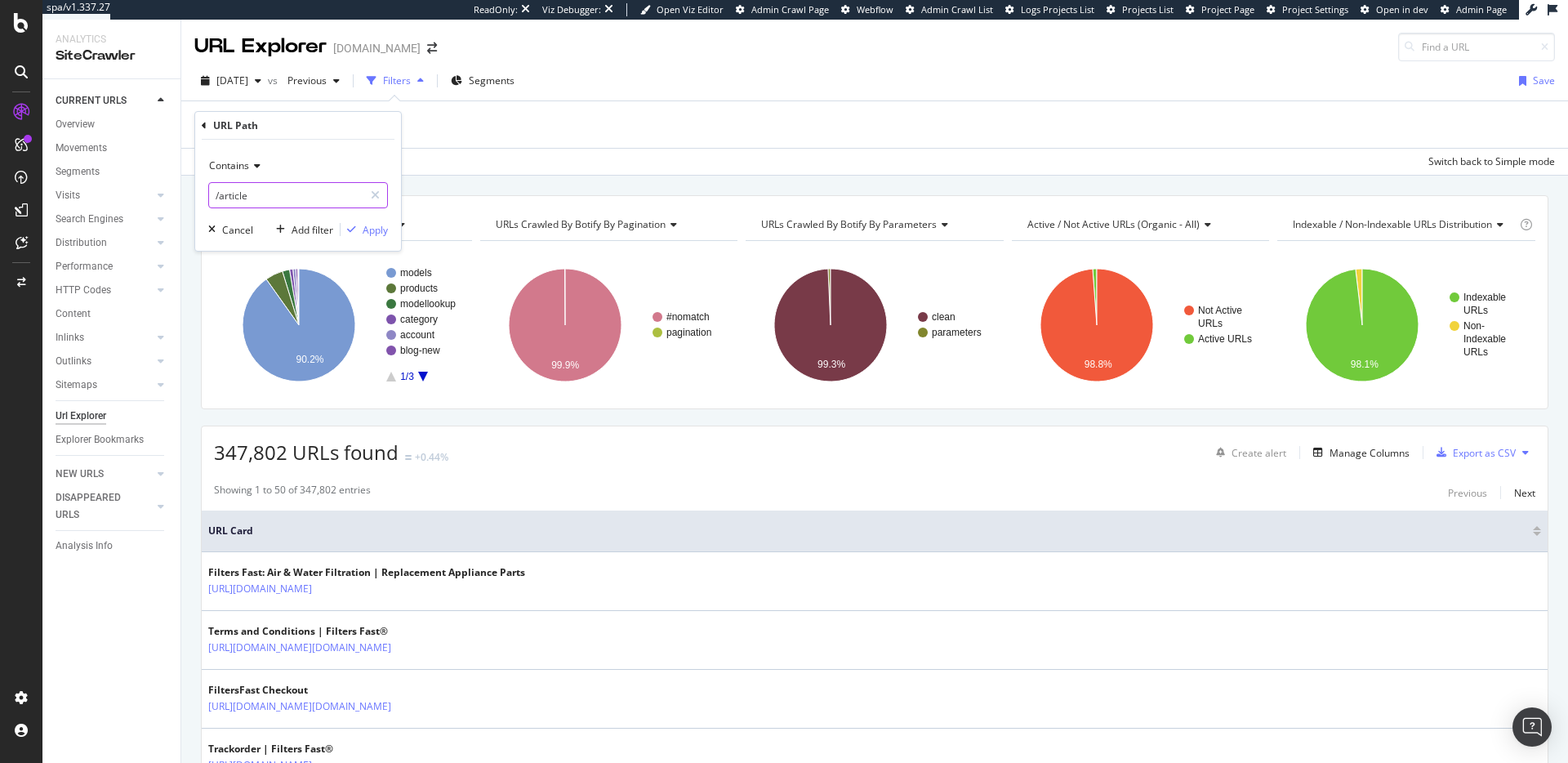
type input "/article"
click at [375, 226] on div "Apply" at bounding box center [375, 229] width 25 height 14
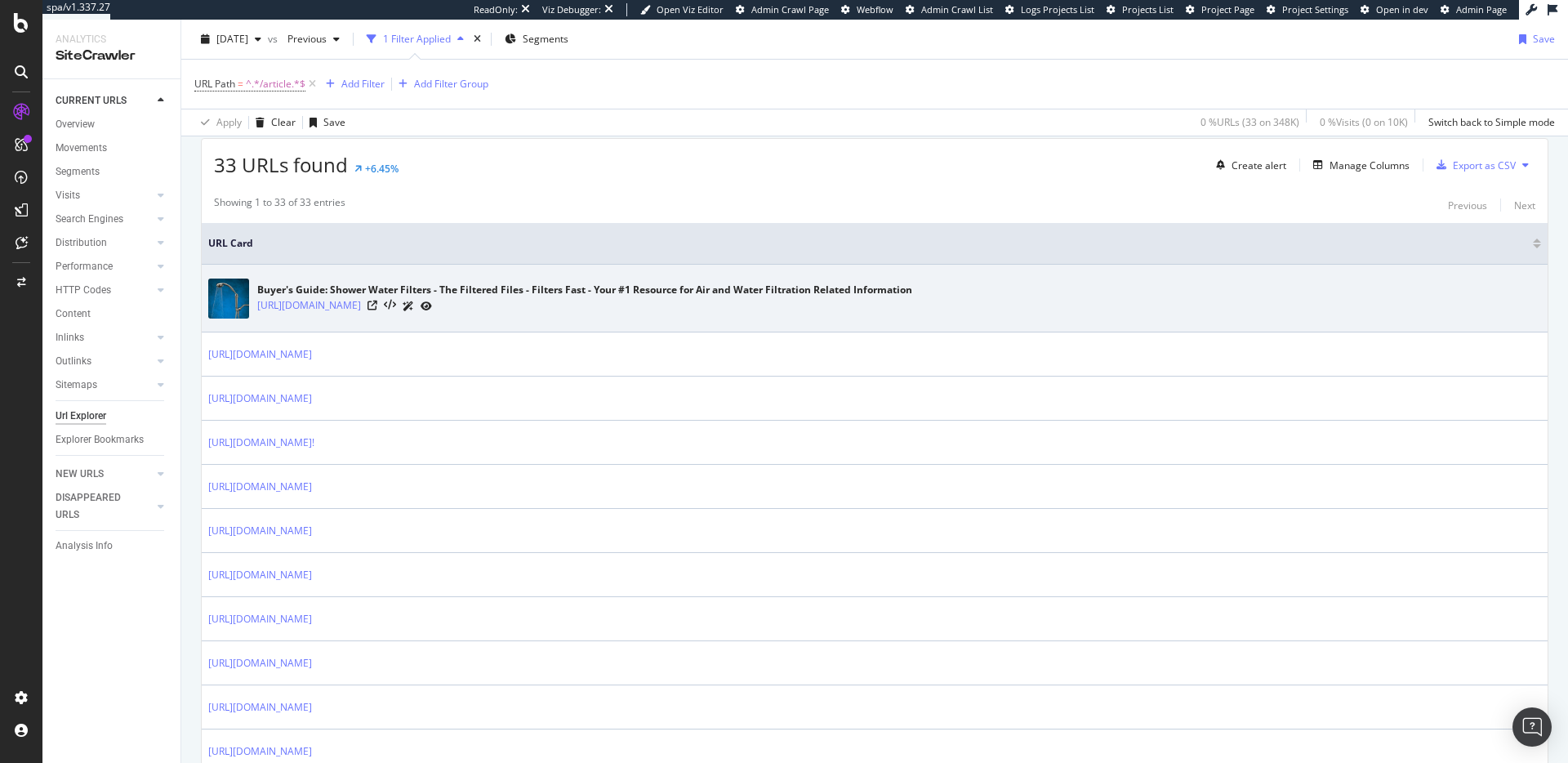
scroll to position [294, 0]
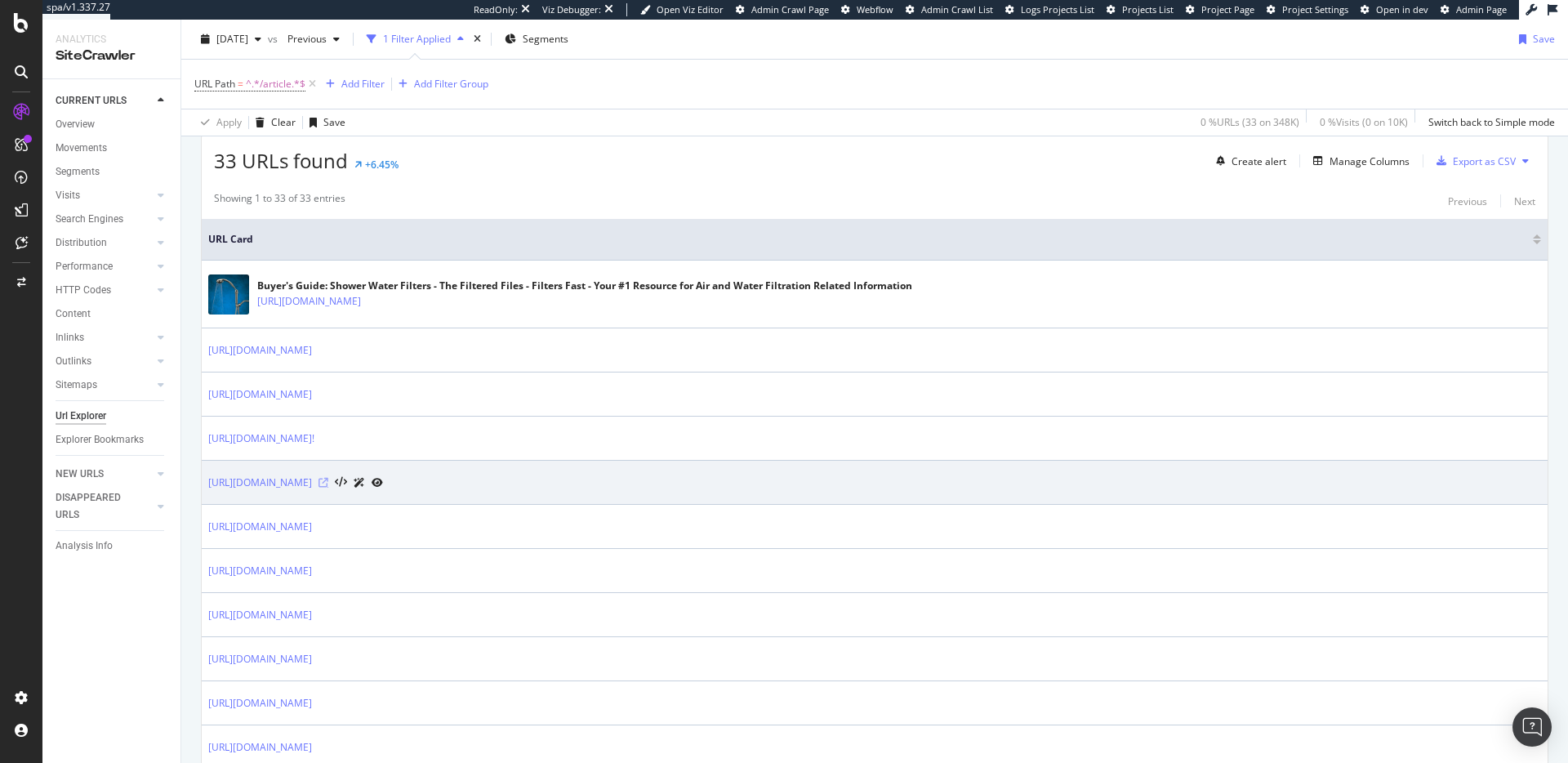
click at [328, 482] on icon at bounding box center [323, 483] width 10 height 10
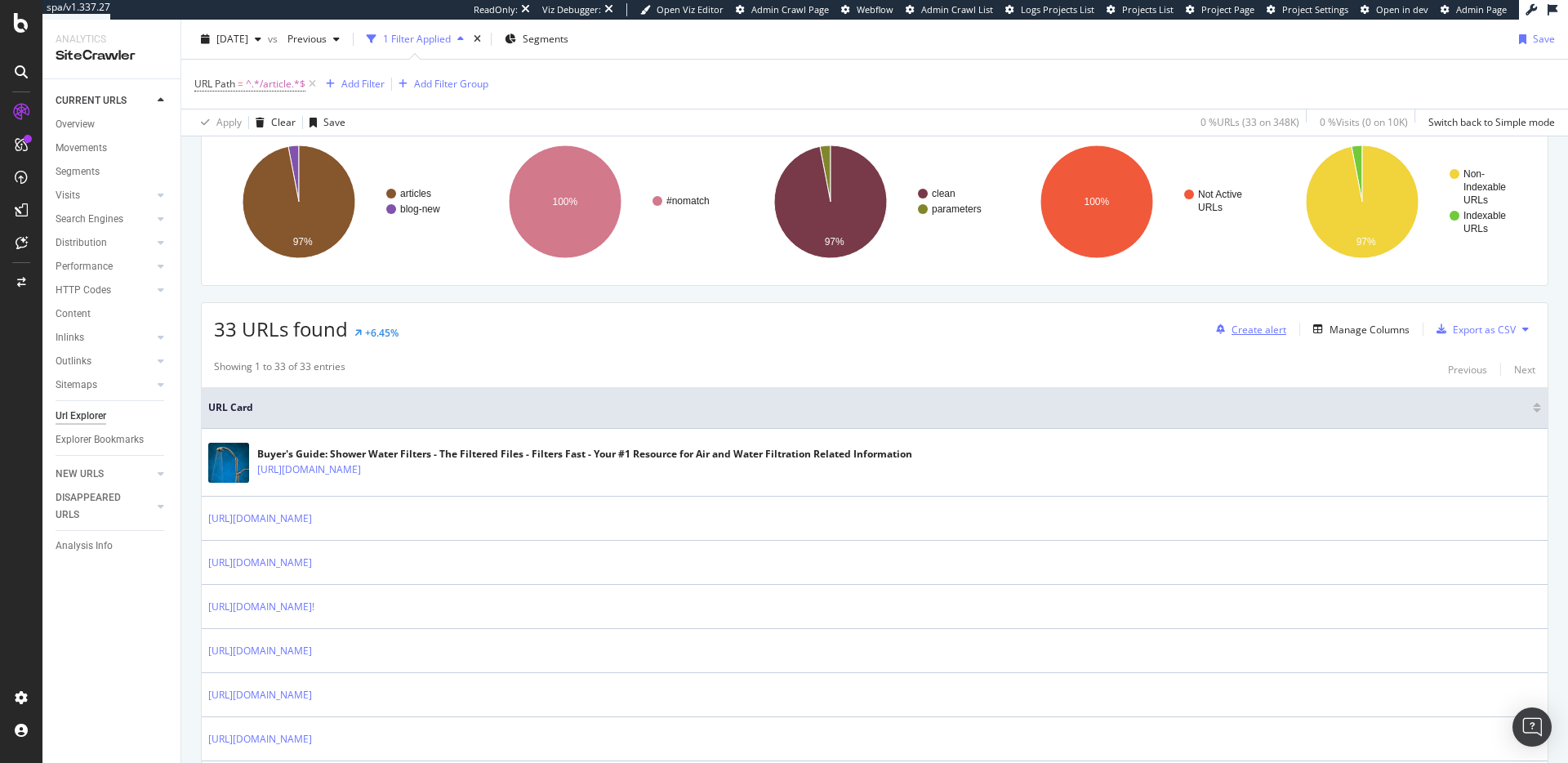
scroll to position [149, 0]
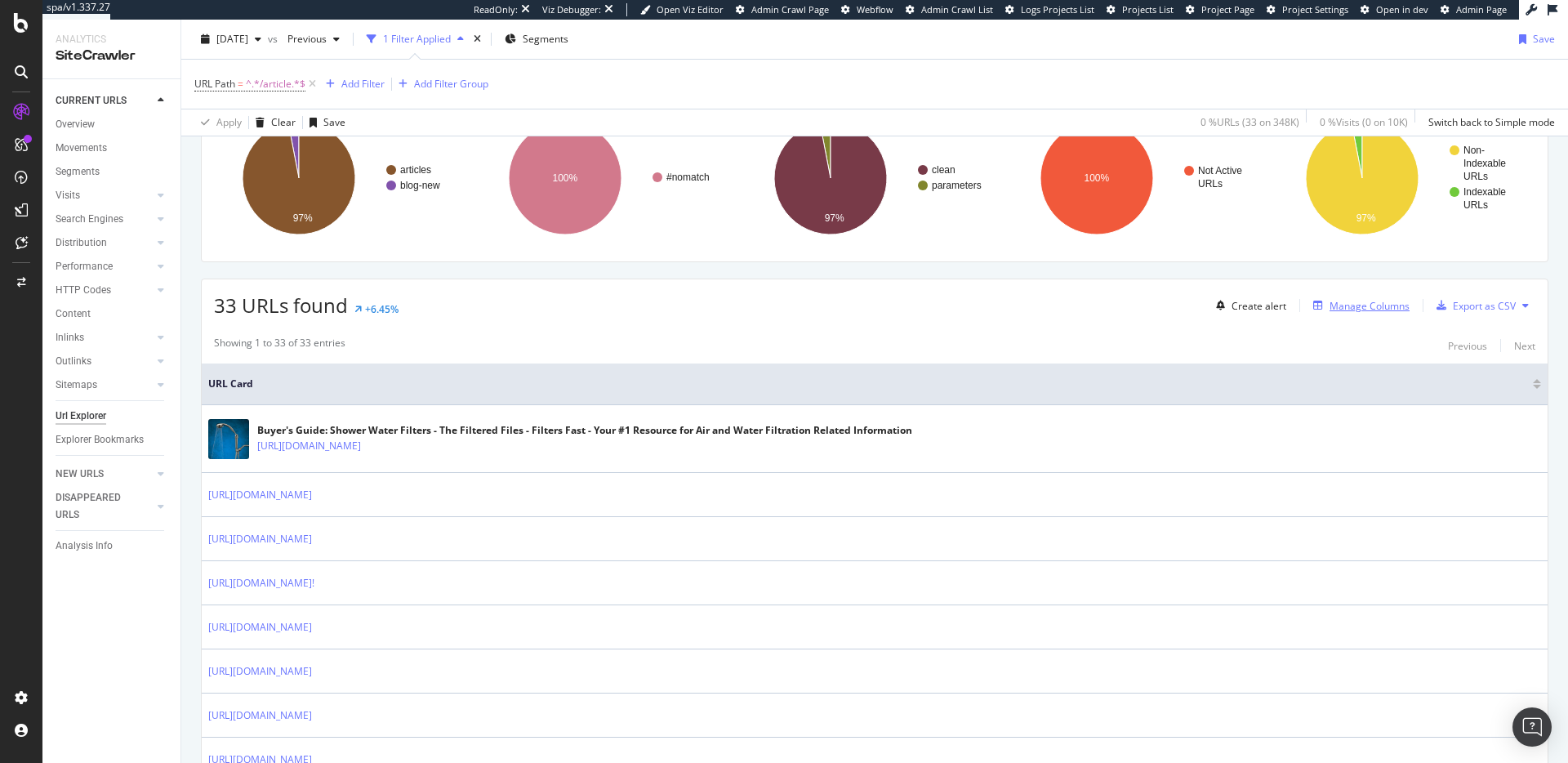
click at [1367, 304] on div "Manage Columns" at bounding box center [1370, 306] width 80 height 14
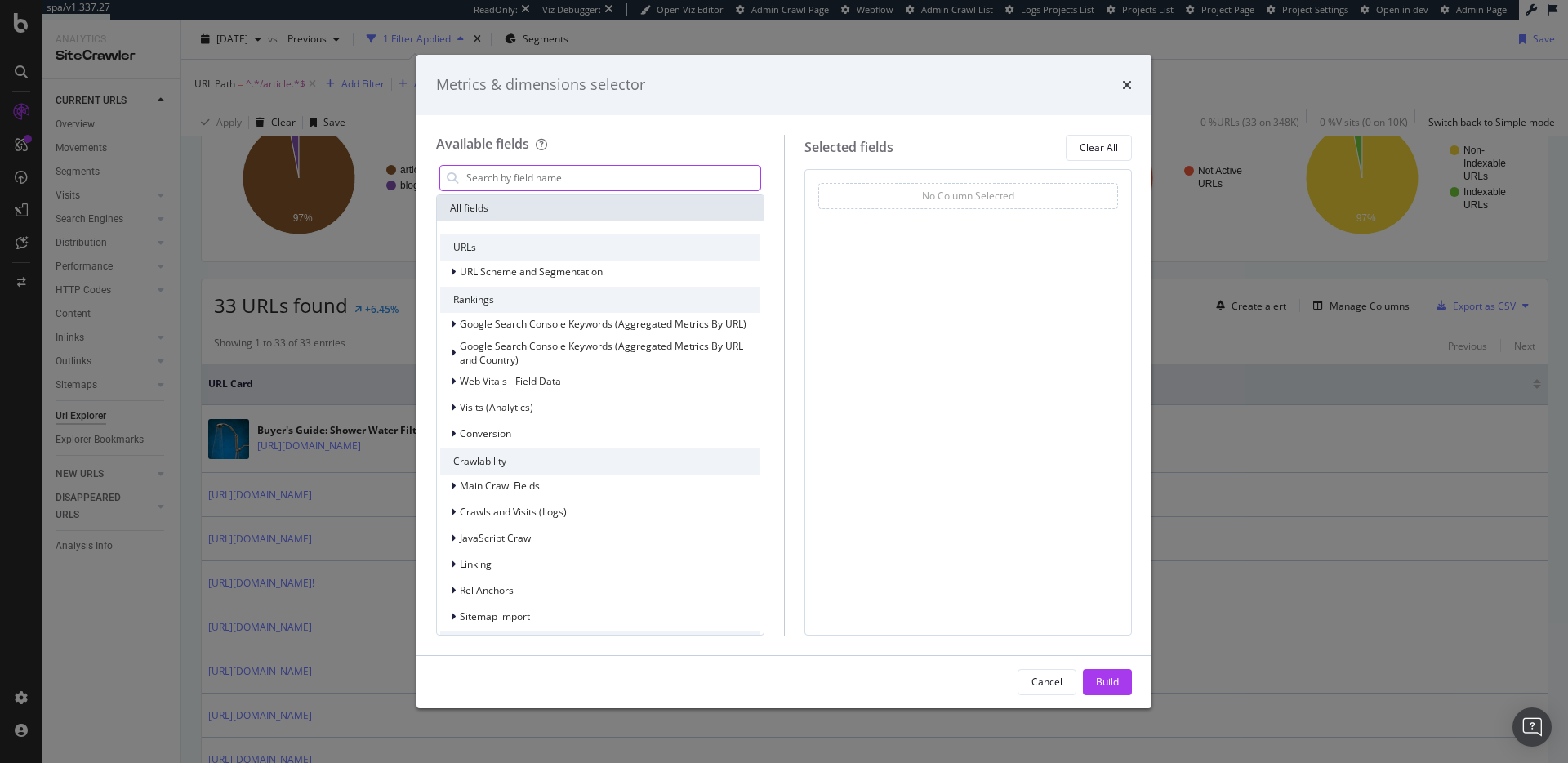
click at [554, 176] on input "modal" at bounding box center [613, 178] width 296 height 24
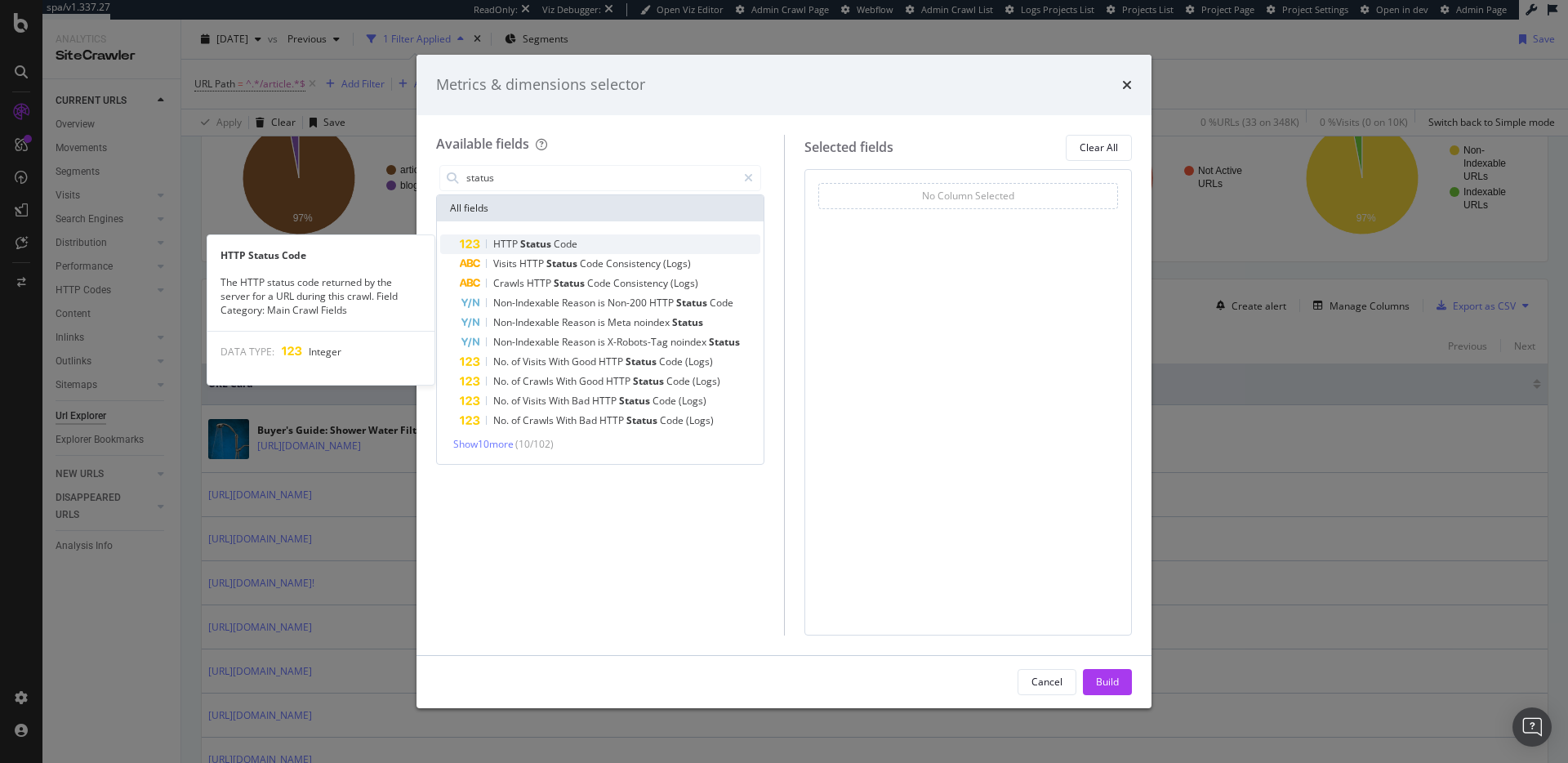
type input "status"
click at [550, 242] on span "Status" at bounding box center [537, 243] width 33 height 14
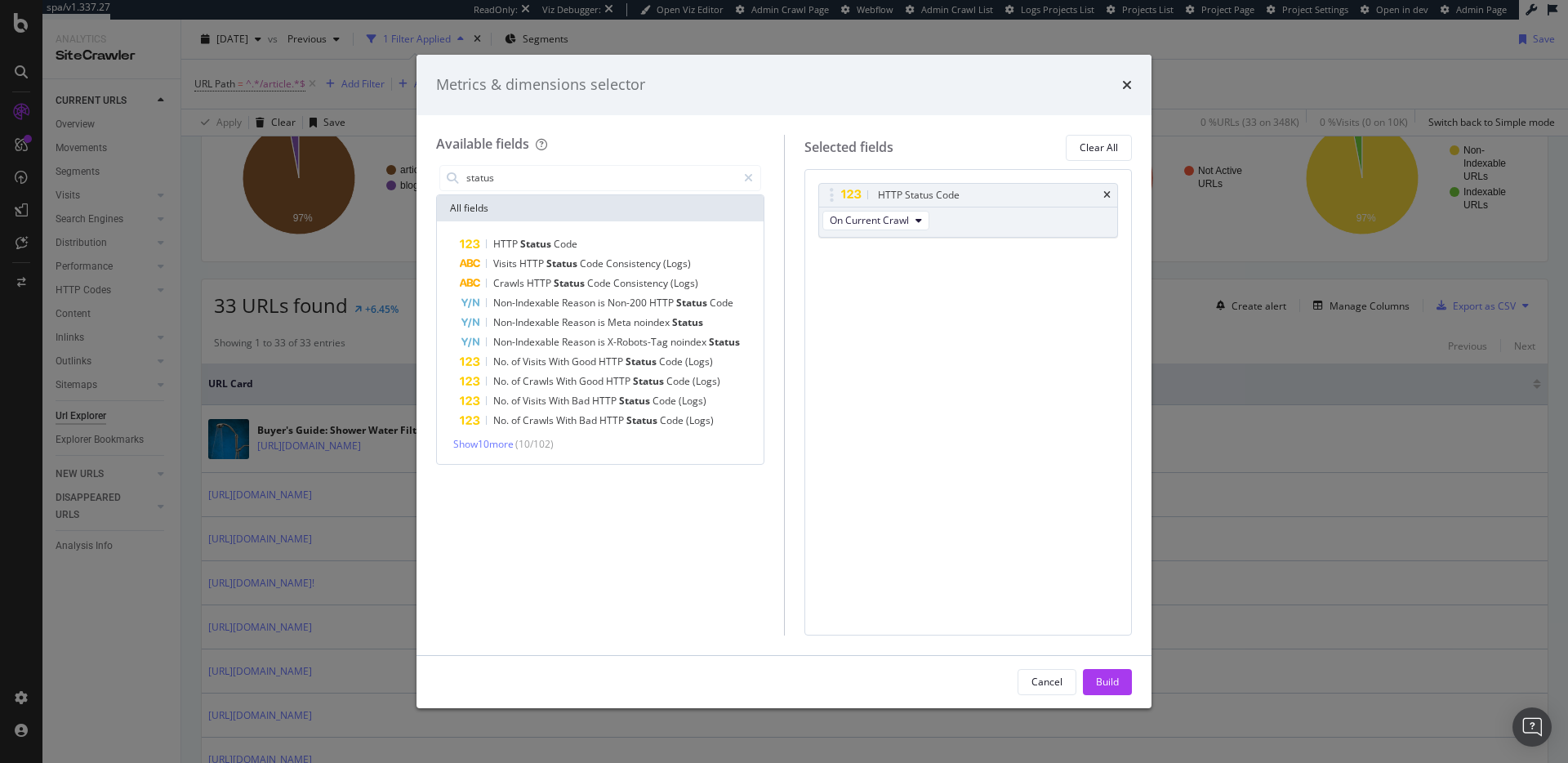
drag, startPoint x: 1114, startPoint y: 678, endPoint x: 1133, endPoint y: 601, distance: 79.3
click at [1114, 678] on div "Build" at bounding box center [1107, 681] width 23 height 14
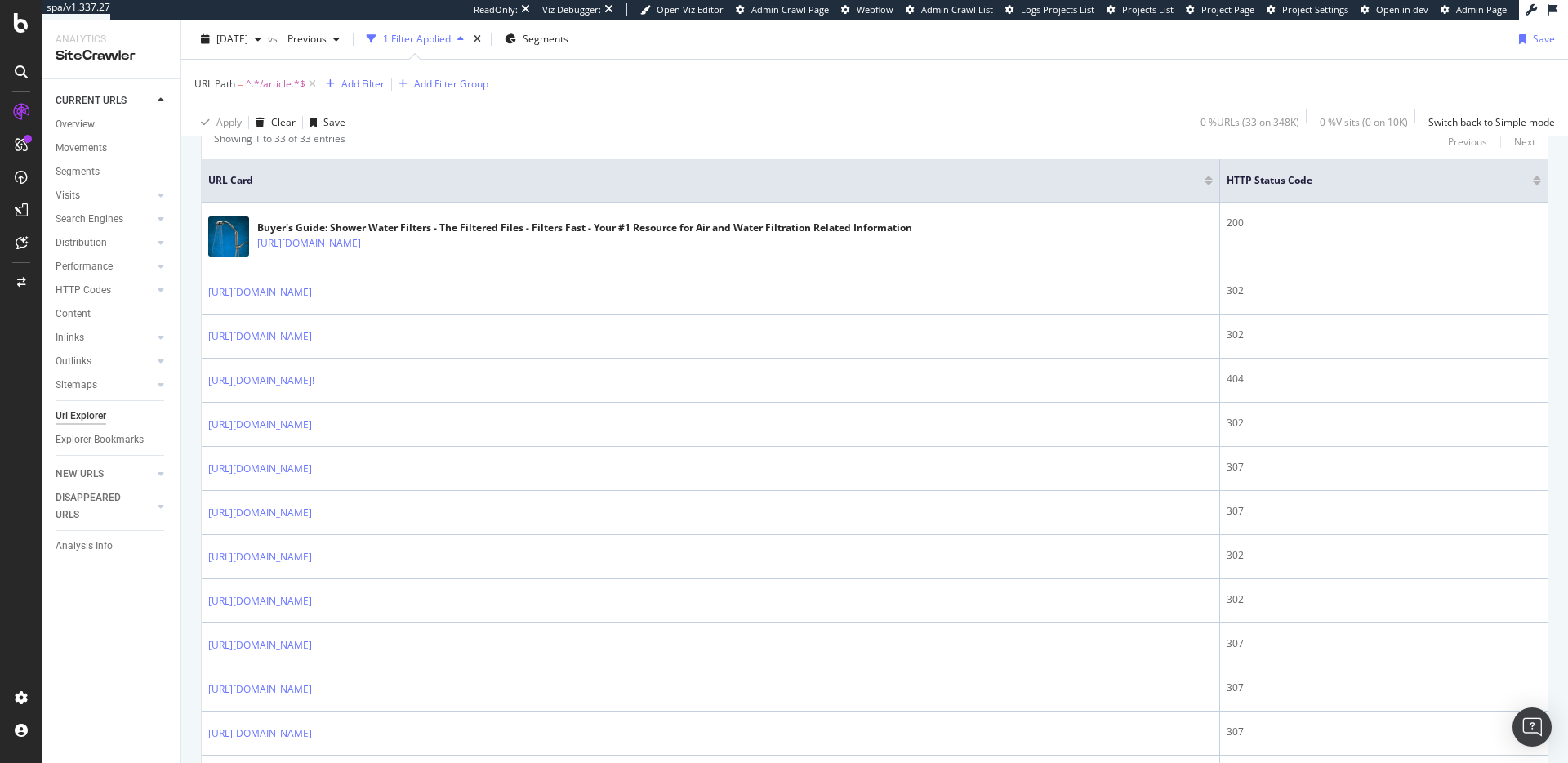
scroll to position [354, 0]
click at [79, 208] on div "ActionBoard AlertPanel" at bounding box center [107, 202] width 92 height 46
click at [79, 212] on div "AlertPanel" at bounding box center [87, 217] width 53 height 17
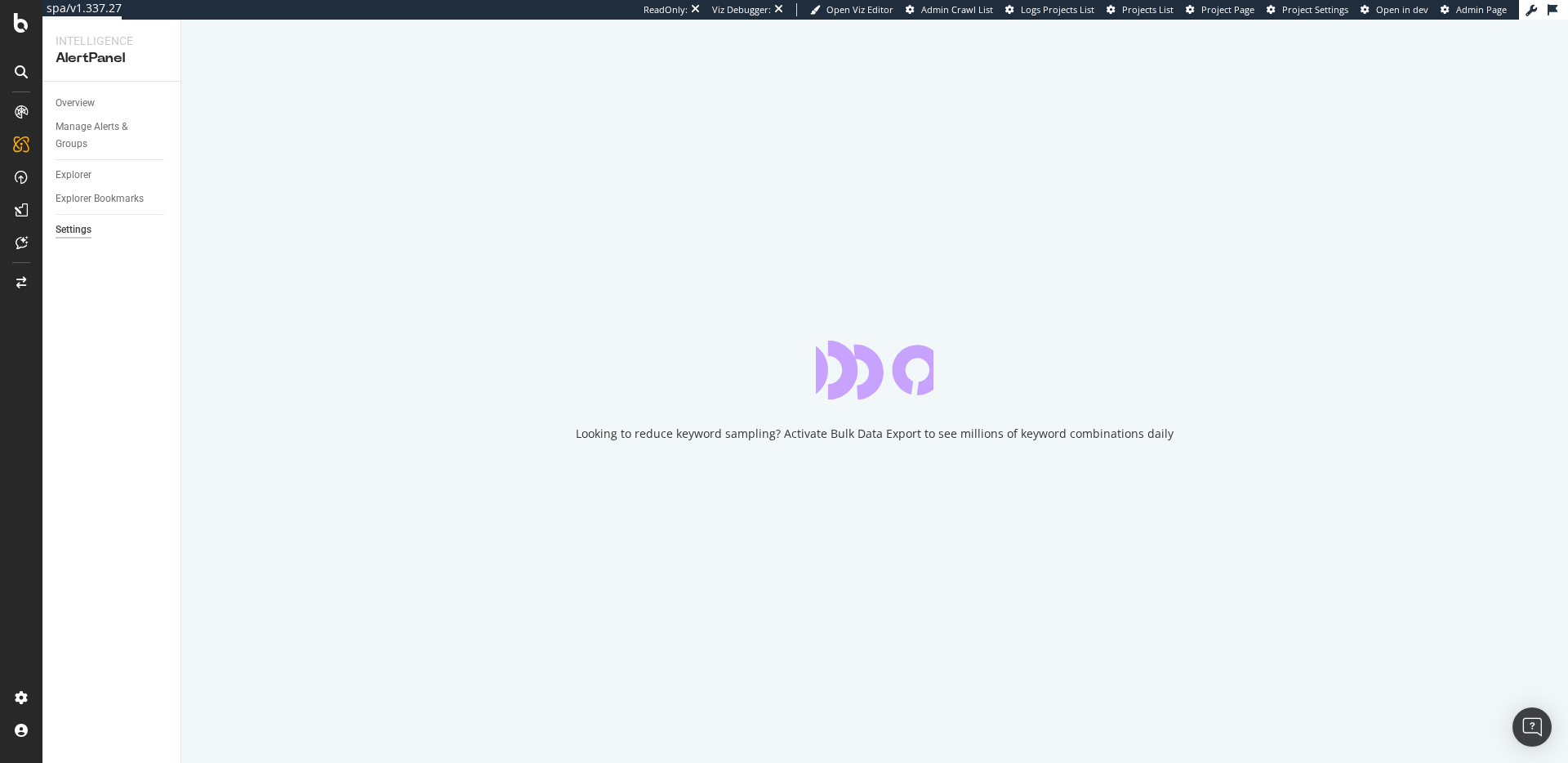
select select "03"
select select "15"
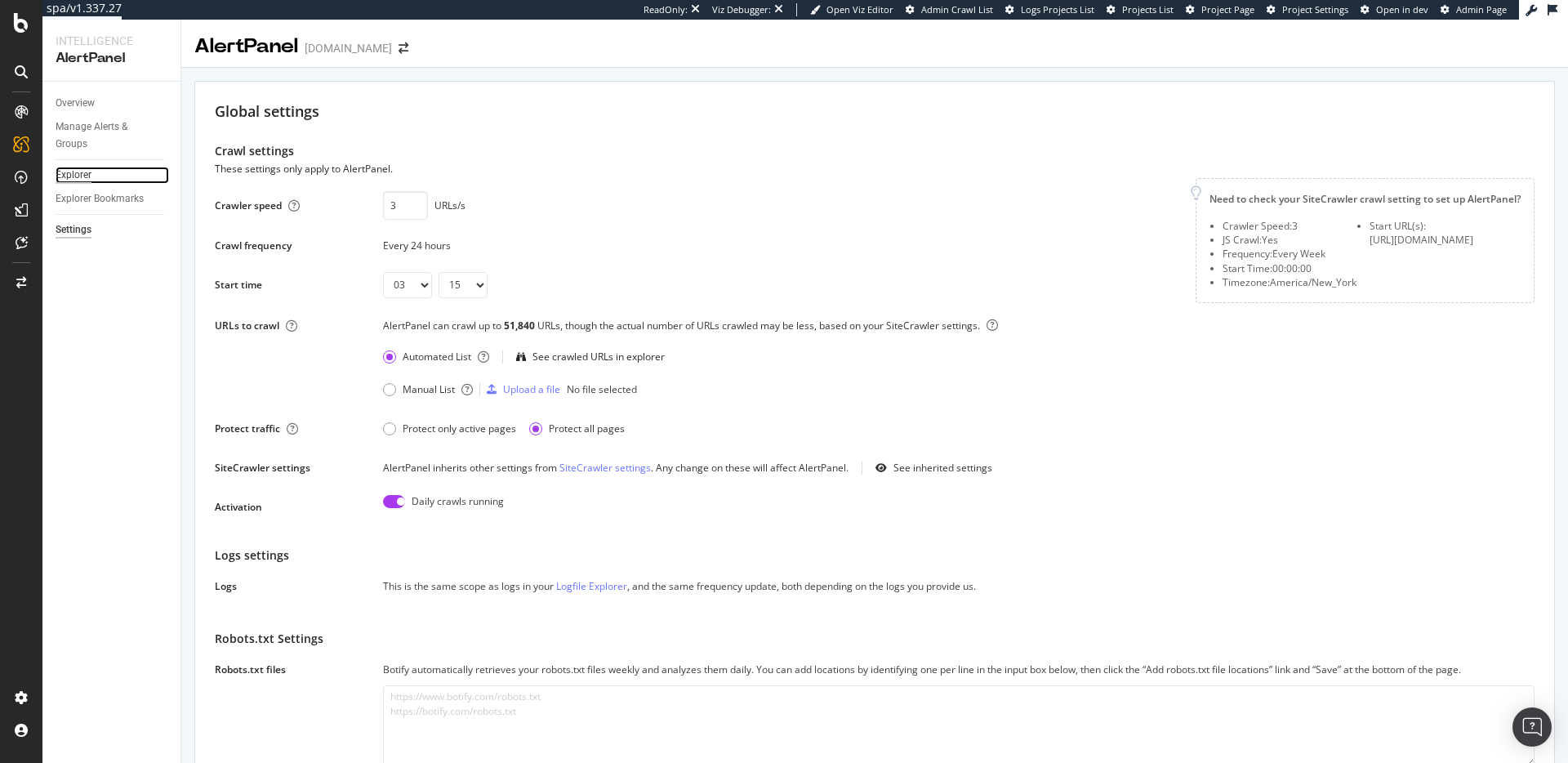
click at [75, 176] on div "Explorer" at bounding box center [73, 175] width 36 height 18
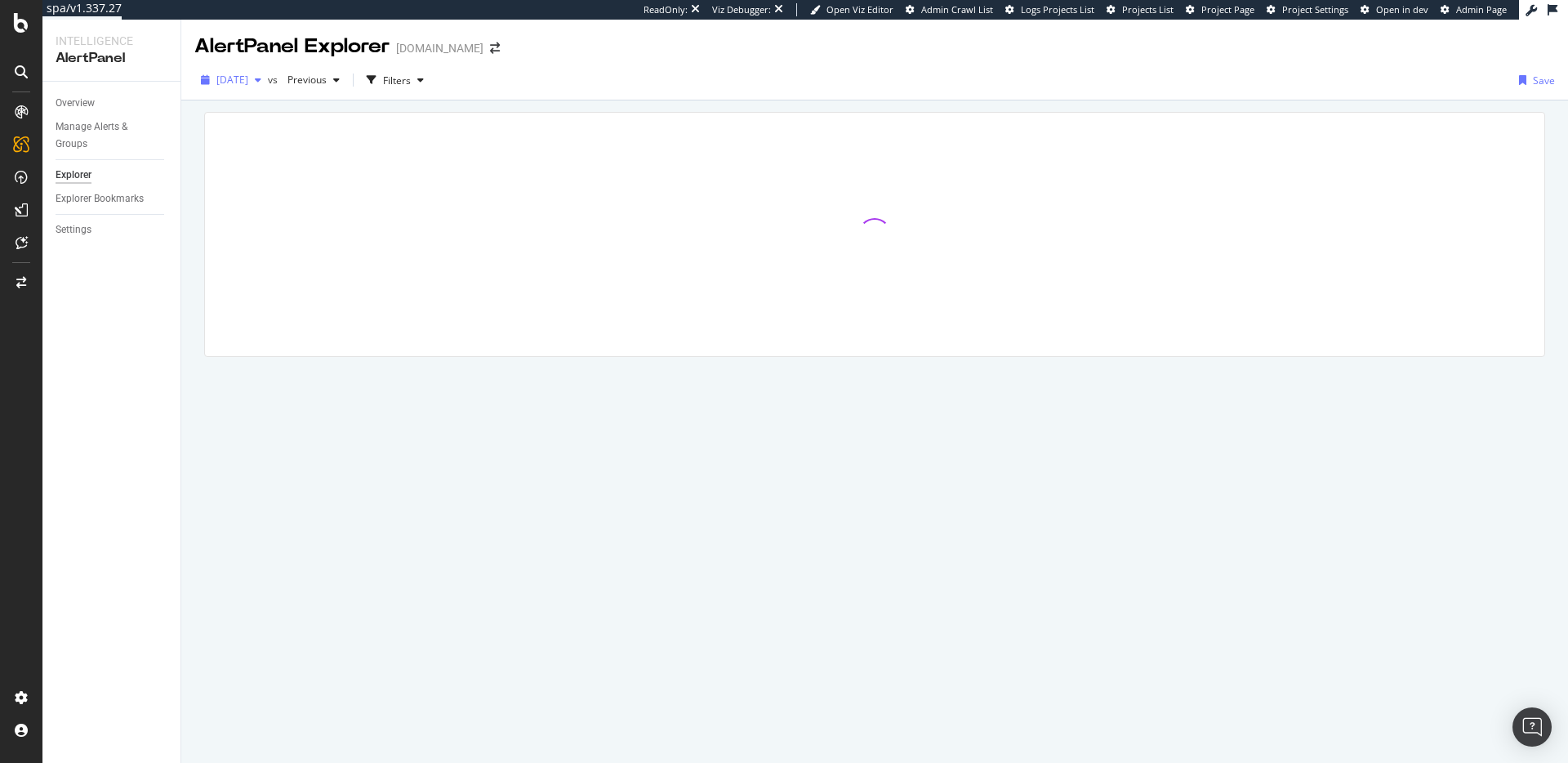
click at [240, 86] on span "[DATE]" at bounding box center [233, 79] width 32 height 14
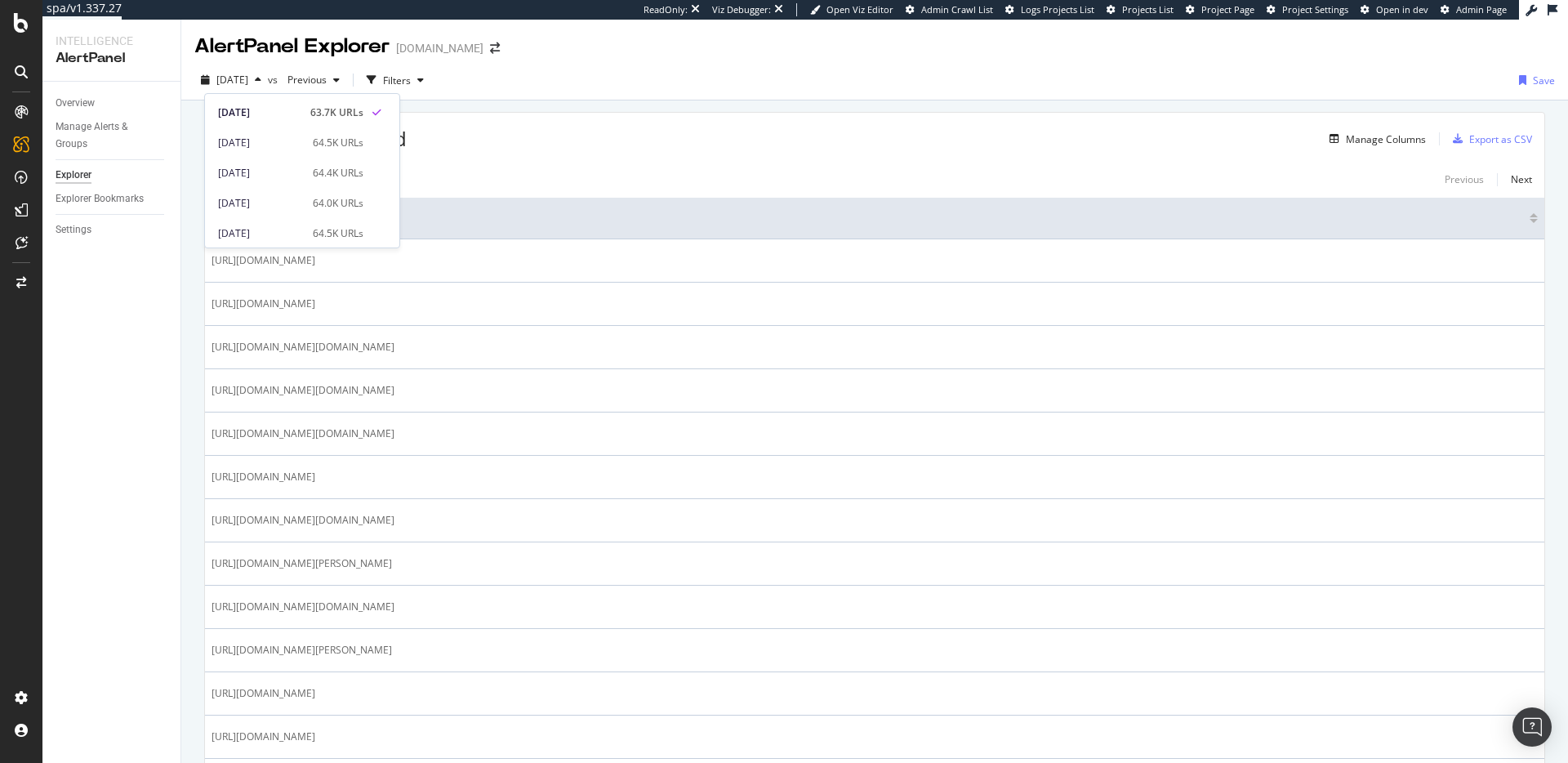
click at [603, 94] on div "[DATE] vs Previous Filters Save" at bounding box center [875, 83] width 1387 height 33
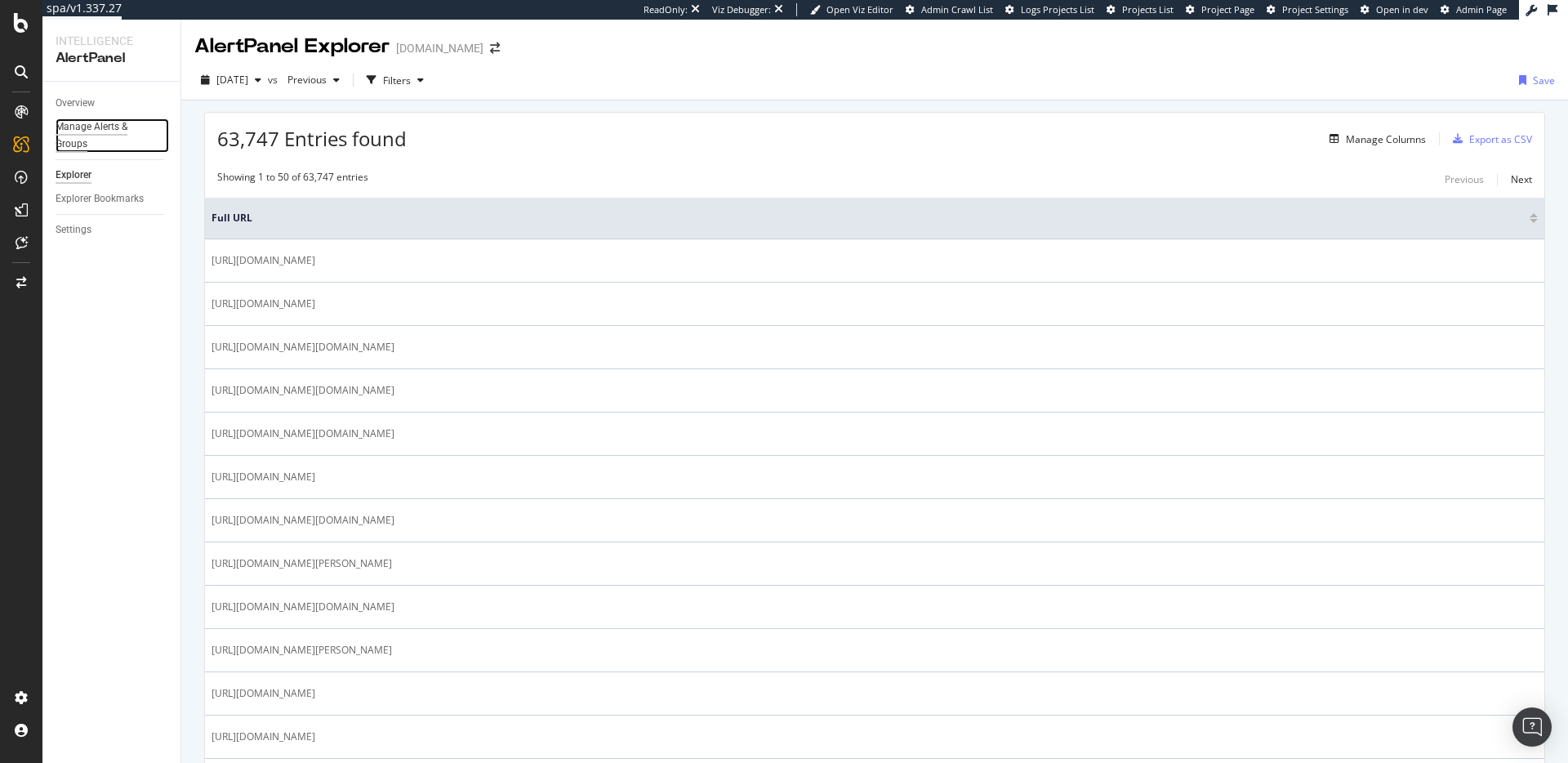
click at [93, 138] on div "Manage Alerts & Groups" at bounding box center [105, 135] width 98 height 34
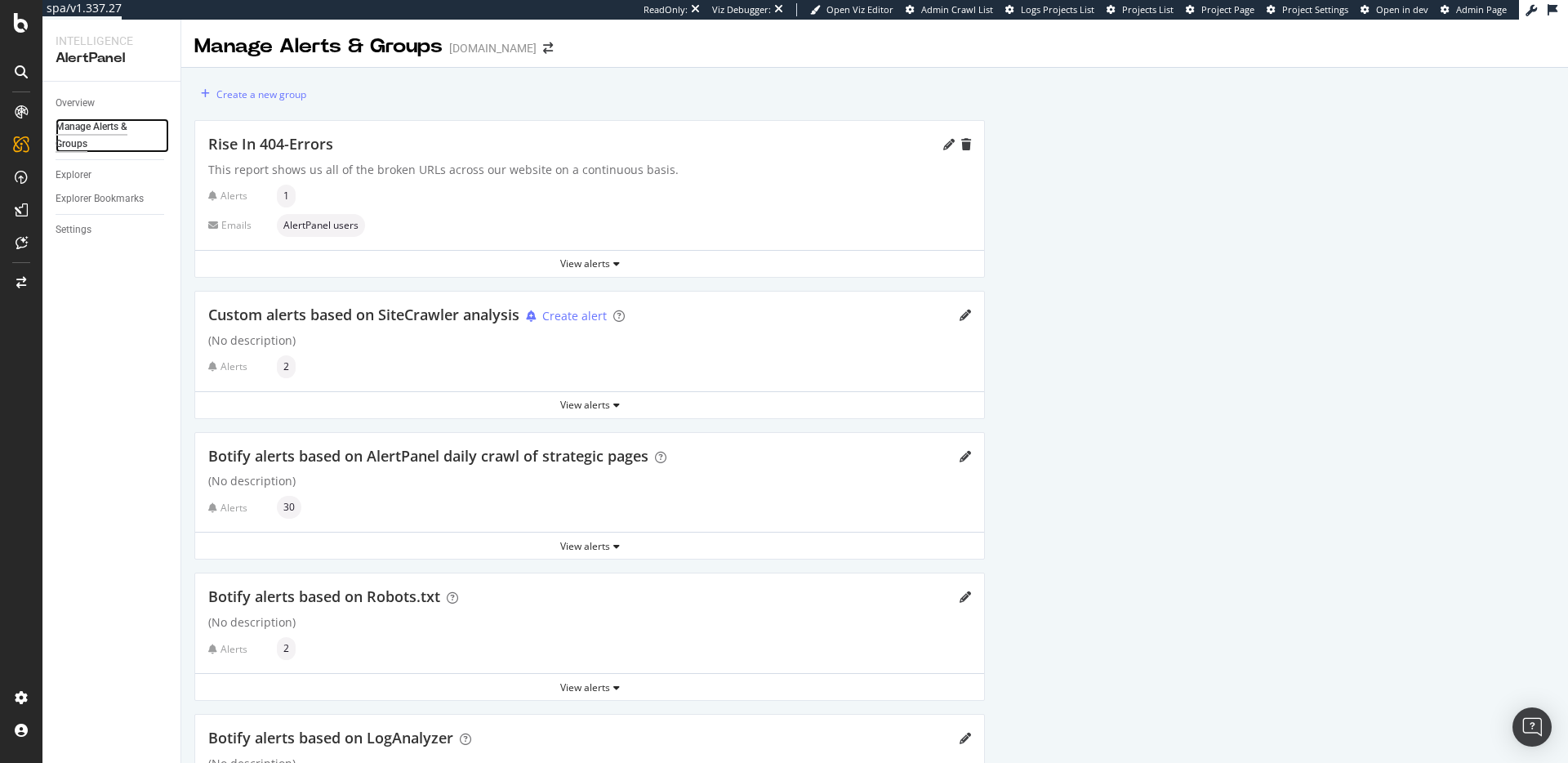
scroll to position [105, 0]
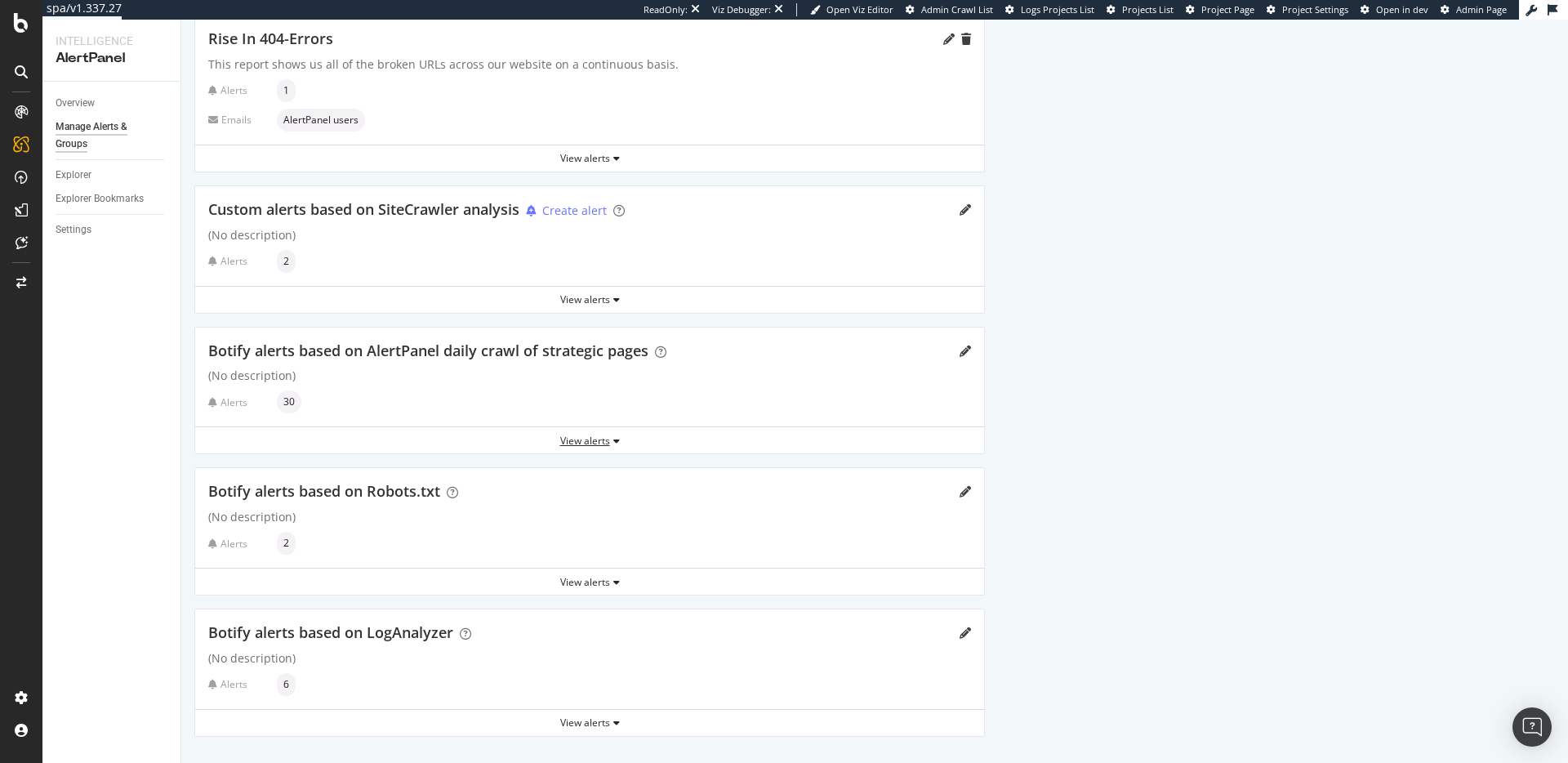
click at [609, 435] on div "View alerts" at bounding box center [589, 440] width 789 height 14
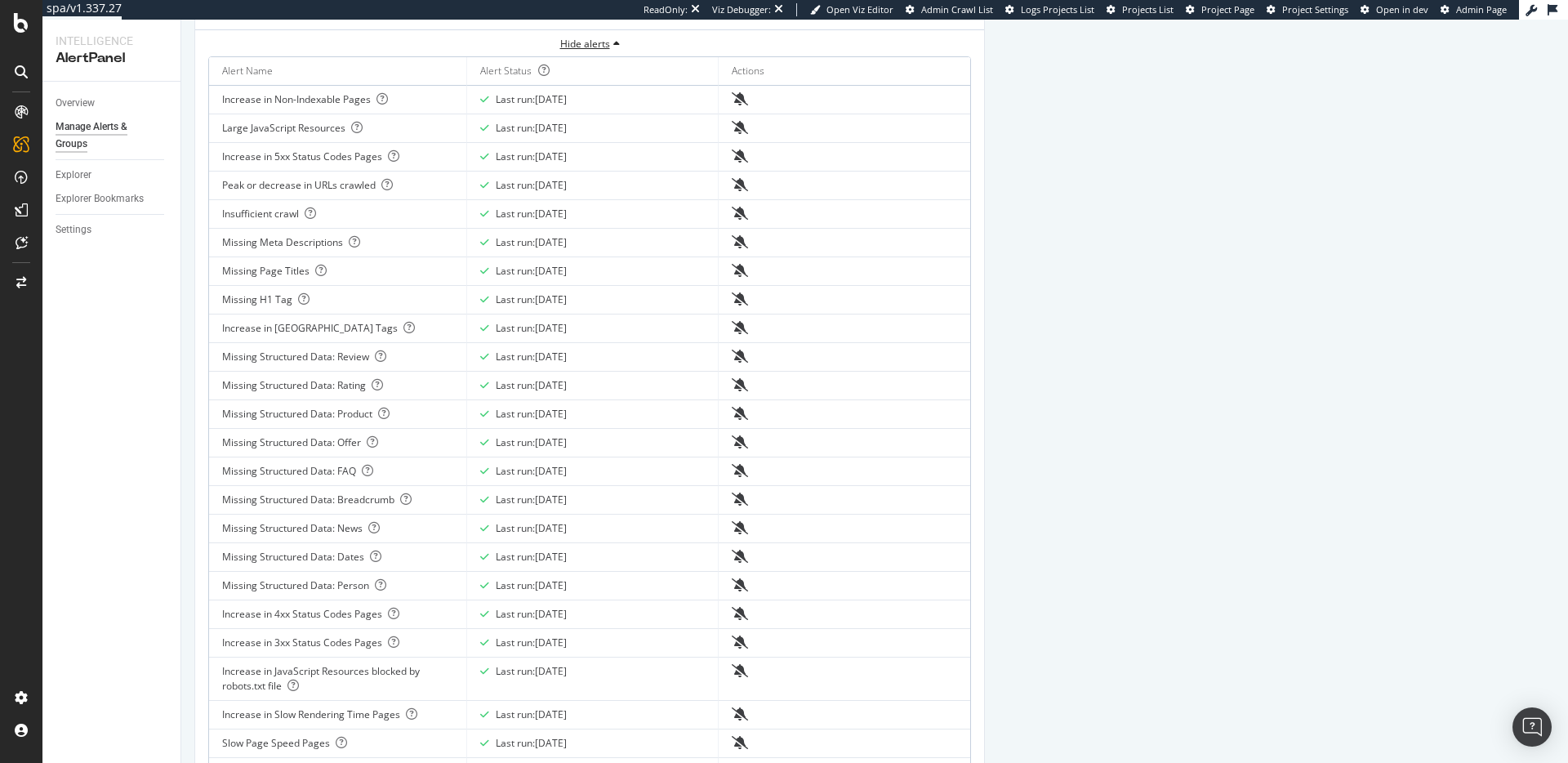
scroll to position [502, 0]
click at [738, 101] on icon "bell-slash" at bounding box center [740, 100] width 17 height 13
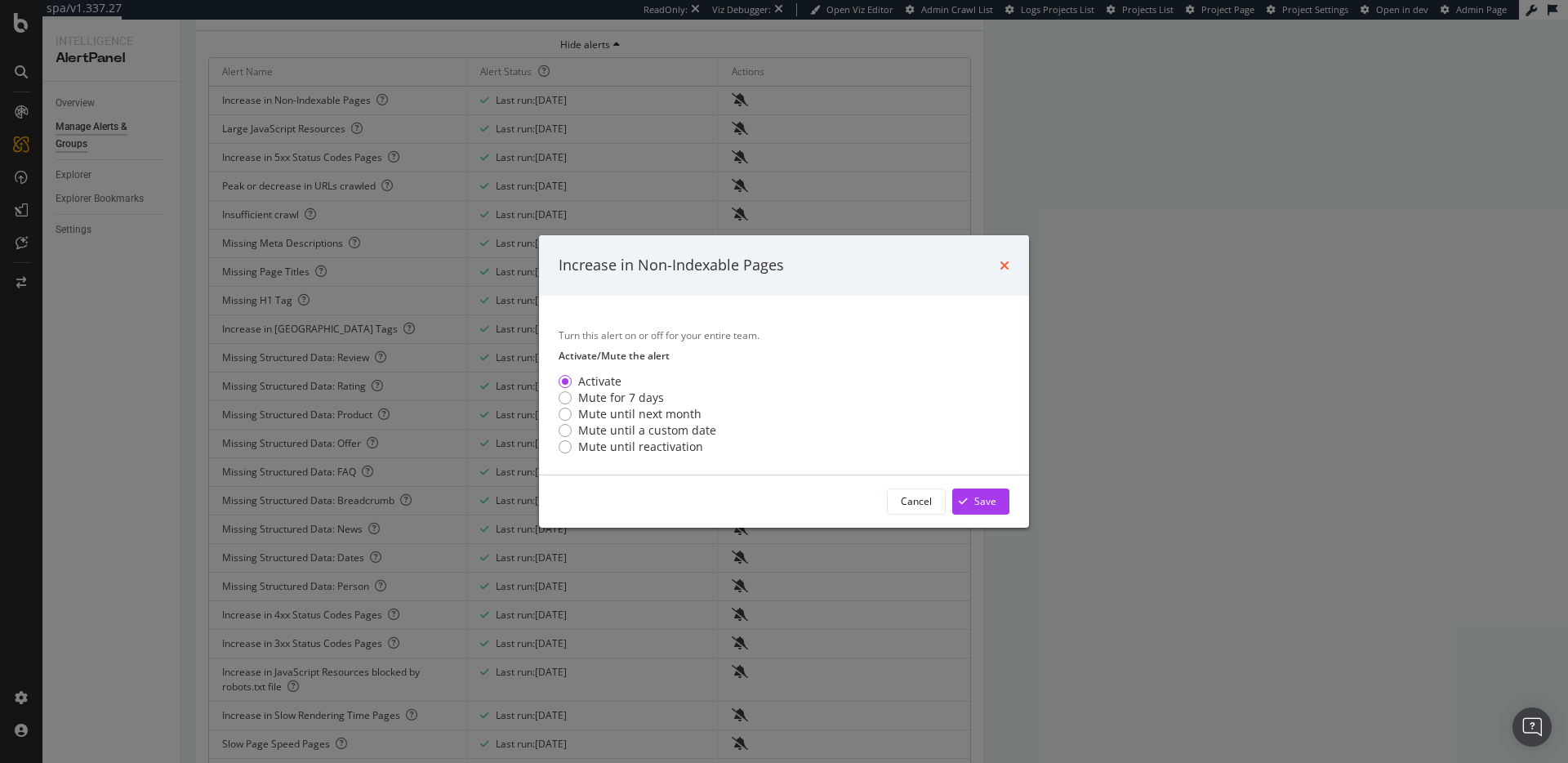
click at [1010, 263] on div "Increase in Non-Indexable Pages" at bounding box center [784, 265] width 490 height 61
click at [999, 264] on icon "times" at bounding box center [1004, 266] width 10 height 13
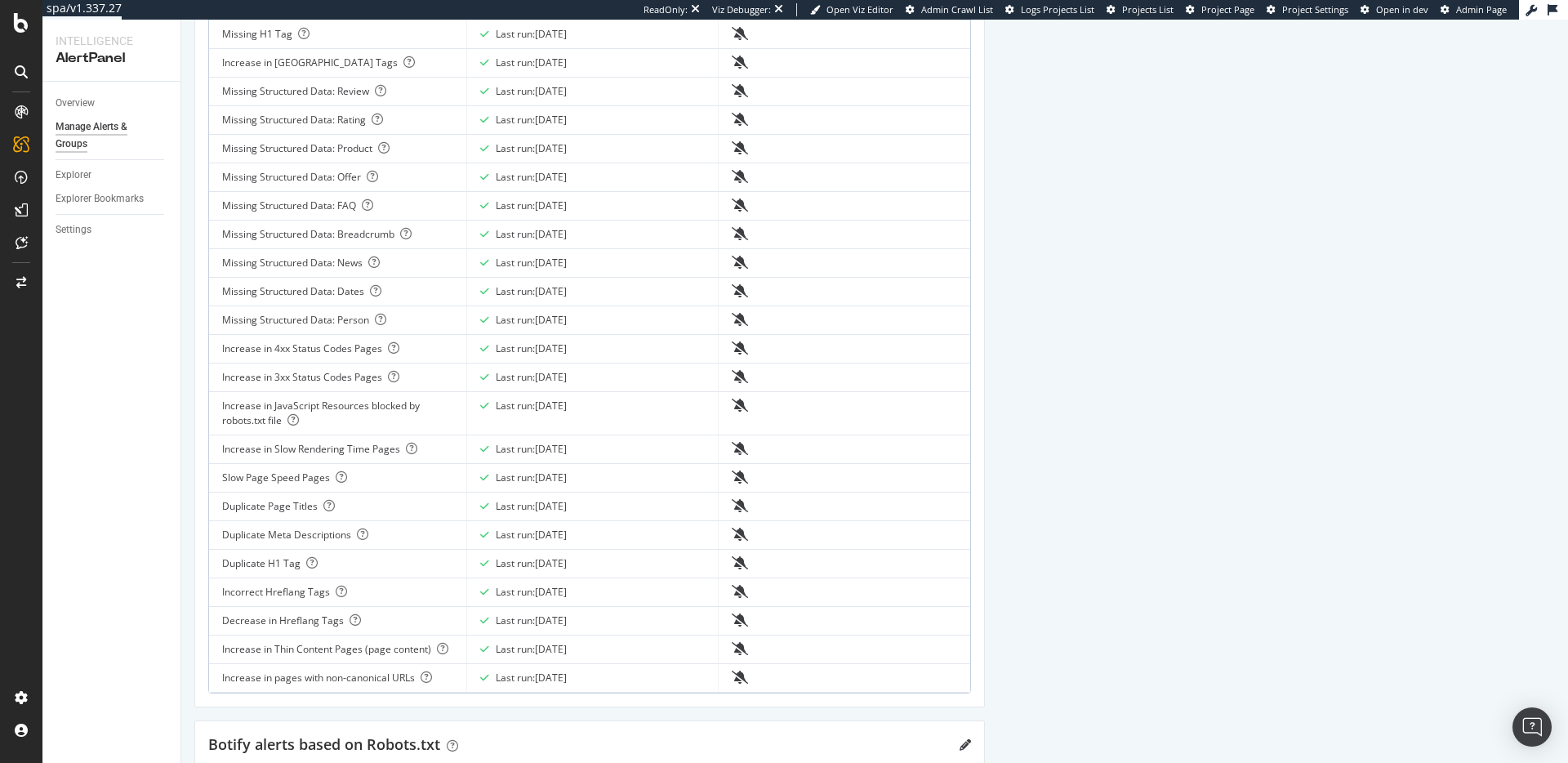
scroll to position [1022, 0]
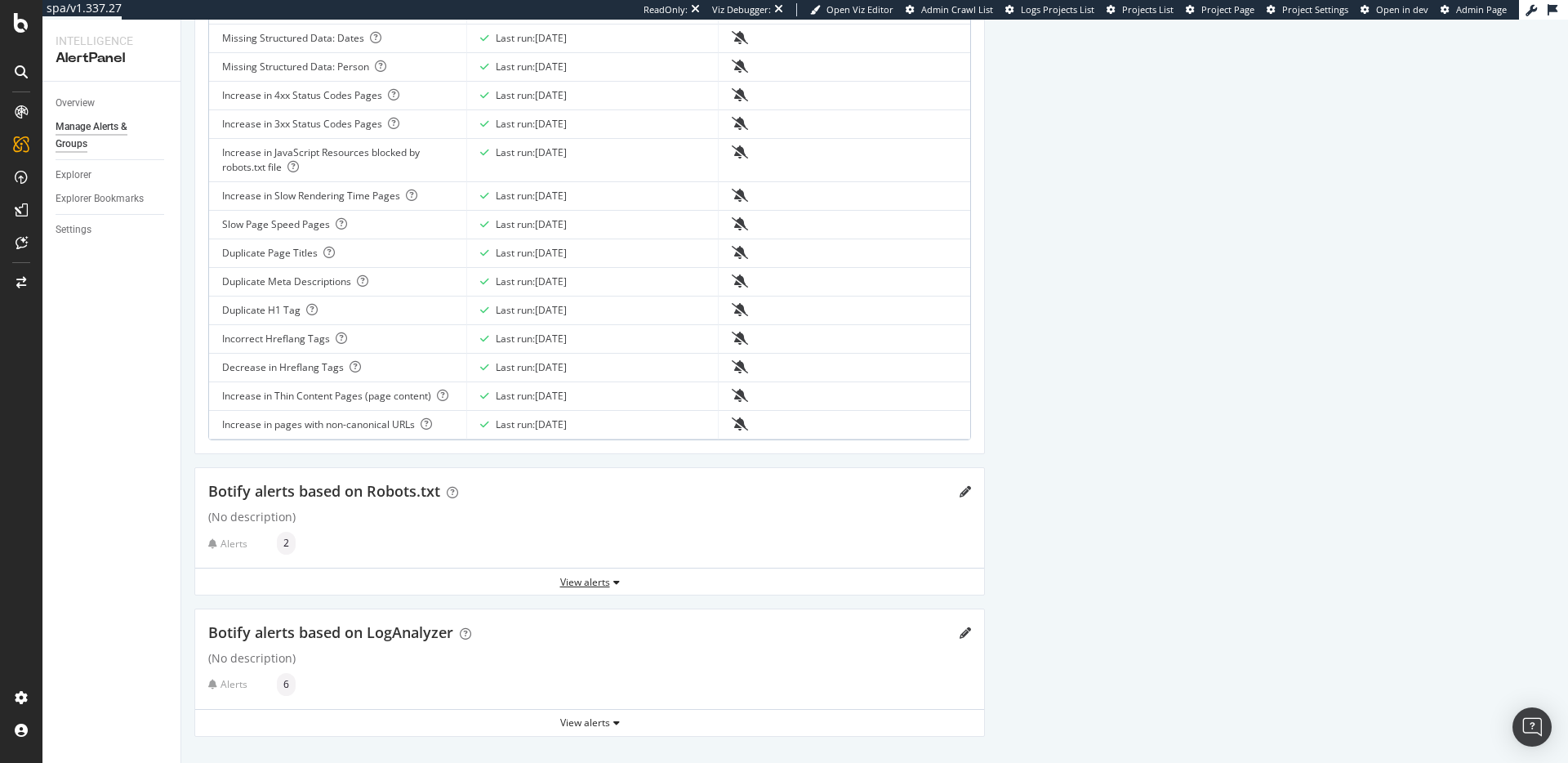
click at [584, 584] on div "View alerts" at bounding box center [589, 582] width 789 height 14
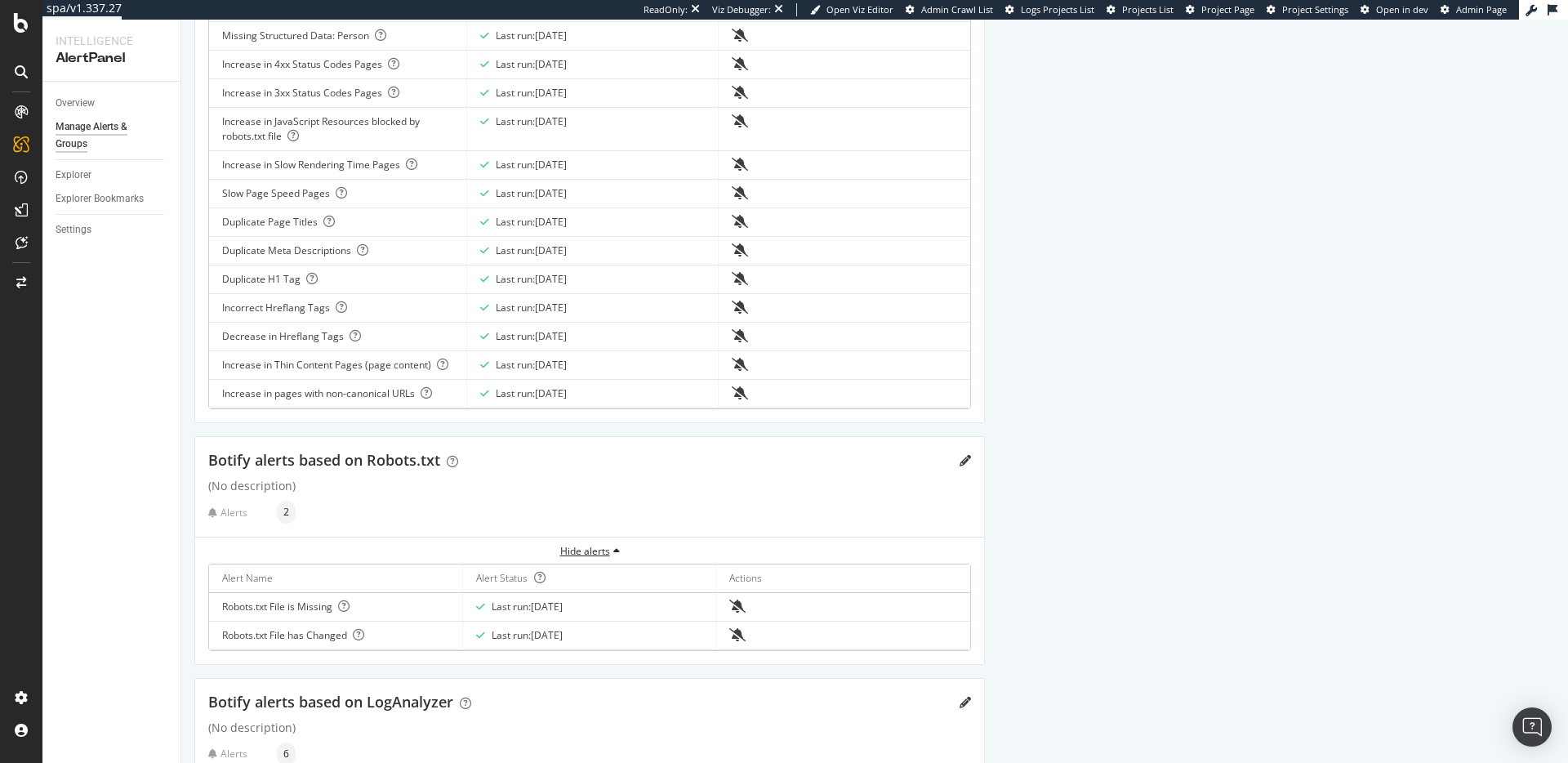
scroll to position [1122, 0]
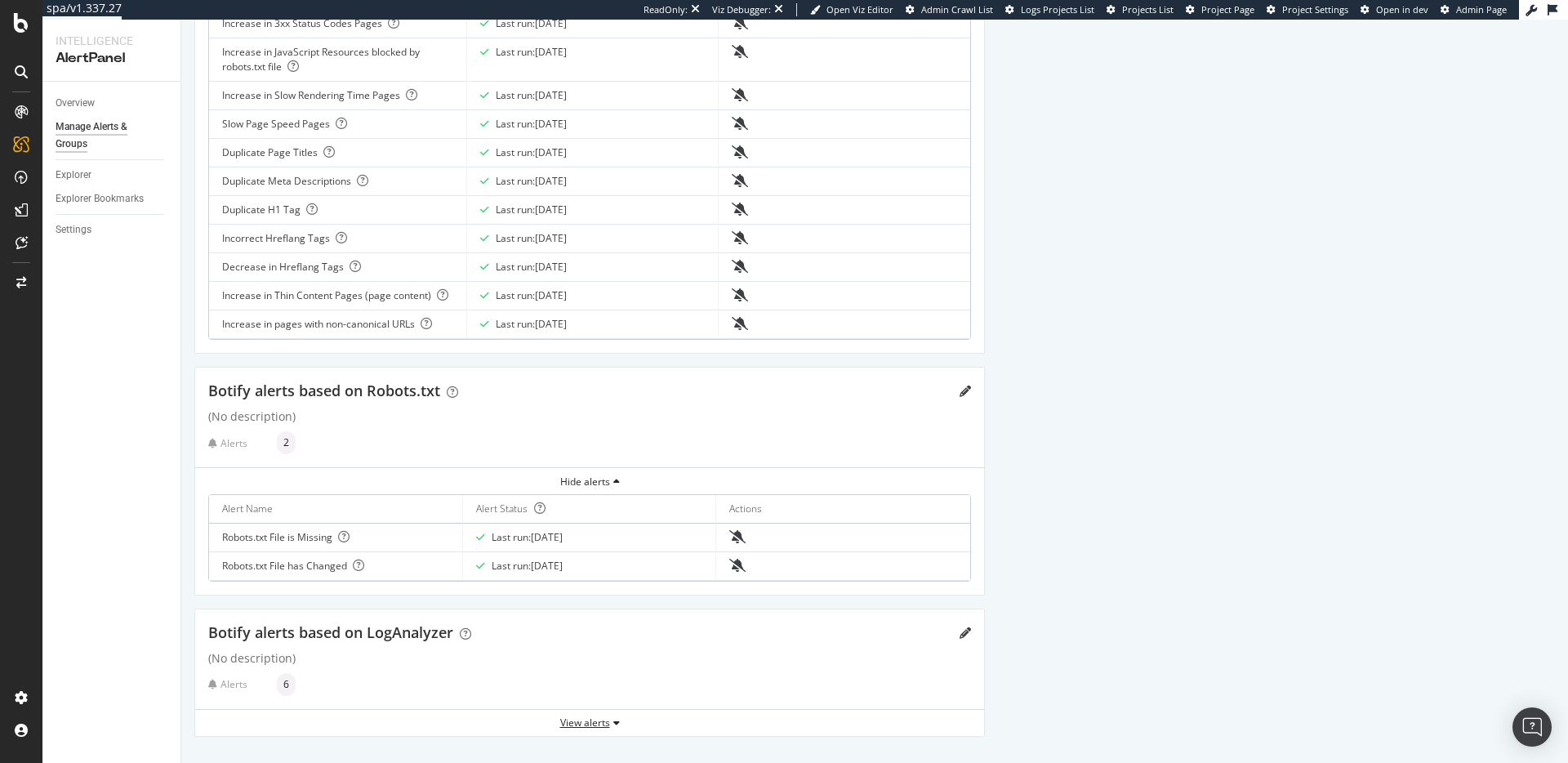
click at [595, 721] on div "View alerts" at bounding box center [589, 722] width 789 height 14
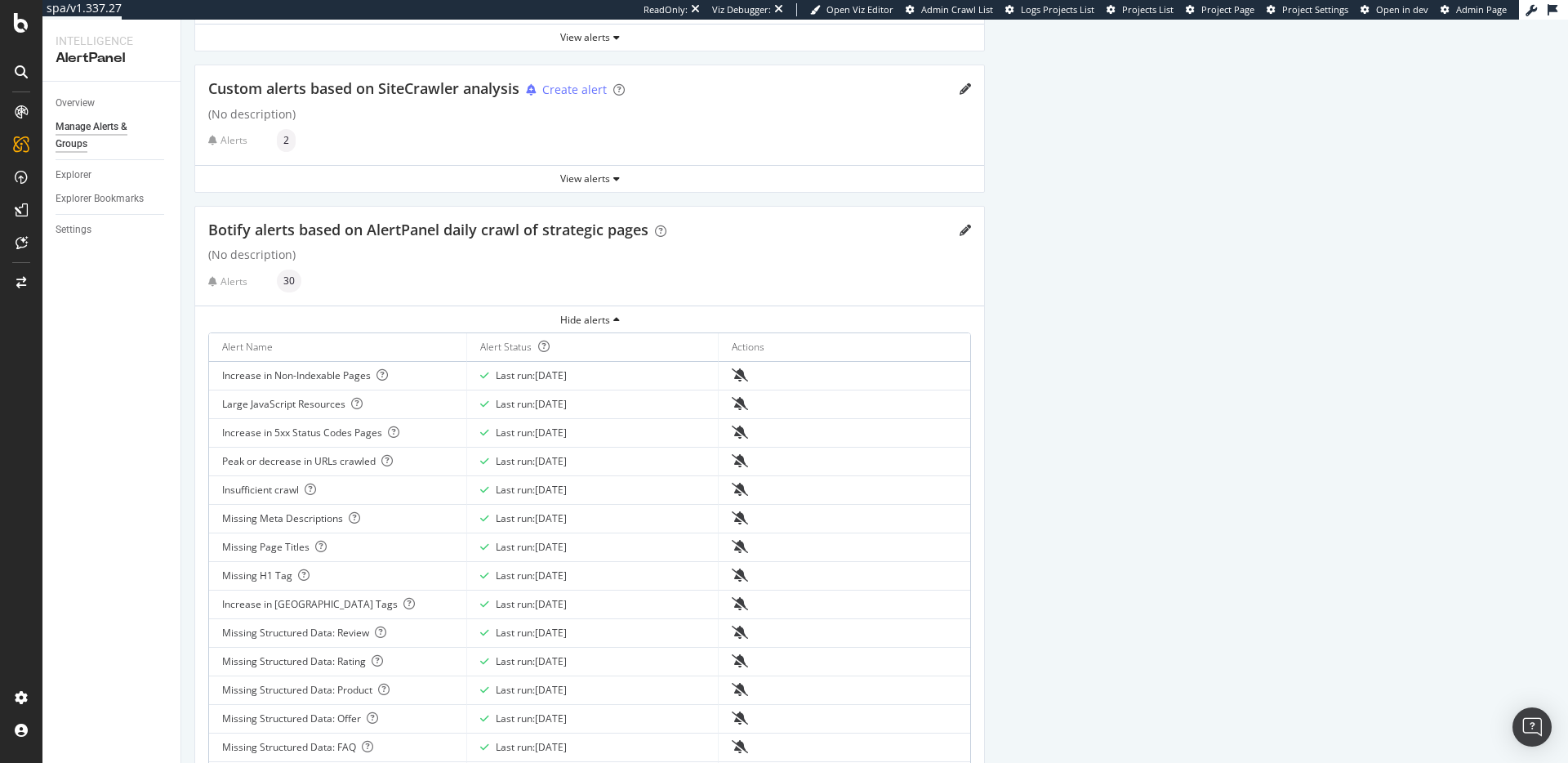
scroll to position [0, 0]
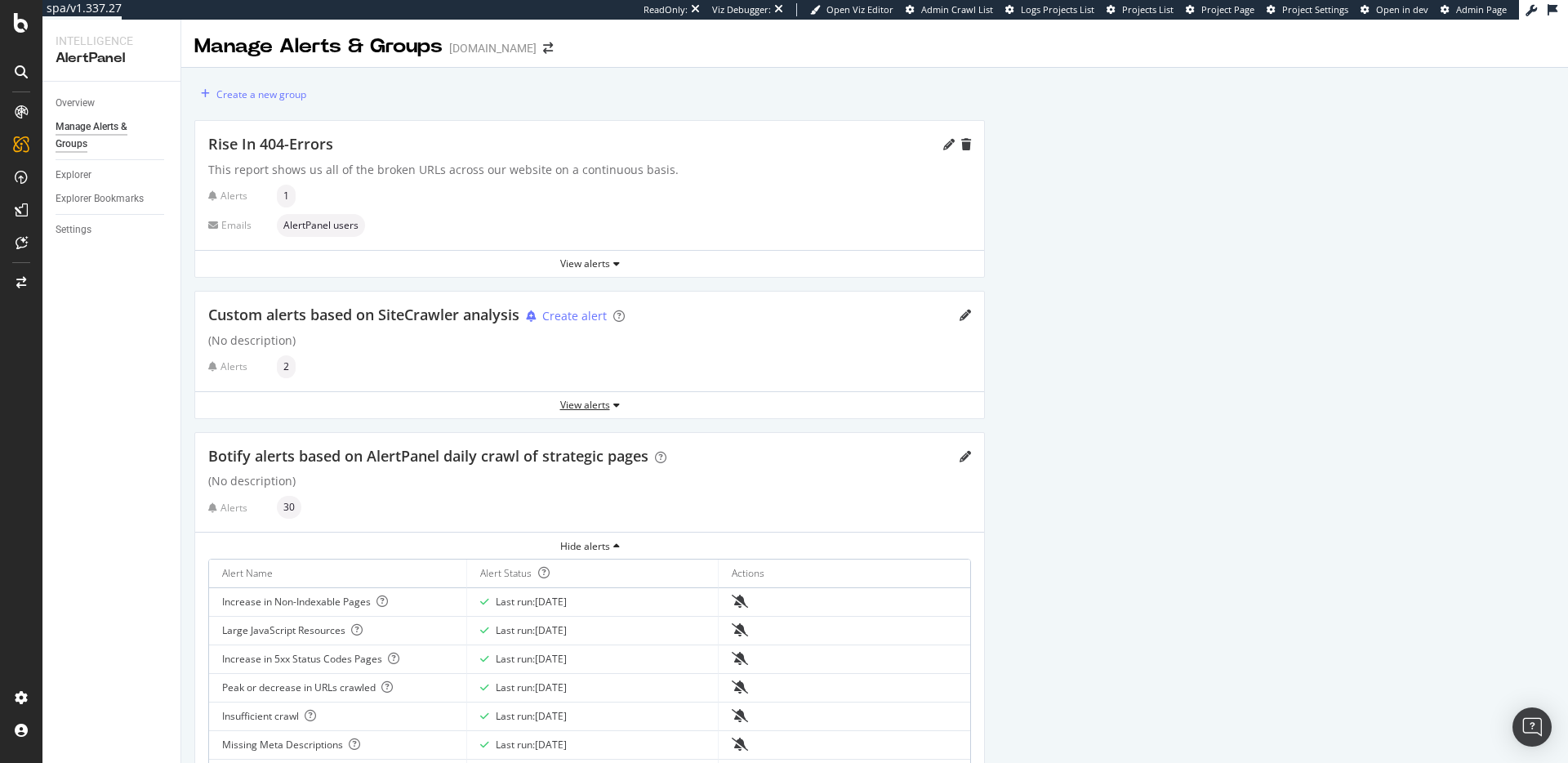
click at [587, 411] on div "View alerts" at bounding box center [589, 404] width 789 height 14
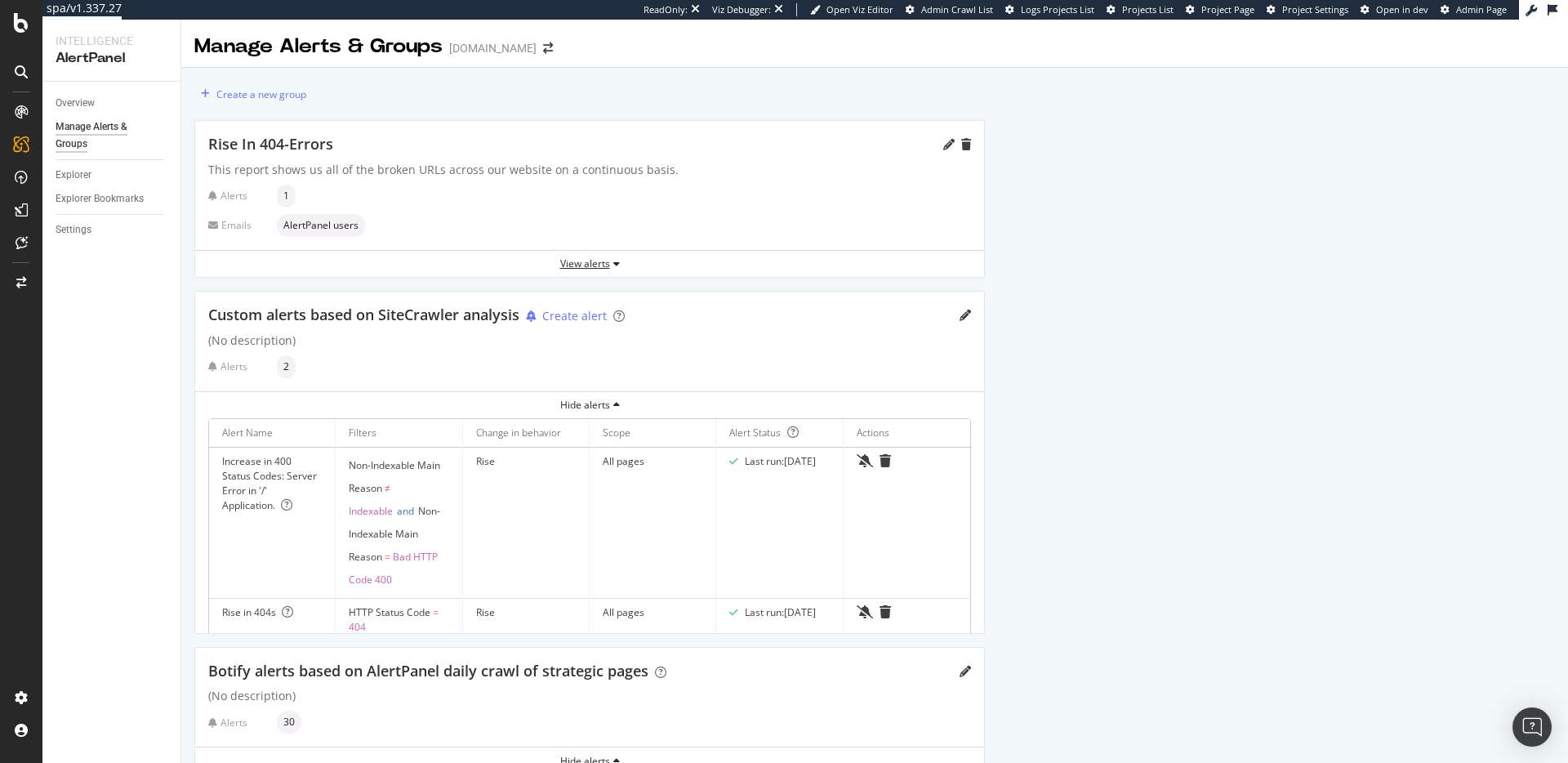
click at [600, 268] on div "View alerts" at bounding box center [589, 264] width 789 height 14
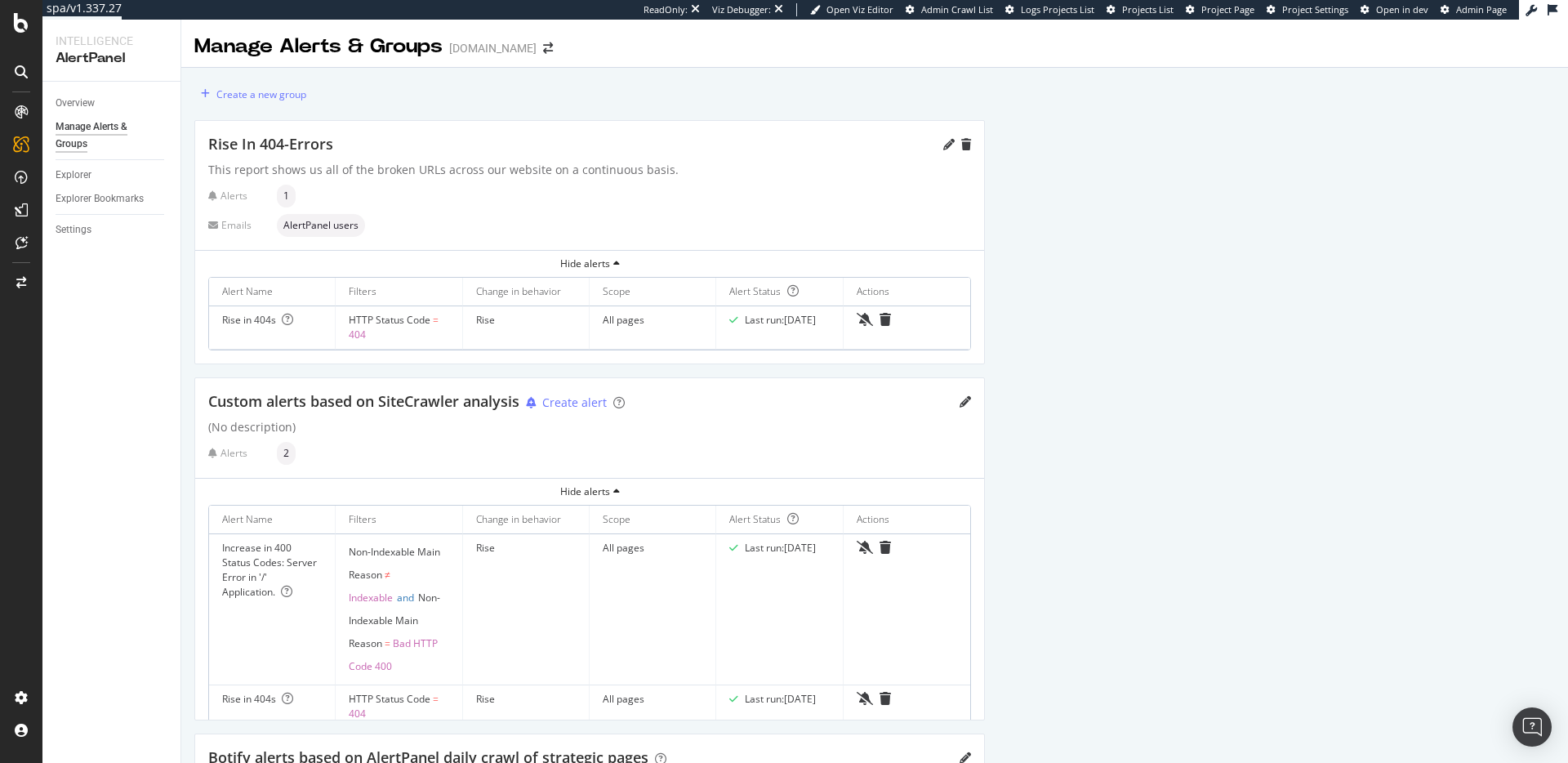
click at [298, 221] on span "AlertPanel users" at bounding box center [321, 226] width 75 height 10
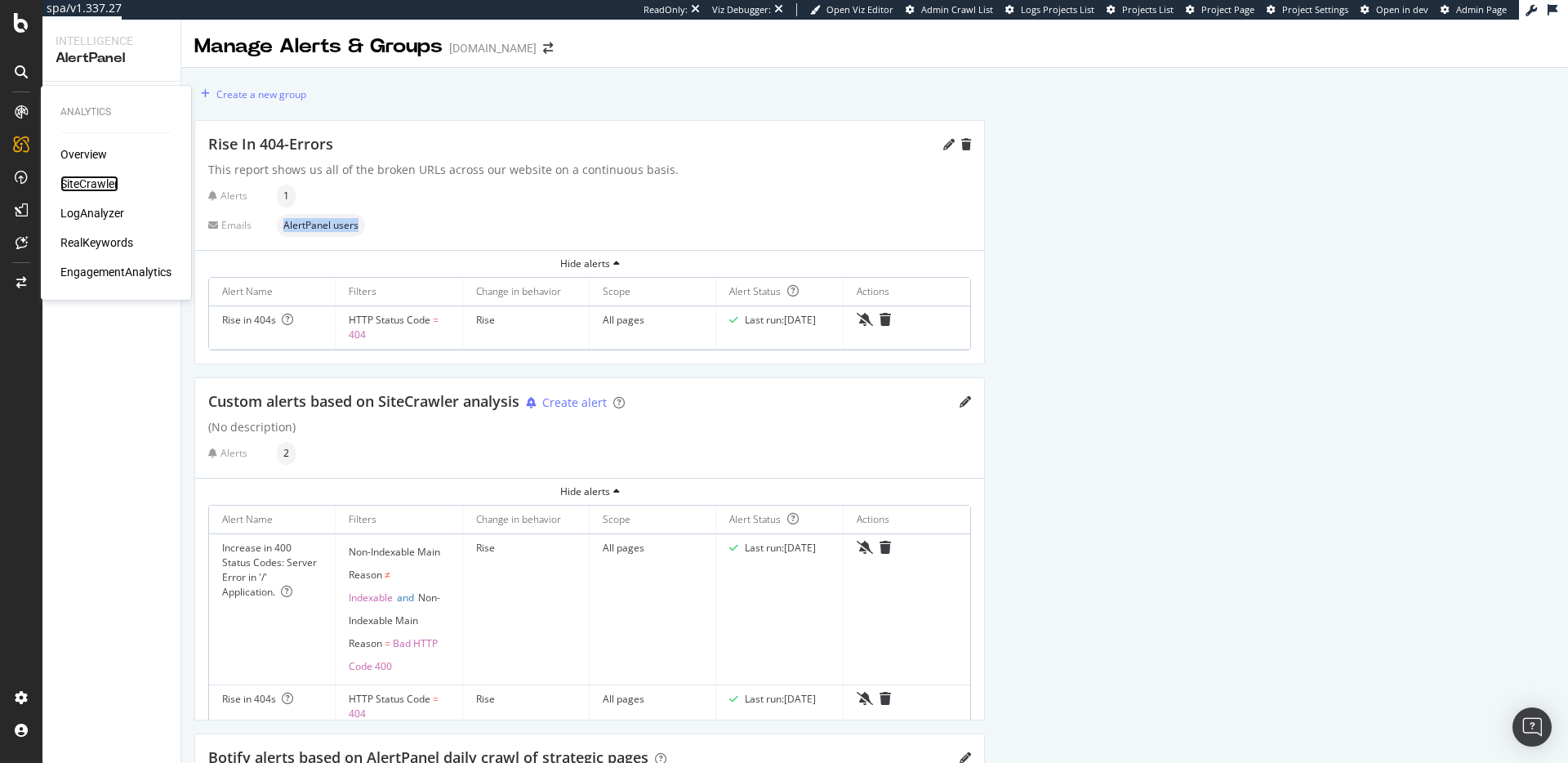
click at [82, 182] on div "SiteCrawler" at bounding box center [90, 184] width 58 height 17
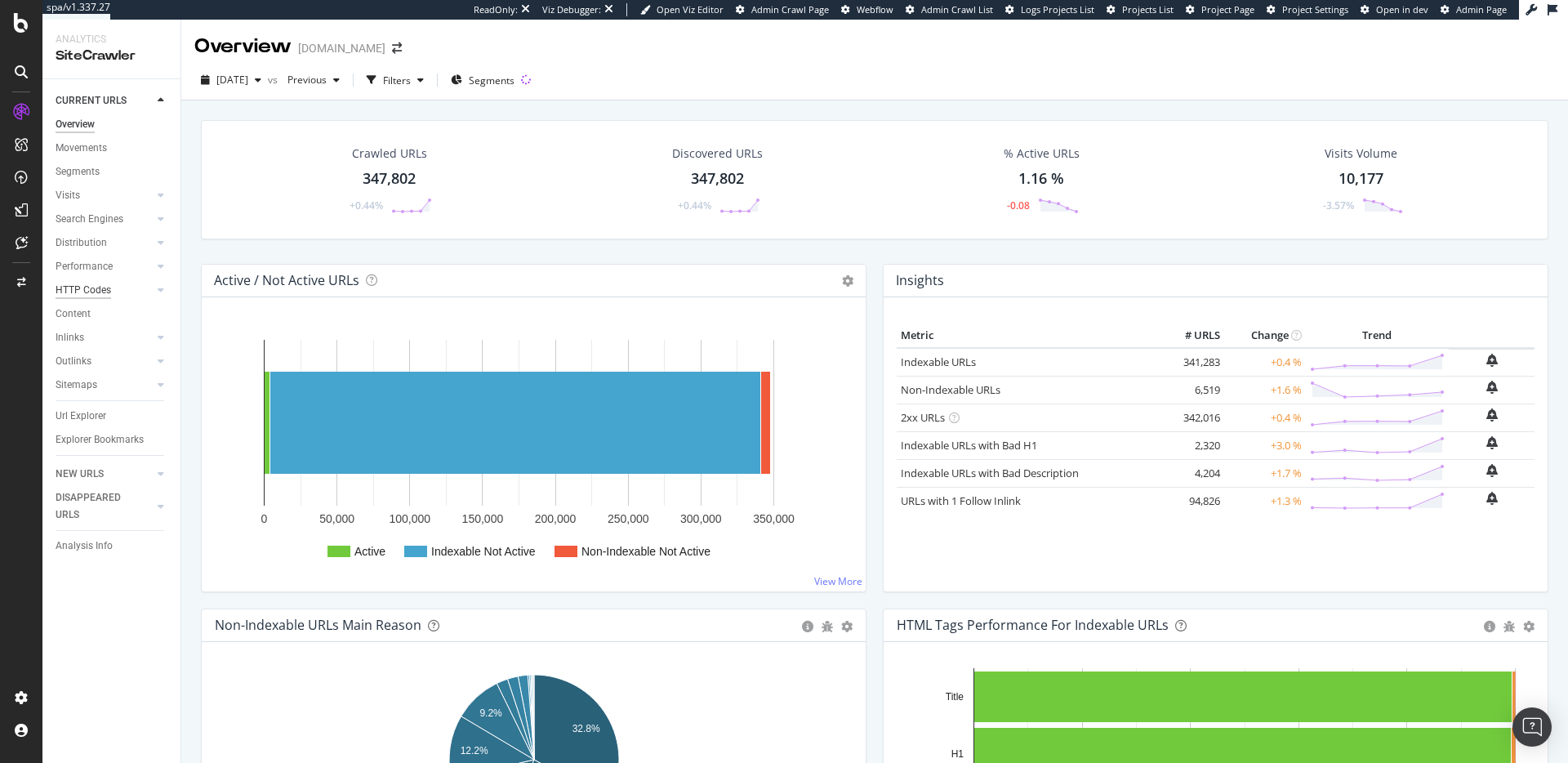
click at [87, 288] on div "HTTP Codes" at bounding box center [83, 290] width 56 height 18
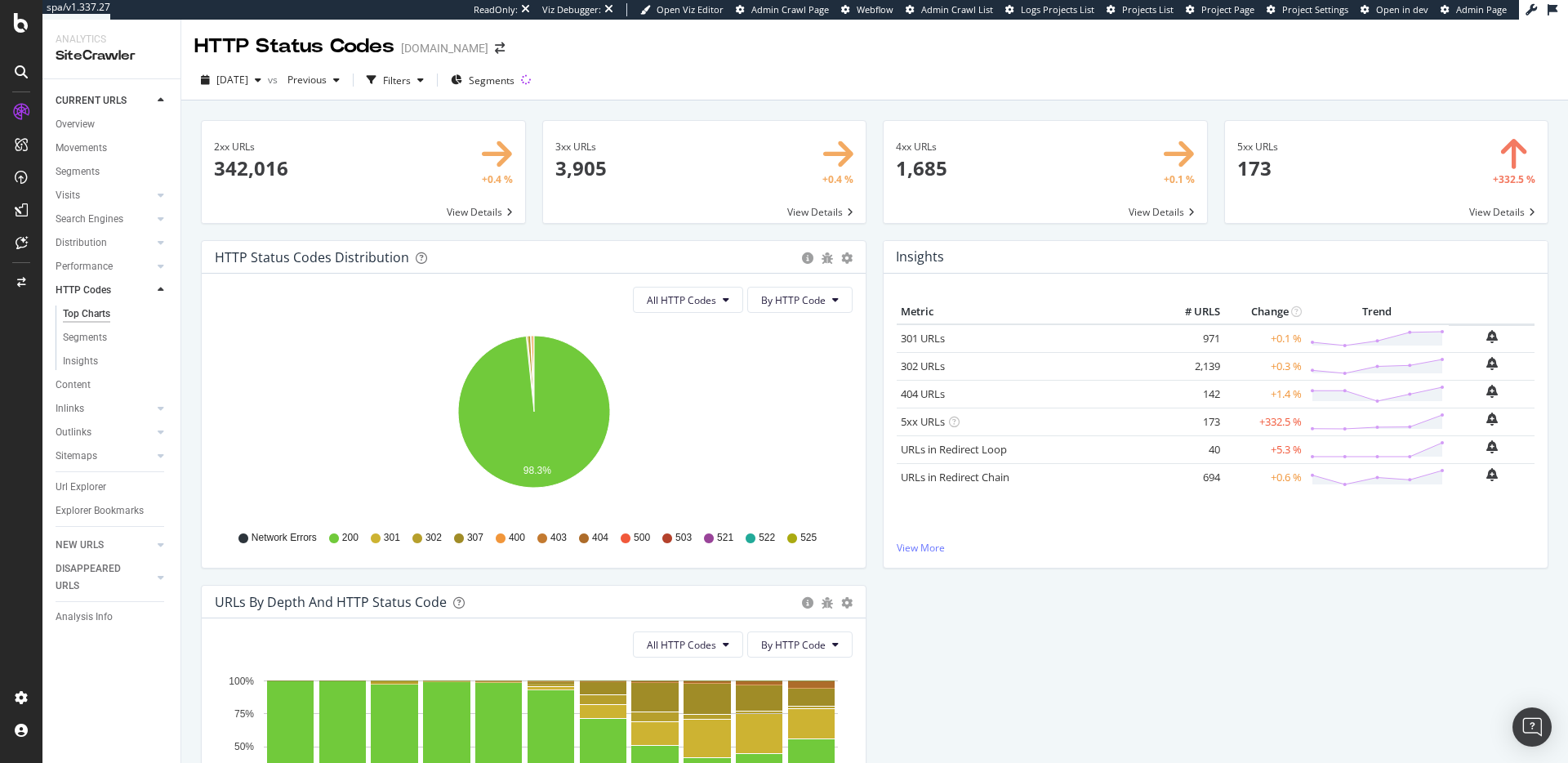
click at [268, 41] on div "HTTP Status Codes" at bounding box center [294, 46] width 200 height 28
